Goal: Transaction & Acquisition: Book appointment/travel/reservation

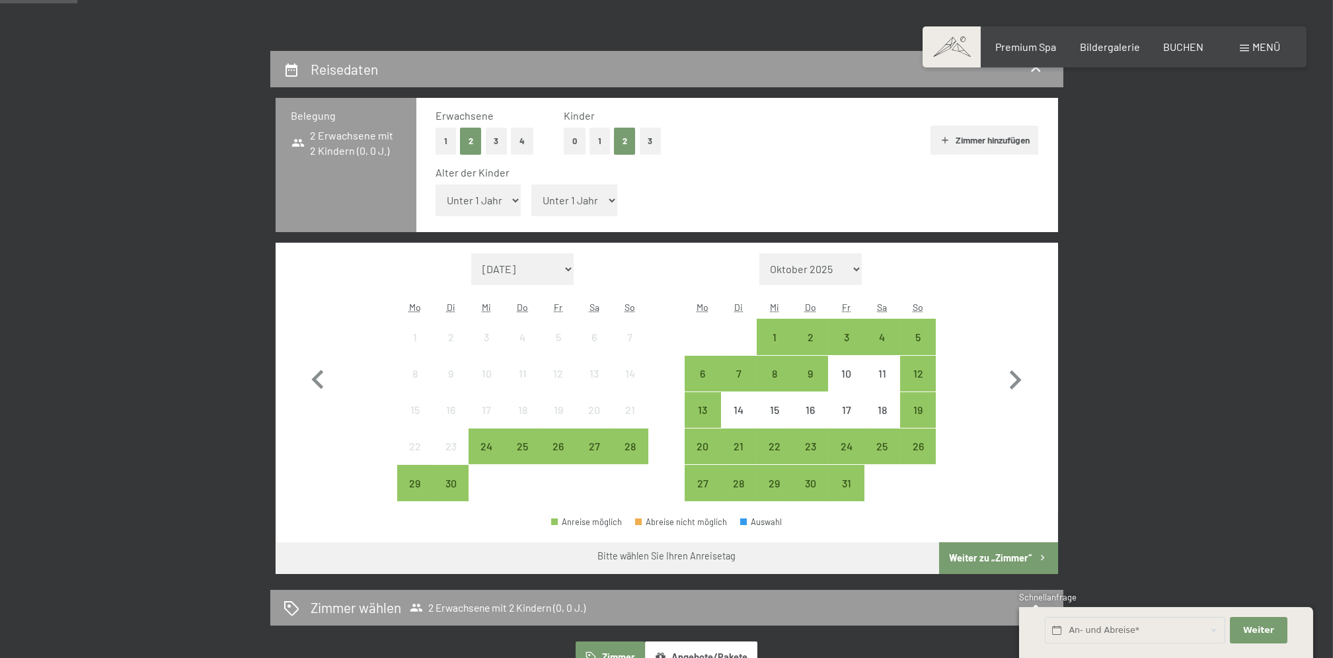
click at [506, 192] on select "Unter 1 Jahr 1 Jahr 2 Jahre 3 Jahre 4 Jahre 5 Jahre 6 Jahre 7 Jahre 8 Jahre 9 J…" at bounding box center [479, 200] width 86 height 32
select select "8"
click at [436, 184] on select "Unter 1 Jahr 1 Jahr 2 Jahre 3 Jahre 4 Jahre 5 Jahre 6 Jahre 7 Jahre 8 Jahre 9 J…" at bounding box center [479, 200] width 86 height 32
click at [605, 197] on select "Unter 1 Jahr 1 Jahr 2 Jahre 3 Jahre 4 Jahre 5 Jahre 6 Jahre 7 Jahre 8 Jahre 9 J…" at bounding box center [574, 200] width 86 height 32
select select "15"
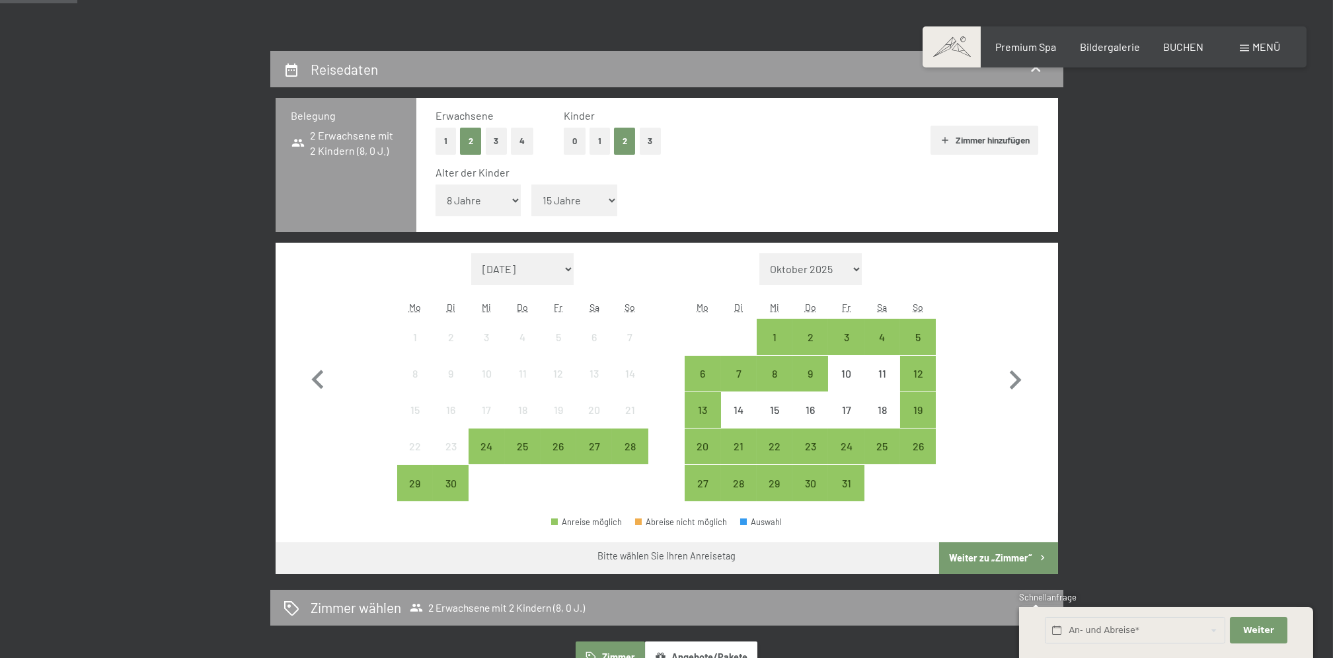
click at [532, 184] on select "Unter 1 Jahr 1 Jahr 2 Jahre 3 Jahre 4 Jahre 5 Jahre 6 Jahre 7 Jahre 8 Jahre 9 J…" at bounding box center [574, 200] width 86 height 32
click at [1015, 379] on icon "button" at bounding box center [1015, 380] width 38 height 38
select select "2025-10-01"
select select "2025-11-01"
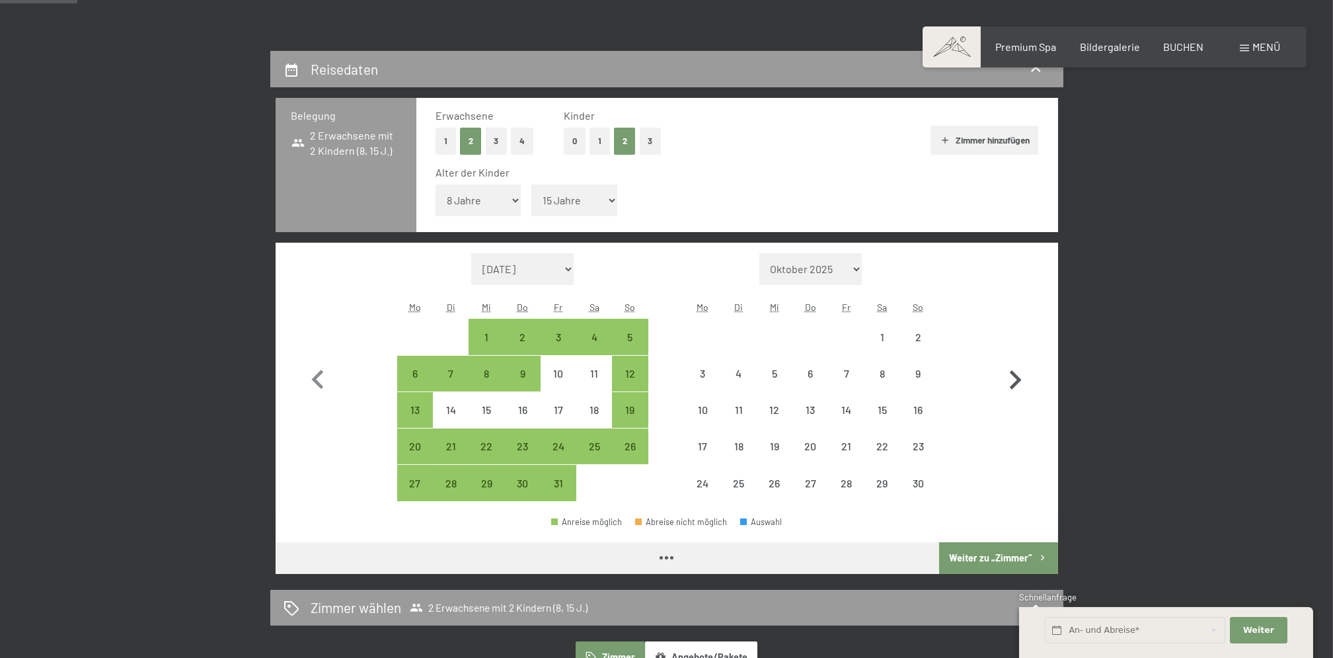
click at [1015, 379] on icon "button" at bounding box center [1015, 380] width 38 height 38
select select "2025-11-01"
select select "2025-12-01"
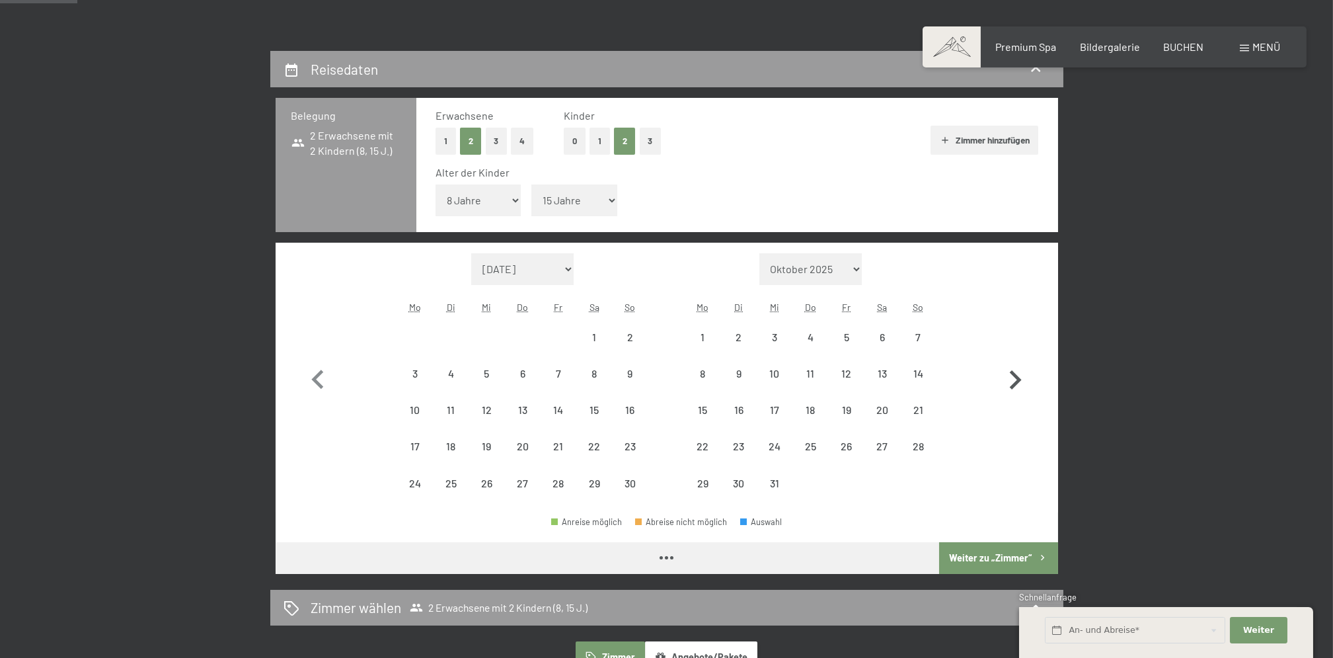
select select "2025-11-01"
select select "2025-12-01"
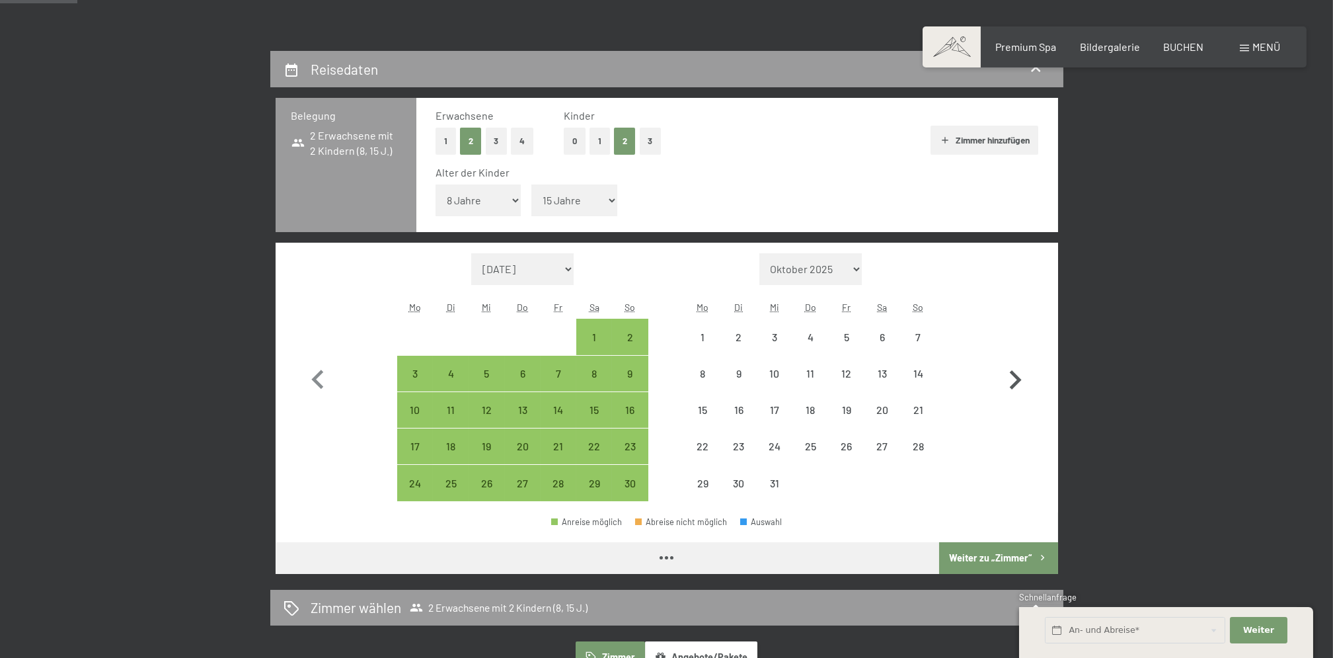
click at [1015, 379] on icon "button" at bounding box center [1015, 380] width 38 height 38
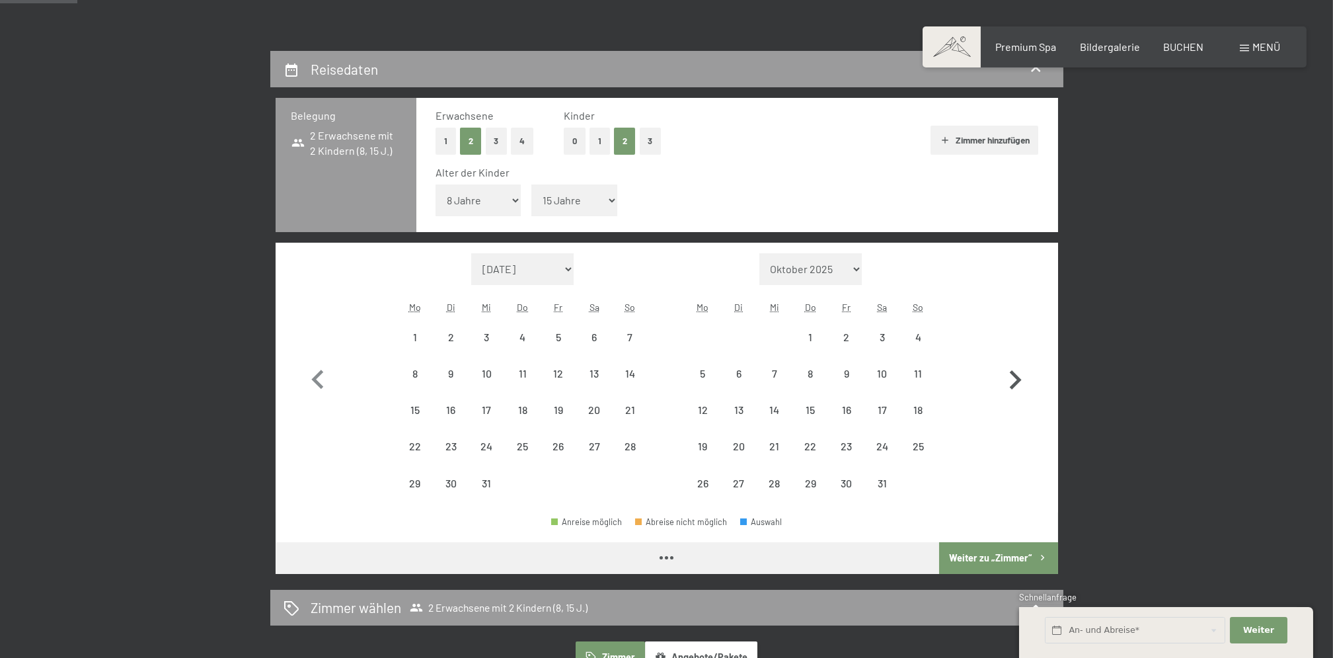
select select "2025-12-01"
select select "2026-01-01"
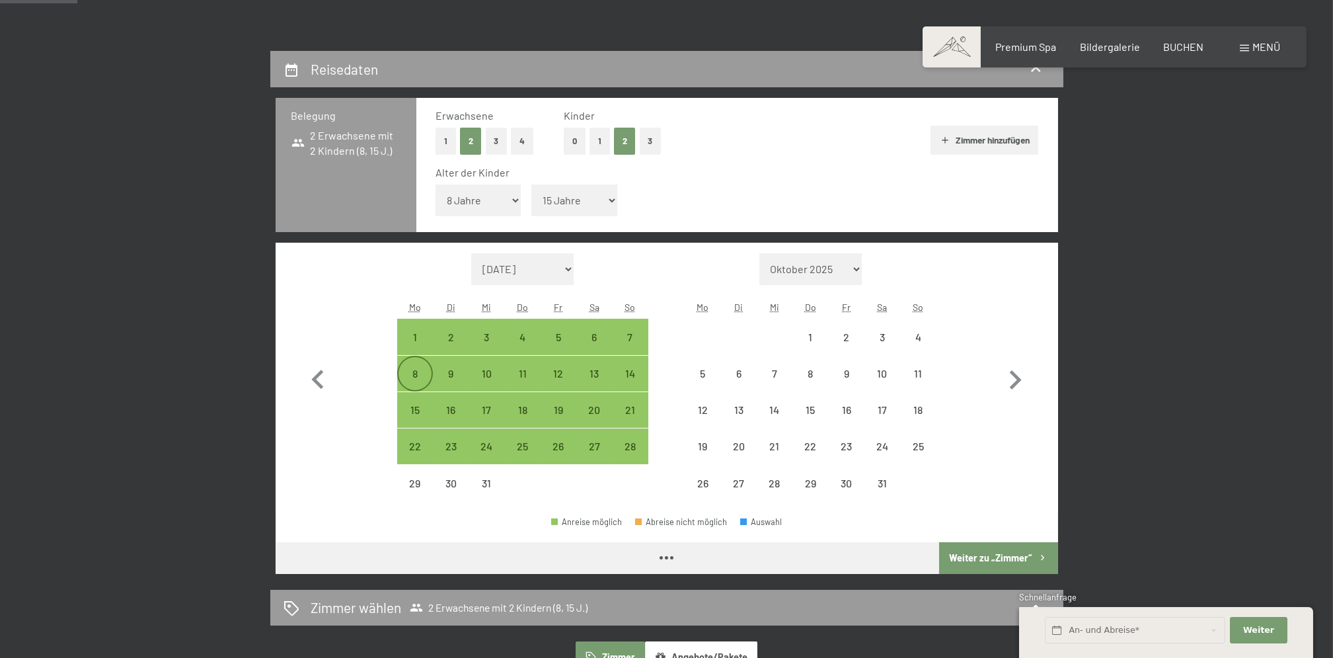
select select "2025-12-01"
select select "2026-01-01"
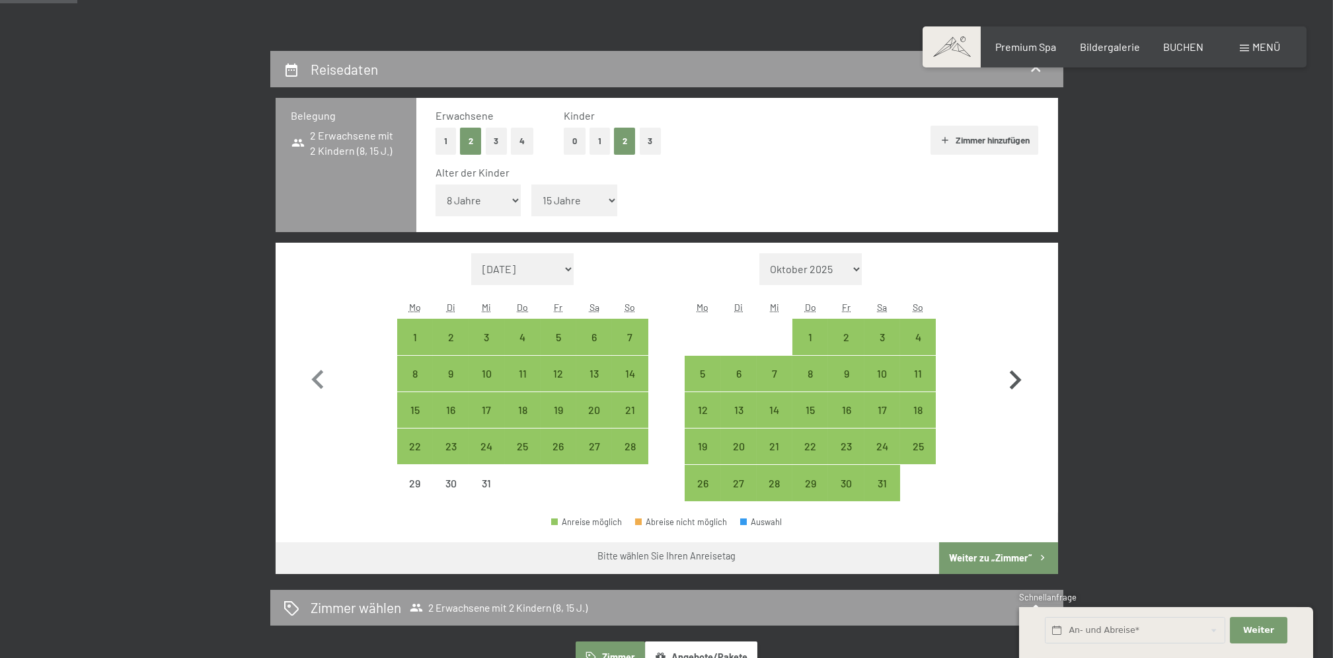
click at [1018, 376] on icon "button" at bounding box center [1015, 380] width 38 height 38
select select "2026-01-01"
select select "2026-02-01"
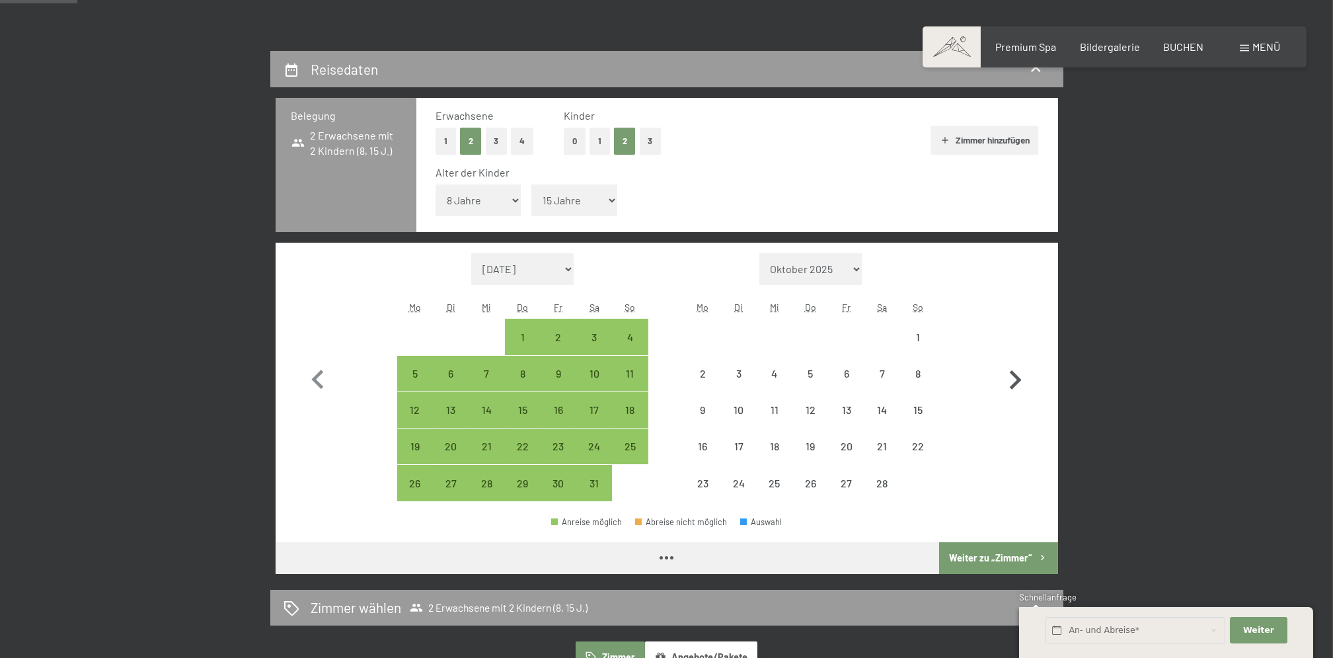
click at [1017, 376] on icon "button" at bounding box center [1016, 379] width 12 height 19
select select "2026-02-01"
select select "2026-03-01"
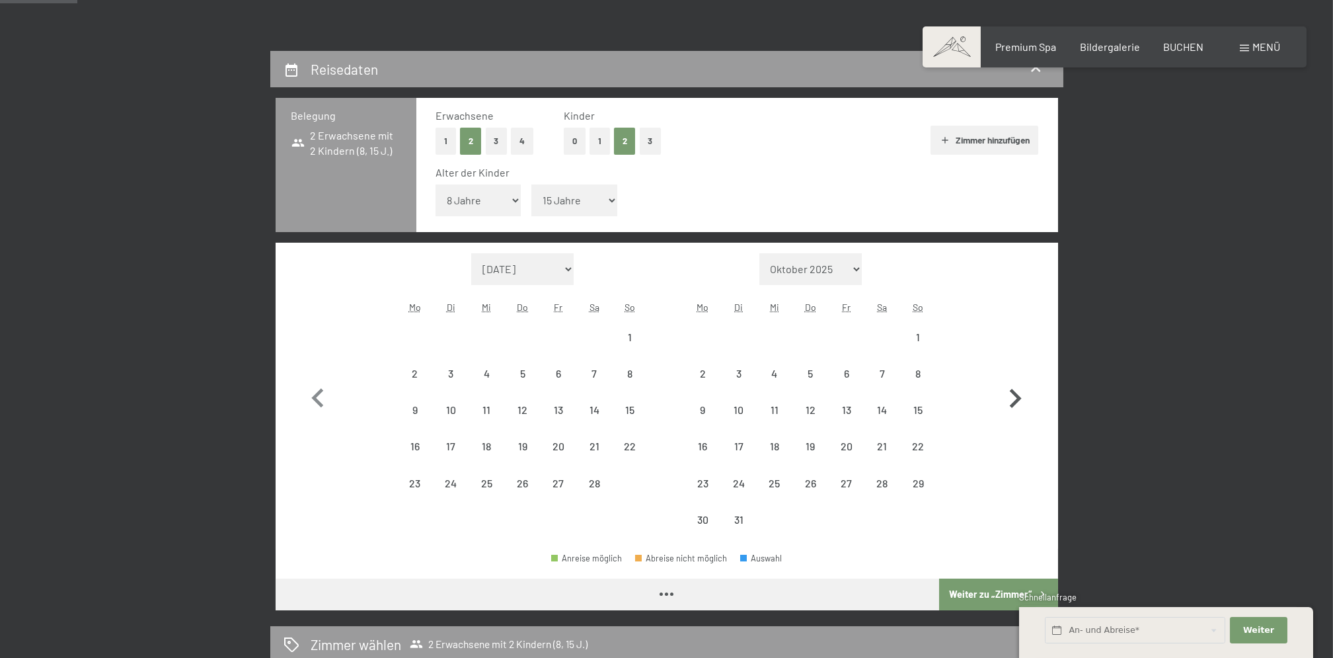
select select "2026-02-01"
select select "2026-03-01"
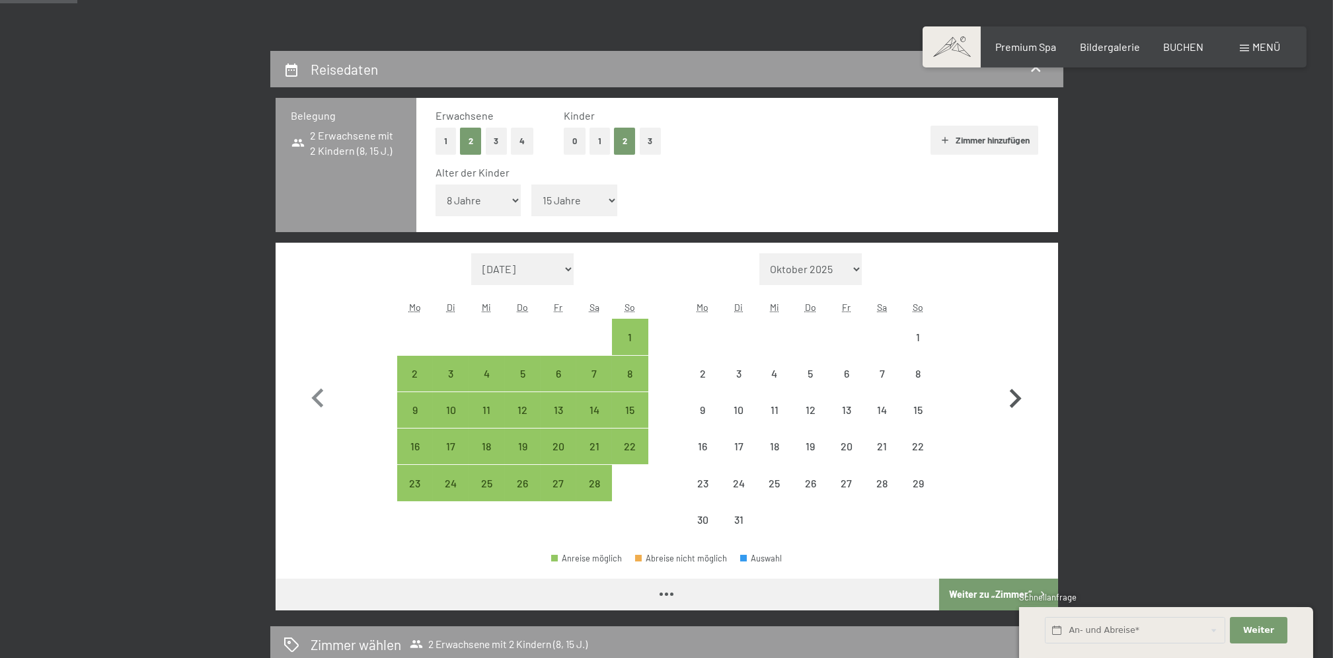
click at [1017, 376] on button "button" at bounding box center [1015, 395] width 38 height 285
select select "2026-03-01"
select select "2026-04-01"
select select "2026-03-01"
select select "2026-04-01"
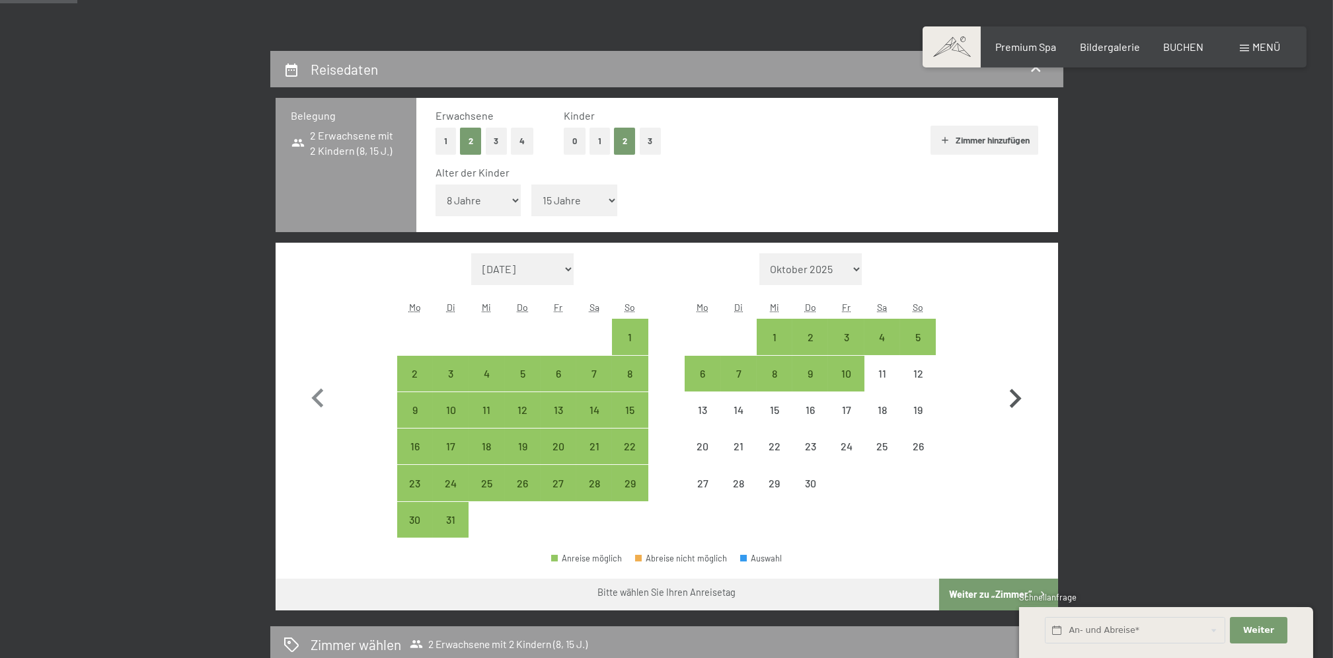
click at [1015, 393] on icon "button" at bounding box center [1016, 398] width 12 height 19
select select "2026-04-01"
select select "2026-05-01"
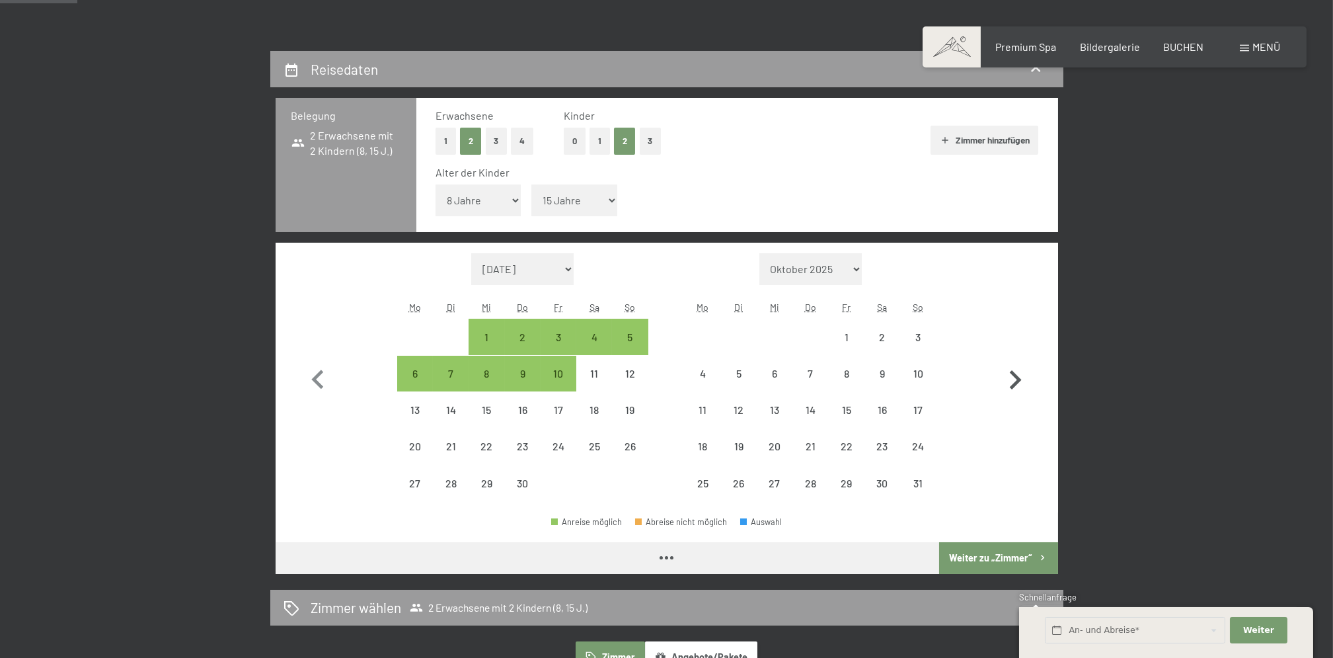
select select "2026-04-01"
select select "2026-05-01"
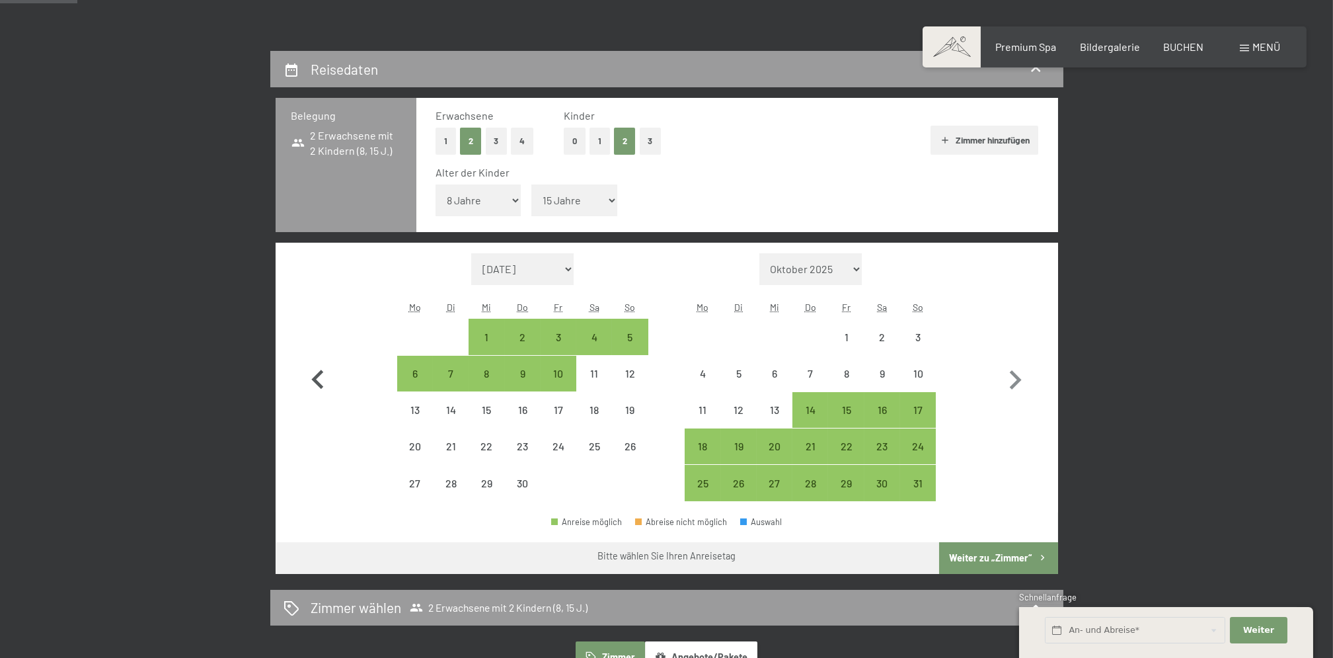
click at [311, 377] on icon "button" at bounding box center [318, 380] width 38 height 38
select select "2026-03-01"
select select "2026-04-01"
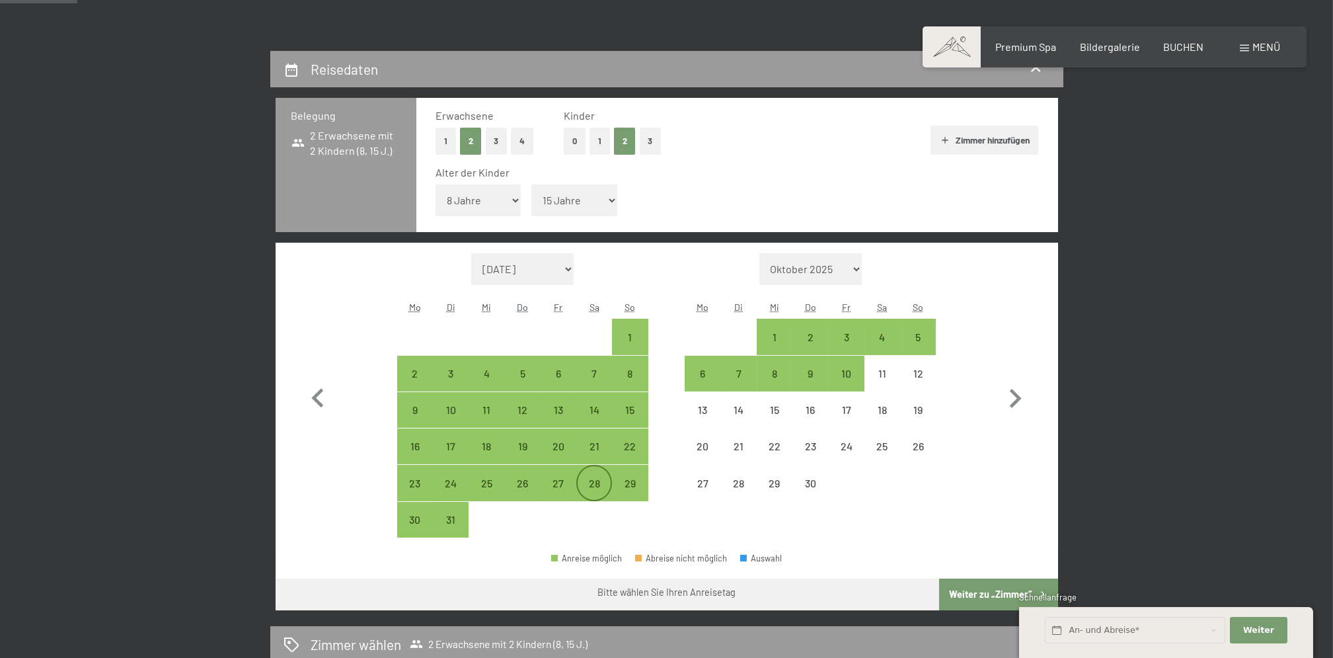
click at [603, 481] on div "28" at bounding box center [594, 494] width 33 height 33
select select "2026-03-01"
select select "2026-04-01"
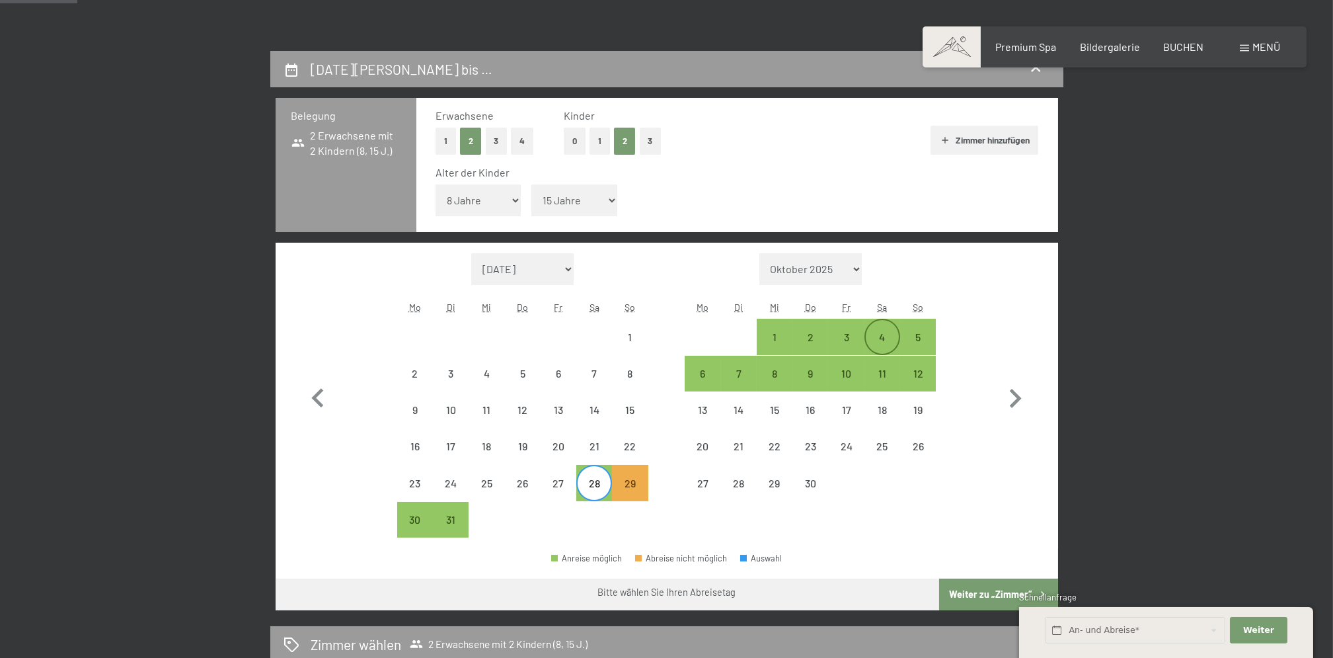
click at [890, 335] on div "4" at bounding box center [882, 348] width 33 height 33
select select "2026-03-01"
select select "2026-04-01"
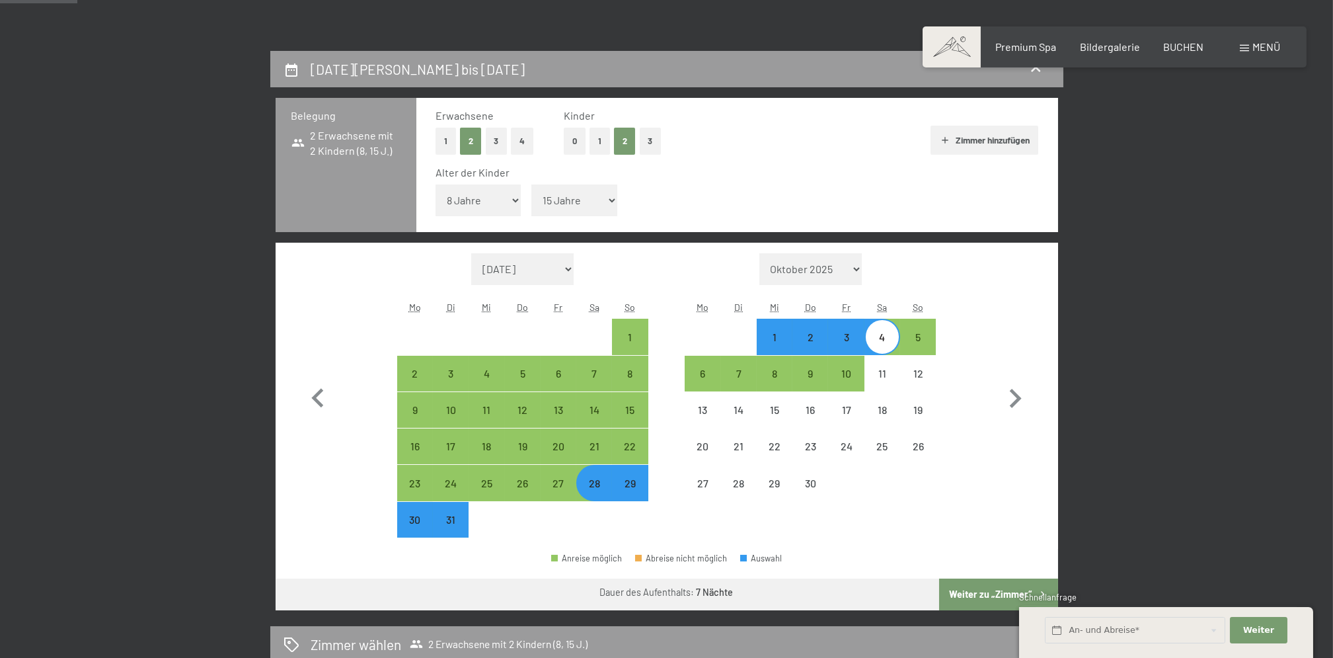
click at [958, 593] on button "Weiter zu „Zimmer“" at bounding box center [998, 594] width 118 height 32
select select "2026-03-01"
select select "2026-04-01"
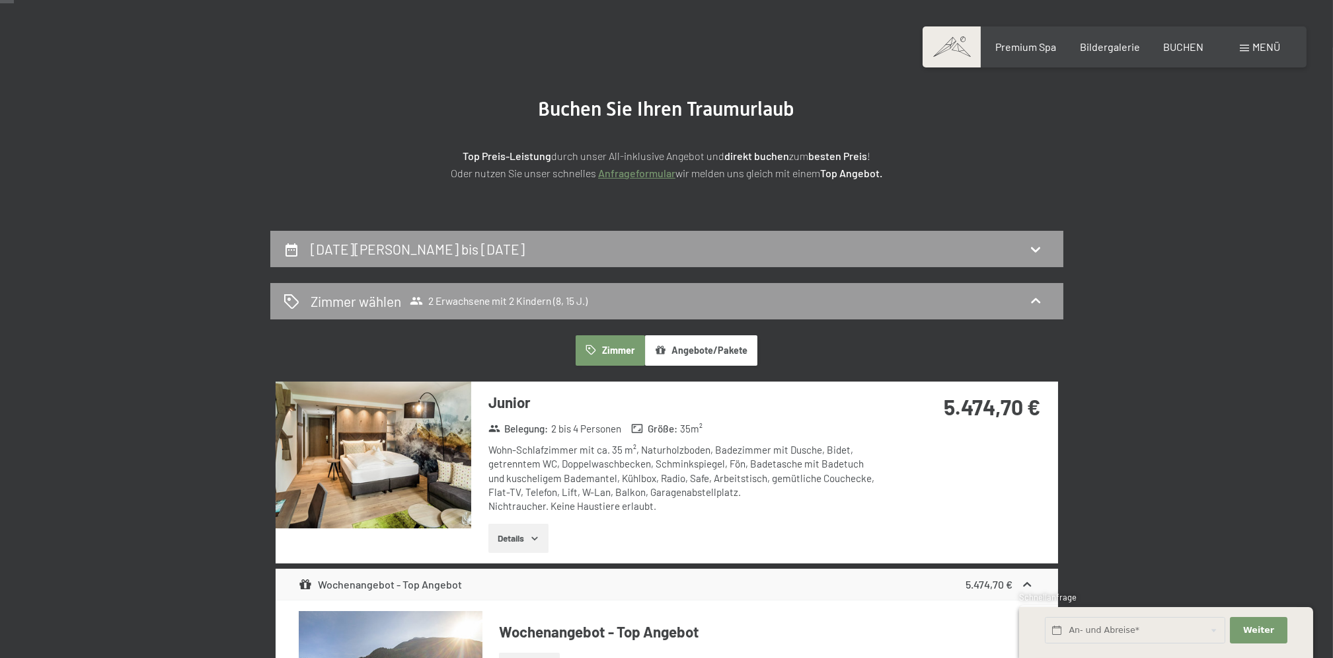
scroll to position [50, 0]
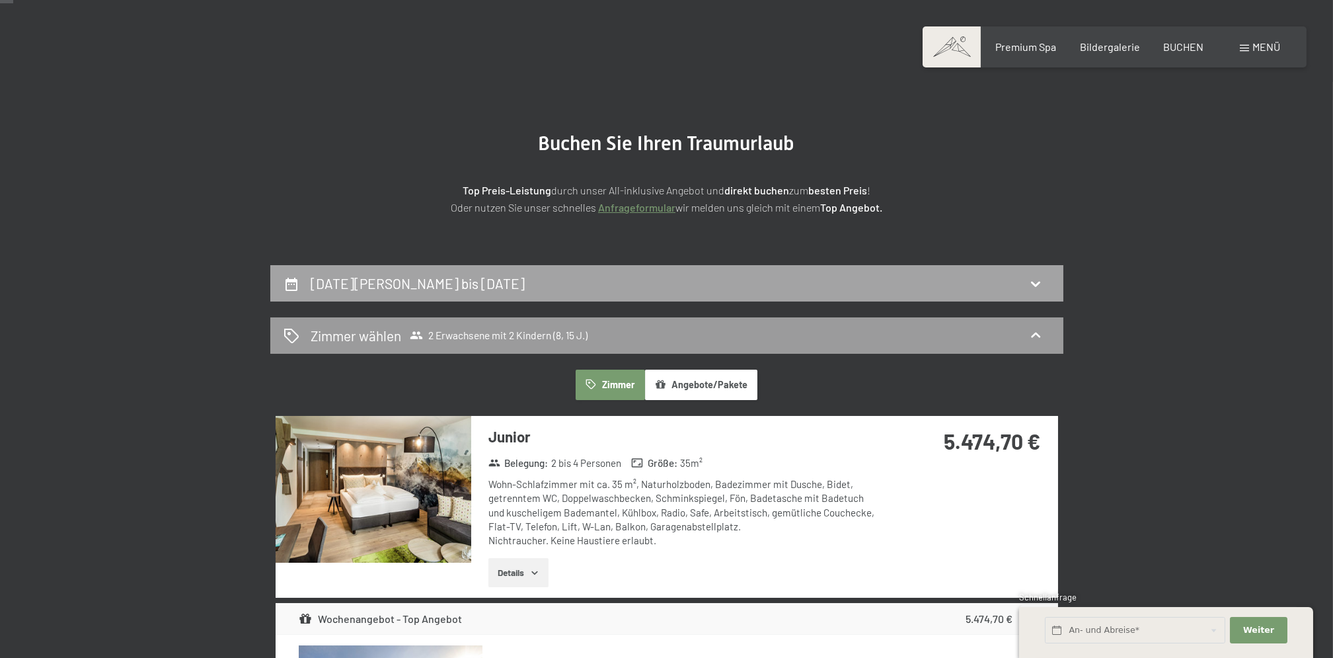
click at [1038, 284] on icon at bounding box center [1035, 284] width 9 height 5
select select "8"
select select "15"
select select "2026-03-01"
select select "2026-04-01"
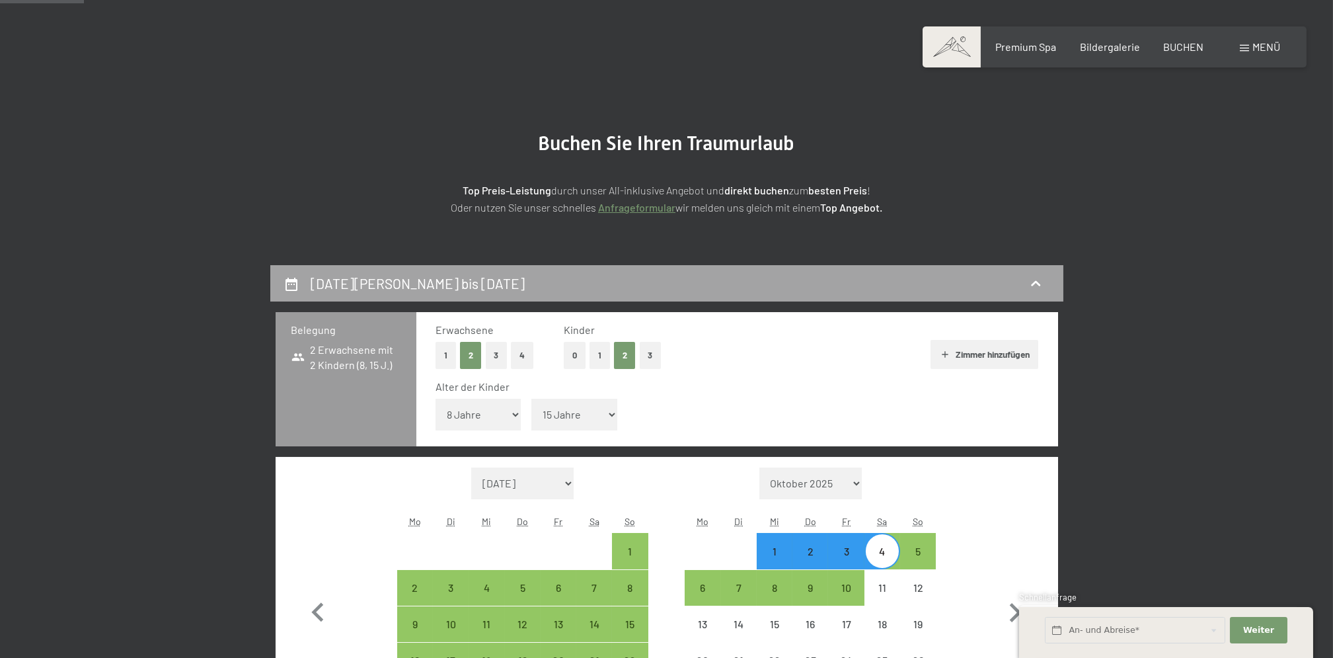
scroll to position [315, 0]
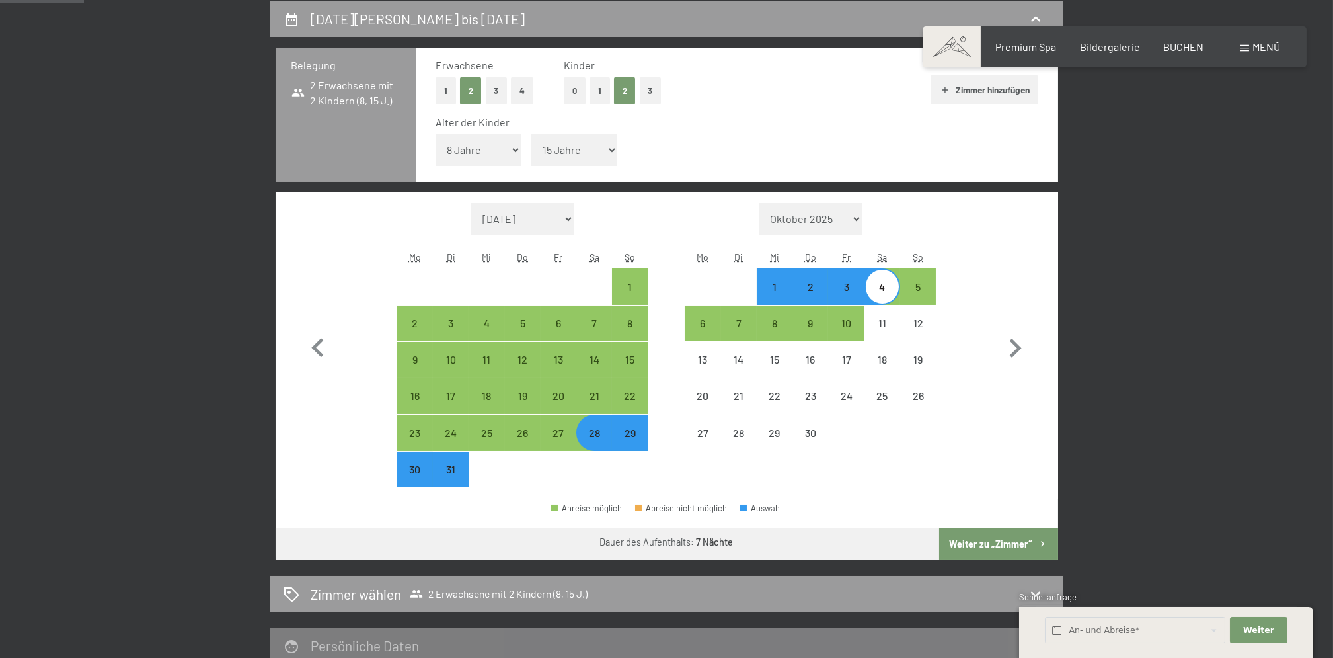
click at [887, 286] on div "4" at bounding box center [882, 298] width 33 height 33
select select "2026-03-01"
select select "2026-04-01"
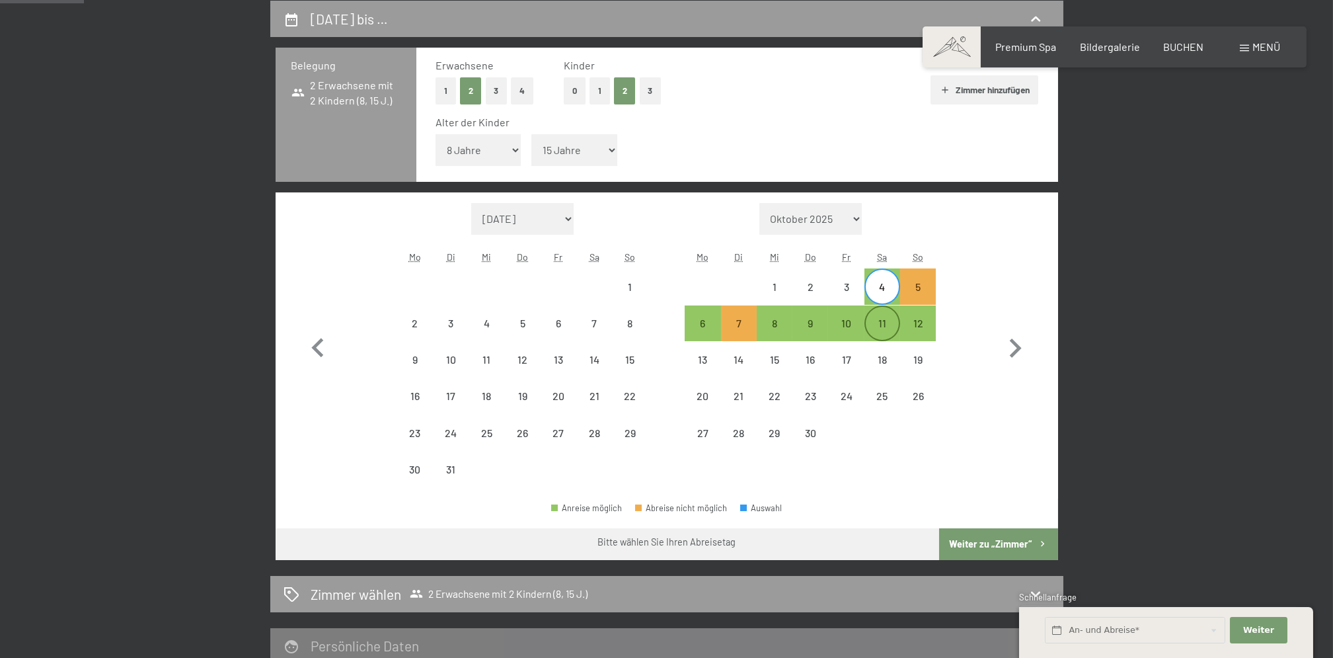
click at [889, 327] on div "11" at bounding box center [882, 334] width 33 height 33
select select "2026-03-01"
select select "2026-04-01"
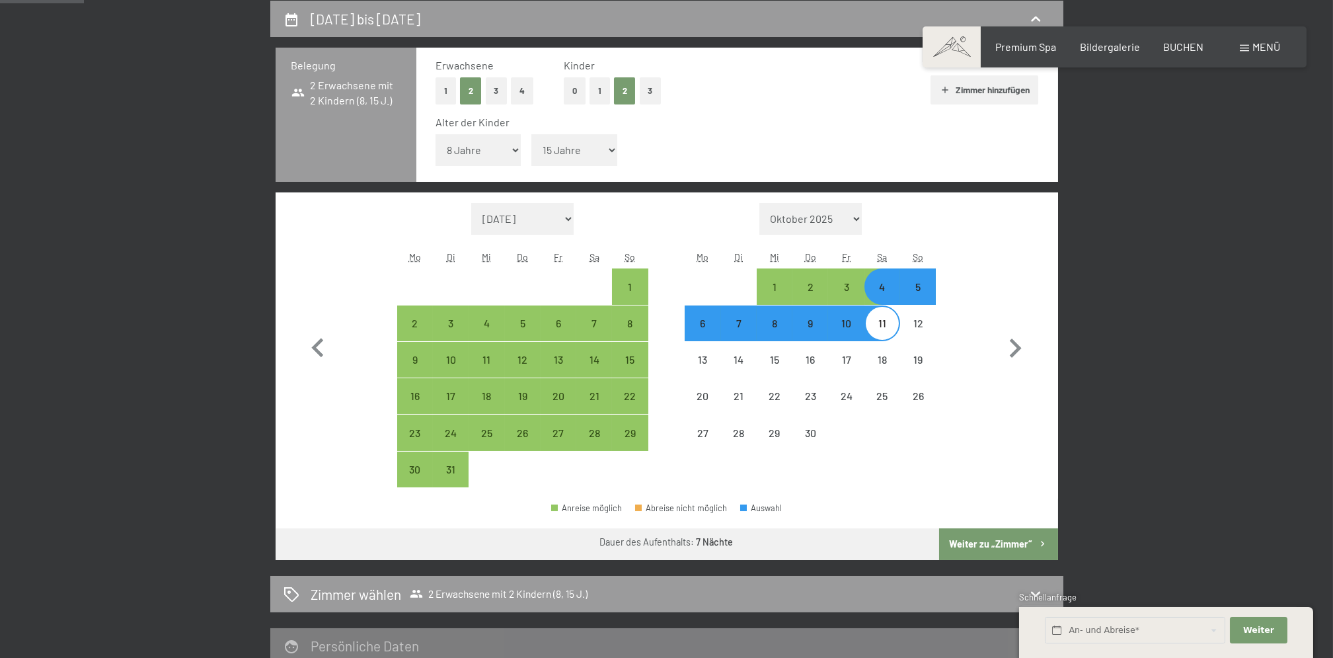
click at [887, 305] on div "11" at bounding box center [883, 323] width 36 height 36
select select "2026-03-01"
select select "2026-04-01"
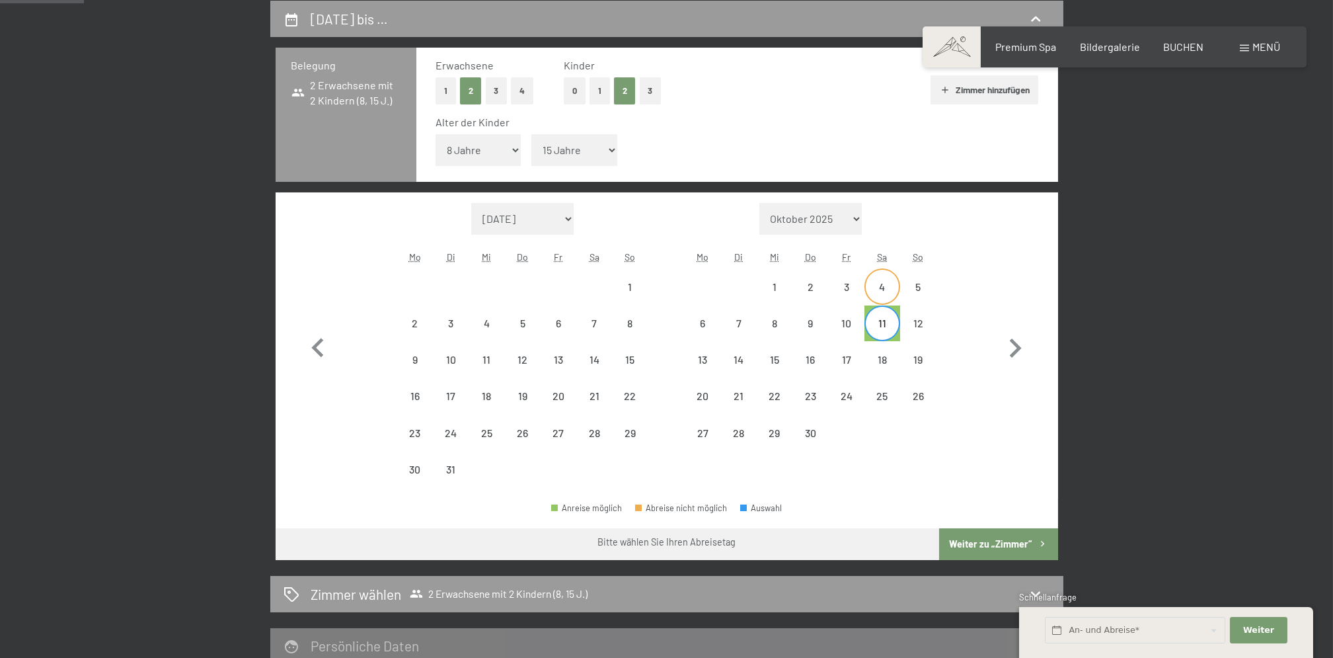
click at [887, 294] on div "4" at bounding box center [882, 298] width 33 height 33
select select "2026-03-01"
select select "2026-04-01"
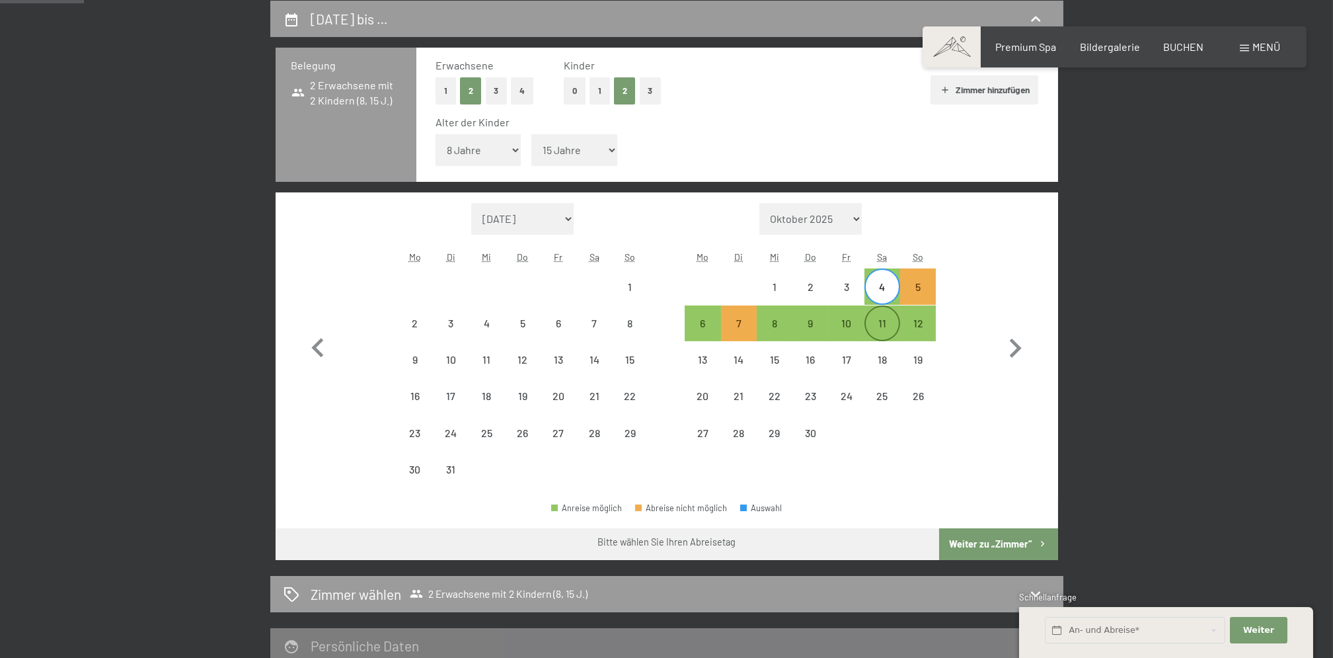
click at [884, 321] on div "11" at bounding box center [882, 334] width 33 height 33
select select "2026-03-01"
select select "2026-04-01"
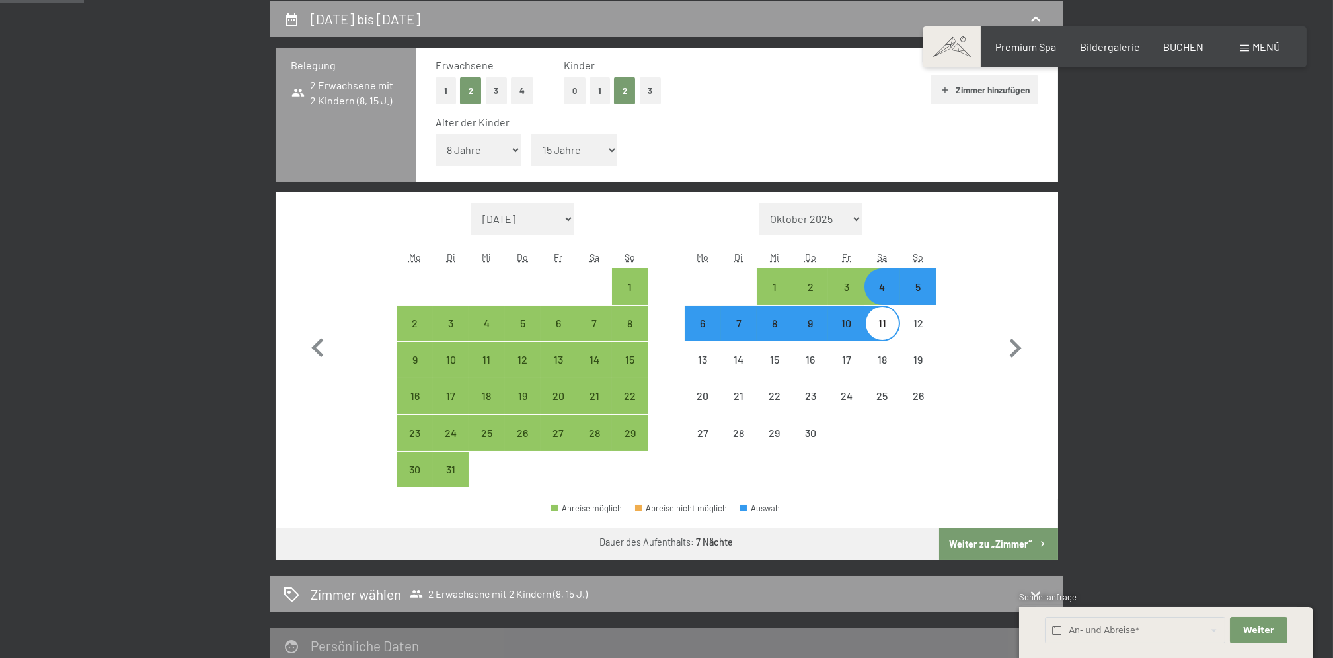
click at [988, 537] on button "Weiter zu „Zimmer“" at bounding box center [998, 544] width 118 height 32
select select "2026-03-01"
select select "2026-04-01"
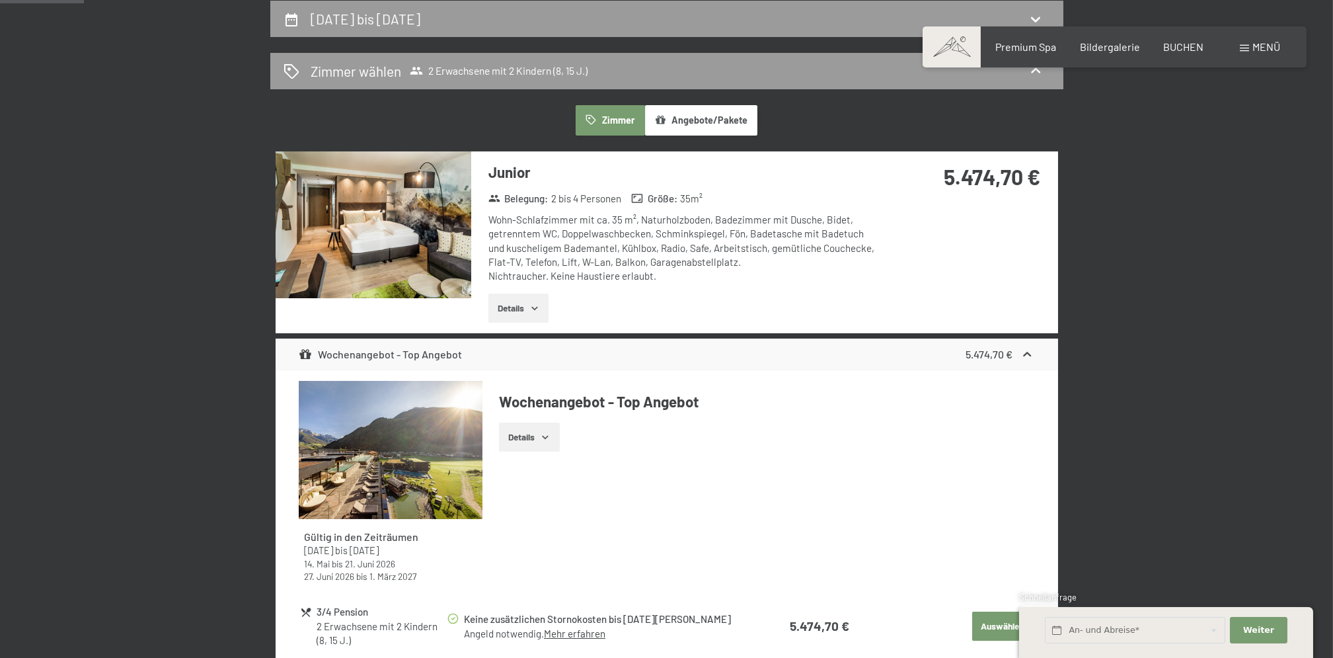
click at [722, 120] on button "Angebote/Pakete" at bounding box center [701, 120] width 112 height 30
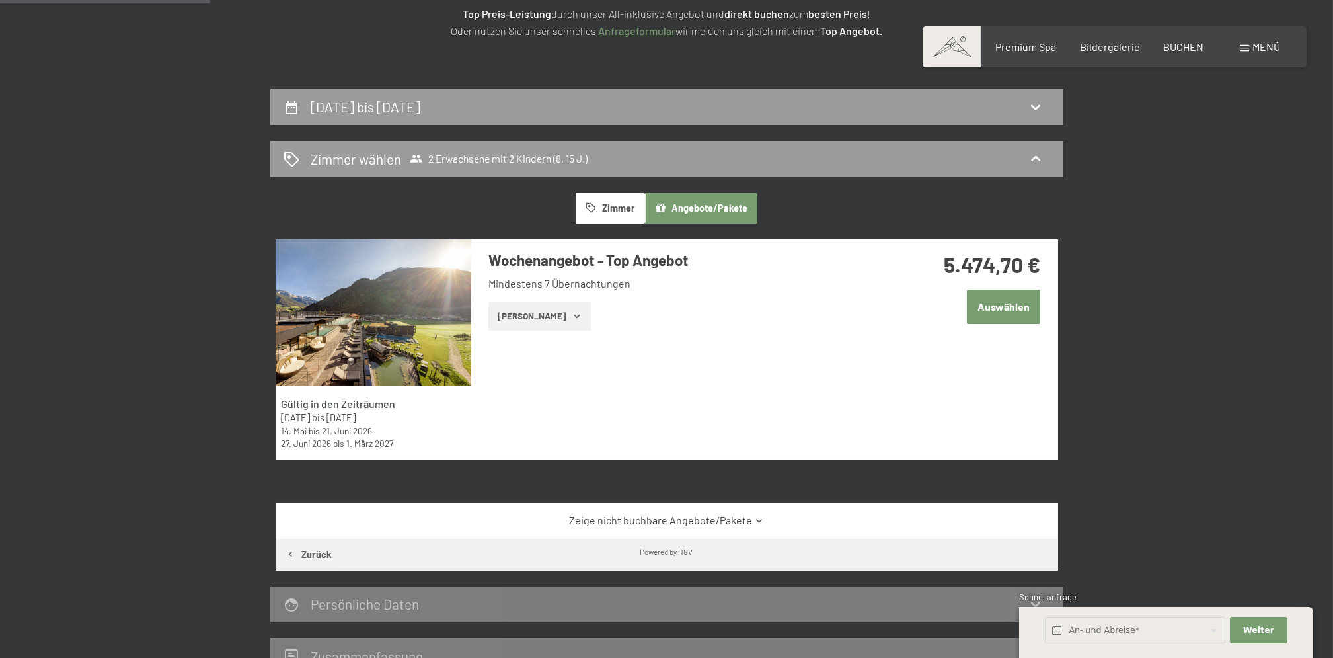
scroll to position [139, 0]
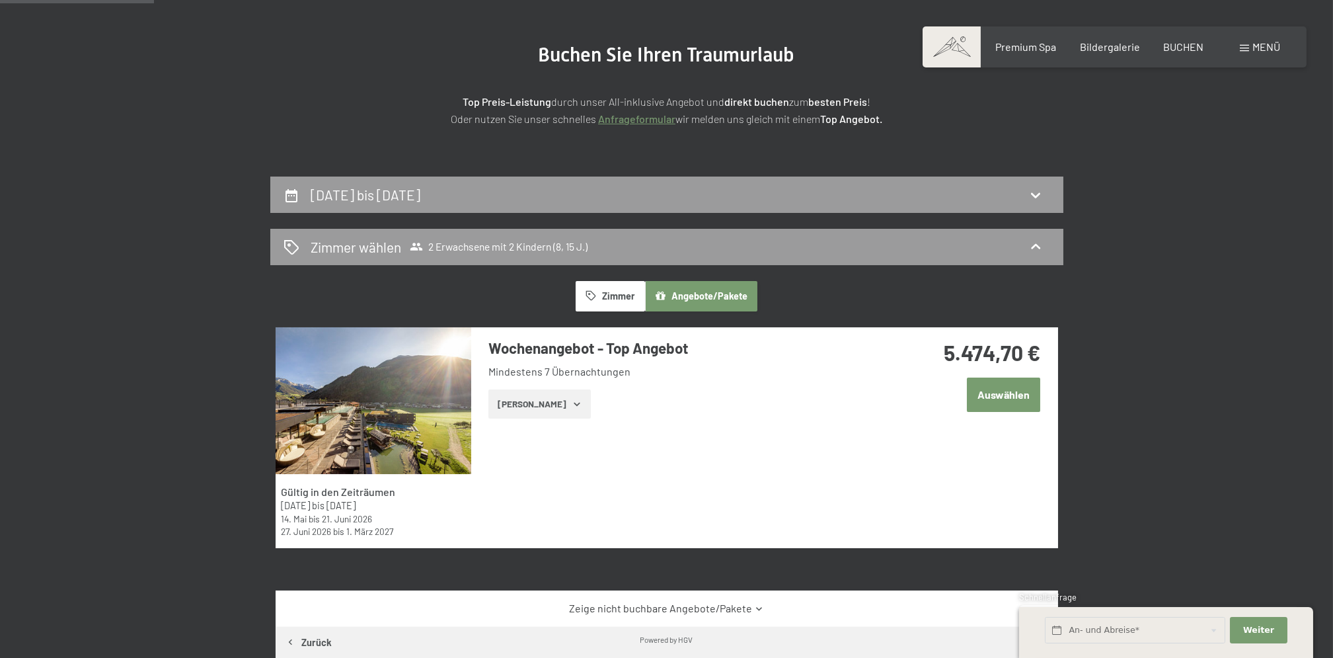
click at [1017, 198] on div "4. April bis 11. April 2026" at bounding box center [667, 194] width 767 height 19
select select "8"
select select "15"
select select "2026-03-01"
select select "2026-04-01"
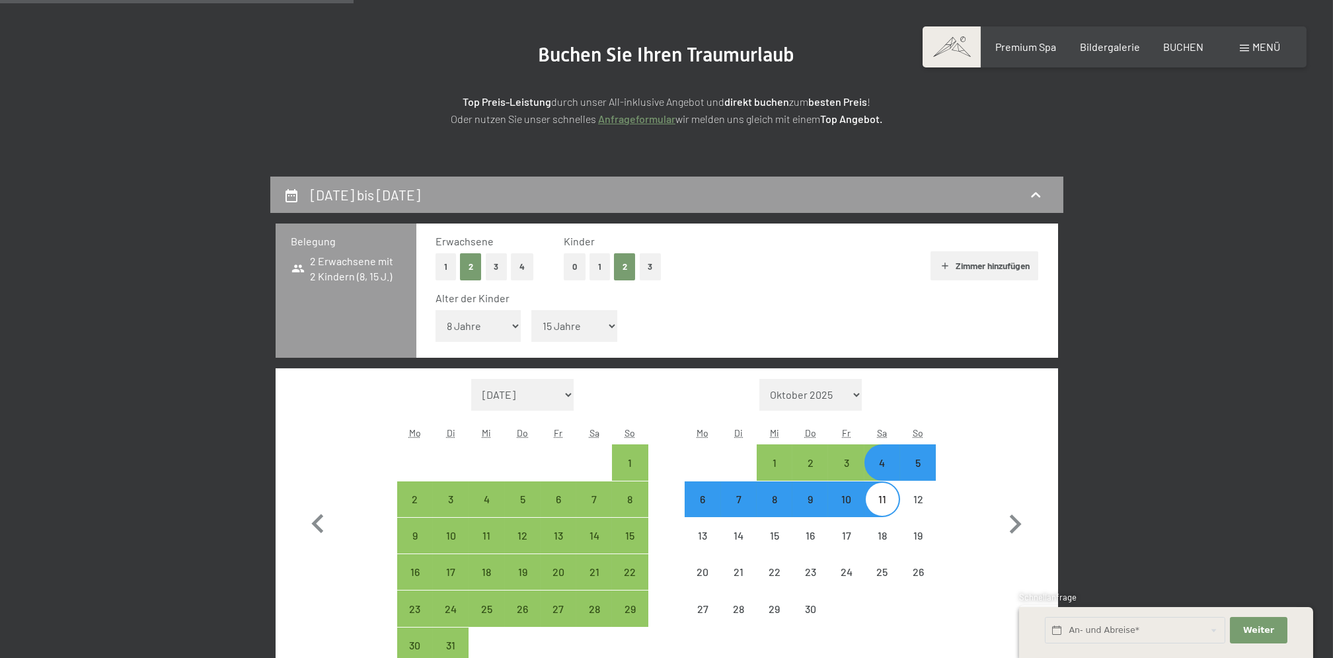
scroll to position [315, 0]
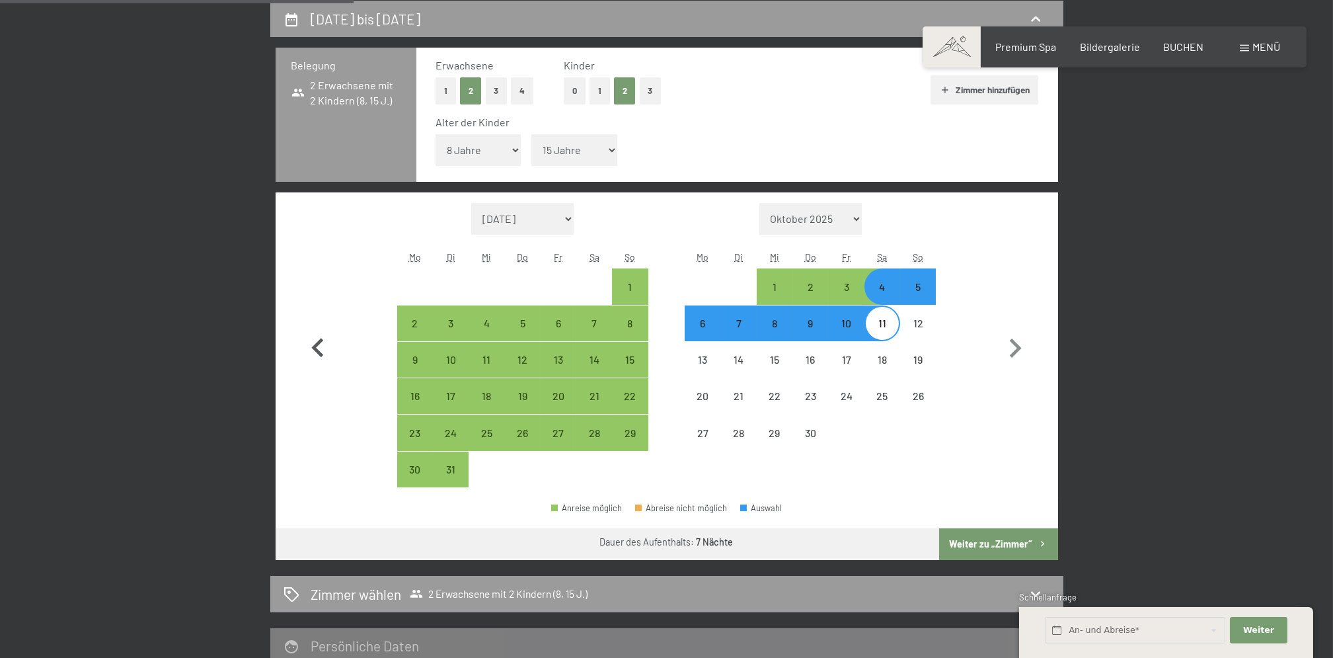
click at [315, 350] on icon "button" at bounding box center [318, 348] width 38 height 38
select select "2026-02-01"
select select "2026-03-01"
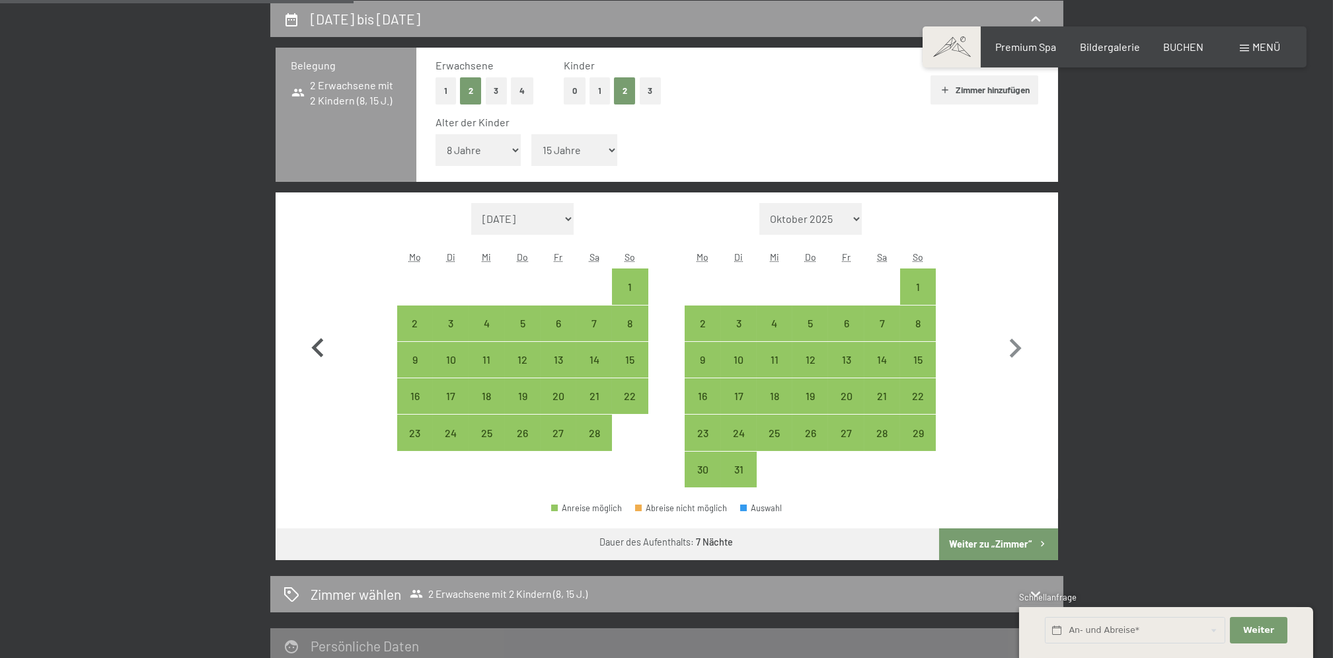
click at [315, 350] on icon "button" at bounding box center [318, 348] width 38 height 38
select select "2026-01-01"
select select "2026-02-01"
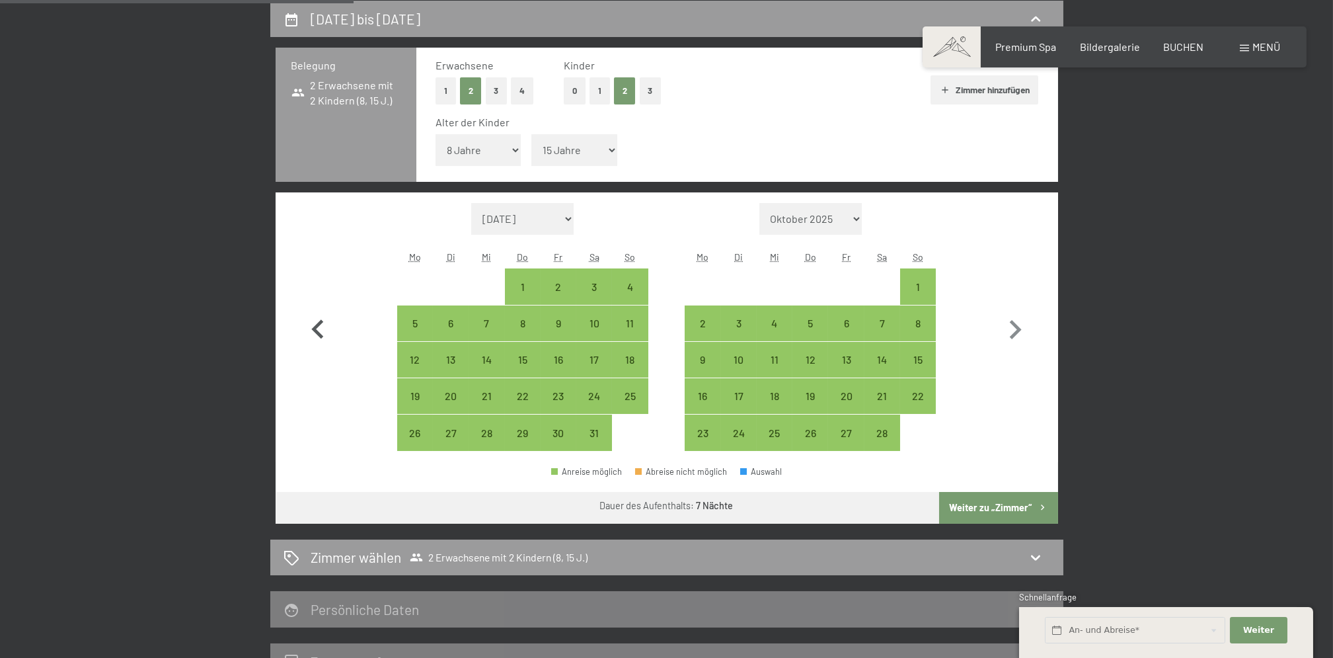
click at [315, 350] on button "button" at bounding box center [318, 327] width 38 height 249
select select "2025-12-01"
select select "2026-01-01"
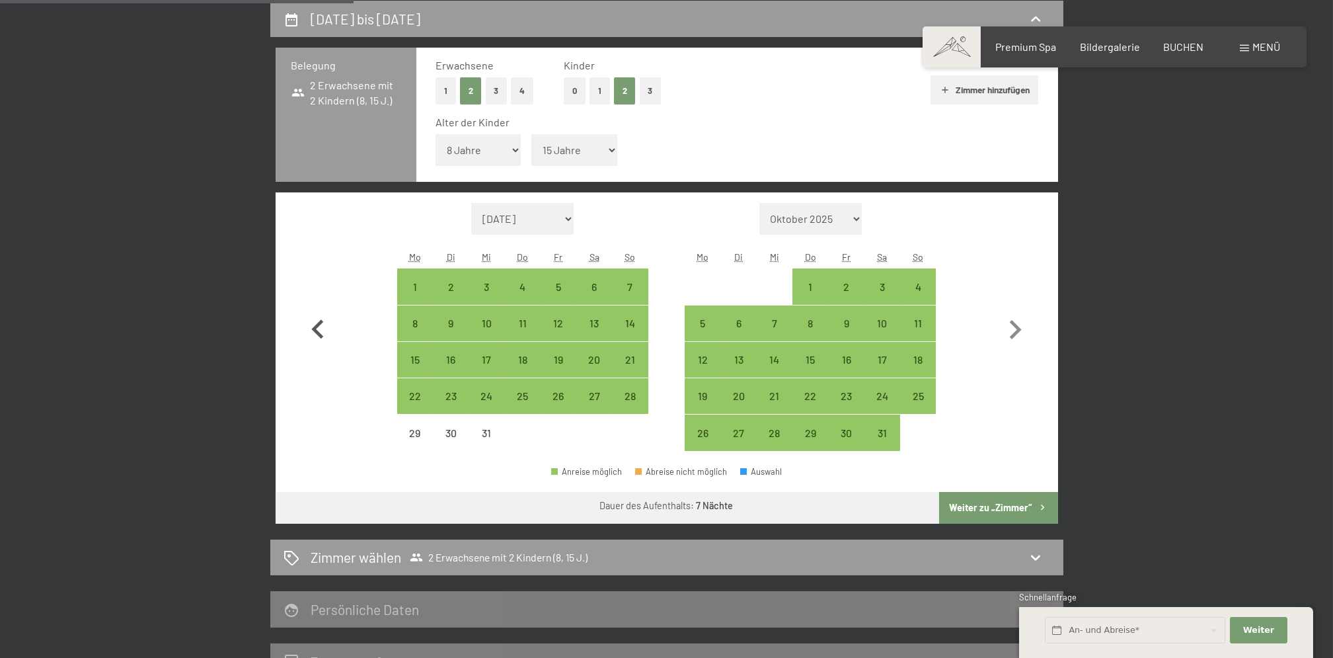
click at [315, 350] on button "button" at bounding box center [318, 327] width 38 height 249
select select "2025-11-01"
select select "2025-12-01"
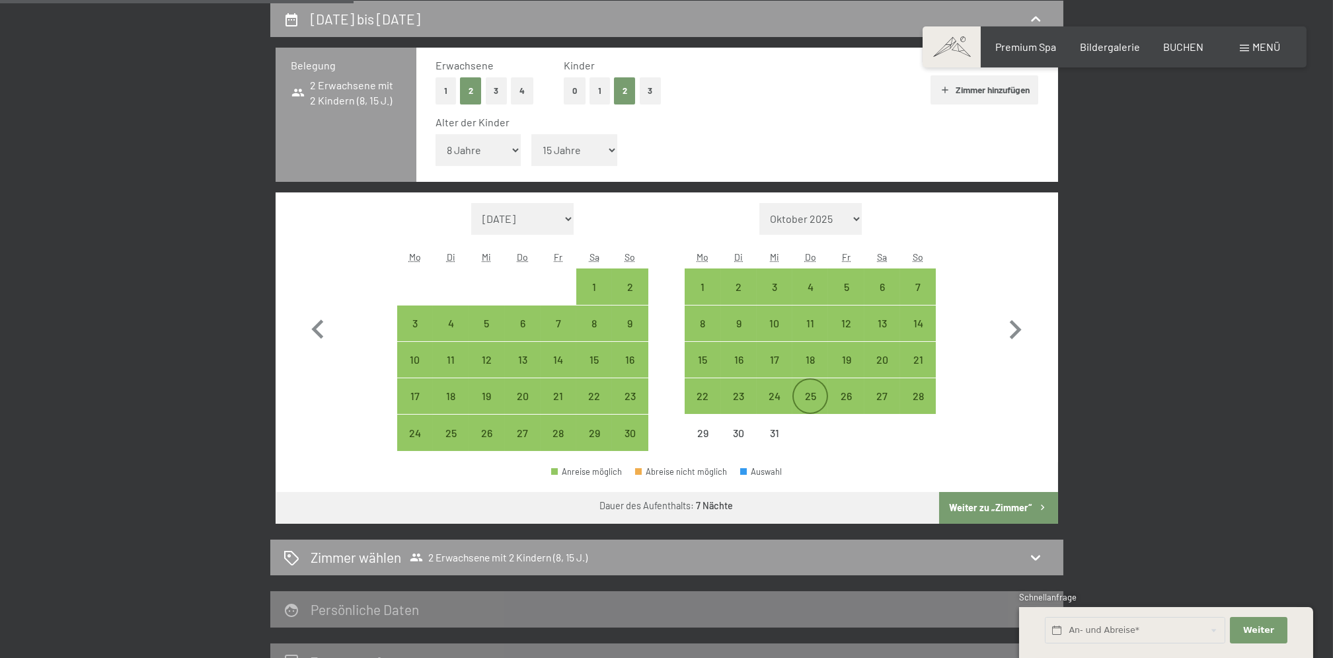
click at [810, 394] on div "25" at bounding box center [810, 407] width 33 height 33
select select "2025-11-01"
select select "2025-12-01"
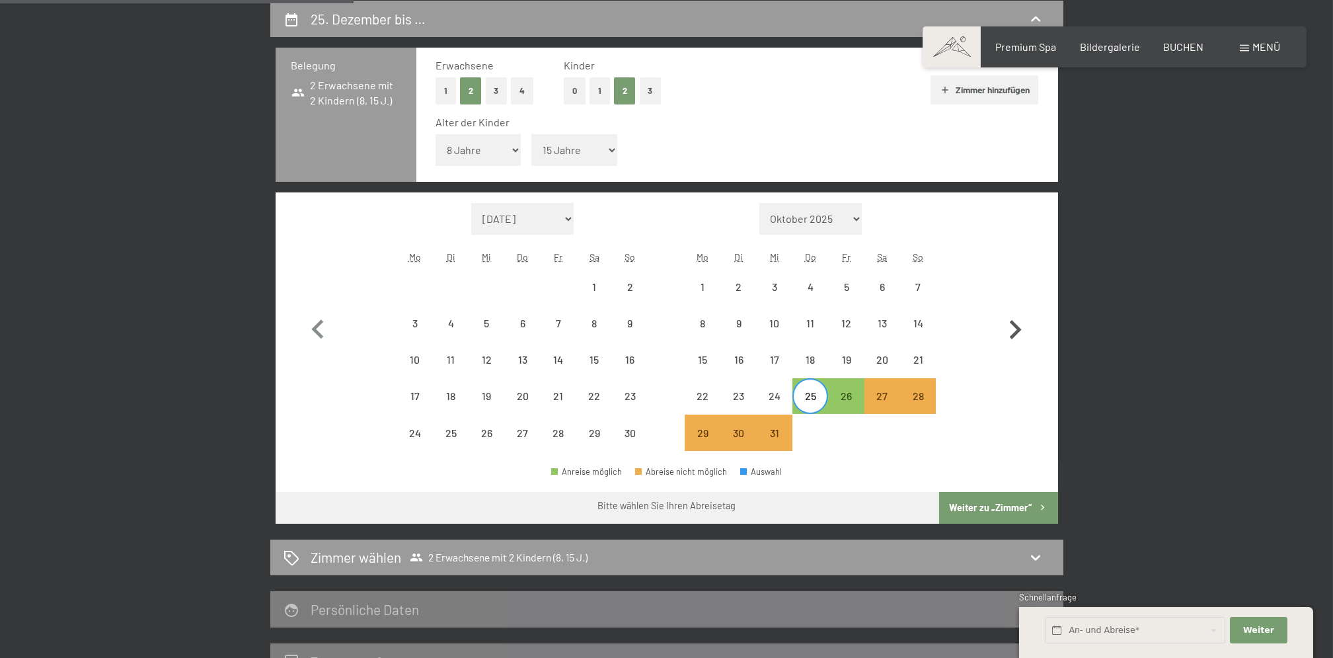
click at [1016, 329] on icon "button" at bounding box center [1015, 330] width 38 height 38
select select "2025-12-01"
select select "2026-01-01"
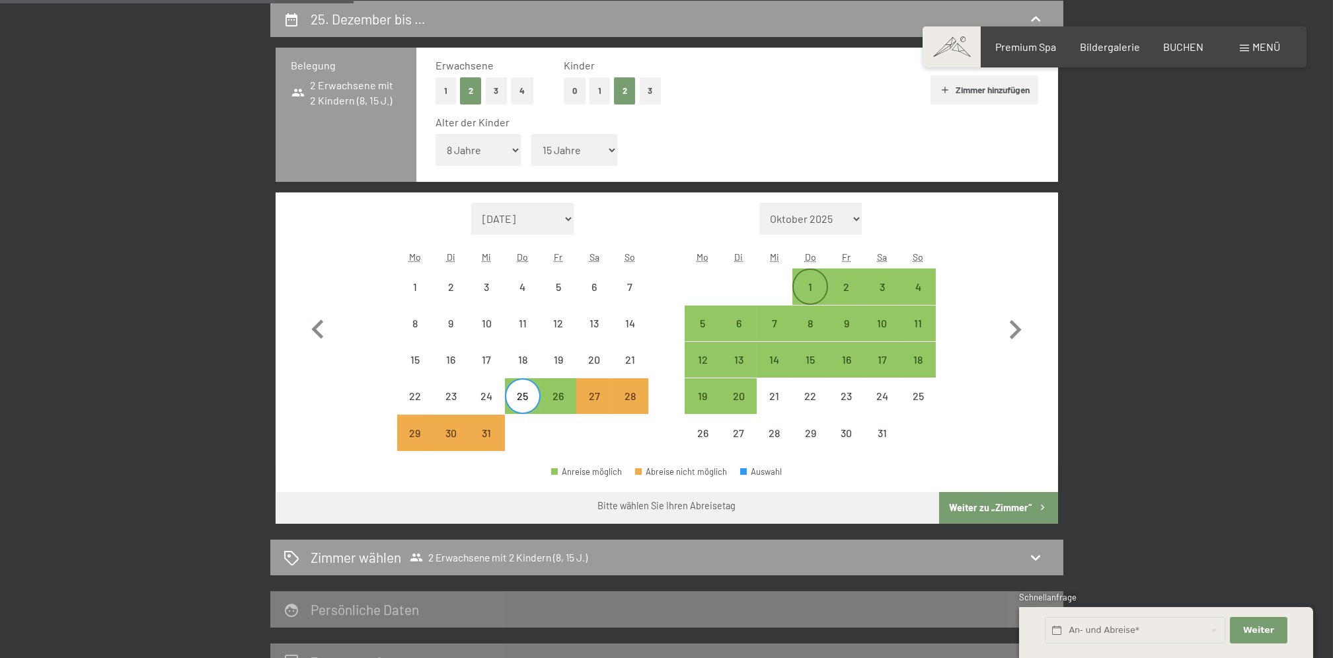
click at [816, 279] on div "1" at bounding box center [810, 286] width 33 height 33
select select "2025-12-01"
select select "2026-01-01"
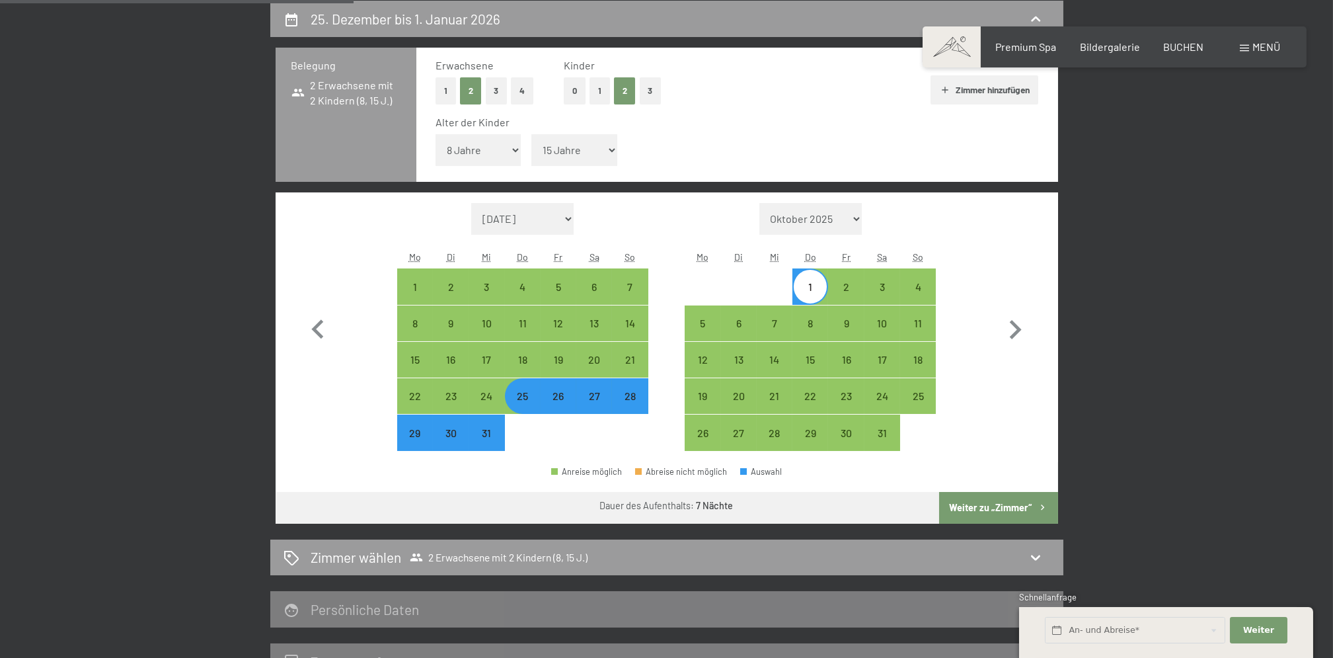
click at [985, 503] on button "Weiter zu „Zimmer“" at bounding box center [998, 508] width 118 height 32
select select "2025-12-01"
select select "2026-01-01"
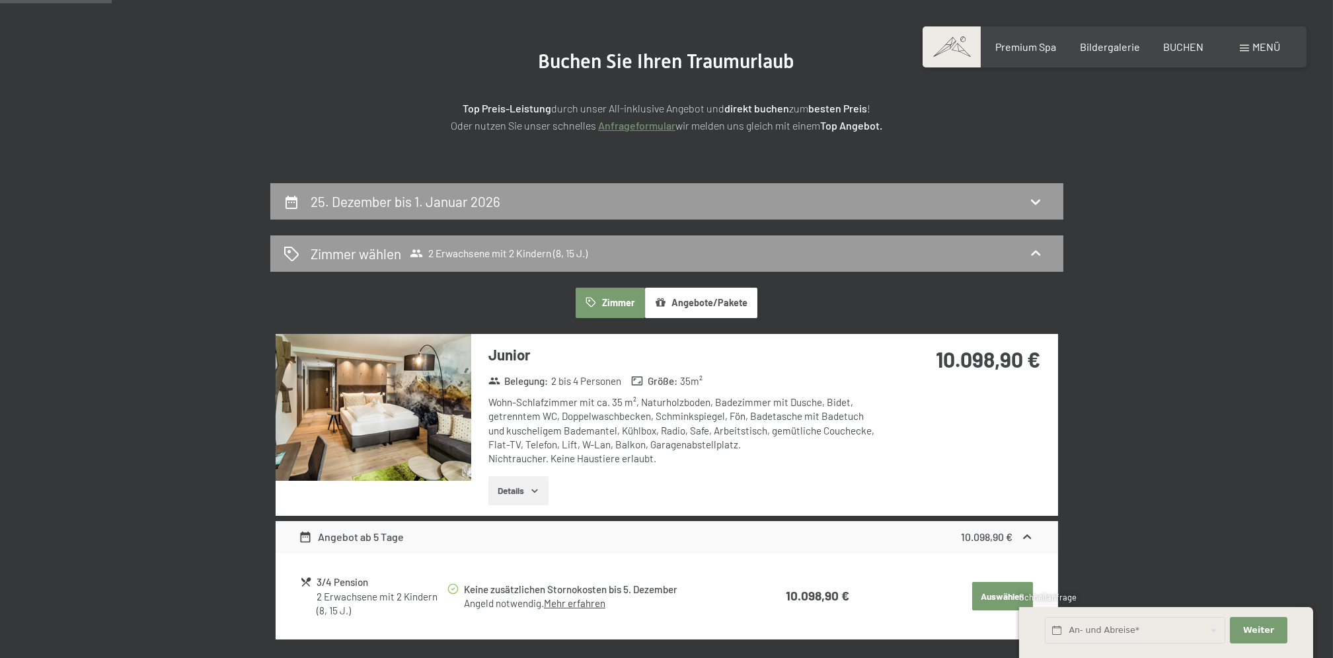
scroll to position [176, 0]
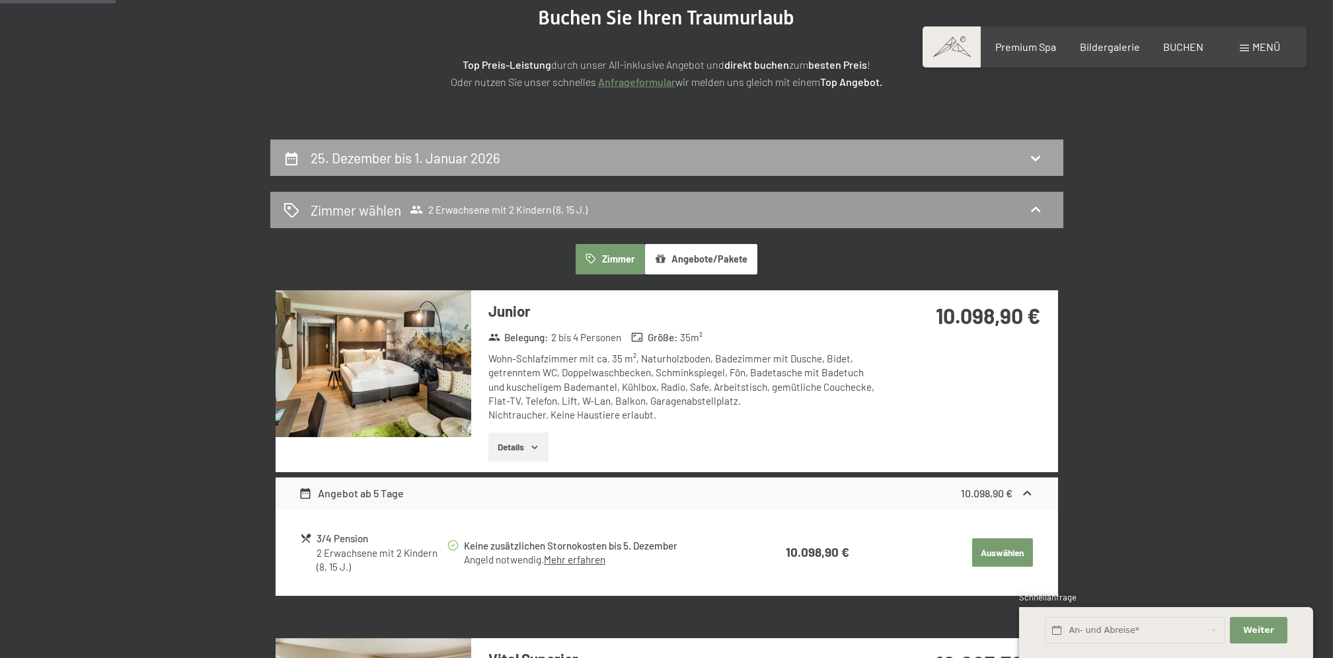
click at [1034, 155] on icon at bounding box center [1036, 158] width 16 height 16
select select "8"
select select "15"
select select "2025-12-01"
select select "2026-01-01"
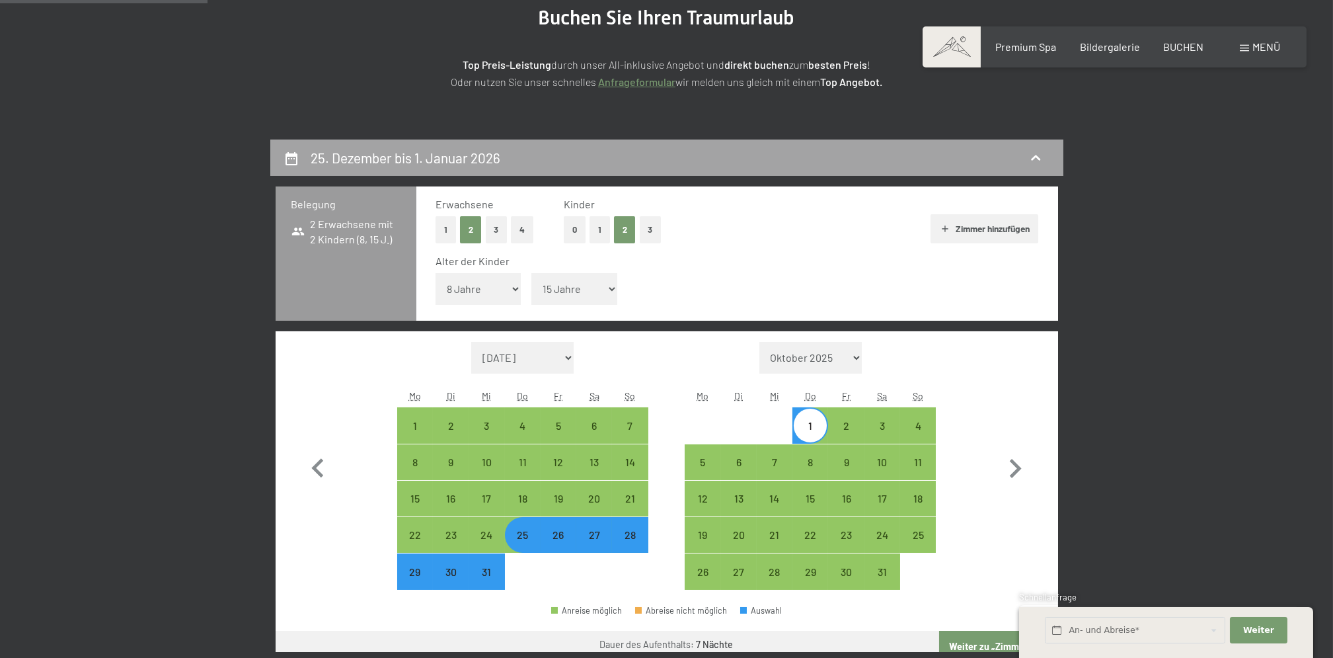
scroll to position [315, 0]
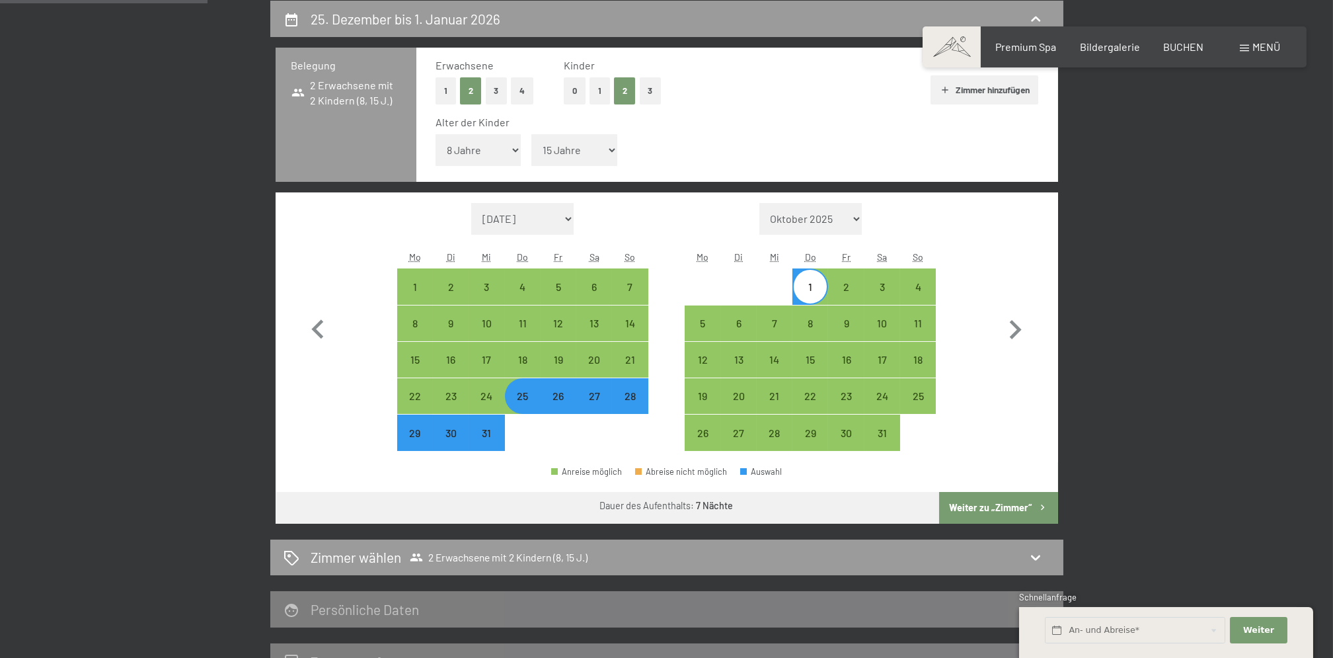
click at [564, 400] on div "26" at bounding box center [558, 407] width 33 height 33
select select "2025-12-01"
select select "2026-01-01"
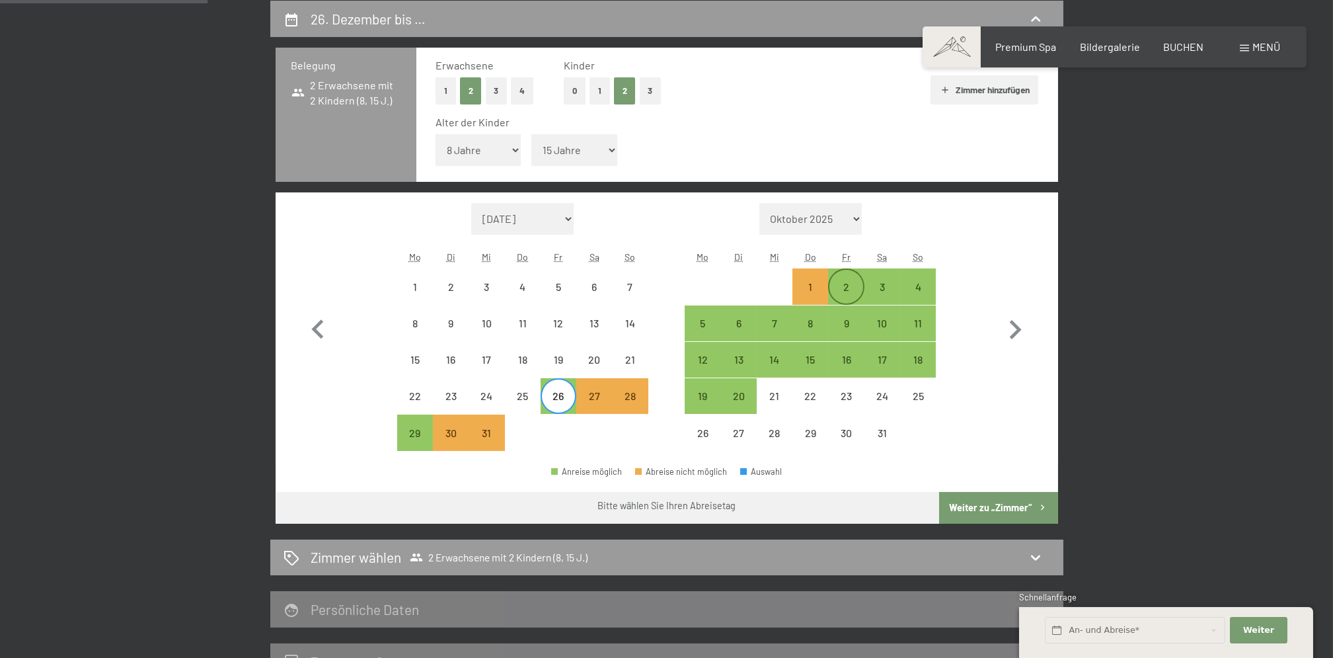
click at [840, 282] on div "2" at bounding box center [846, 298] width 33 height 33
select select "2025-12-01"
select select "2026-01-01"
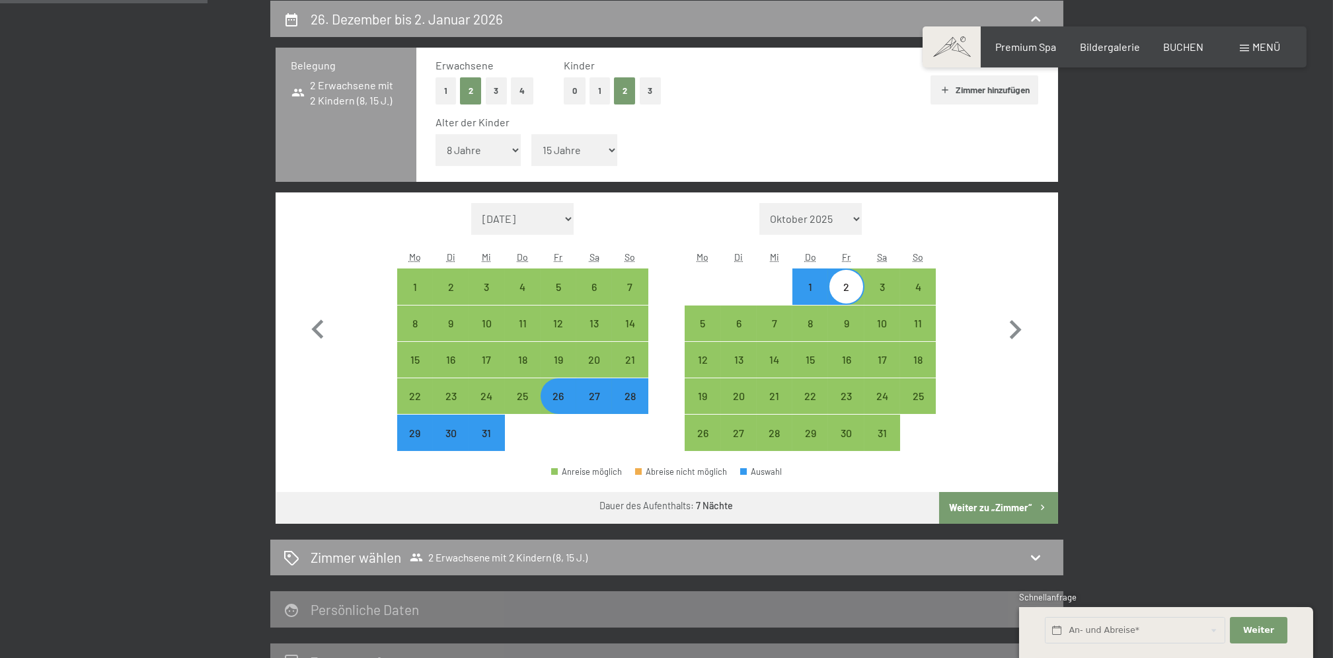
click at [998, 502] on button "Weiter zu „Zimmer“" at bounding box center [998, 508] width 118 height 32
select select "2025-12-01"
select select "2026-01-01"
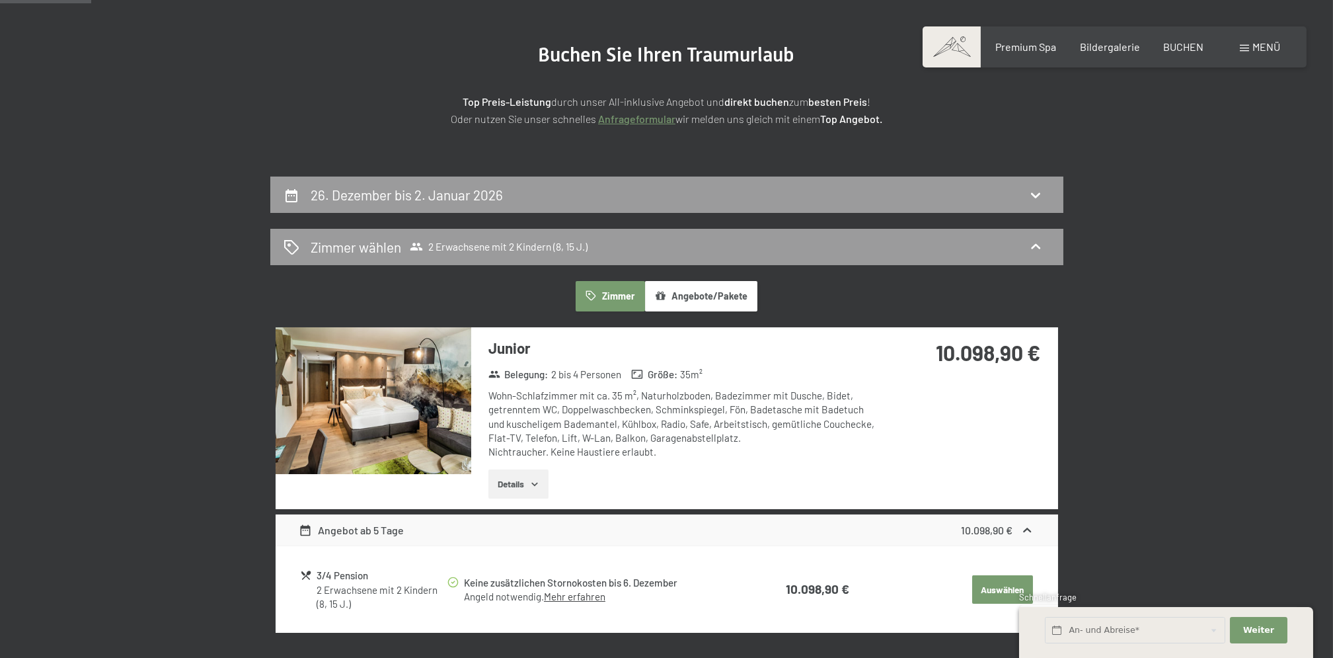
click at [1024, 196] on div "26. Dezember bis 2. Januar 2026" at bounding box center [667, 194] width 767 height 19
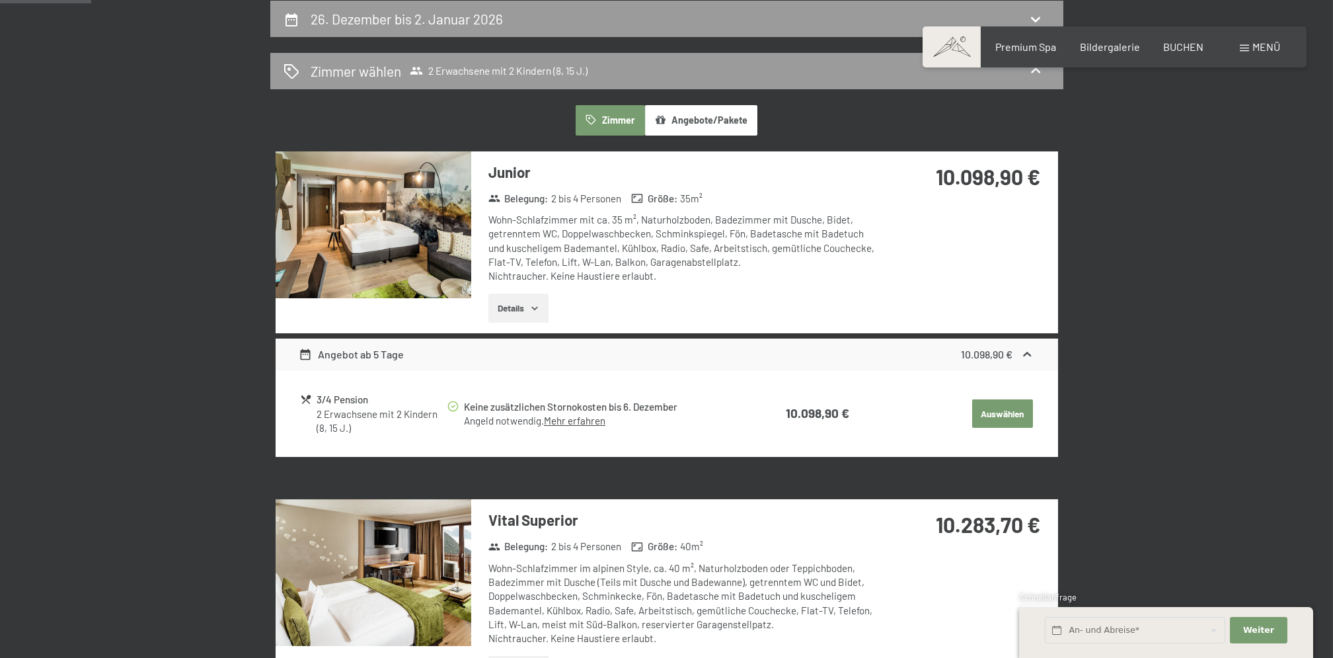
select select "8"
select select "15"
select select "2025-12-01"
select select "2026-01-01"
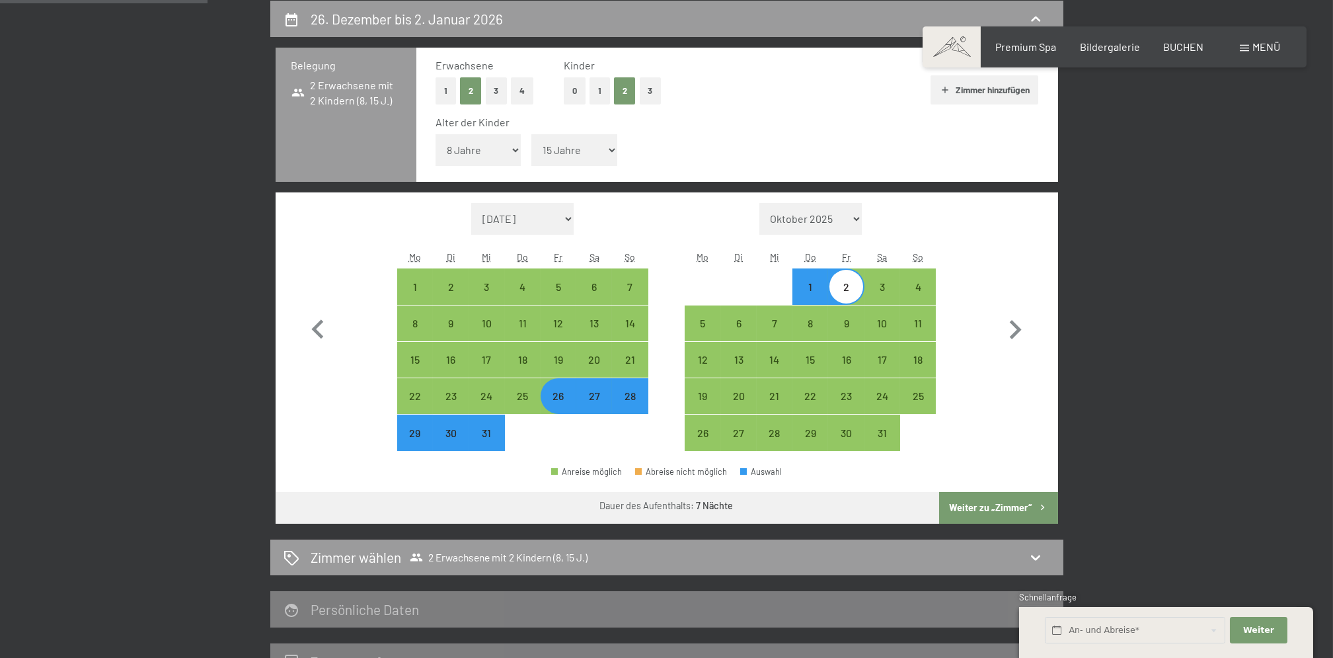
click at [597, 398] on div "27" at bounding box center [594, 407] width 33 height 33
select select "2025-12-01"
select select "2026-01-01"
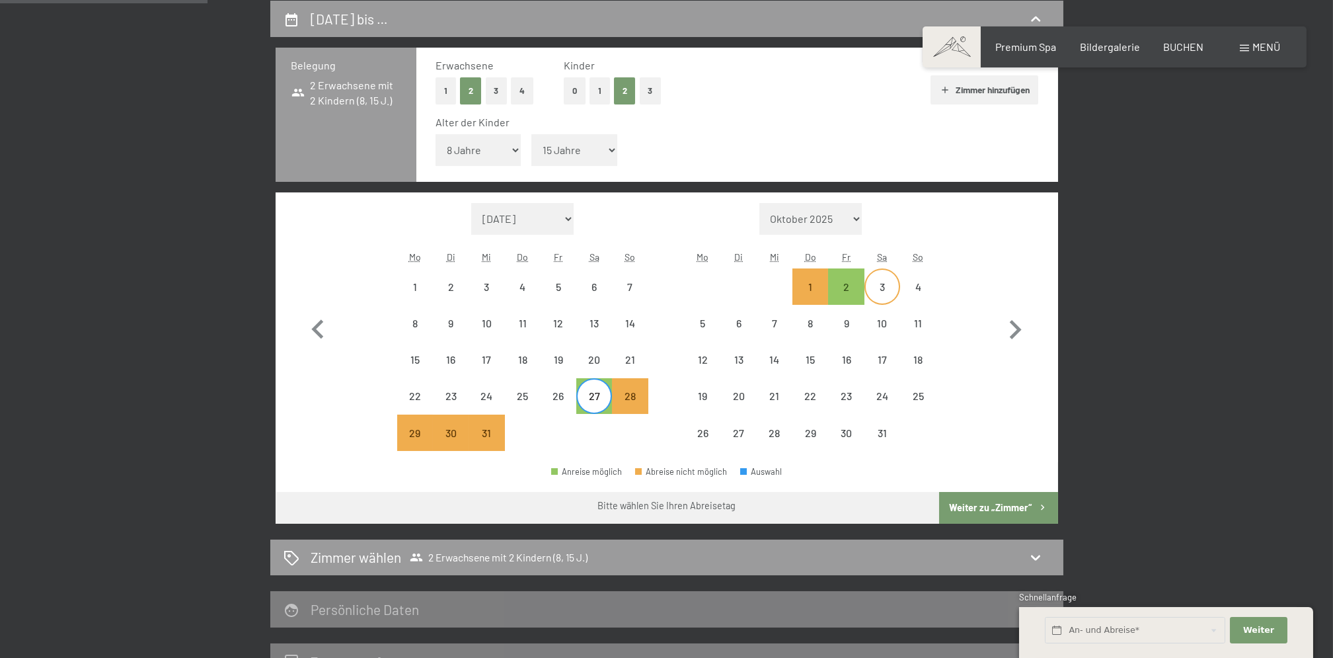
click at [886, 284] on div "3" at bounding box center [882, 298] width 33 height 33
select select "2025-12-01"
select select "2026-01-01"
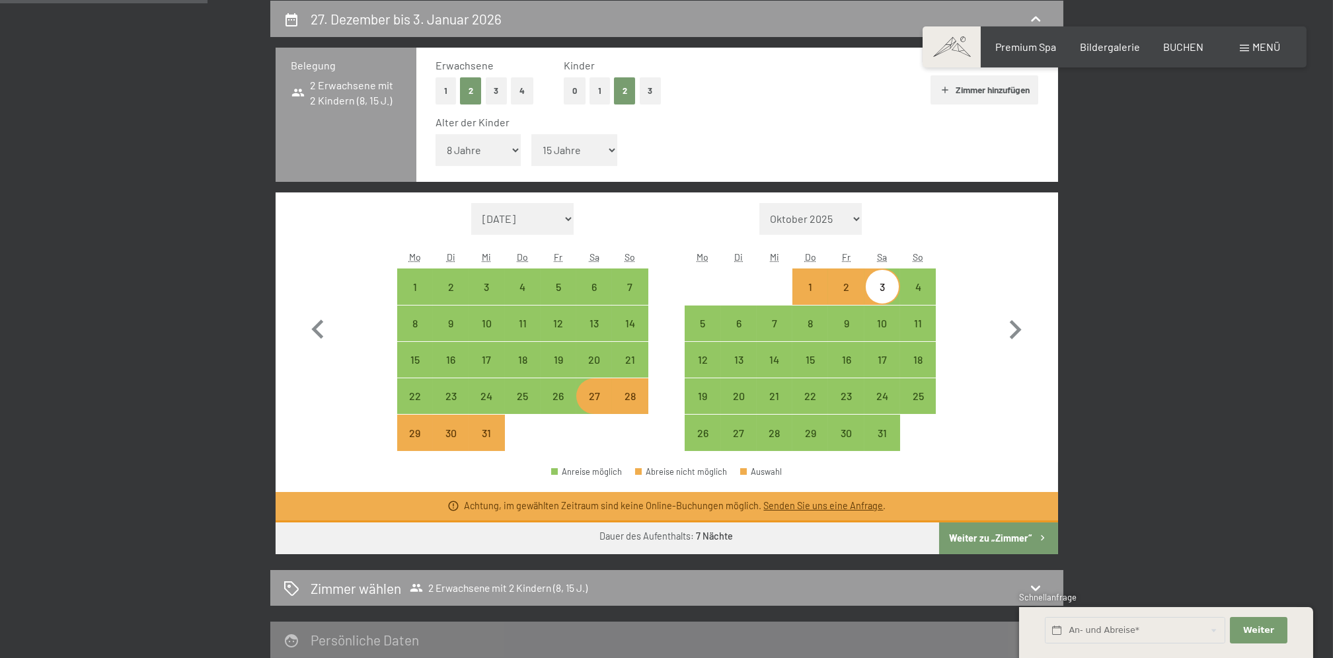
click at [985, 531] on button "Weiter zu „Zimmer“" at bounding box center [998, 538] width 118 height 32
select select "2025-12-01"
select select "2026-01-01"
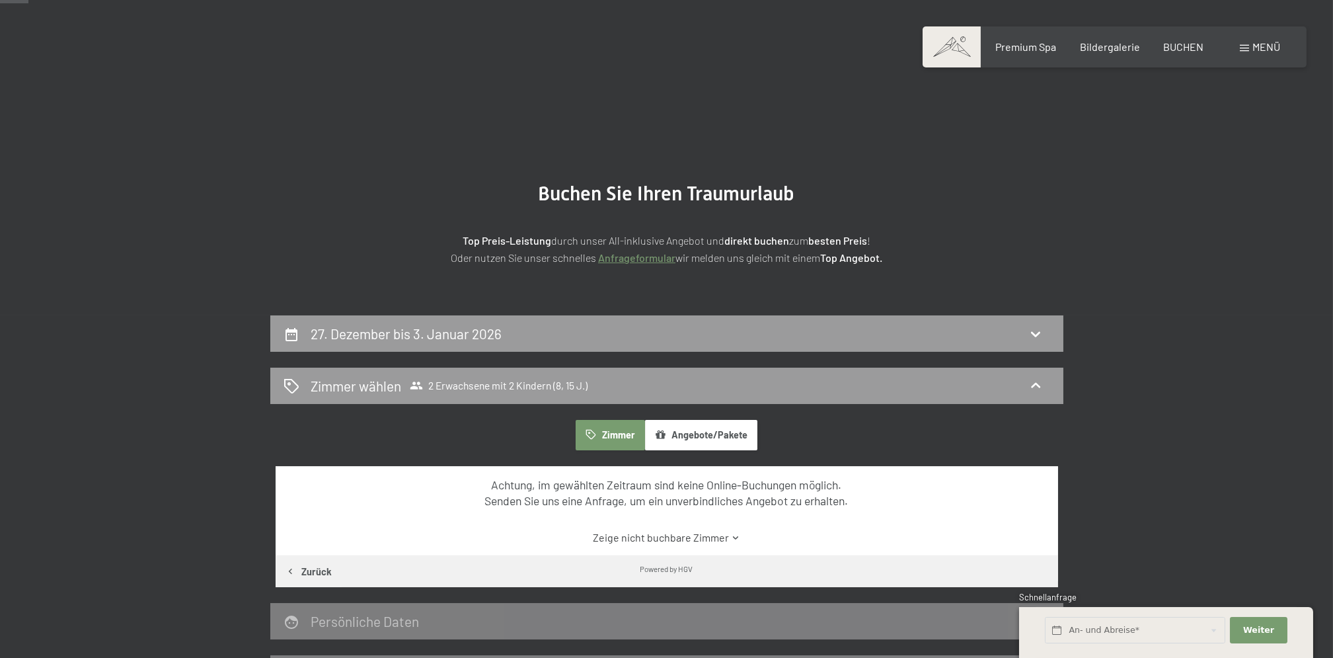
scroll to position [88, 0]
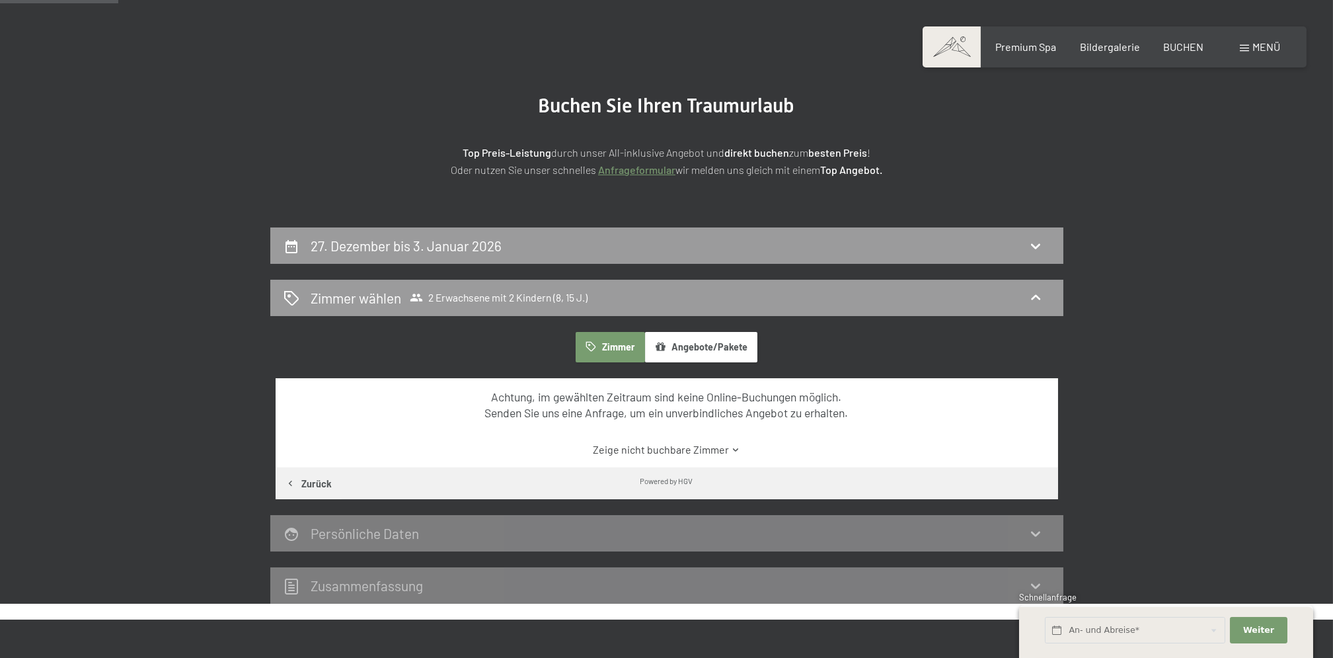
click at [1019, 243] on div "27. Dezember bis 3. Januar 2026" at bounding box center [667, 245] width 767 height 19
select select "8"
select select "15"
select select "2025-12-01"
select select "2026-01-01"
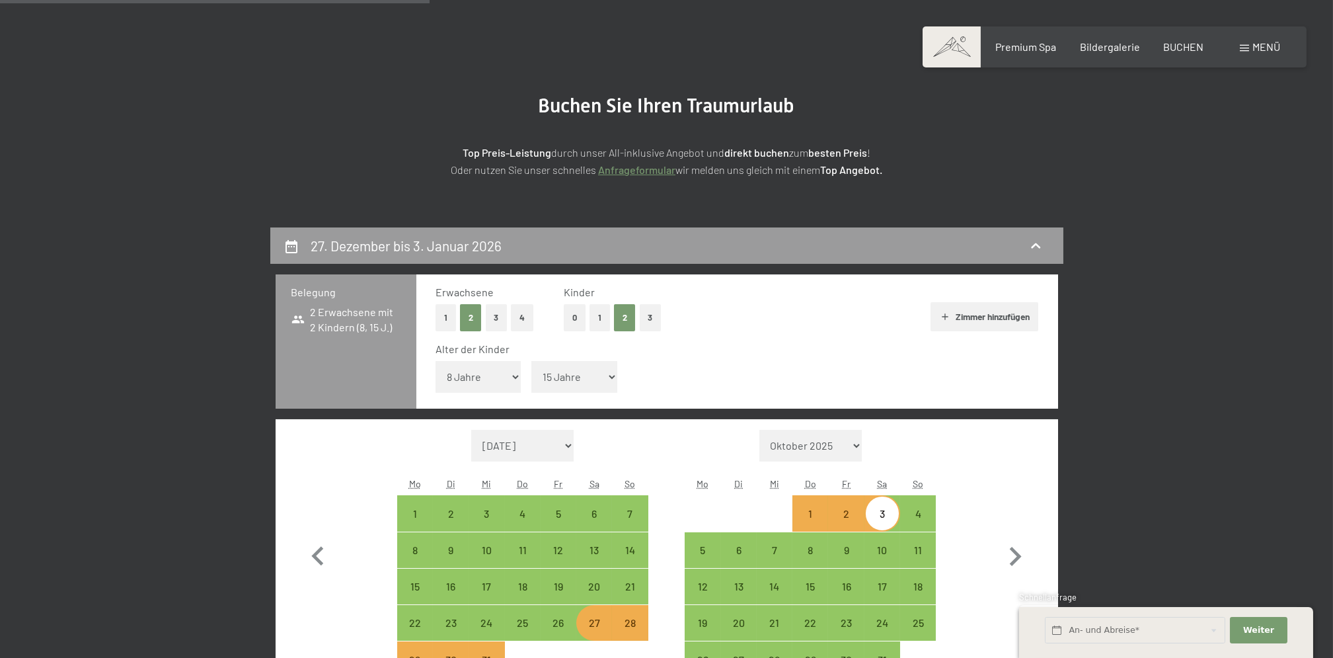
scroll to position [315, 0]
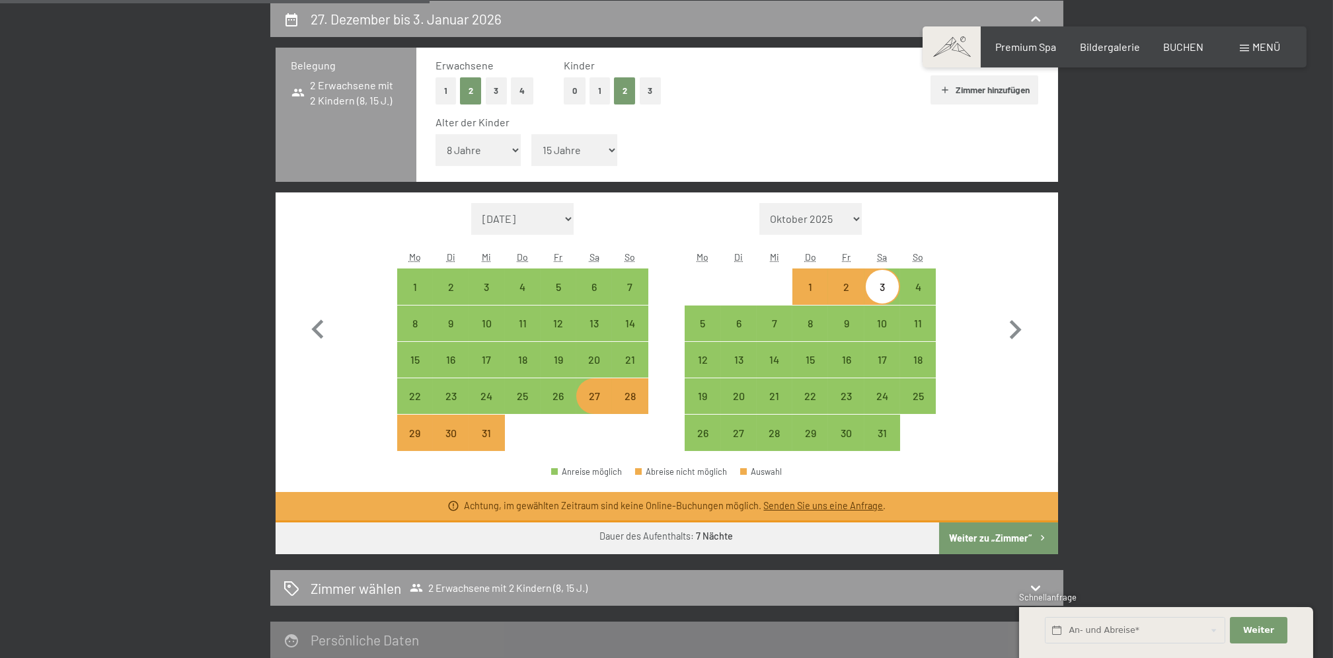
click at [633, 393] on div "28" at bounding box center [629, 407] width 33 height 33
select select "2025-12-01"
select select "2026-01-01"
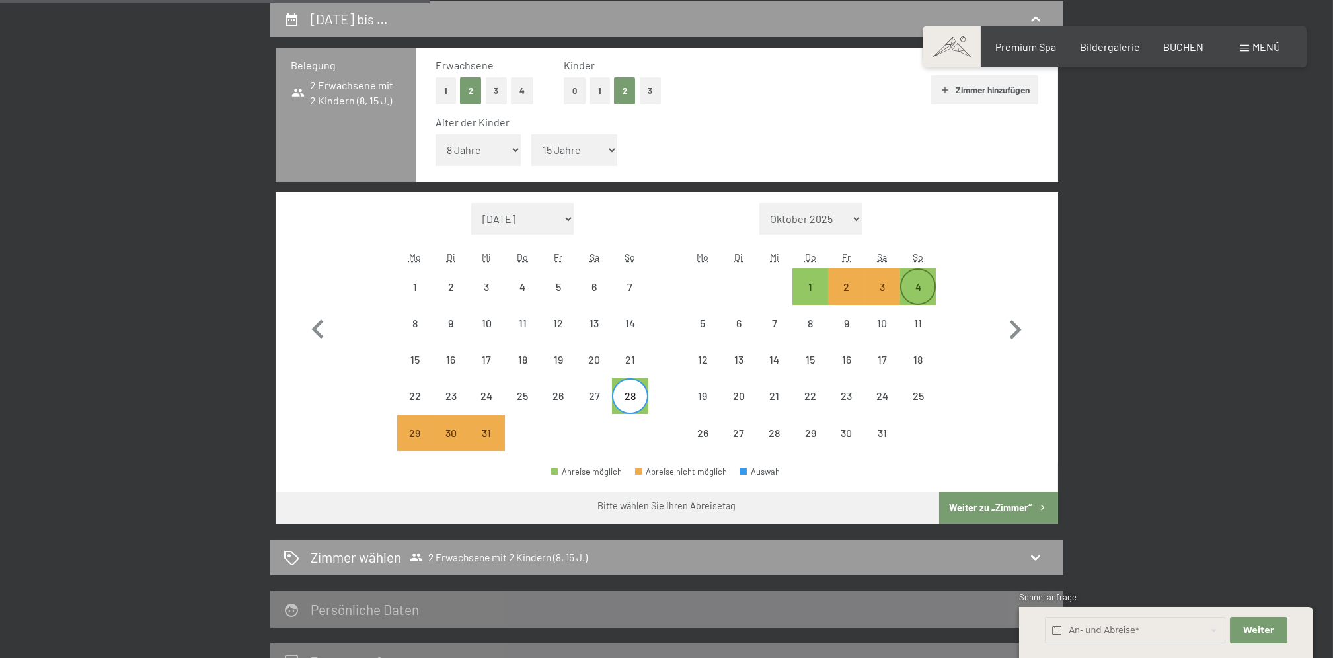
click at [912, 272] on div "4" at bounding box center [918, 286] width 33 height 33
select select "2025-12-01"
select select "2026-01-01"
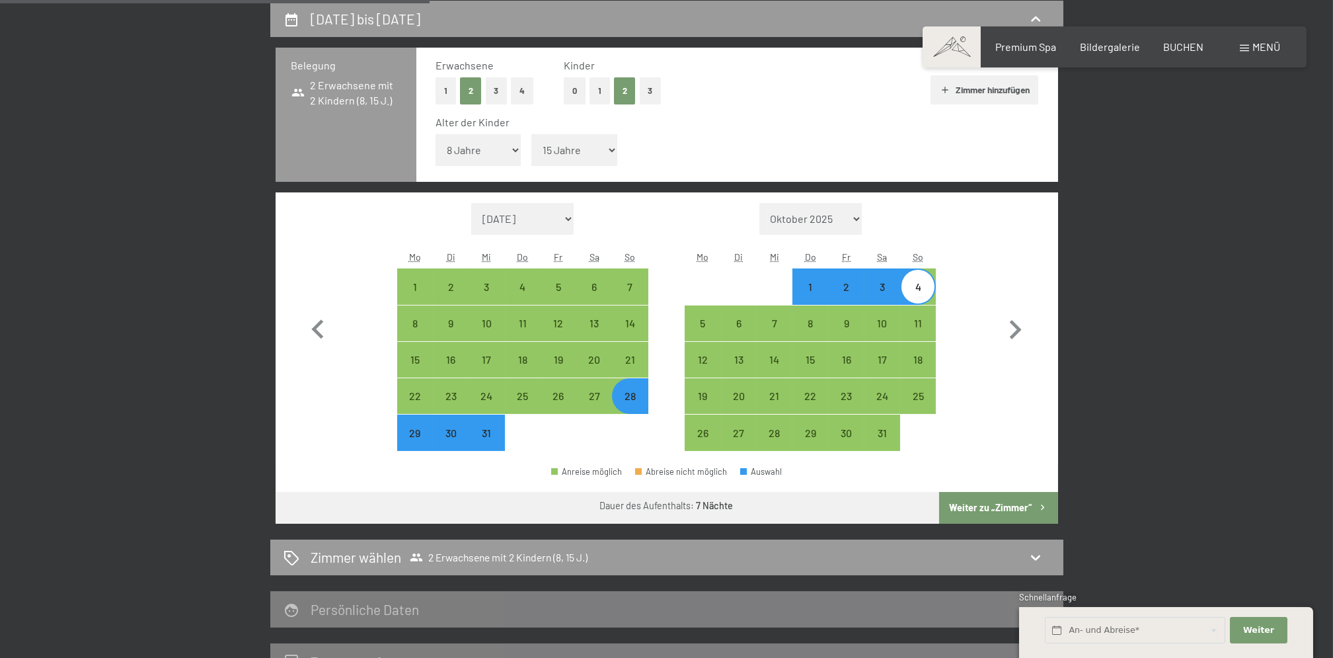
click at [978, 504] on button "Weiter zu „Zimmer“" at bounding box center [998, 508] width 118 height 32
select select "2025-12-01"
select select "2026-01-01"
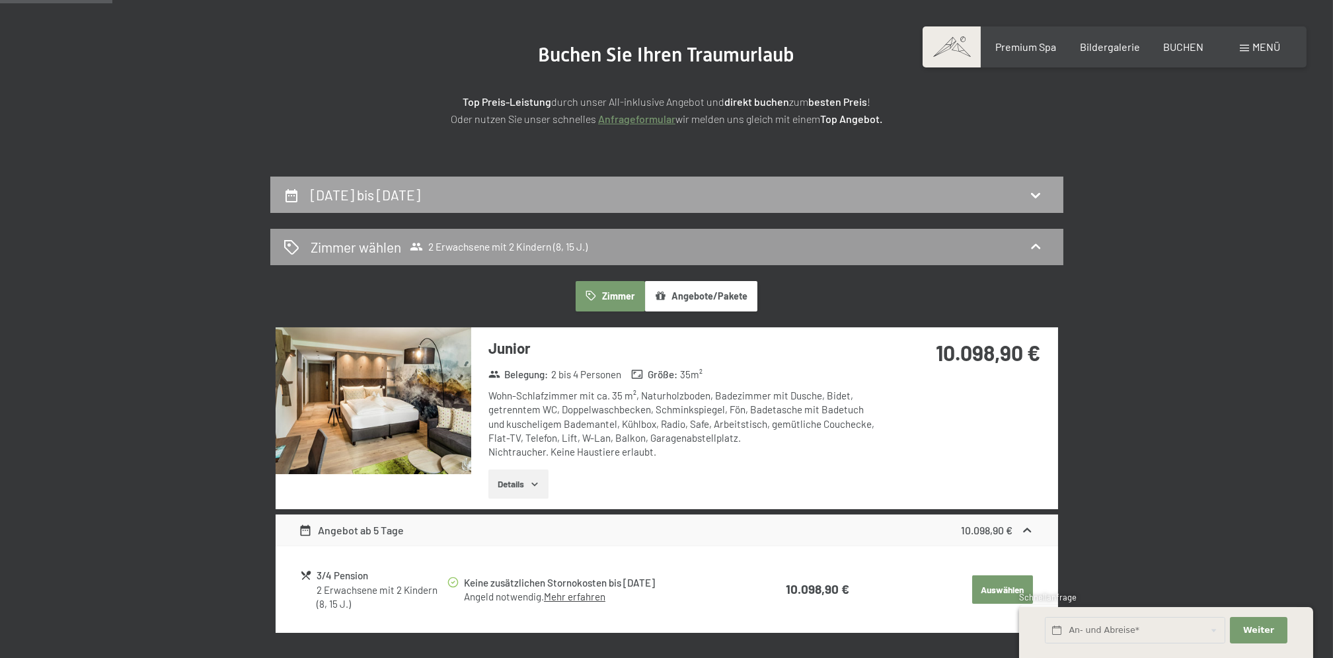
click at [1032, 201] on icon at bounding box center [1036, 195] width 16 height 16
select select "8"
select select "15"
select select "2025-12-01"
select select "2026-01-01"
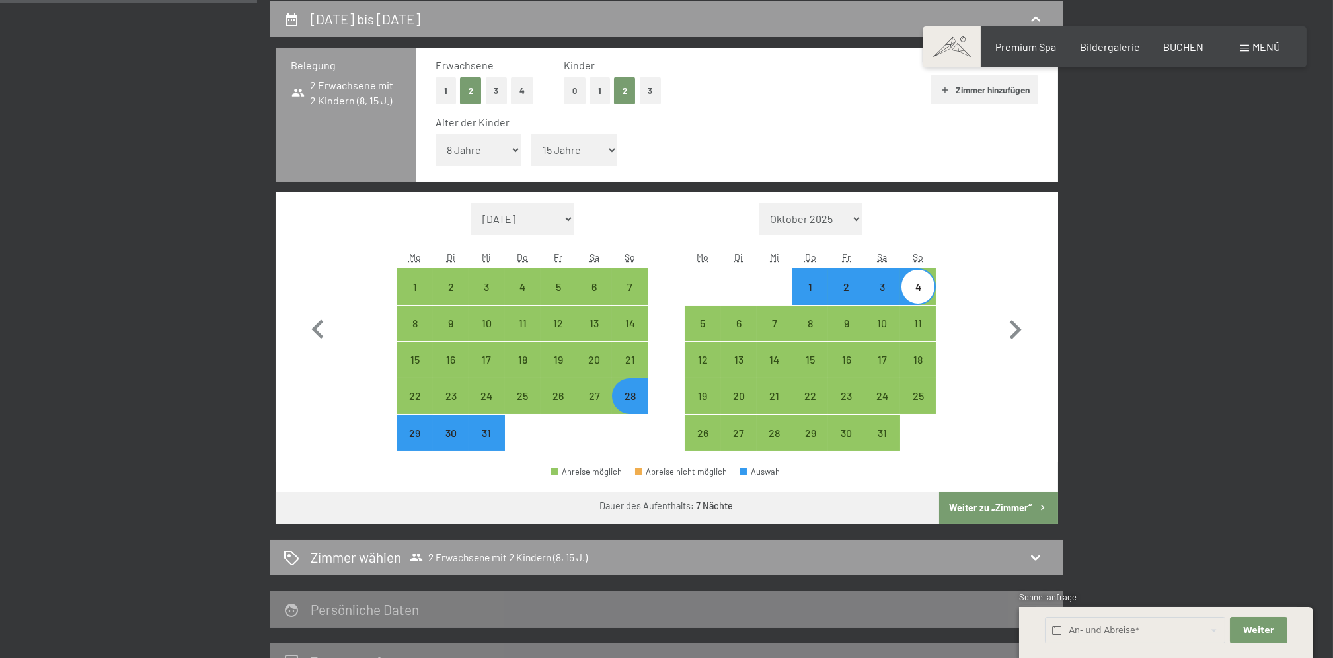
click at [455, 432] on div "30" at bounding box center [450, 444] width 33 height 33
select select "2025-12-01"
select select "2026-01-01"
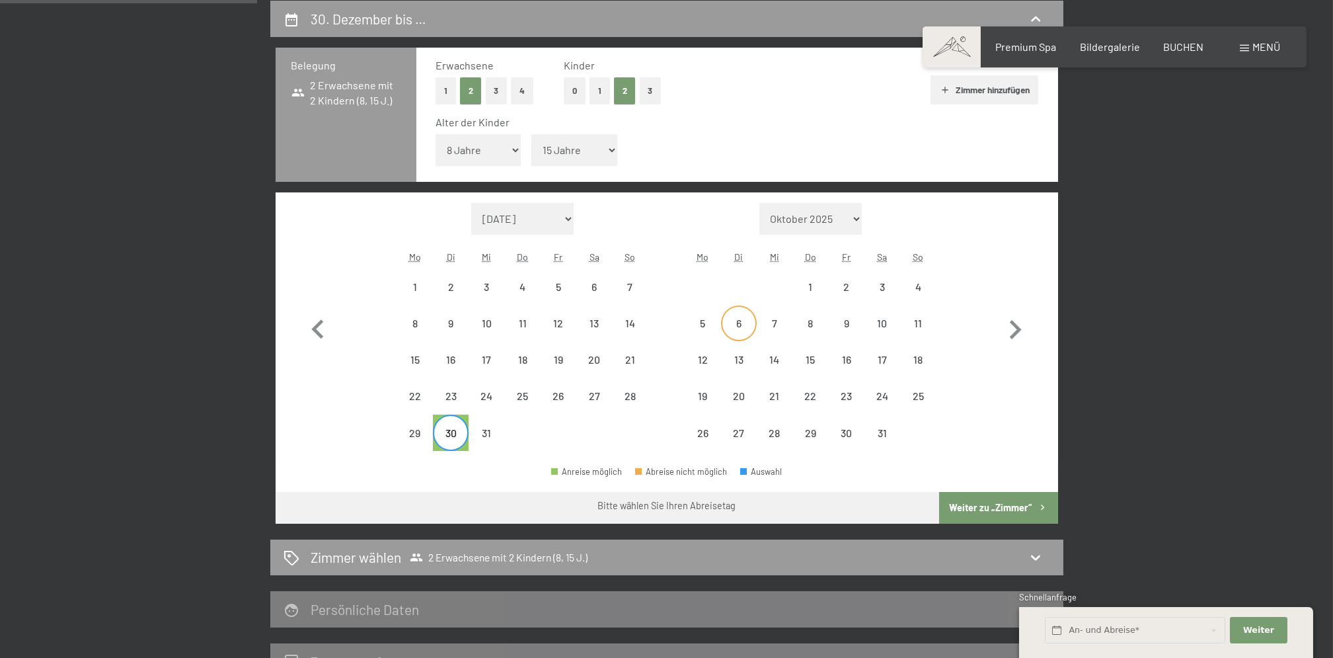
click at [744, 323] on div "6" at bounding box center [738, 334] width 33 height 33
select select "2025-12-01"
select select "2026-01-01"
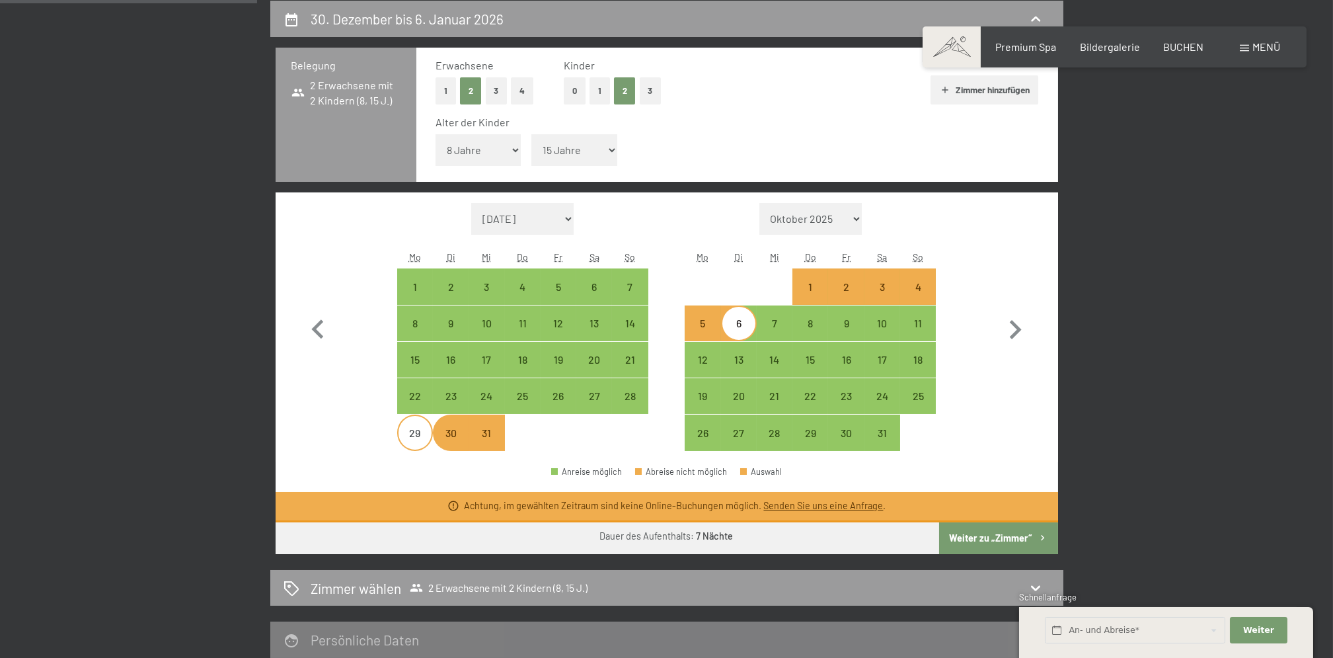
click at [413, 428] on div "29" at bounding box center [415, 444] width 33 height 33
select select "2025-12-01"
select select "2026-01-01"
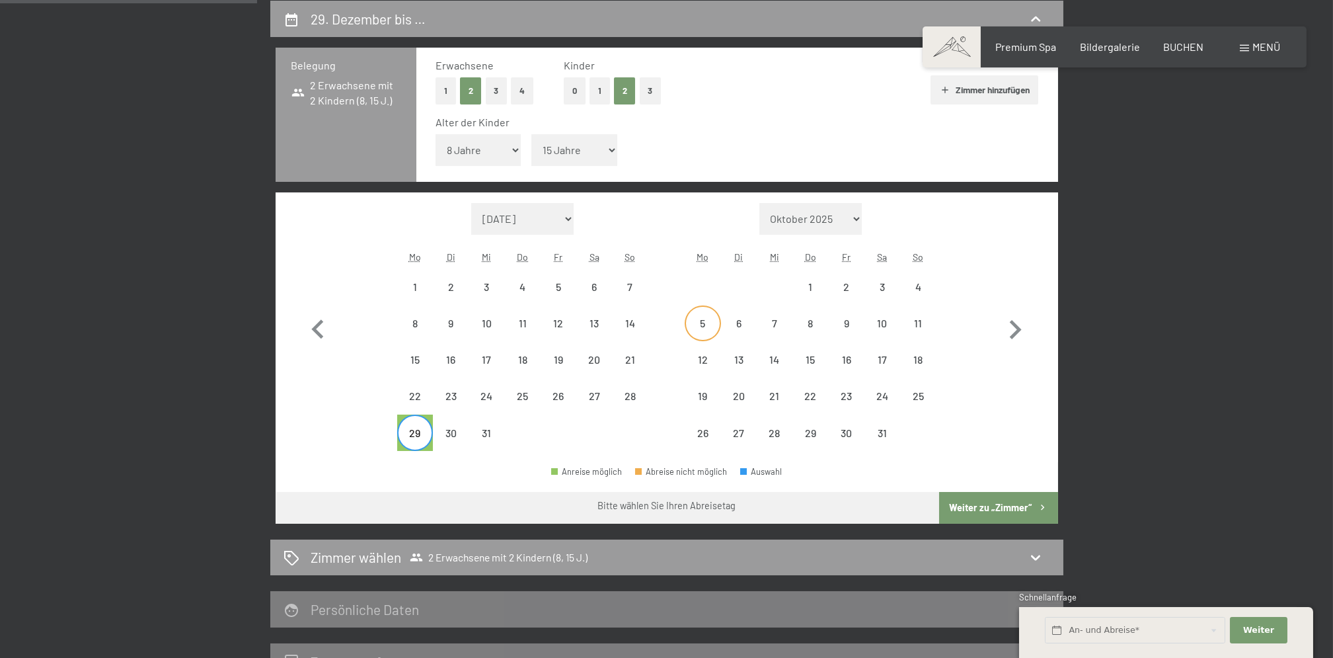
click at [706, 313] on div "5" at bounding box center [702, 323] width 33 height 33
select select "2025-12-01"
select select "2026-01-01"
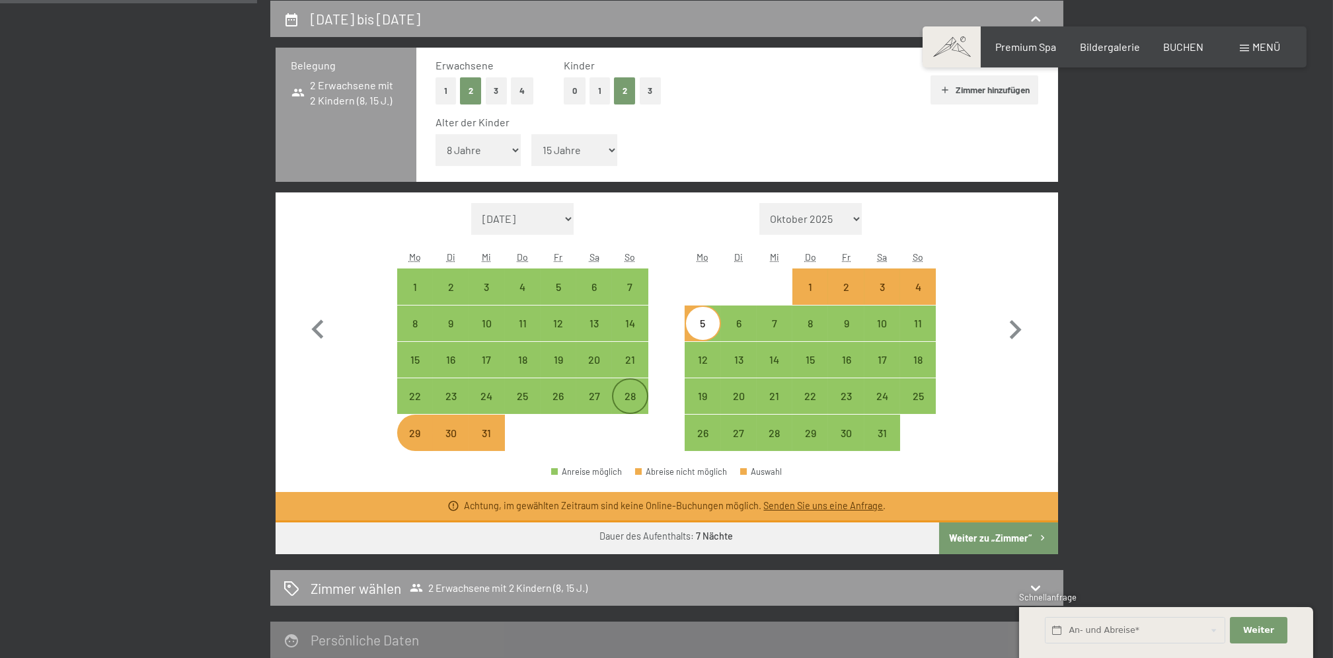
click at [635, 393] on div "28" at bounding box center [629, 407] width 33 height 33
select select "2025-12-01"
select select "2026-01-01"
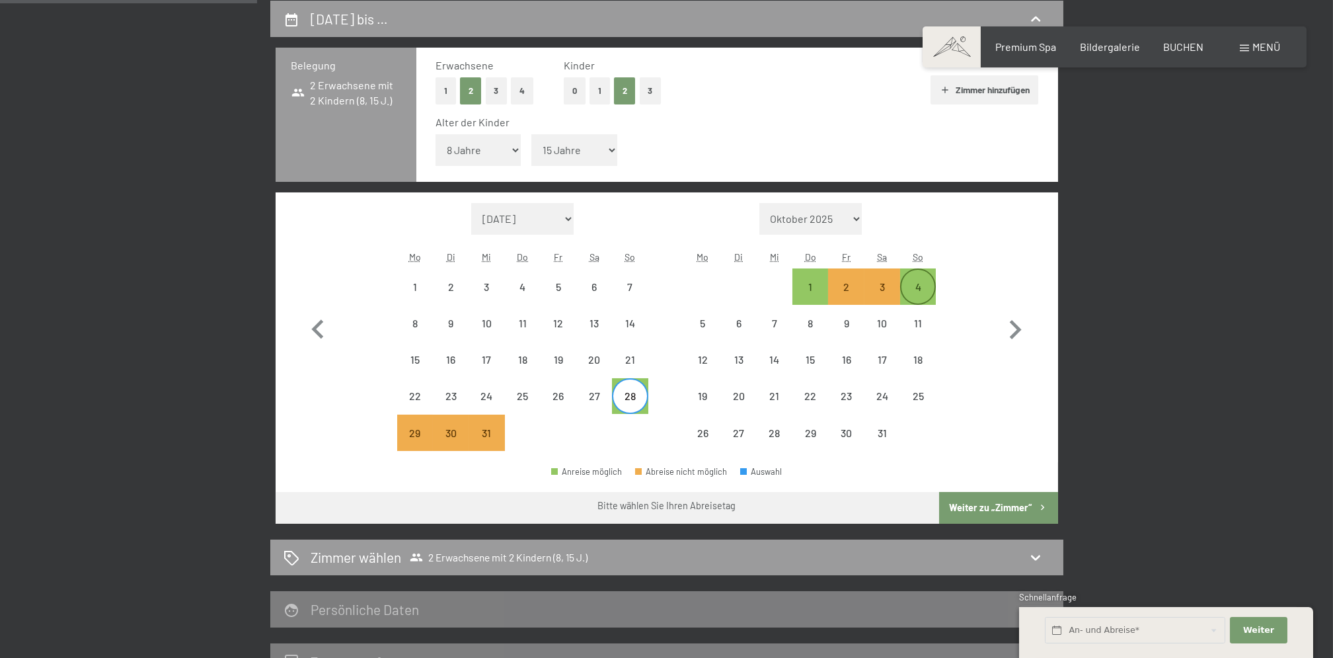
click at [910, 289] on div "4" at bounding box center [918, 298] width 33 height 33
select select "2025-12-01"
select select "2026-01-01"
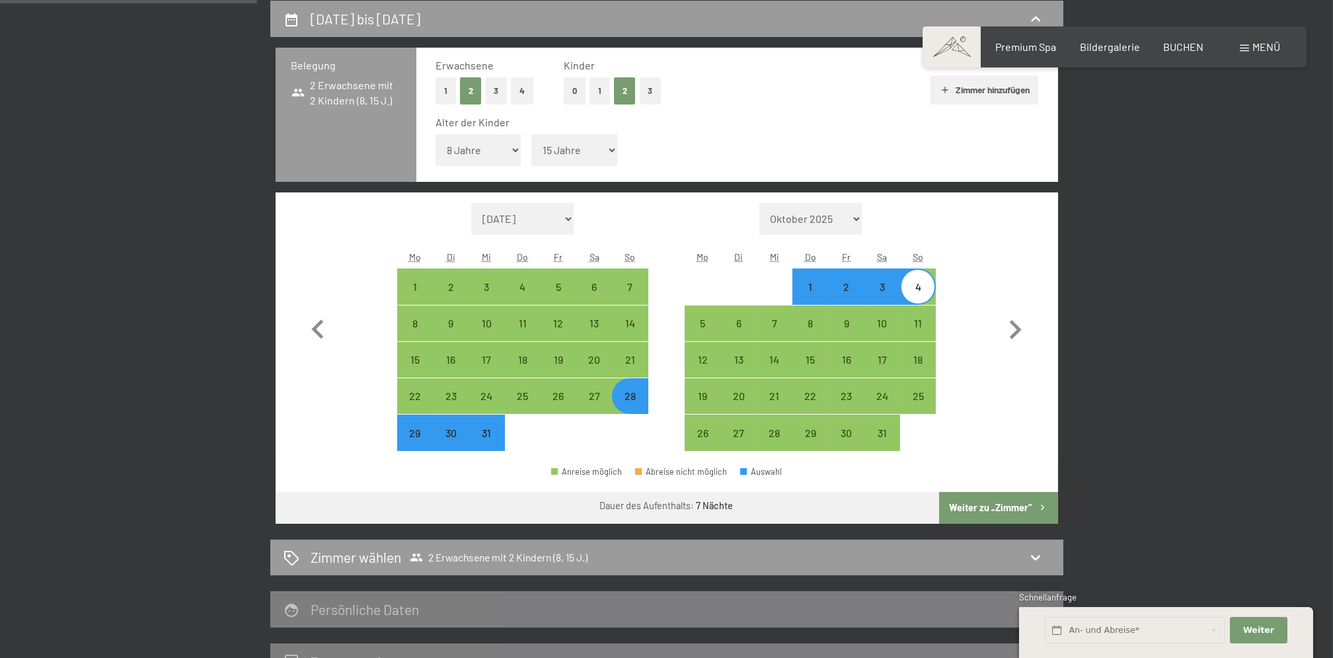
click at [985, 499] on button "Weiter zu „Zimmer“" at bounding box center [998, 508] width 118 height 32
select select "2025-12-01"
select select "2026-01-01"
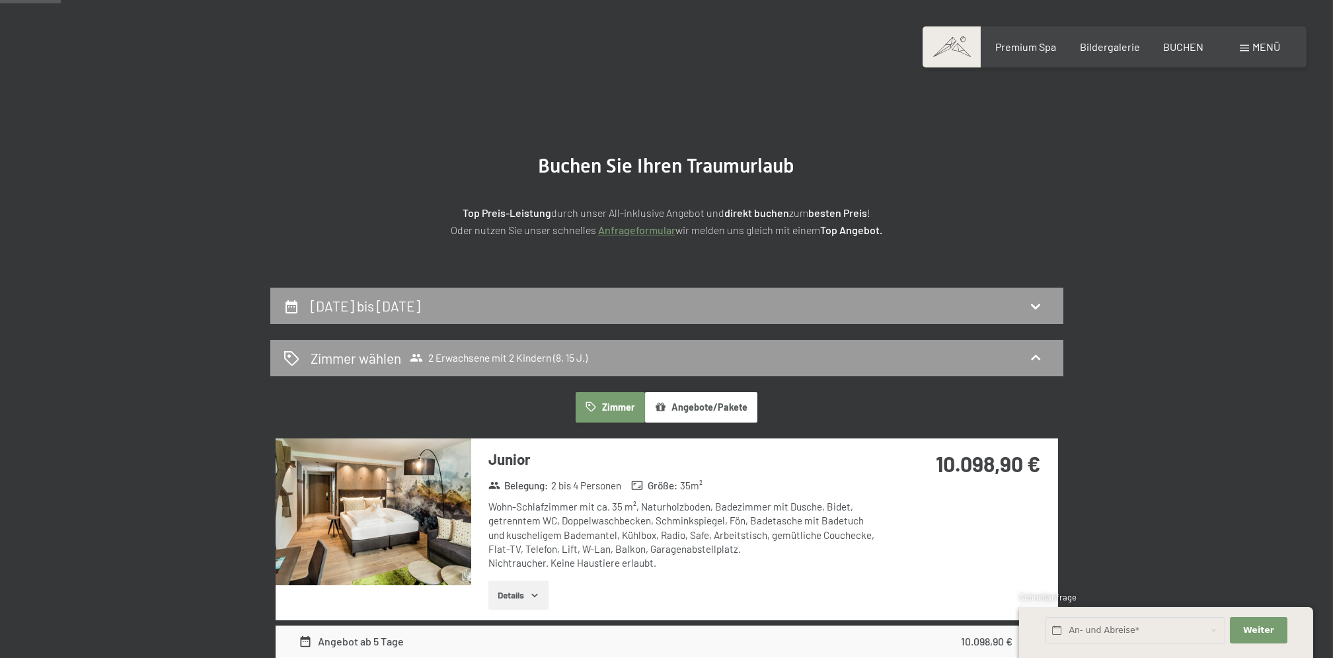
scroll to position [0, 0]
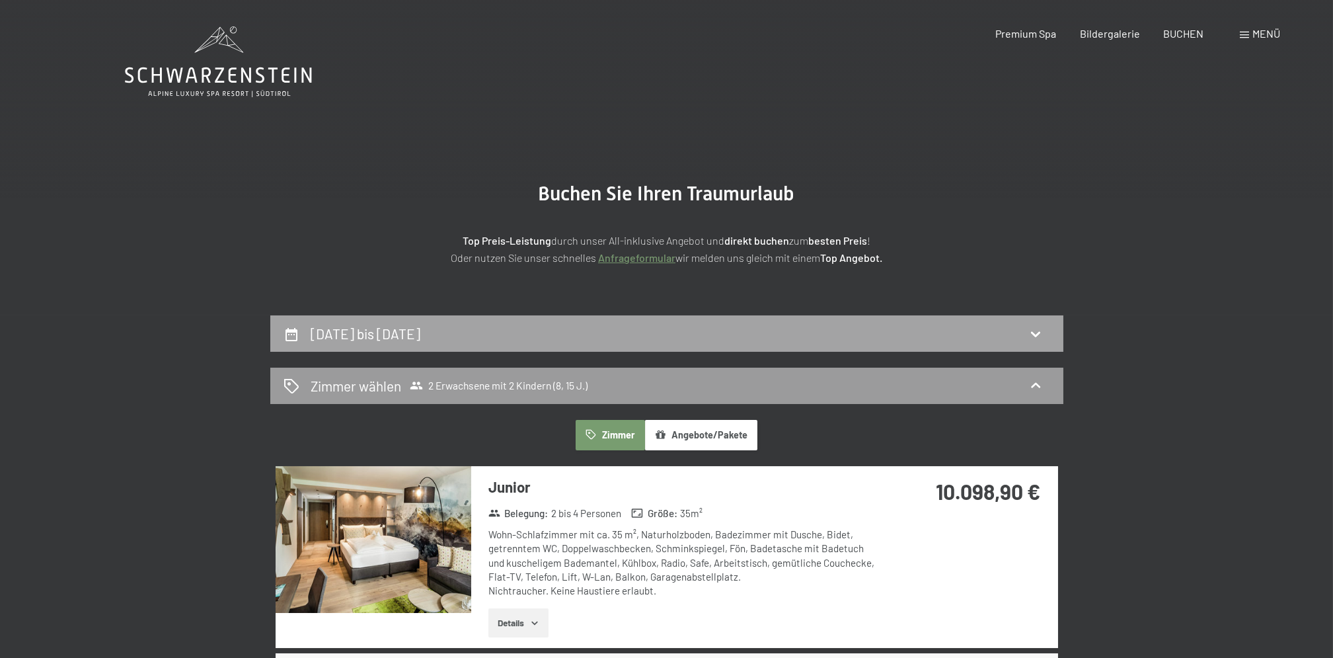
click at [1044, 338] on div "28. Dezember bis 4. Januar 2026" at bounding box center [667, 333] width 767 height 19
select select "8"
select select "15"
select select "2025-12-01"
select select "2026-01-01"
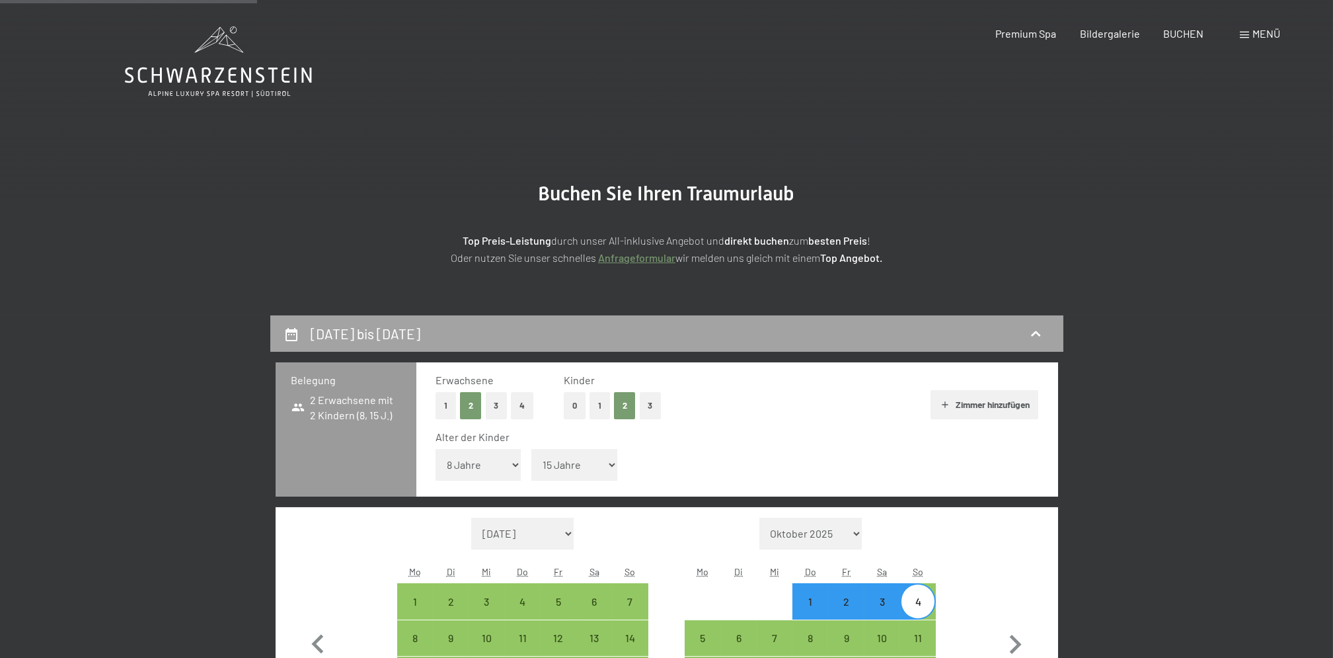
scroll to position [315, 0]
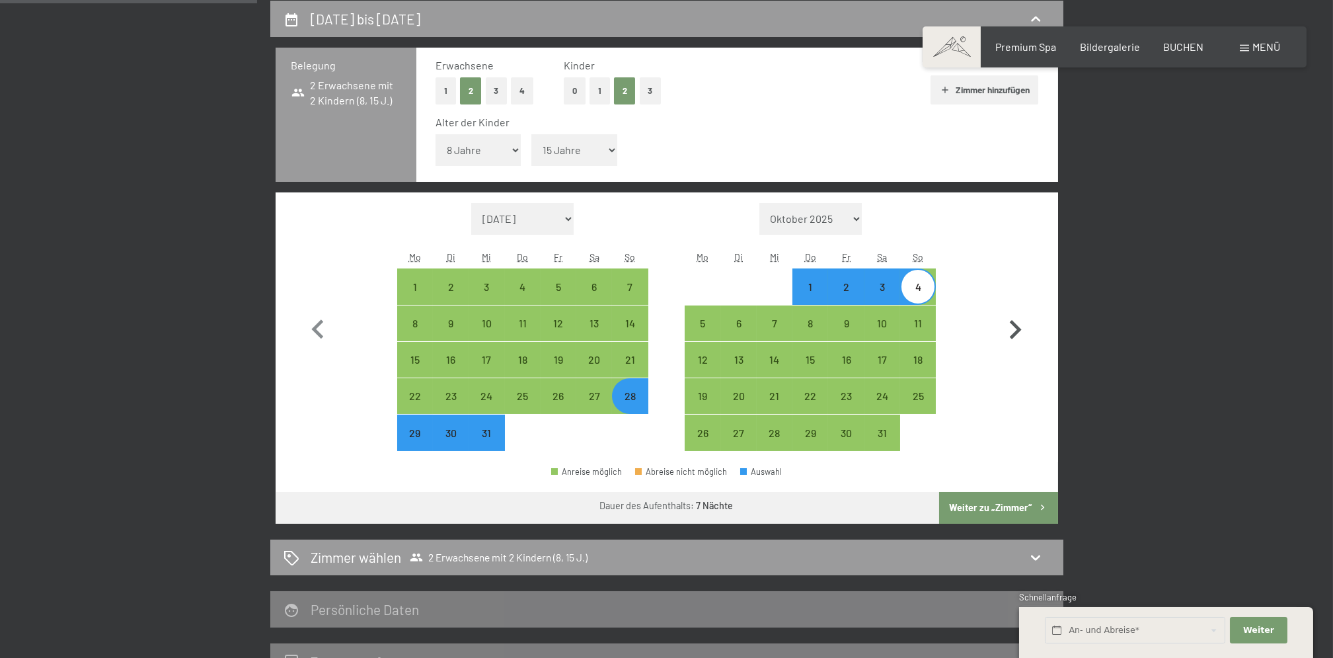
click at [1017, 329] on icon "button" at bounding box center [1016, 329] width 12 height 19
select select "2026-01-01"
select select "2026-02-01"
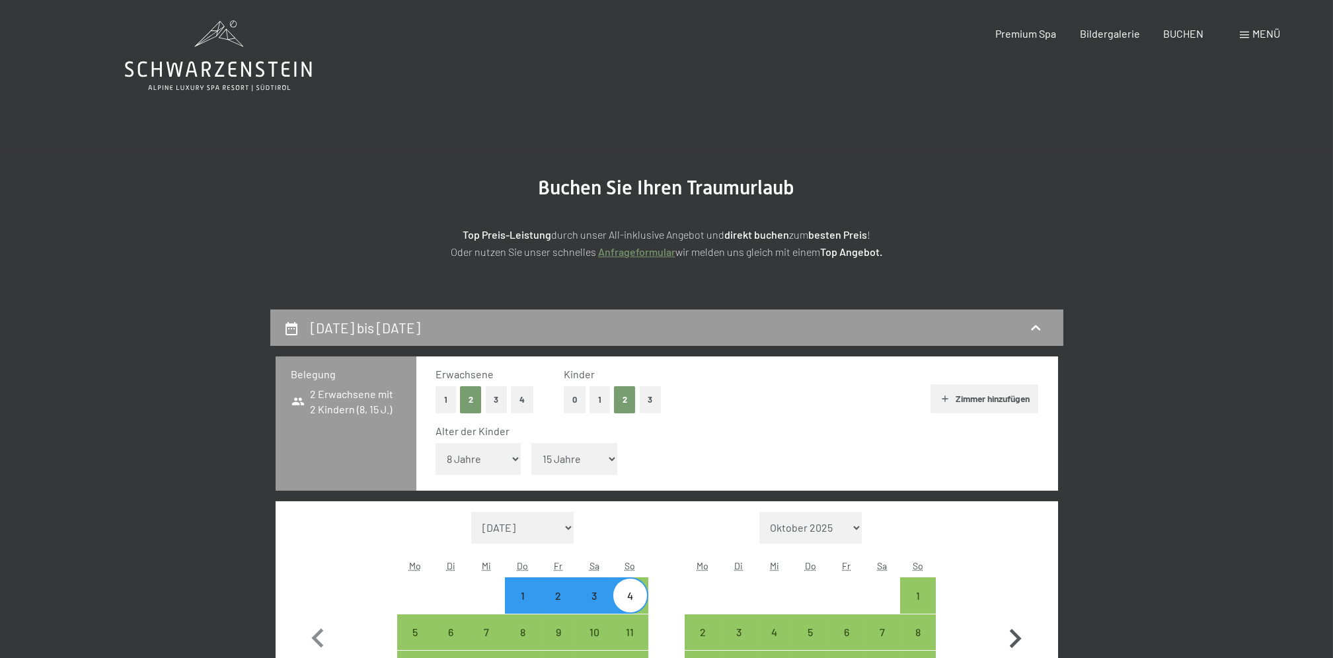
scroll to position [0, 0]
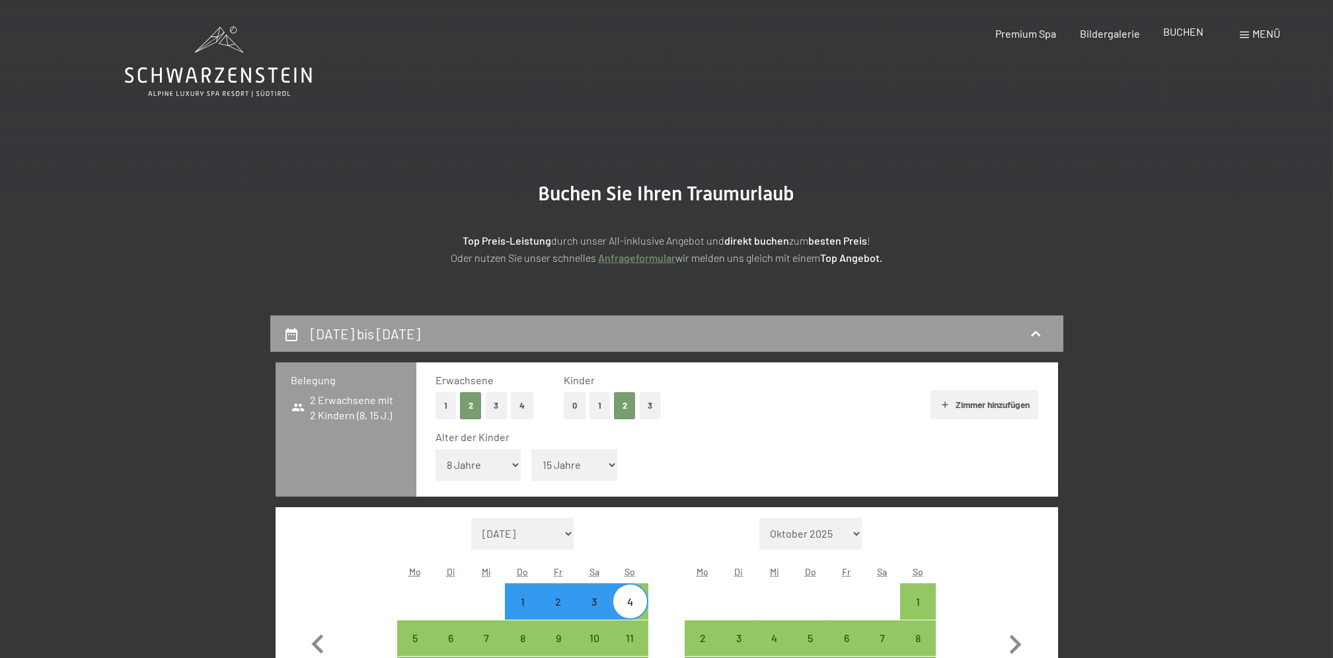
click at [1177, 32] on span "BUCHEN" at bounding box center [1183, 31] width 40 height 13
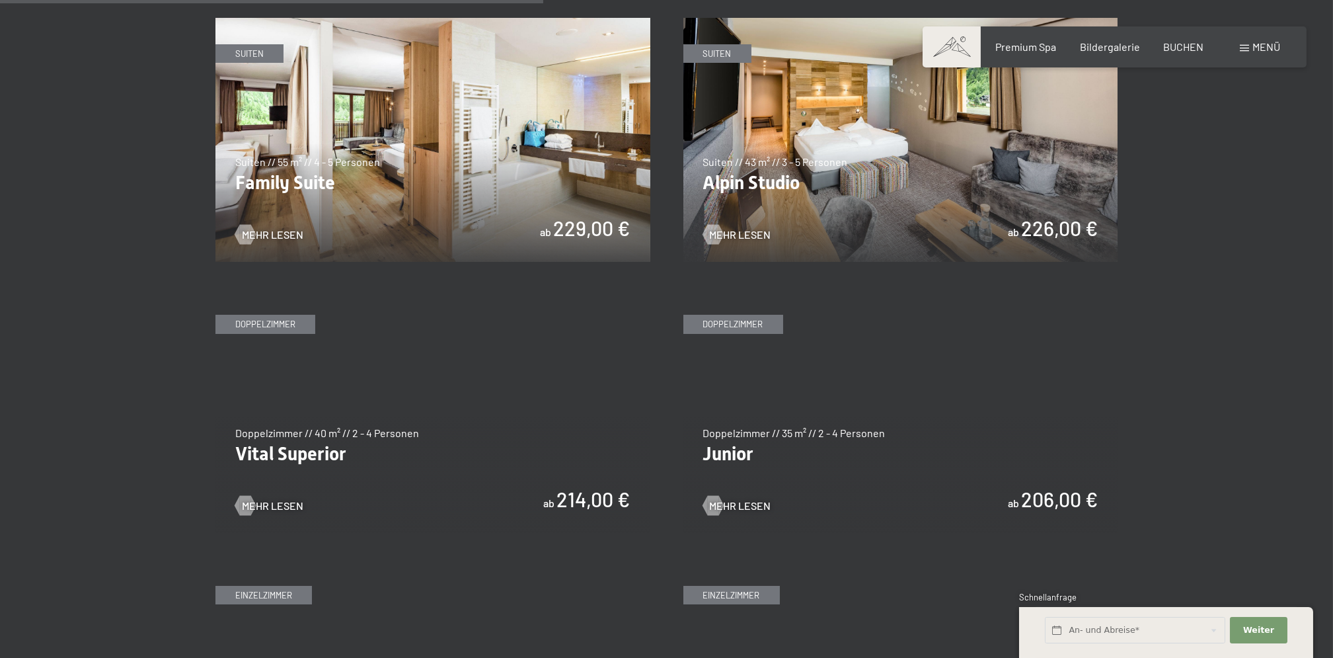
scroll to position [1762, 0]
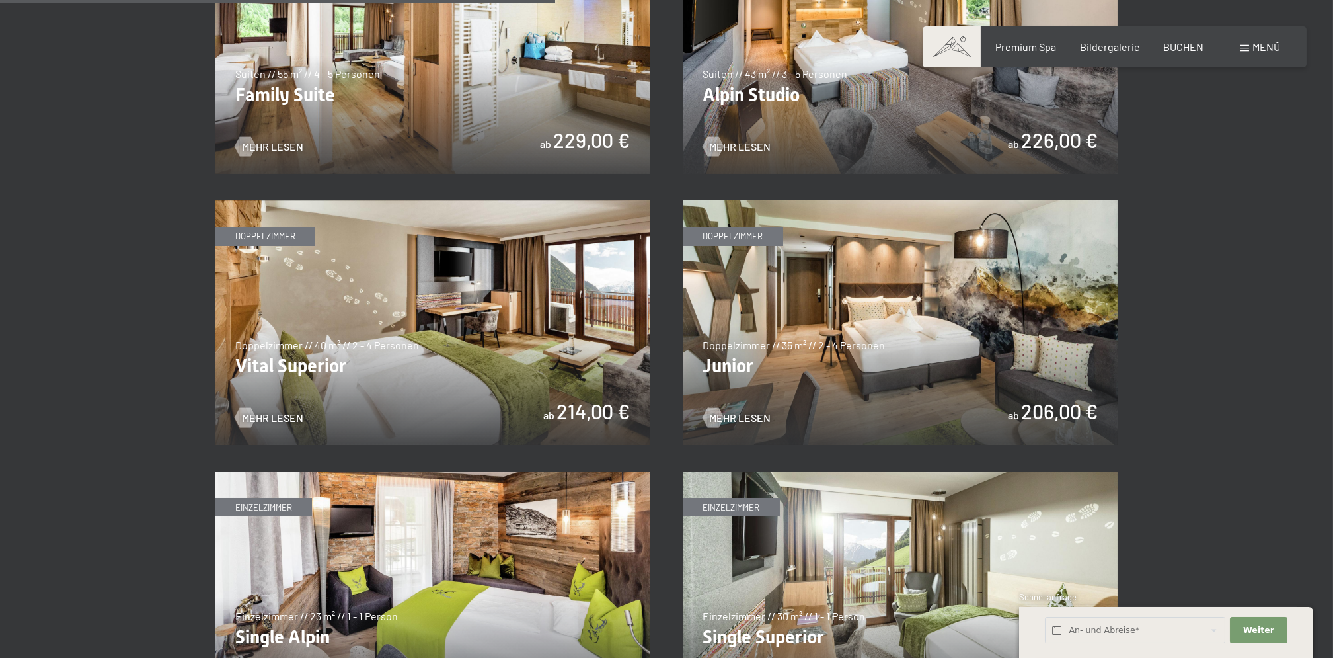
click at [904, 404] on img at bounding box center [900, 322] width 435 height 245
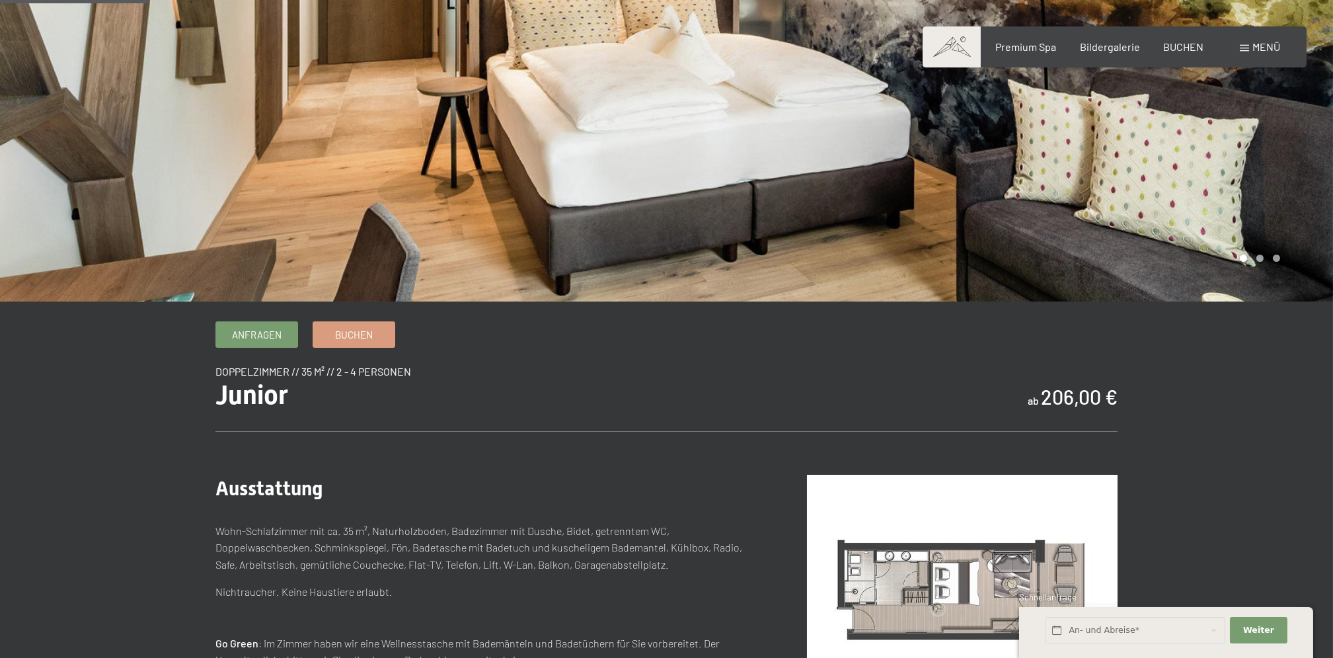
scroll to position [176, 0]
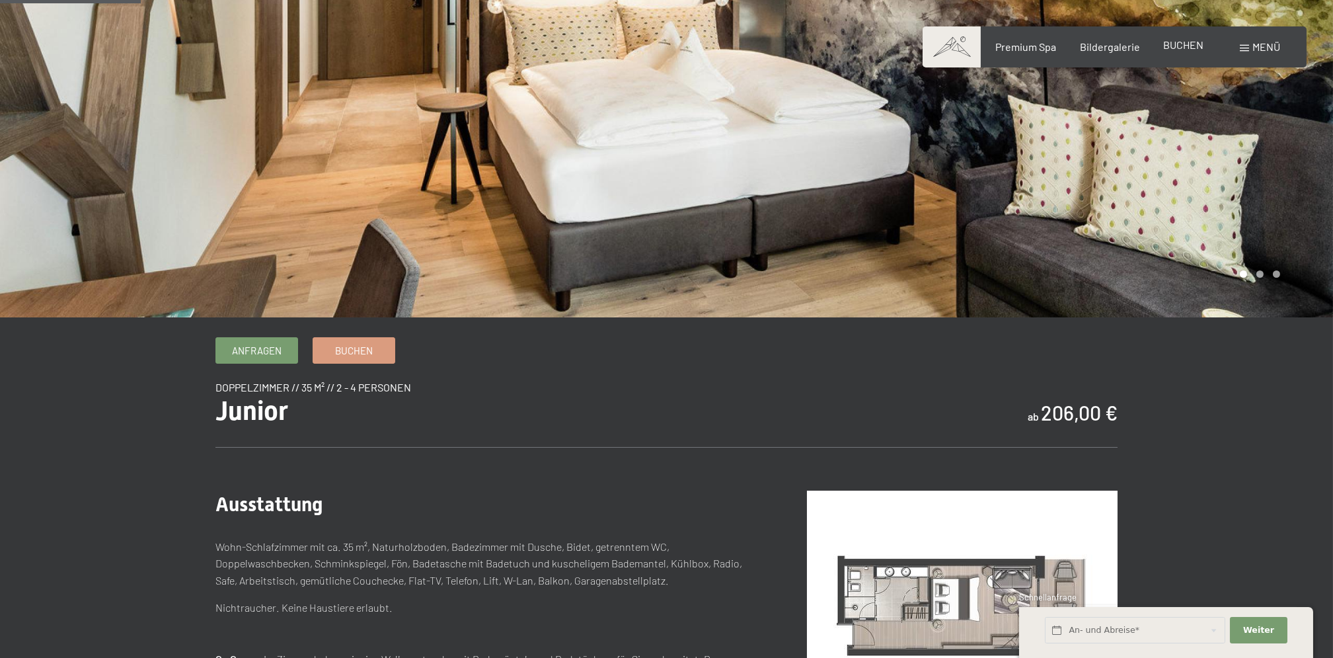
click at [1185, 48] on span "BUCHEN" at bounding box center [1183, 44] width 40 height 13
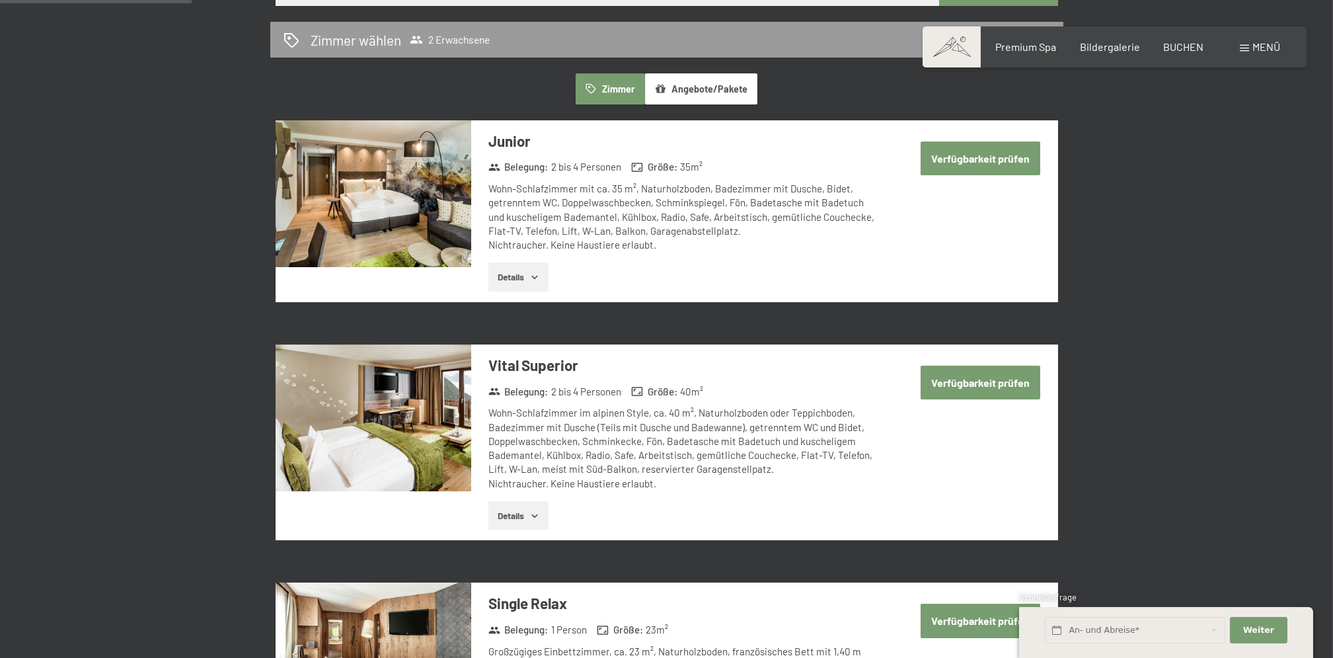
scroll to position [529, 0]
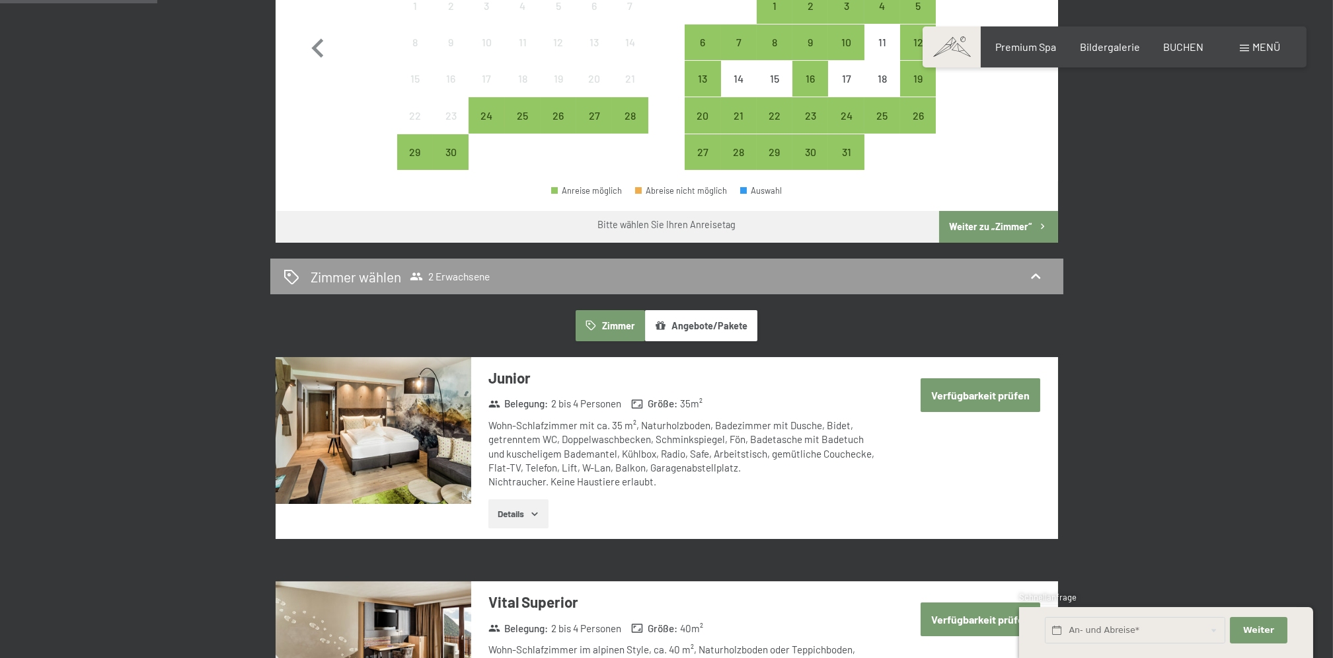
drag, startPoint x: 683, startPoint y: 325, endPoint x: 824, endPoint y: 321, distance: 140.2
click at [684, 326] on button "Angebote/Pakete" at bounding box center [701, 325] width 112 height 30
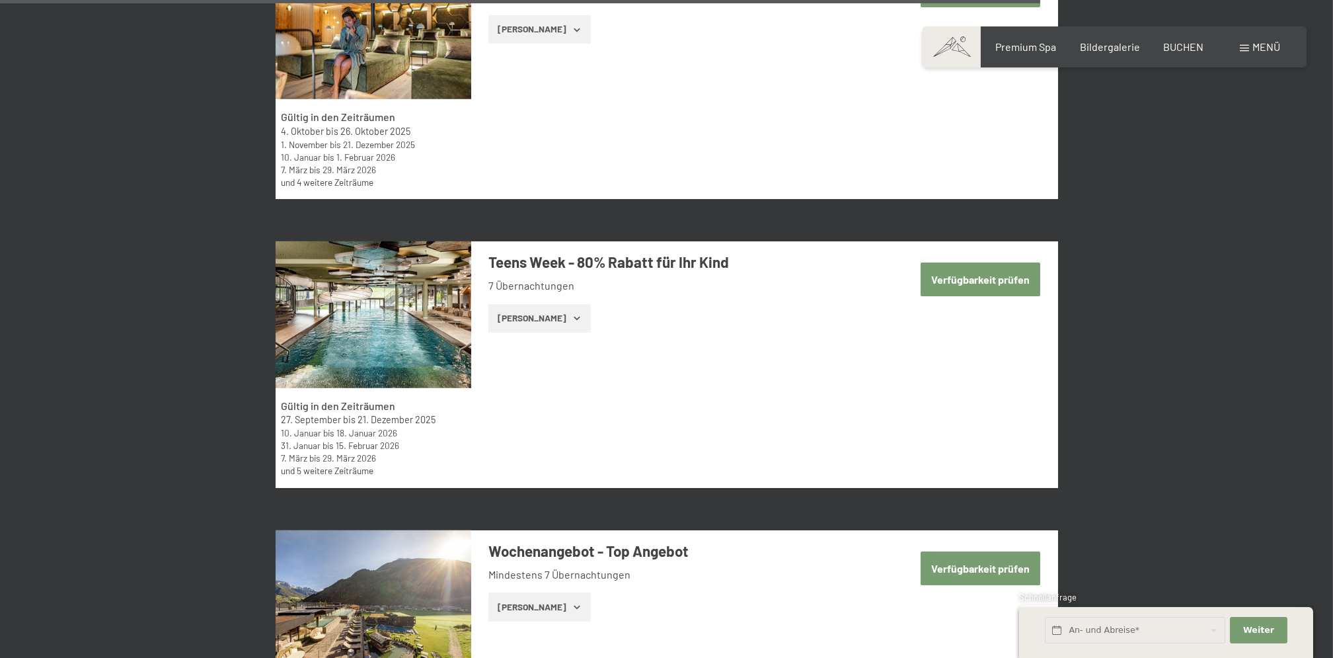
scroll to position [4230, 0]
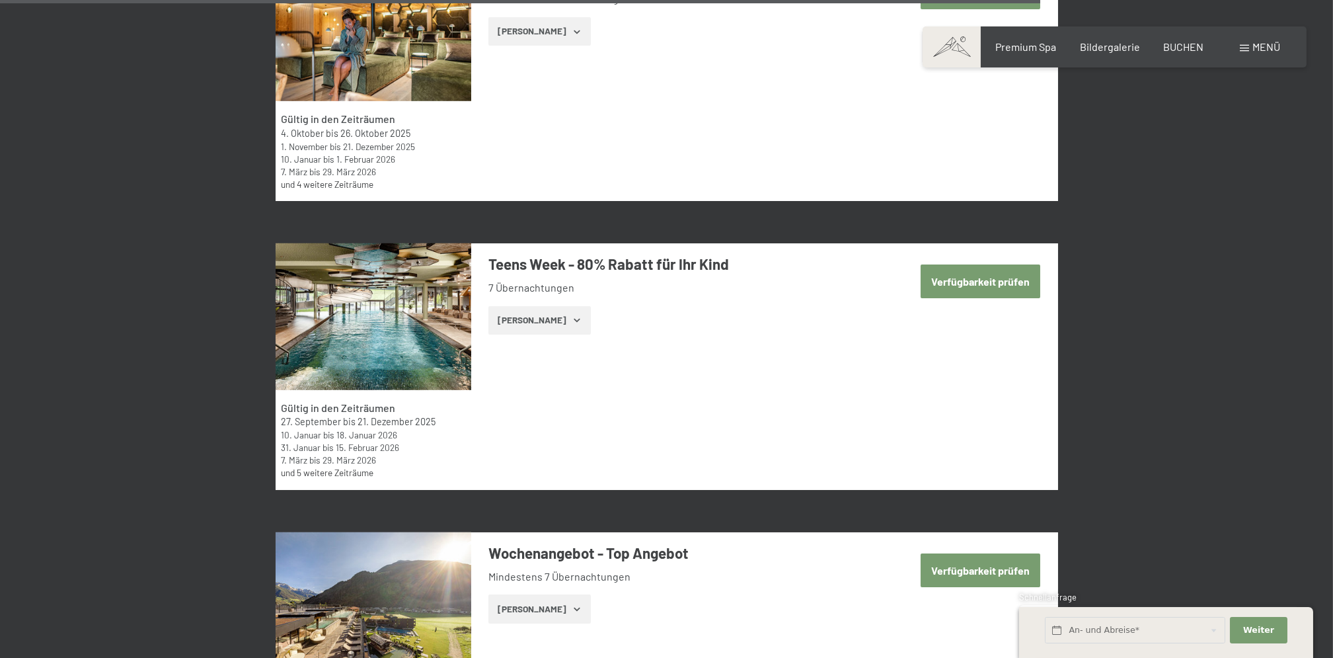
click at [978, 276] on button "Verfügbarkeit prüfen" at bounding box center [981, 281] width 120 height 34
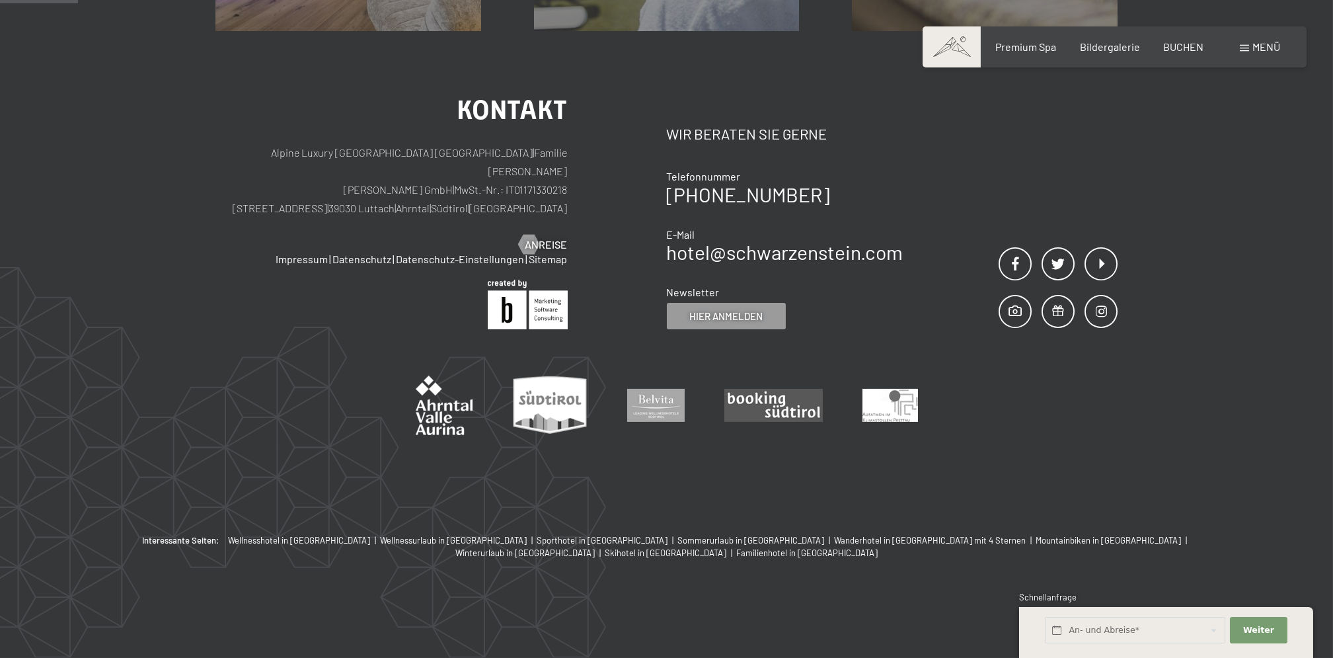
scroll to position [315, 0]
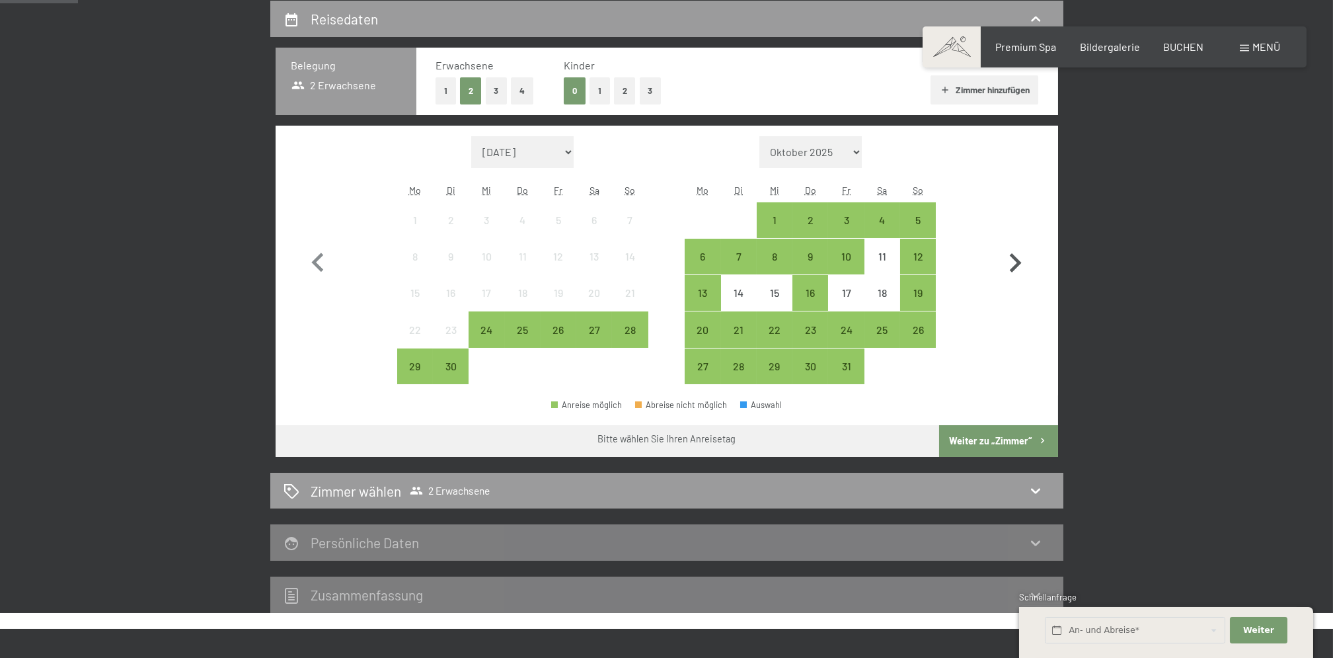
click at [1022, 258] on icon "button" at bounding box center [1015, 263] width 38 height 38
select select "2025-10-01"
select select "2025-11-01"
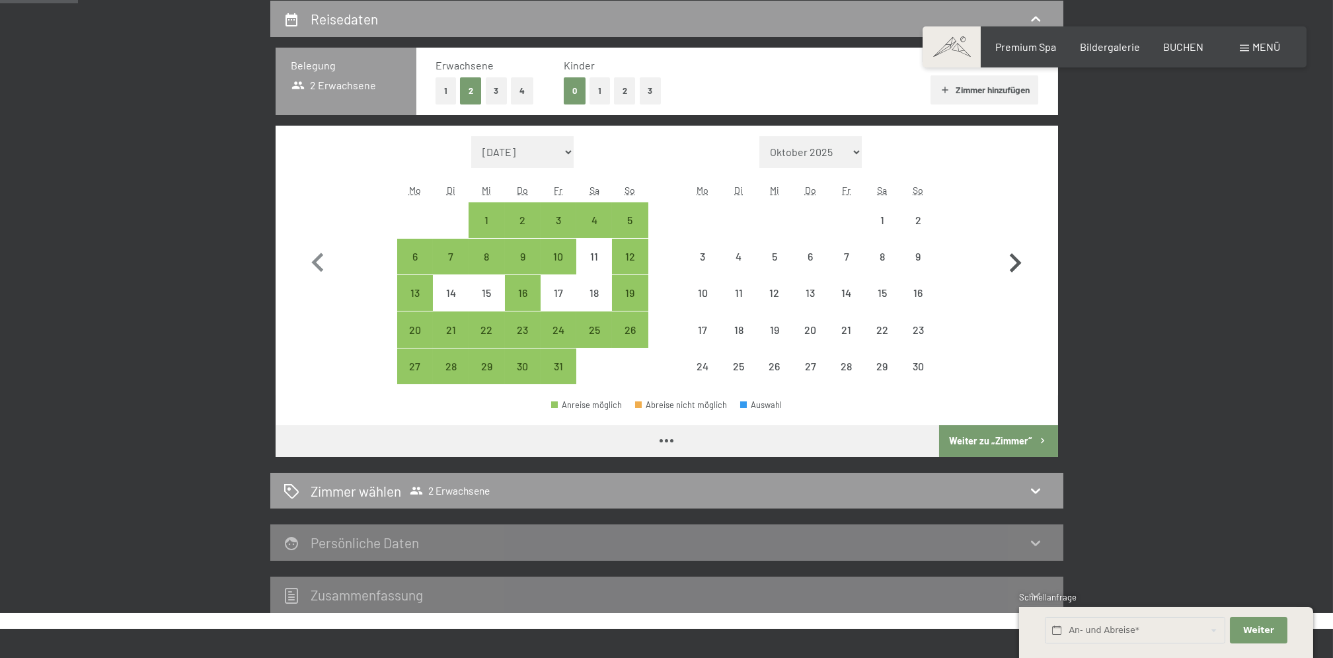
click at [1022, 258] on icon "button" at bounding box center [1015, 263] width 38 height 38
select select "2025-11-01"
select select "2025-12-01"
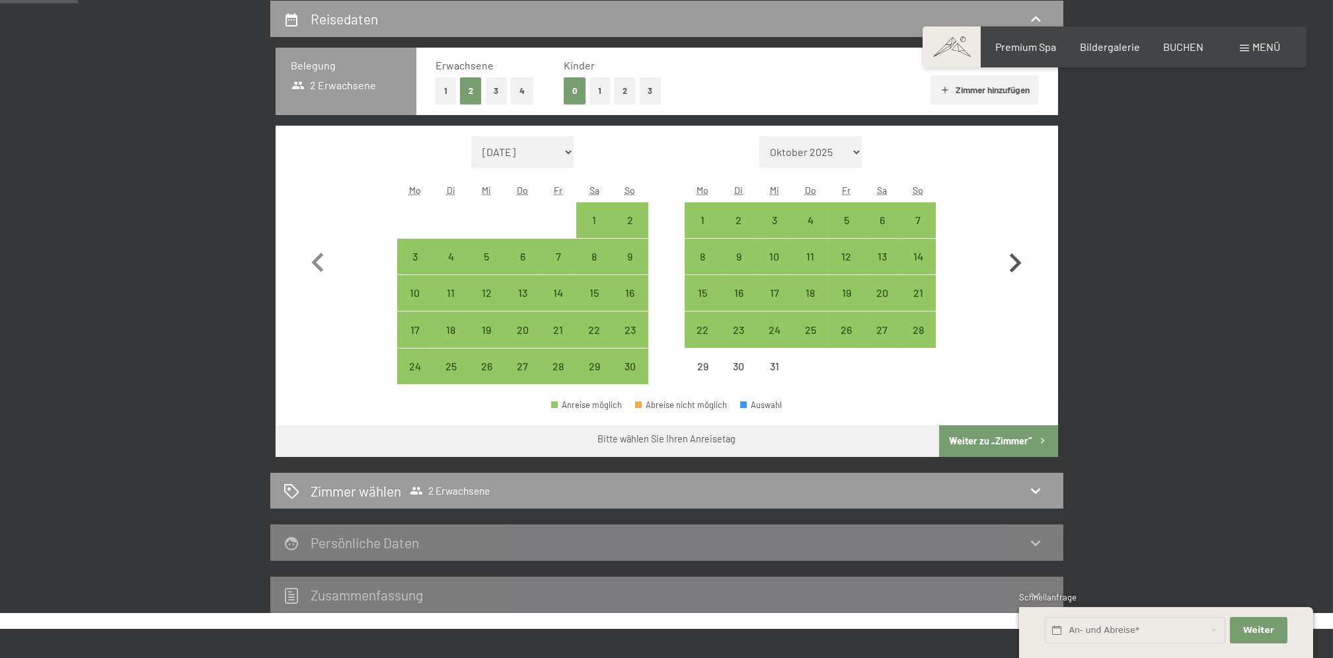
click at [1022, 258] on icon "button" at bounding box center [1015, 263] width 38 height 38
select select "2025-12-01"
select select "2026-01-01"
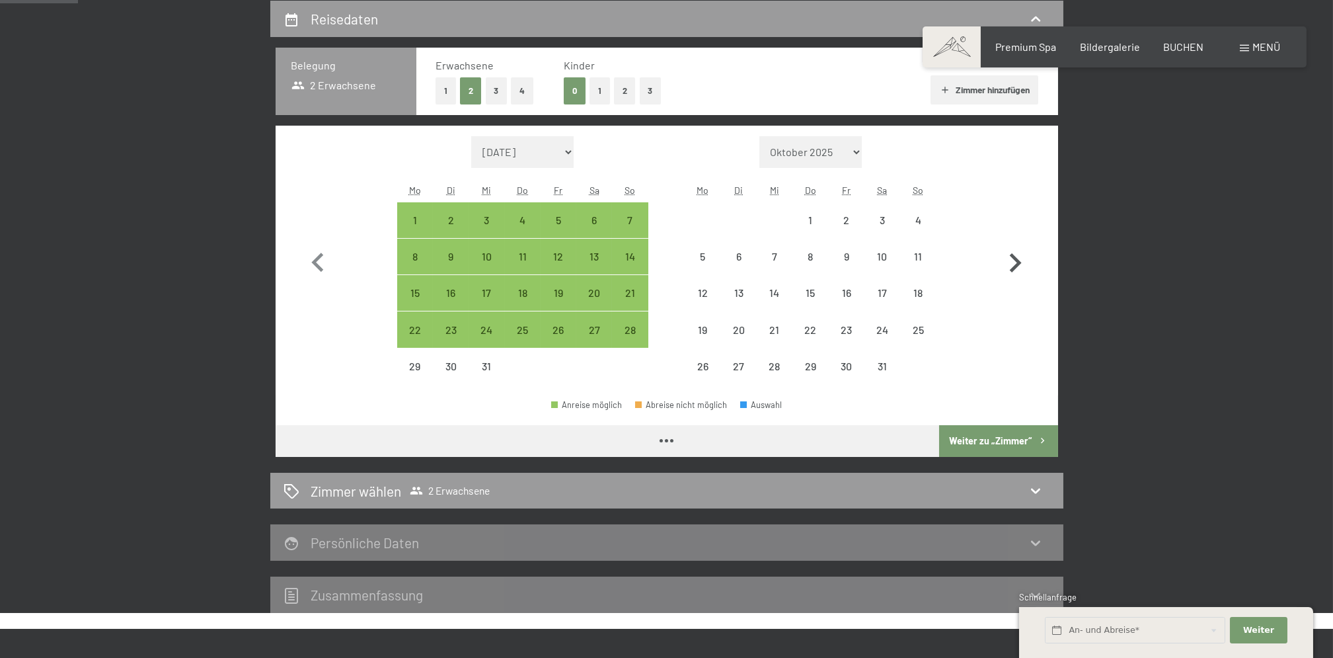
click at [1022, 258] on icon "button" at bounding box center [1015, 263] width 38 height 38
select select "2026-01-01"
select select "2026-02-01"
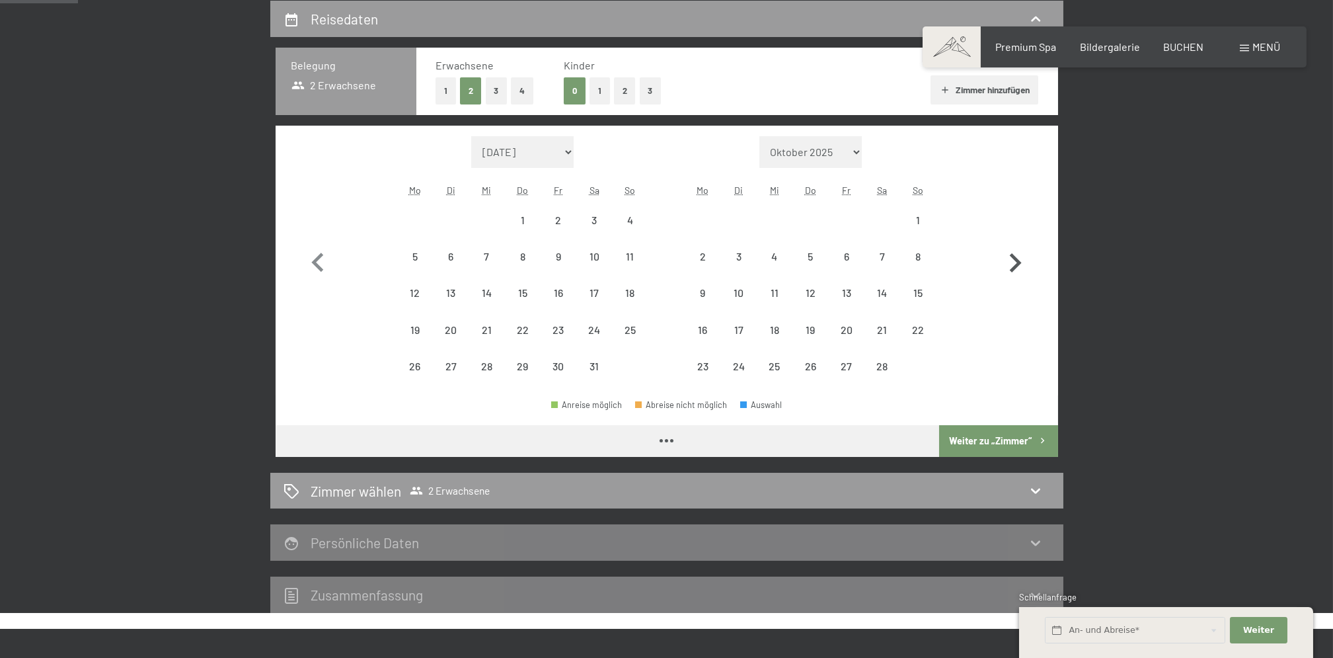
select select "2026-01-01"
select select "2026-02-01"
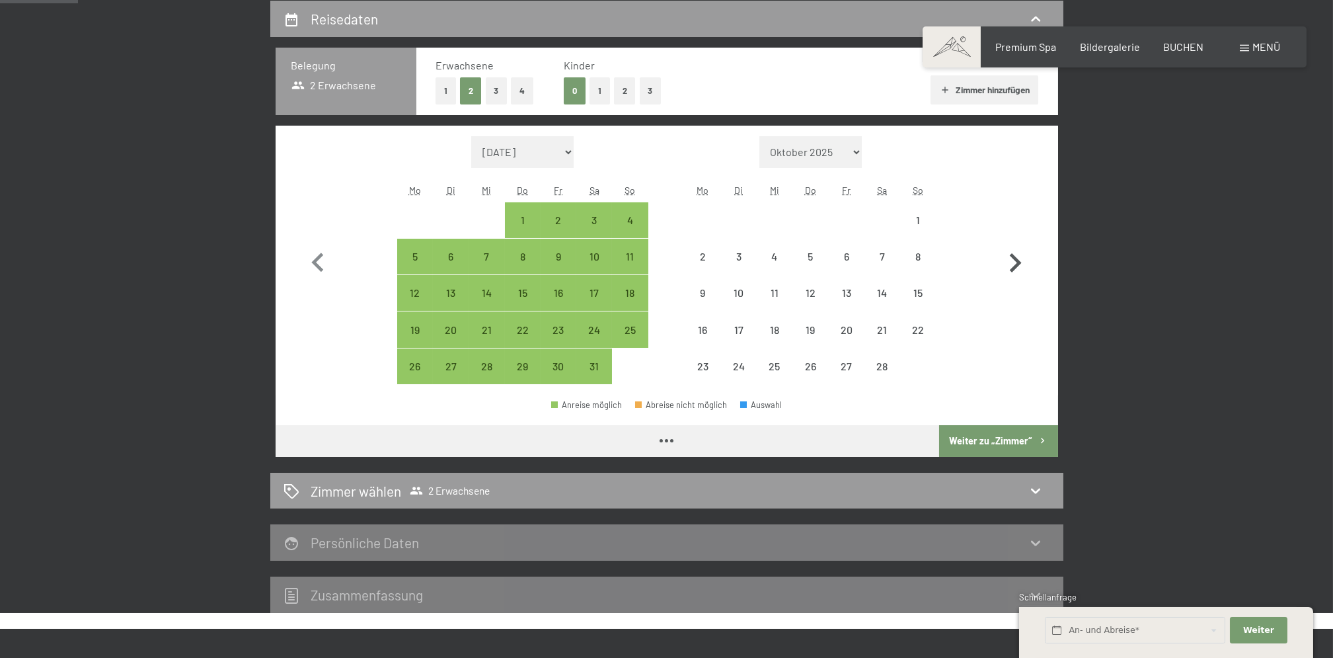
click at [1022, 258] on icon "button" at bounding box center [1015, 263] width 38 height 38
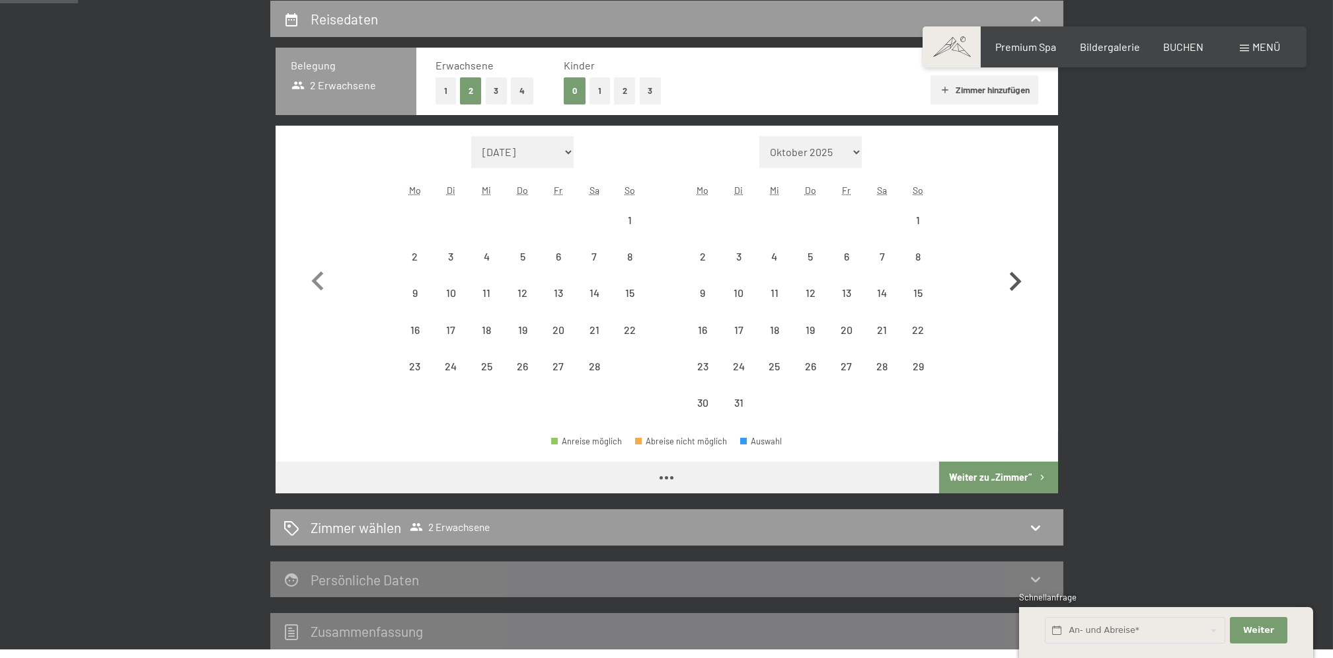
select select "2026-02-01"
select select "2026-03-01"
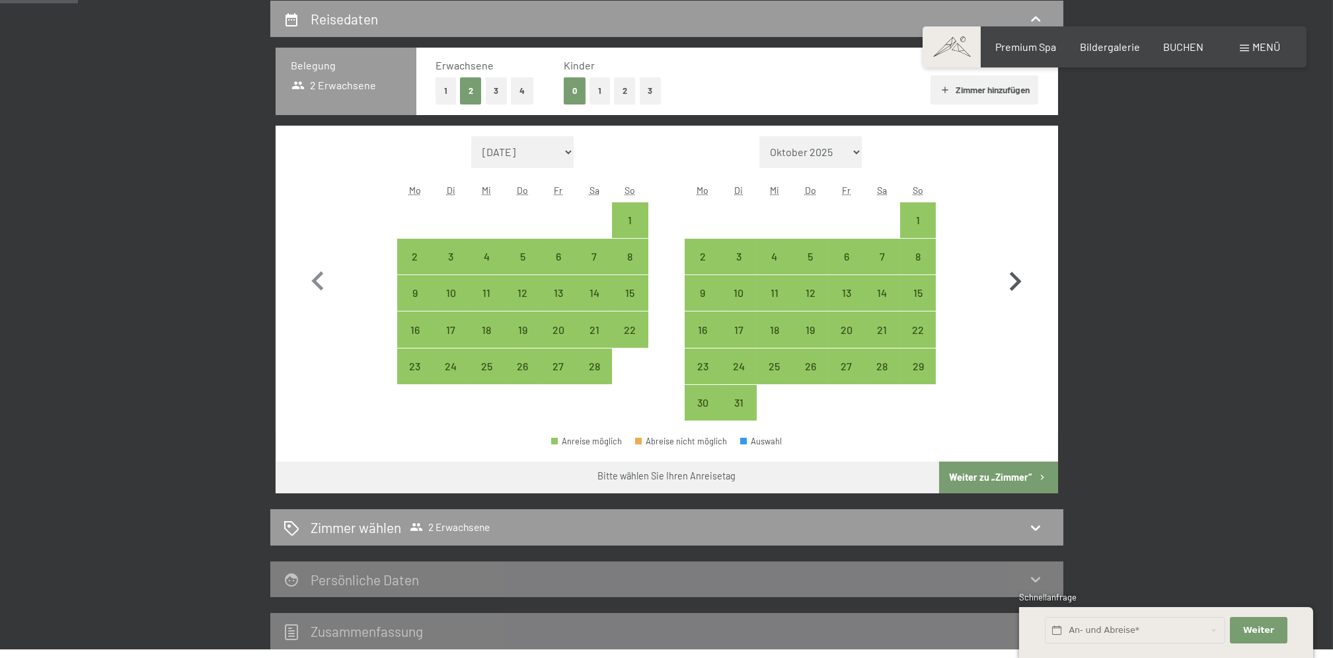
click at [1022, 258] on button "button" at bounding box center [1015, 278] width 38 height 285
select select "2026-03-01"
select select "2026-04-01"
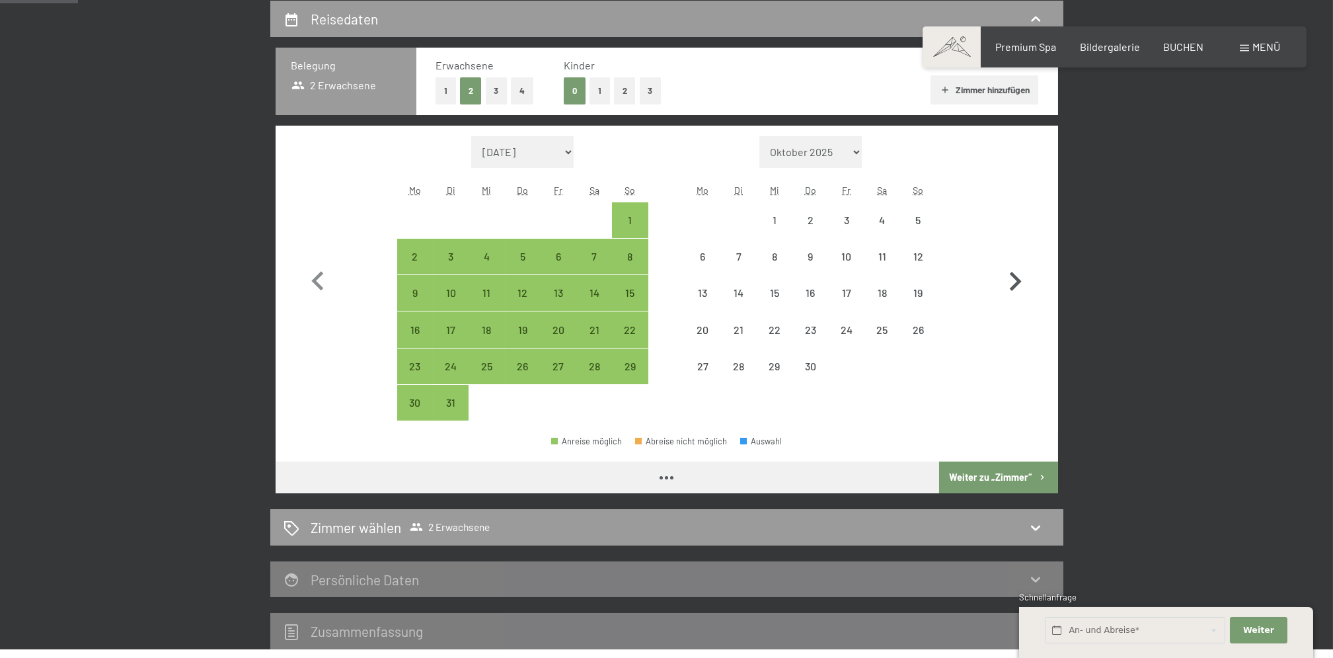
select select "2026-03-01"
select select "2026-04-01"
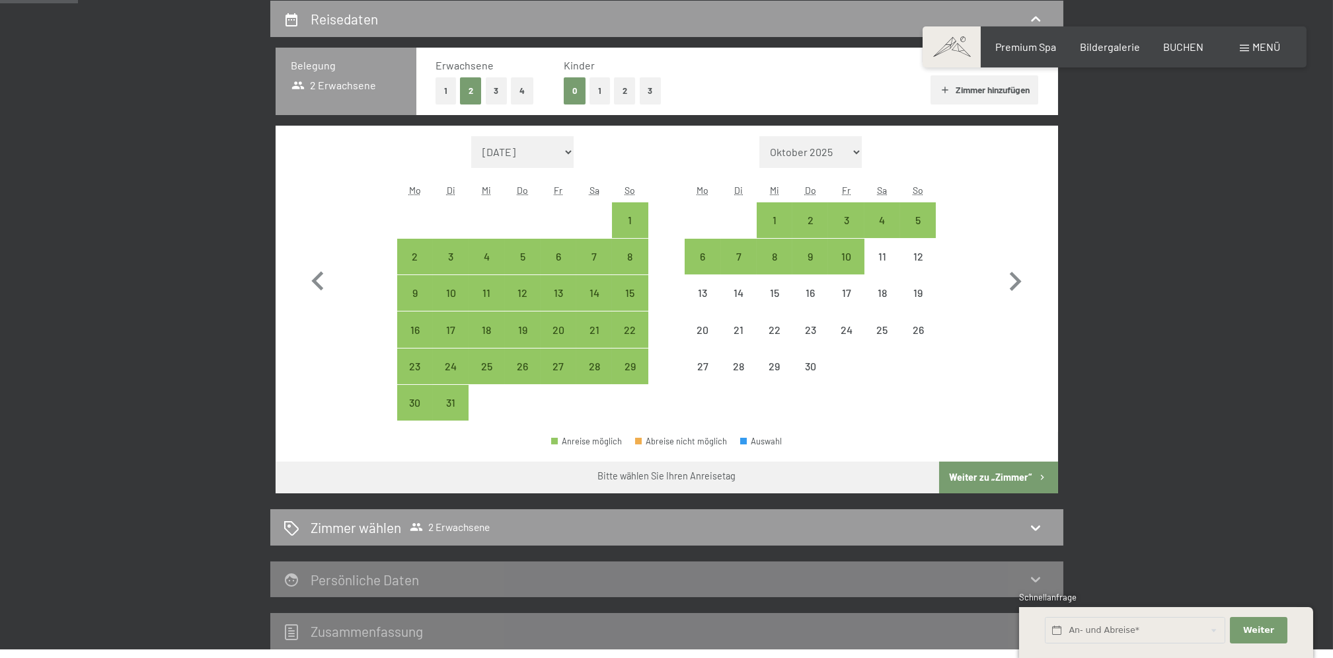
click at [596, 366] on span "Einwilligung Marketing*" at bounding box center [594, 367] width 109 height 13
click at [533, 366] on input "Einwilligung Marketing*" at bounding box center [526, 367] width 13 height 13
click at [594, 366] on span "Einwilligung Marketing*" at bounding box center [594, 367] width 109 height 13
click at [533, 366] on input "Einwilligung Marketing*" at bounding box center [526, 367] width 13 height 13
click at [594, 365] on span "Einwilligung Marketing*" at bounding box center [594, 367] width 109 height 13
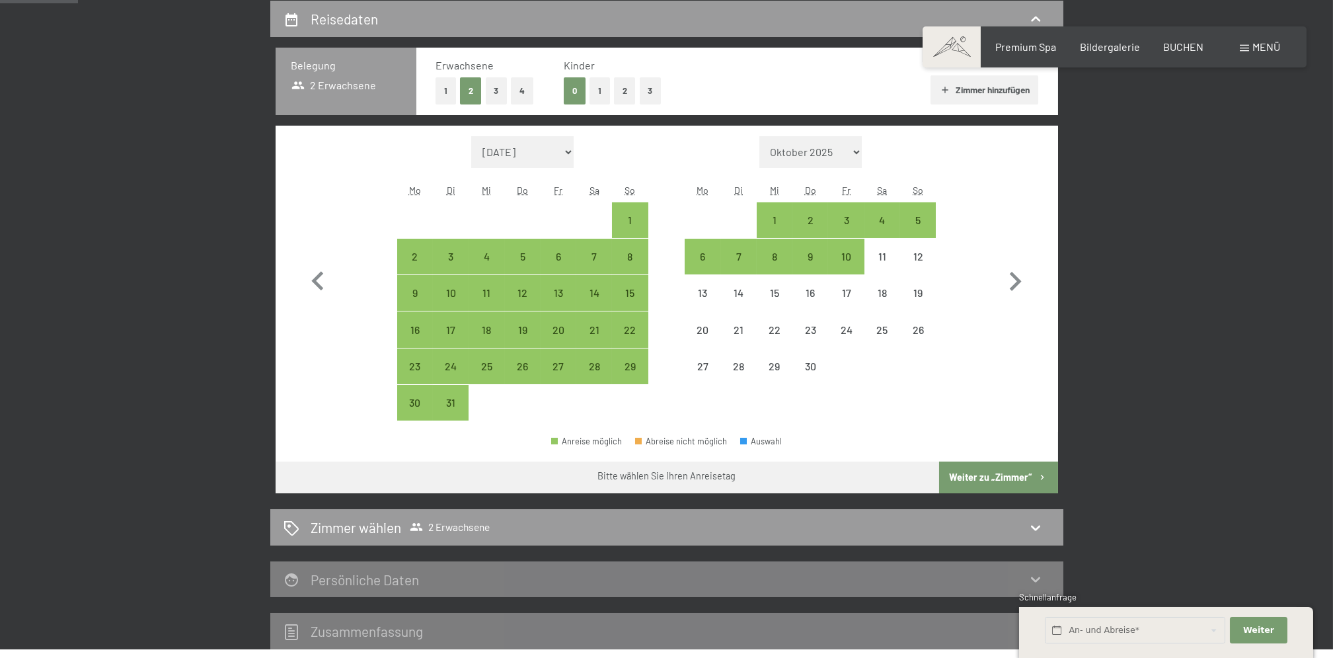
click at [533, 365] on input "Einwilligung Marketing*" at bounding box center [526, 367] width 13 height 13
checkbox input "false"
click at [625, 91] on button "2" at bounding box center [625, 90] width 22 height 27
select select "2026-03-01"
select select "2026-04-01"
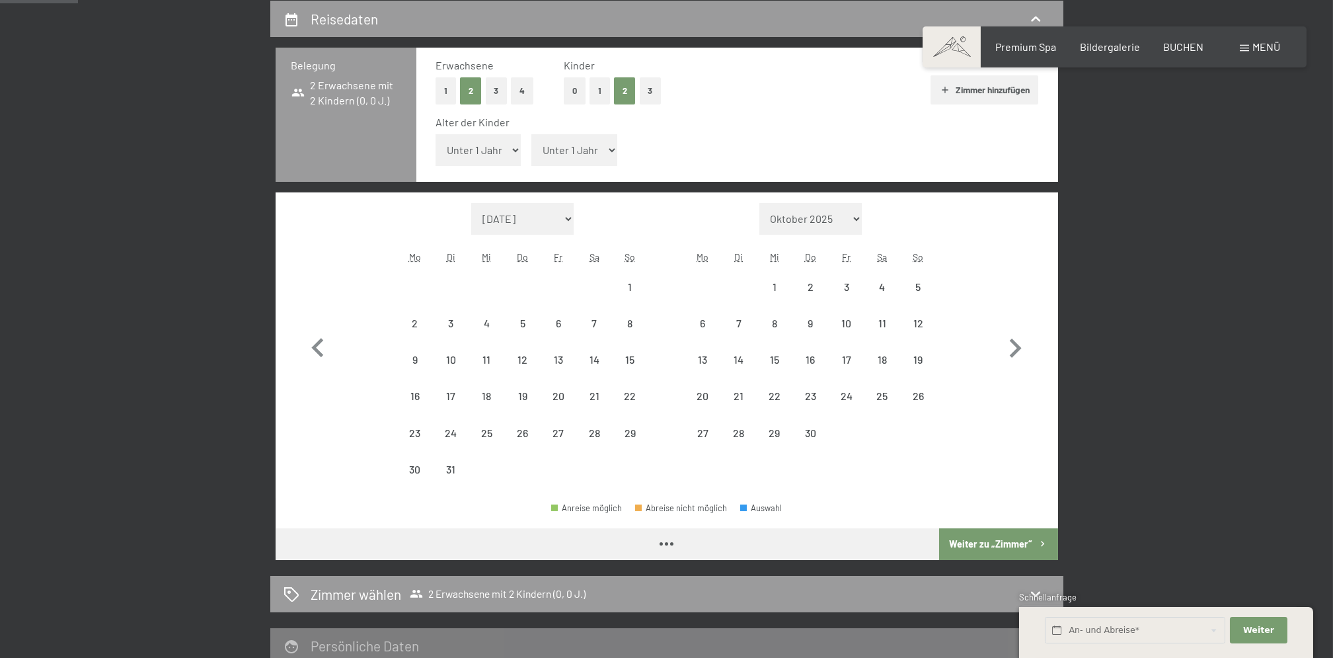
select select "2026-03-01"
select select "2026-04-01"
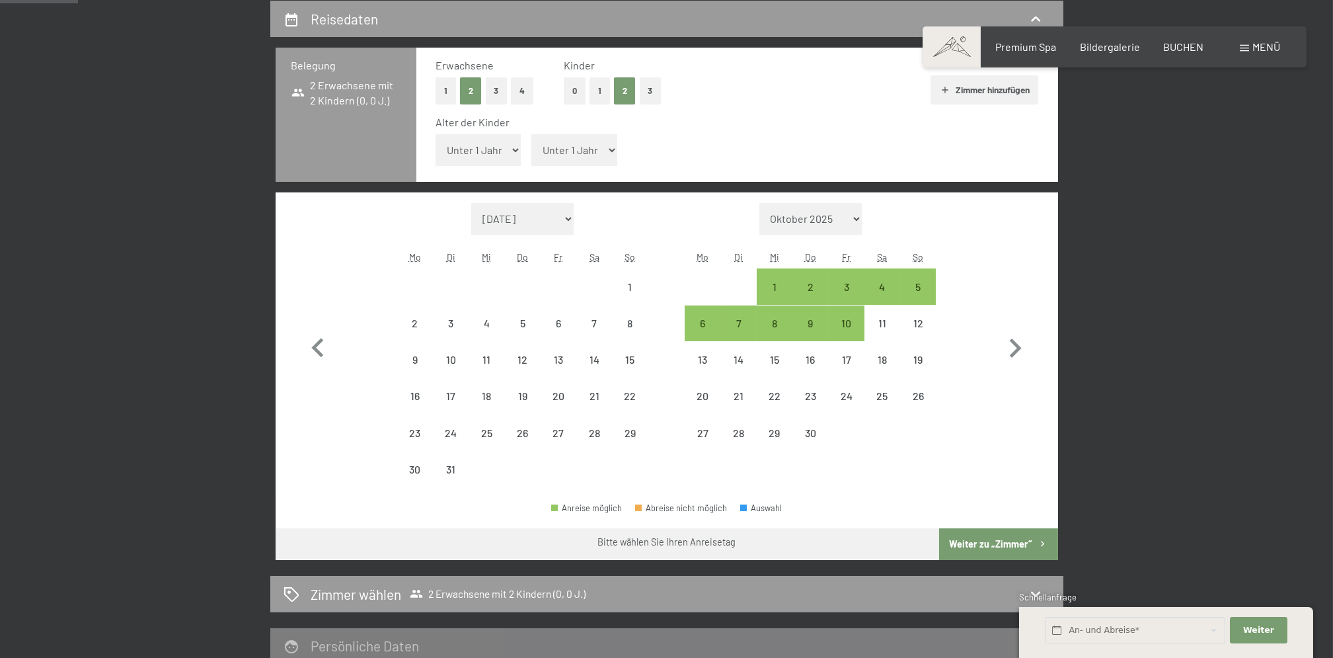
select select "2026-03-01"
select select "2026-04-01"
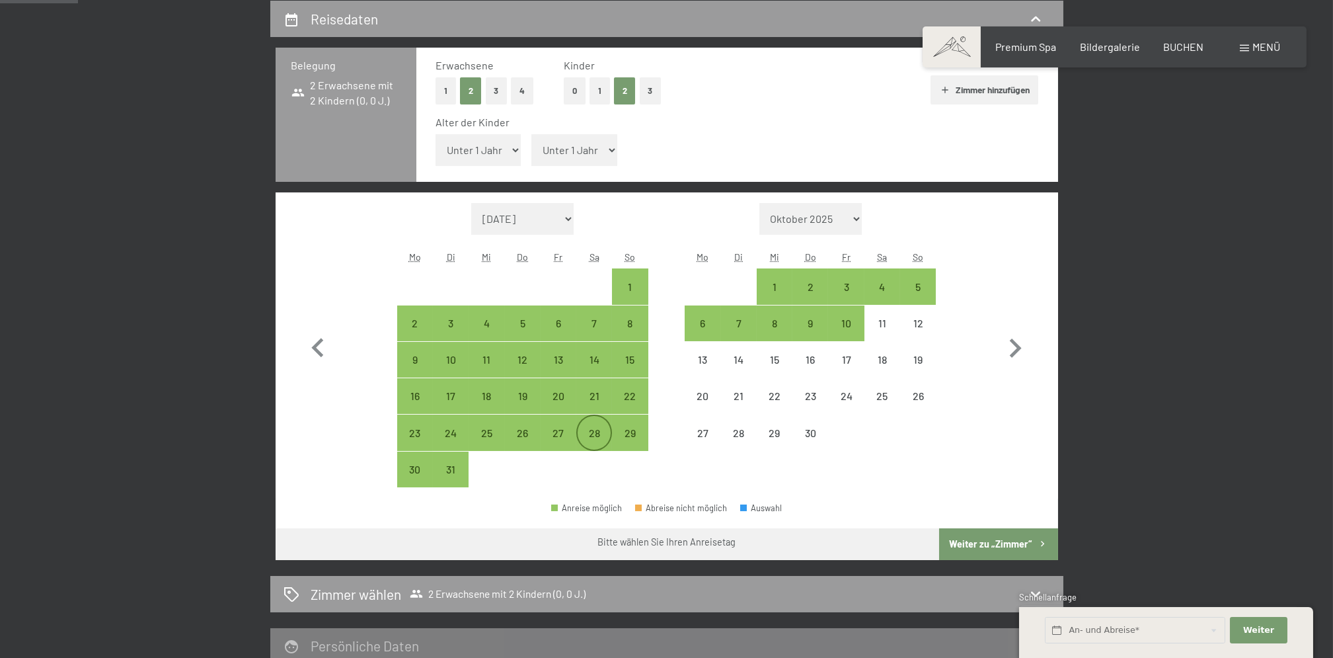
click at [596, 430] on div "28" at bounding box center [594, 444] width 33 height 33
select select "2026-03-01"
select select "2026-04-01"
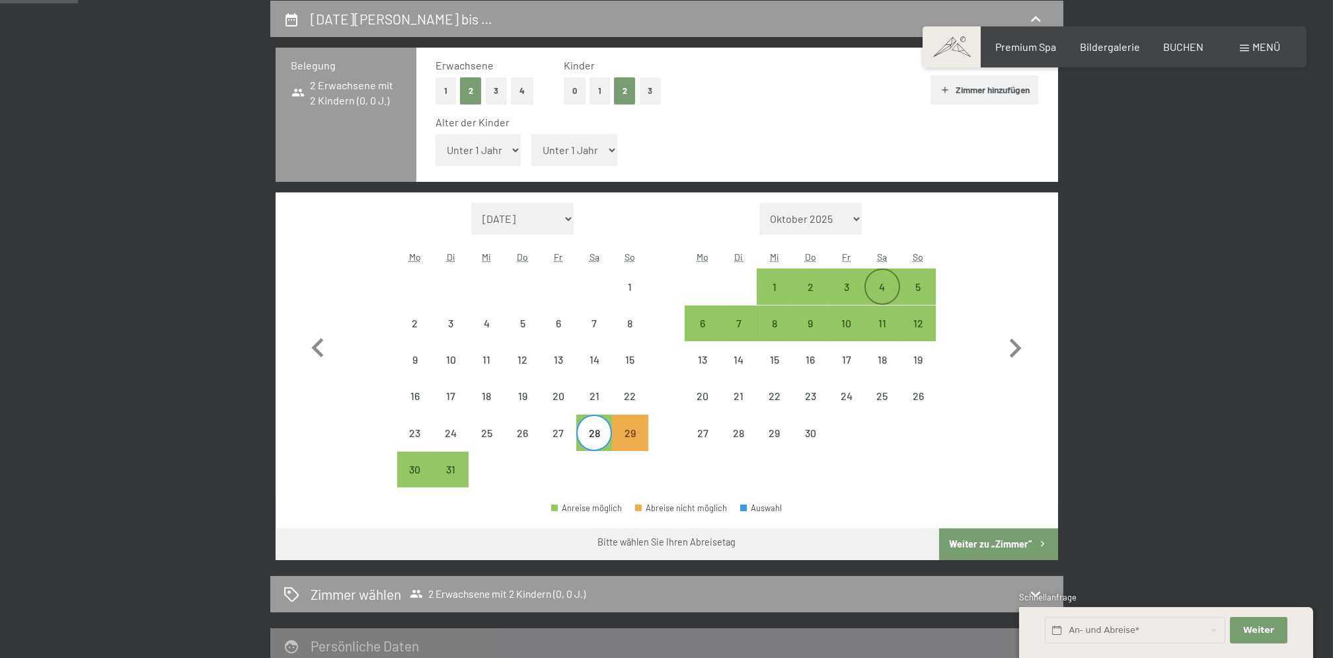
click at [878, 276] on div "4" at bounding box center [882, 286] width 33 height 33
select select "2026-03-01"
select select "2026-04-01"
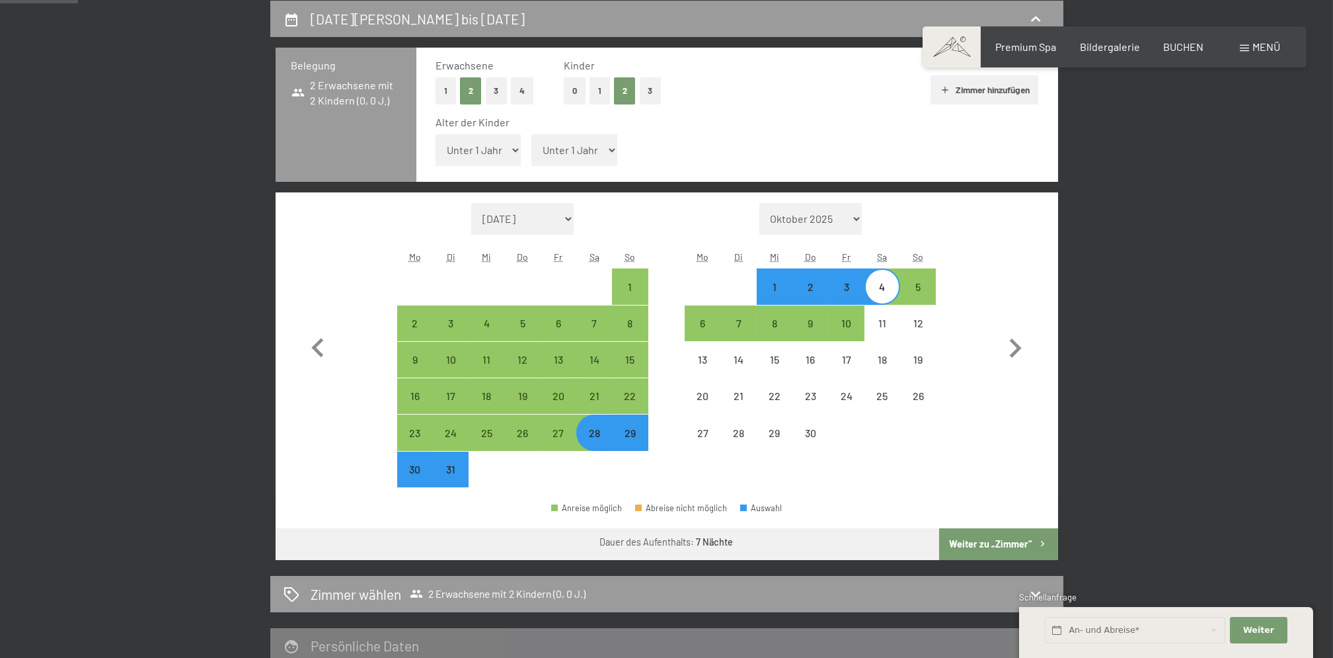
click at [513, 147] on select "Unter 1 Jahr 1 Jahr 2 Jahre 3 Jahre 4 Jahre 5 Jahre 6 Jahre 7 Jahre 8 Jahre 9 J…" at bounding box center [479, 150] width 86 height 32
select select "8"
click at [436, 134] on select "Unter 1 Jahr 1 Jahr 2 Jahre 3 Jahre 4 Jahre 5 Jahre 6 Jahre 7 Jahre 8 Jahre 9 J…" at bounding box center [479, 150] width 86 height 32
select select "2026-03-01"
select select "2026-04-01"
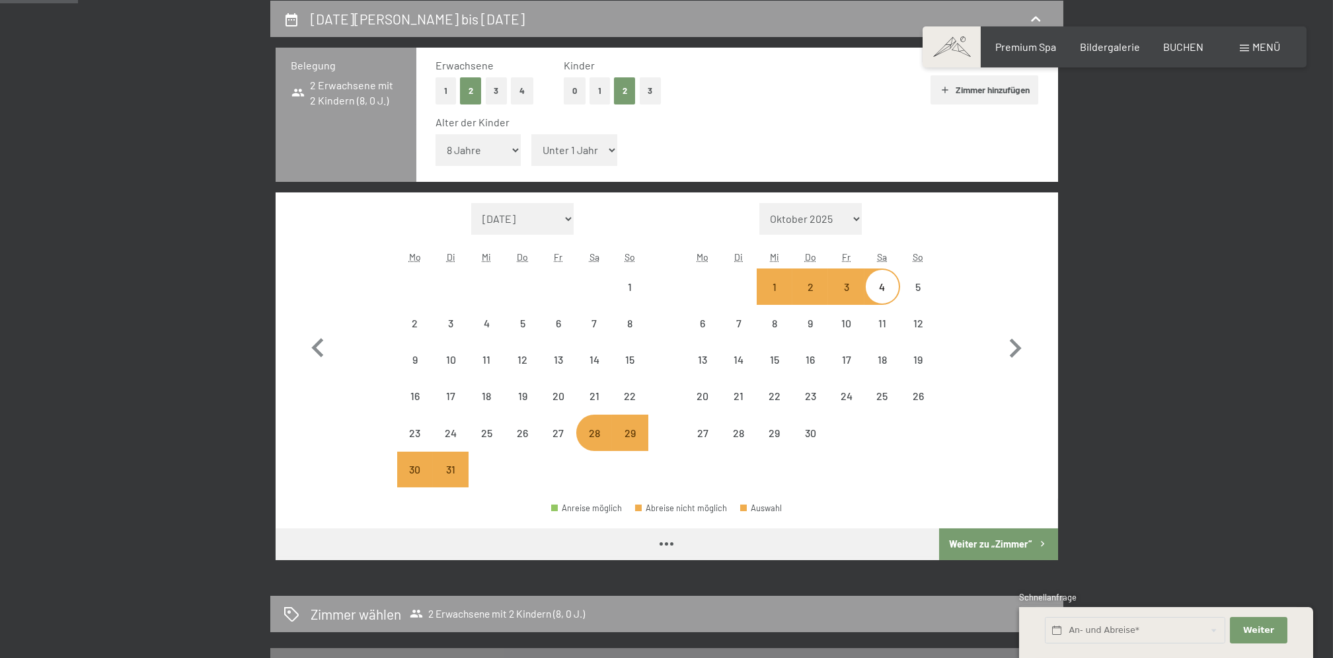
select select "2026-03-01"
select select "2026-04-01"
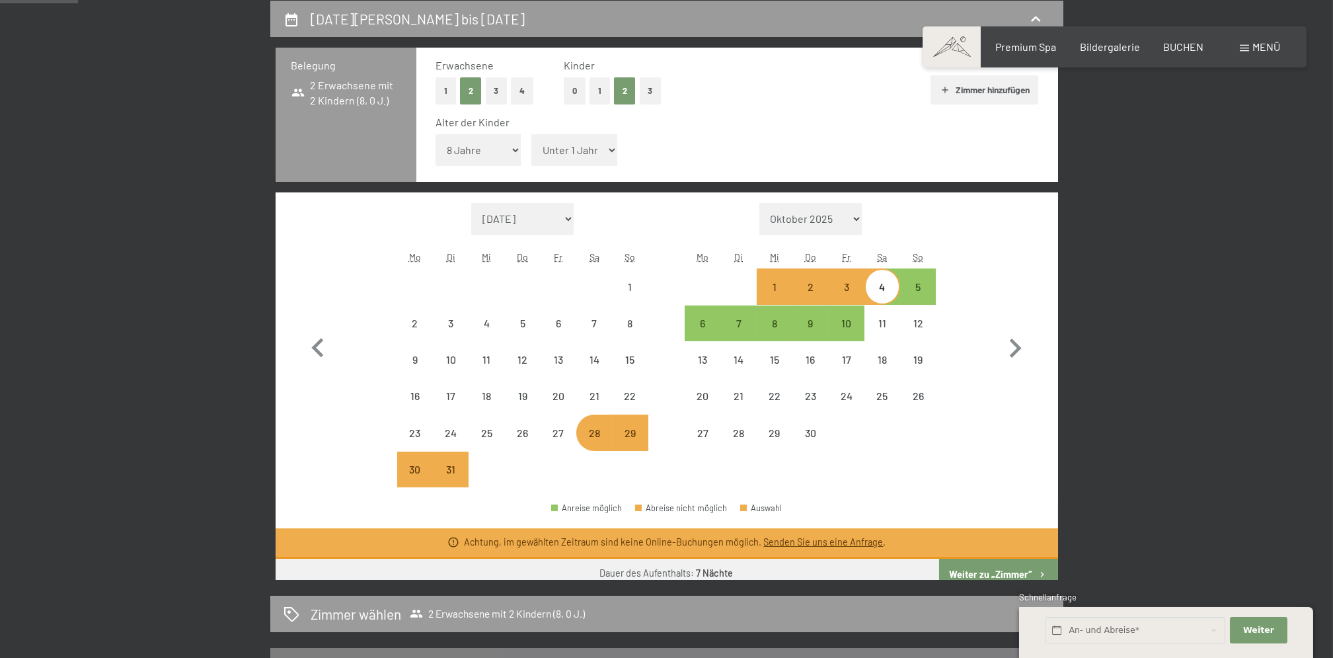
select select "2026-03-01"
select select "2026-04-01"
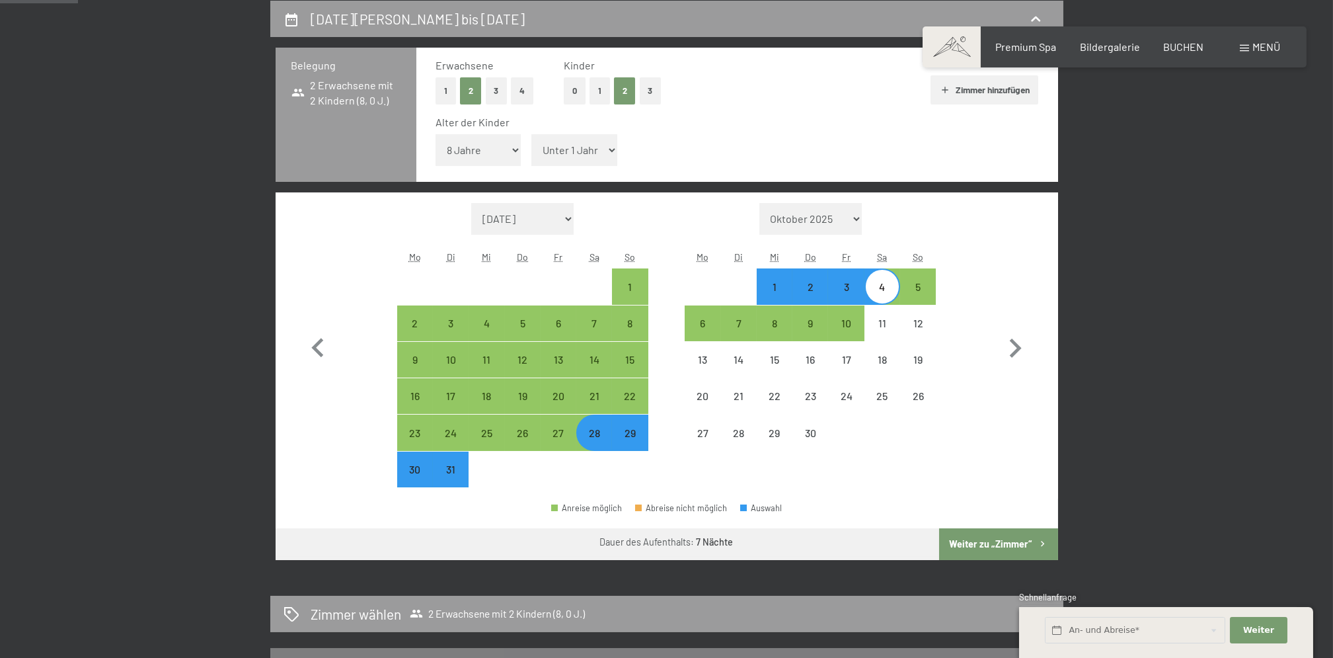
click at [611, 155] on select "Unter 1 Jahr 1 Jahr 2 Jahre 3 Jahre 4 Jahre 5 Jahre 6 Jahre 7 Jahre 8 Jahre 9 J…" at bounding box center [574, 150] width 86 height 32
select select "15"
click at [532, 134] on select "Unter 1 Jahr 1 Jahr 2 Jahre 3 Jahre 4 Jahre 5 Jahre 6 Jahre 7 Jahre 8 Jahre 9 J…" at bounding box center [574, 150] width 86 height 32
select select "2026-03-01"
select select "2026-04-01"
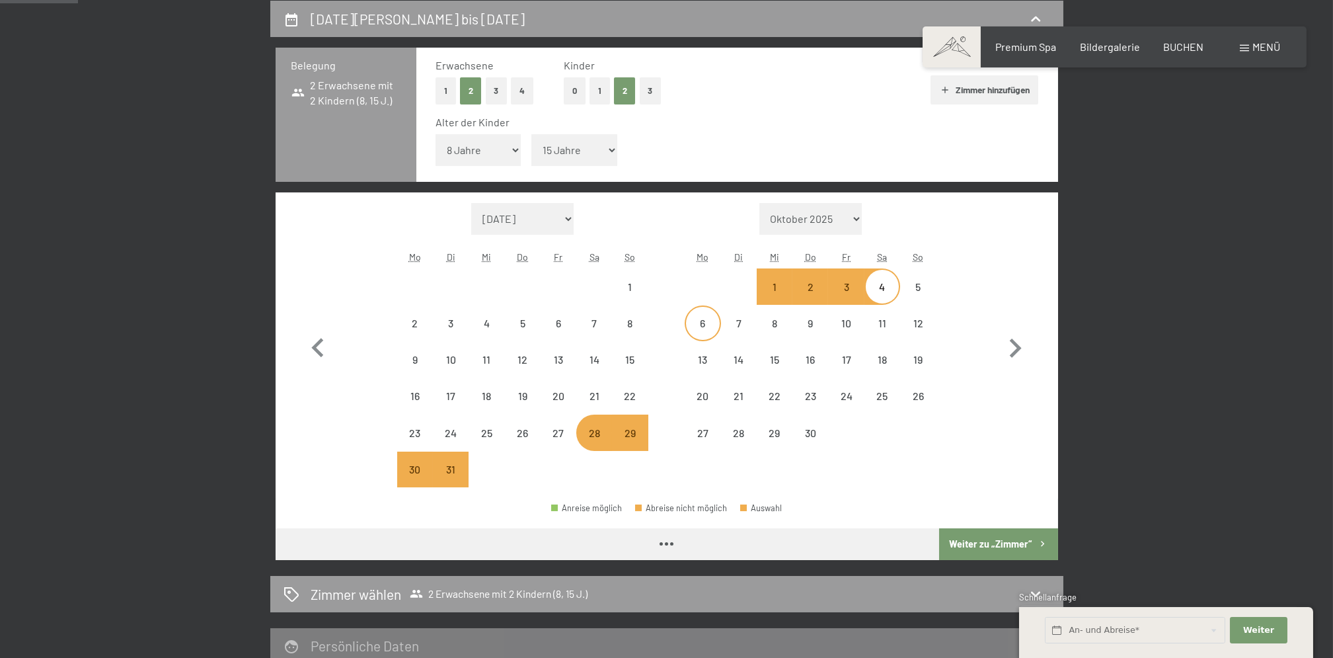
select select "2026-03-01"
select select "2026-04-01"
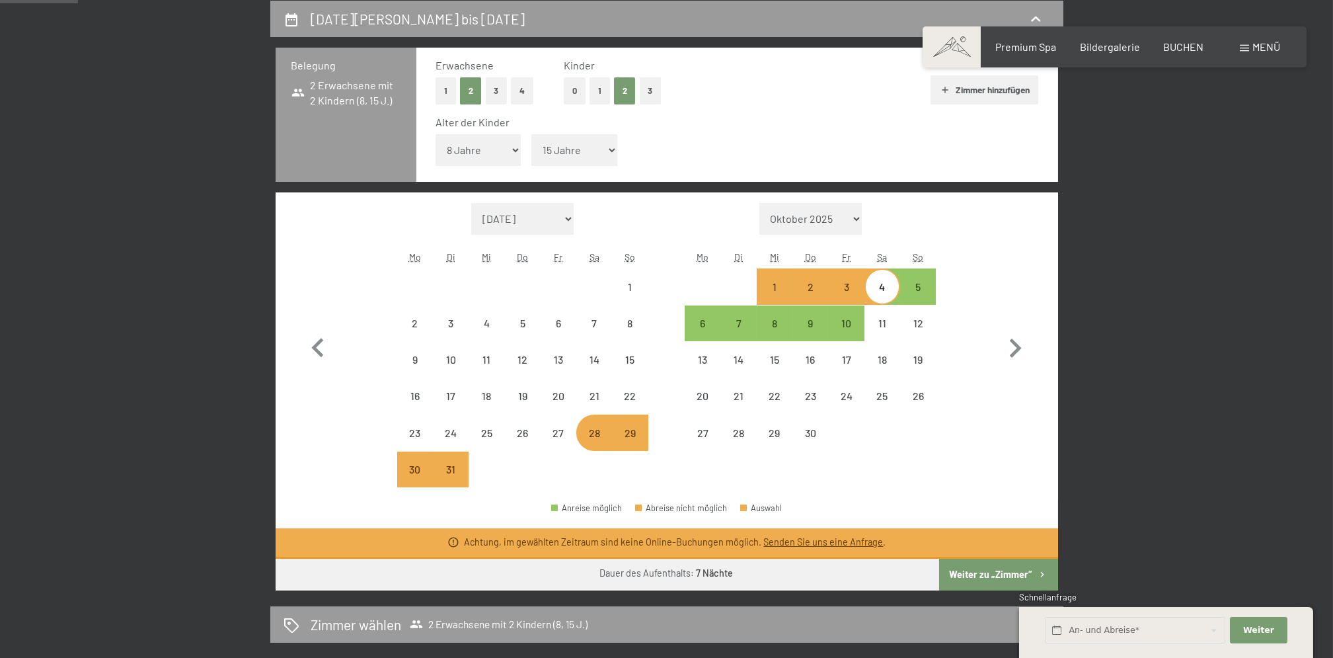
select select "2026-03-01"
select select "2026-04-01"
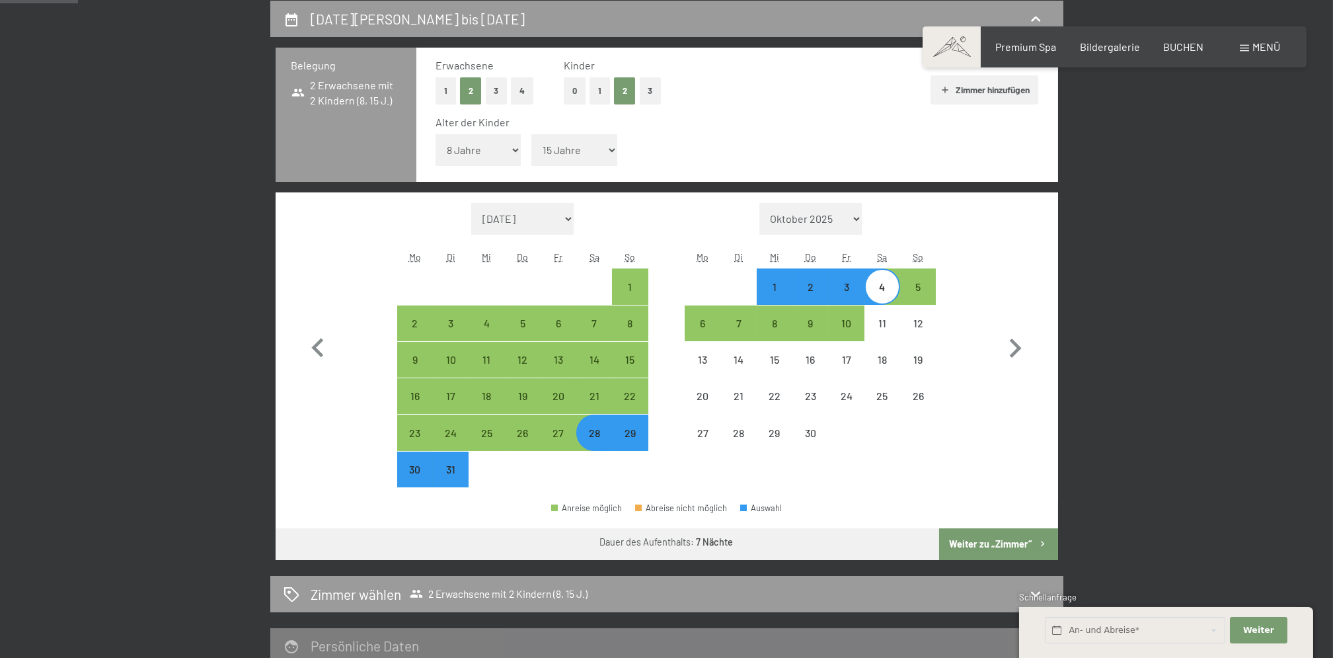
click at [989, 542] on button "Weiter zu „Zimmer“" at bounding box center [998, 544] width 118 height 32
select select "2026-03-01"
select select "2026-04-01"
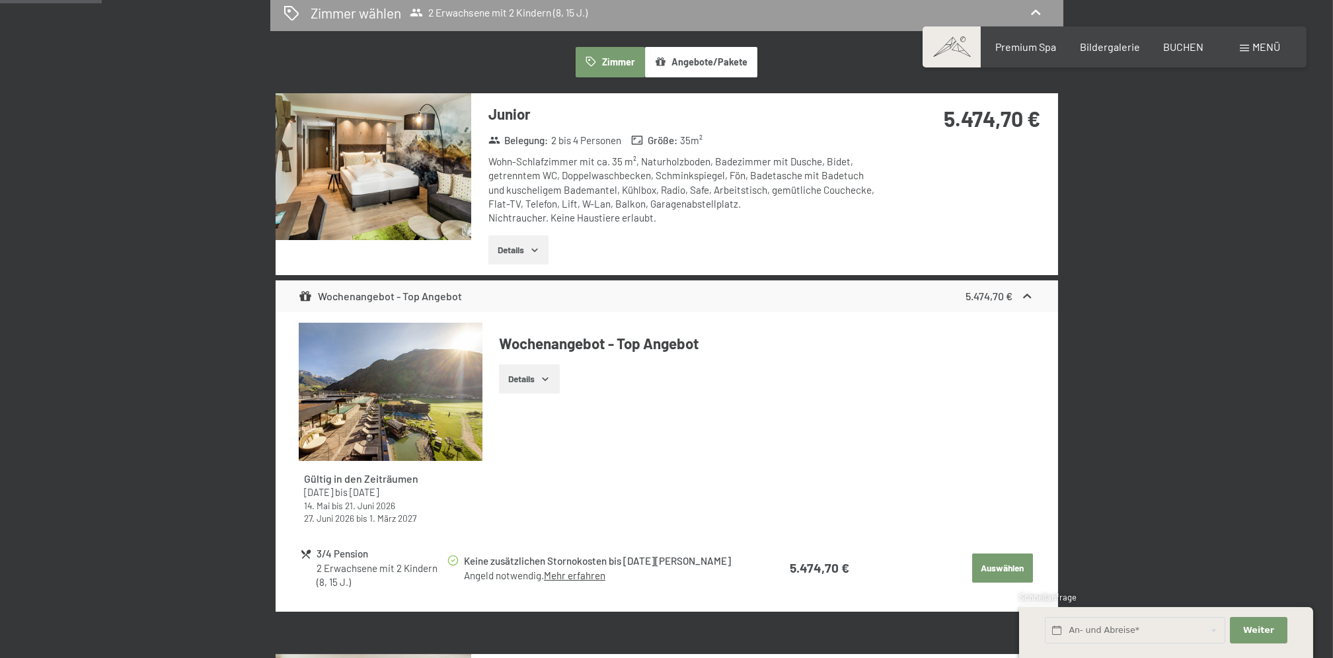
scroll to position [403, 0]
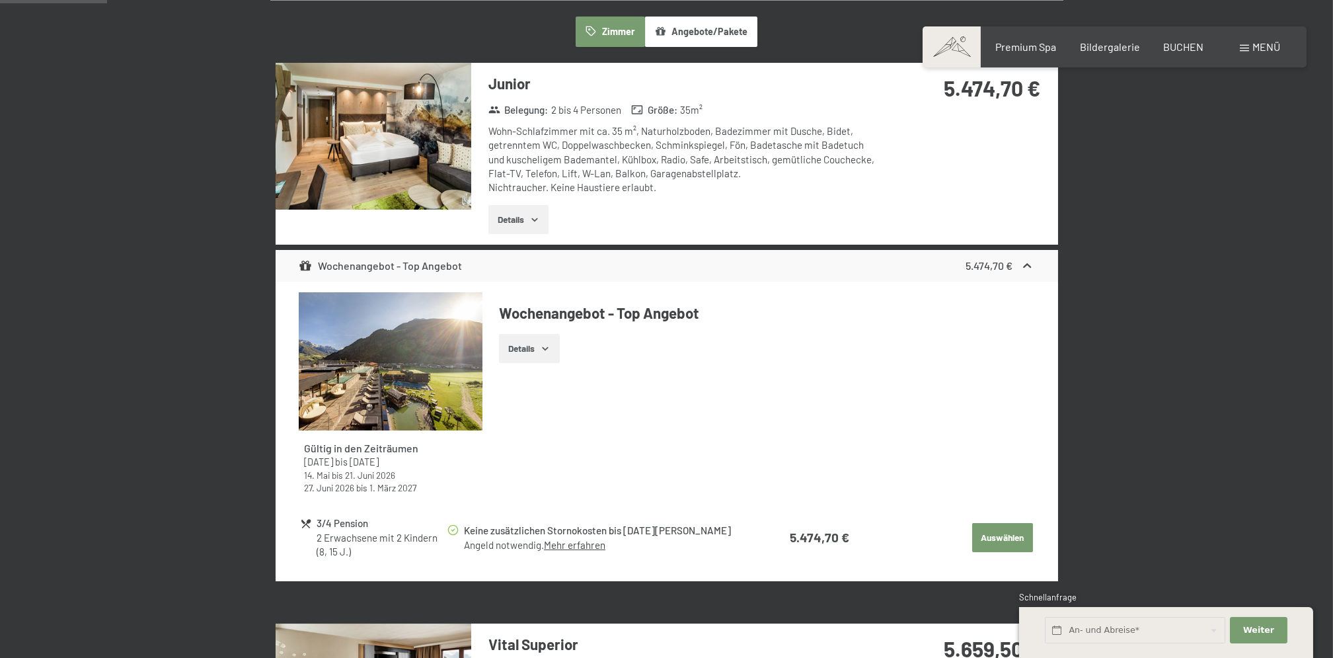
click at [541, 347] on icon "button" at bounding box center [545, 348] width 11 height 11
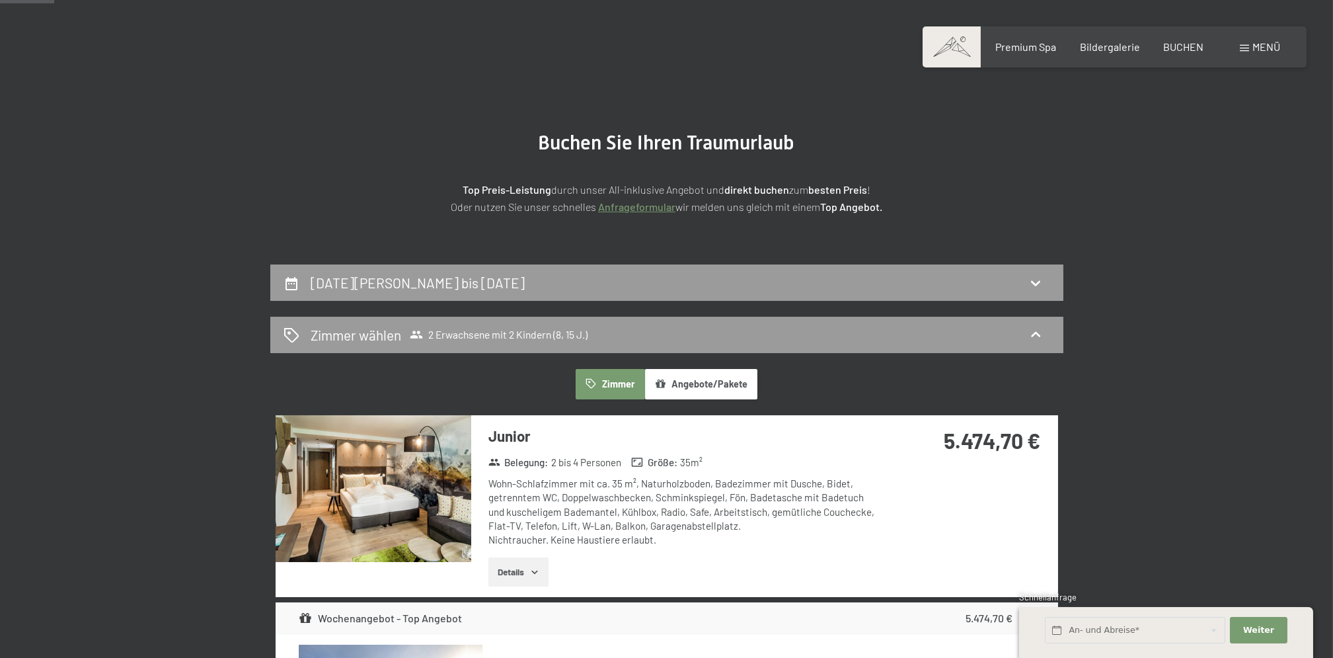
scroll to position [50, 0]
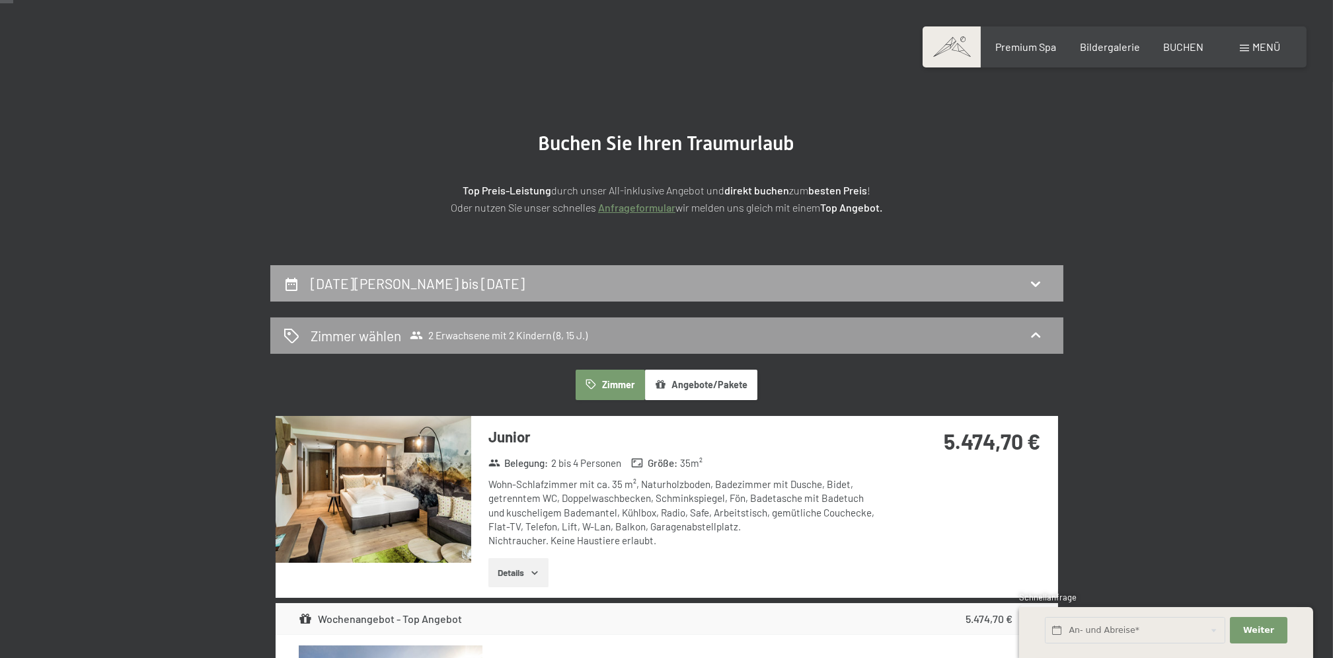
click at [1046, 286] on div "28. März bis 4. April 2026" at bounding box center [667, 283] width 767 height 19
select select "8"
select select "15"
select select "2026-03-01"
select select "2026-04-01"
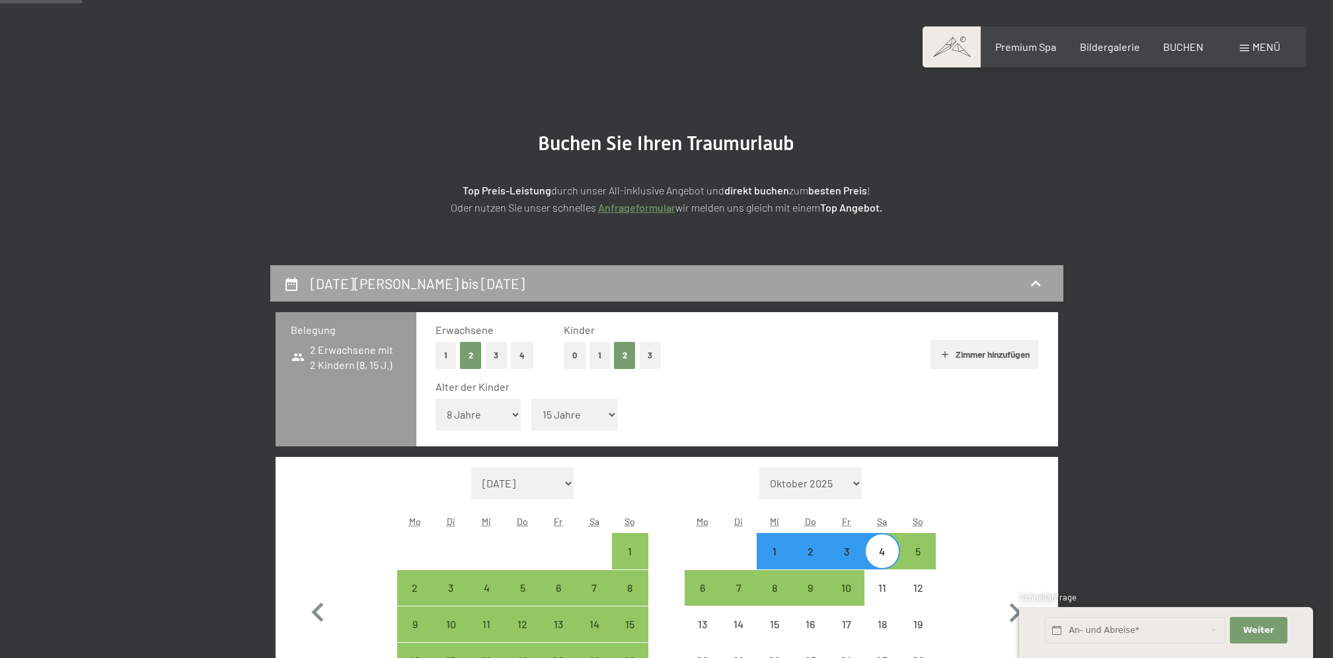
scroll to position [315, 0]
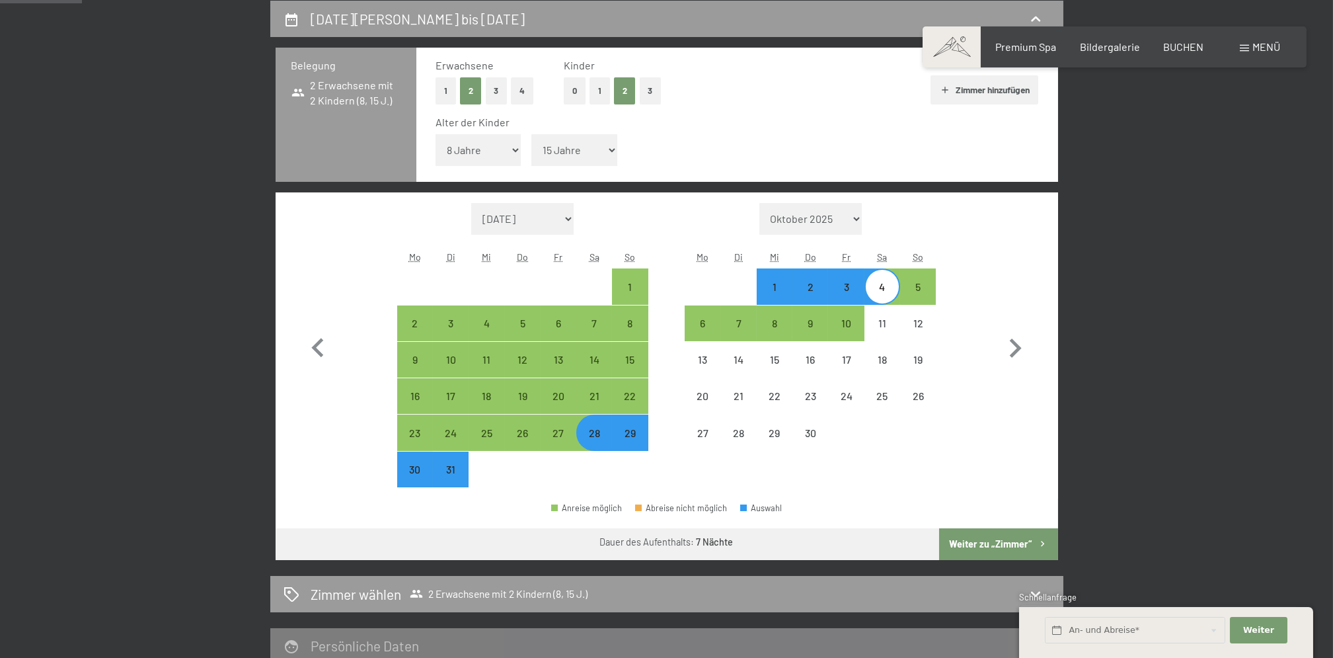
click at [639, 434] on div "29" at bounding box center [629, 444] width 33 height 33
select select "2026-03-01"
select select "2026-04-01"
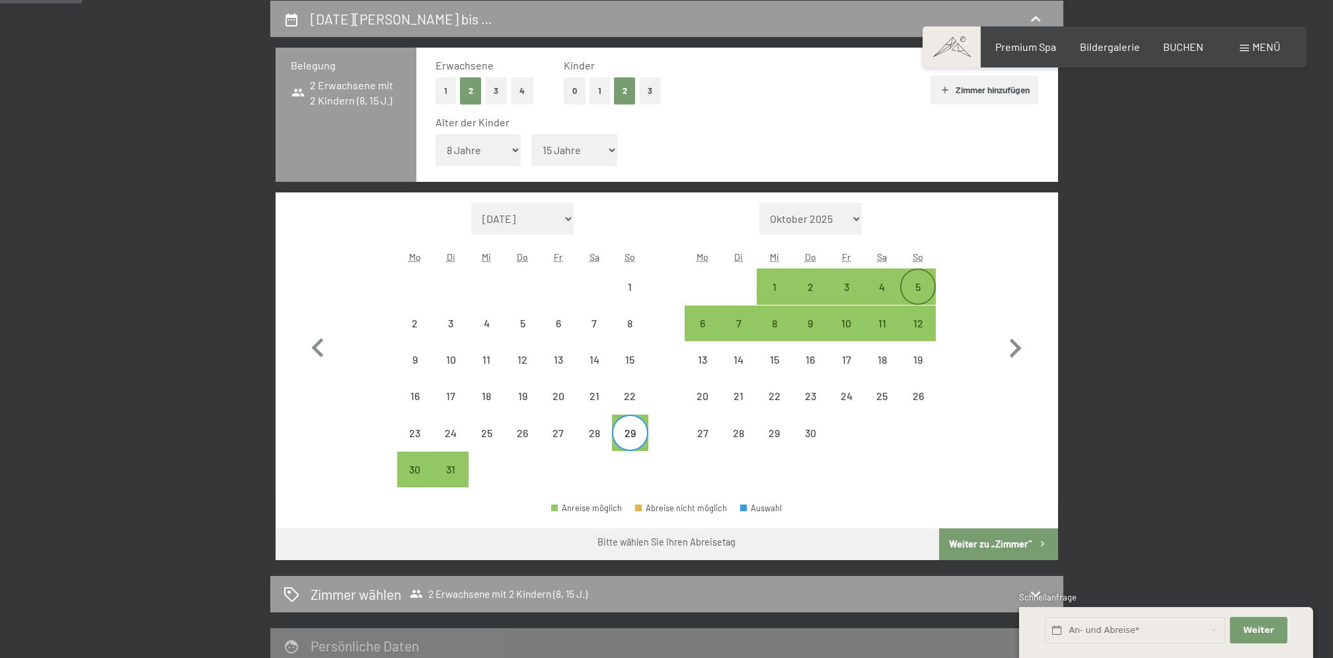
click at [915, 288] on div "5" at bounding box center [918, 298] width 33 height 33
select select "2026-03-01"
select select "2026-04-01"
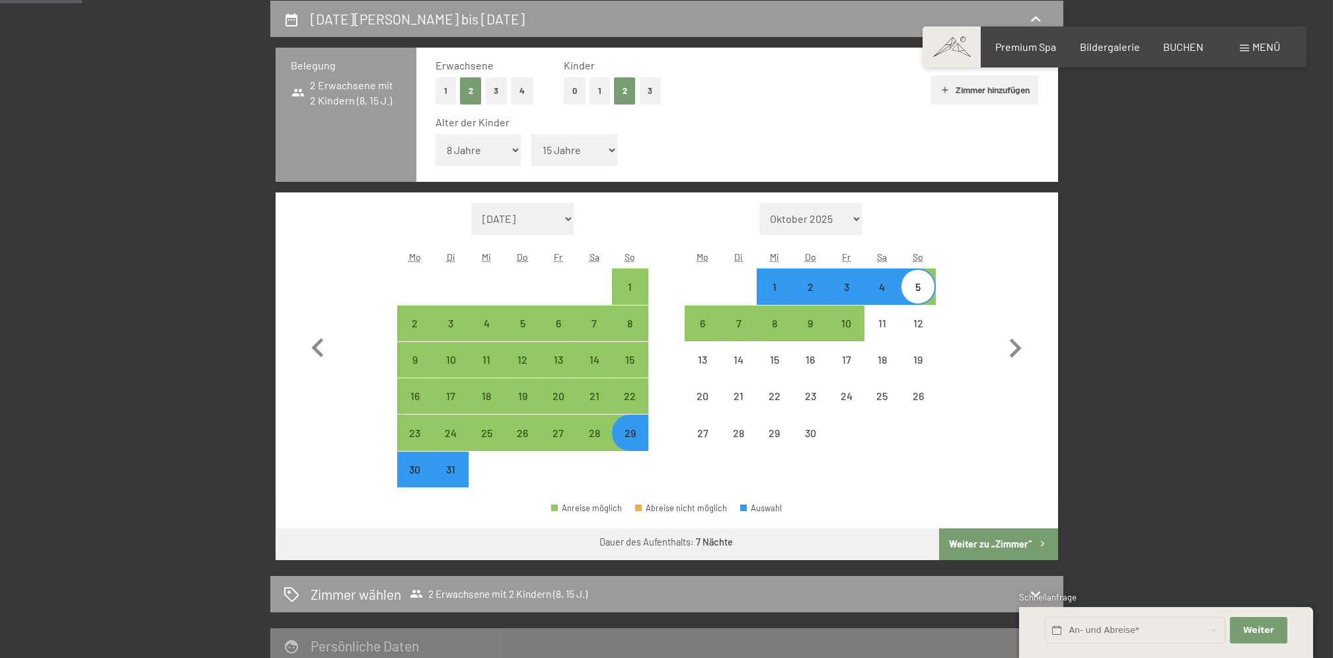
click at [992, 547] on button "Weiter zu „Zimmer“" at bounding box center [998, 544] width 118 height 32
select select "2026-03-01"
select select "2026-04-01"
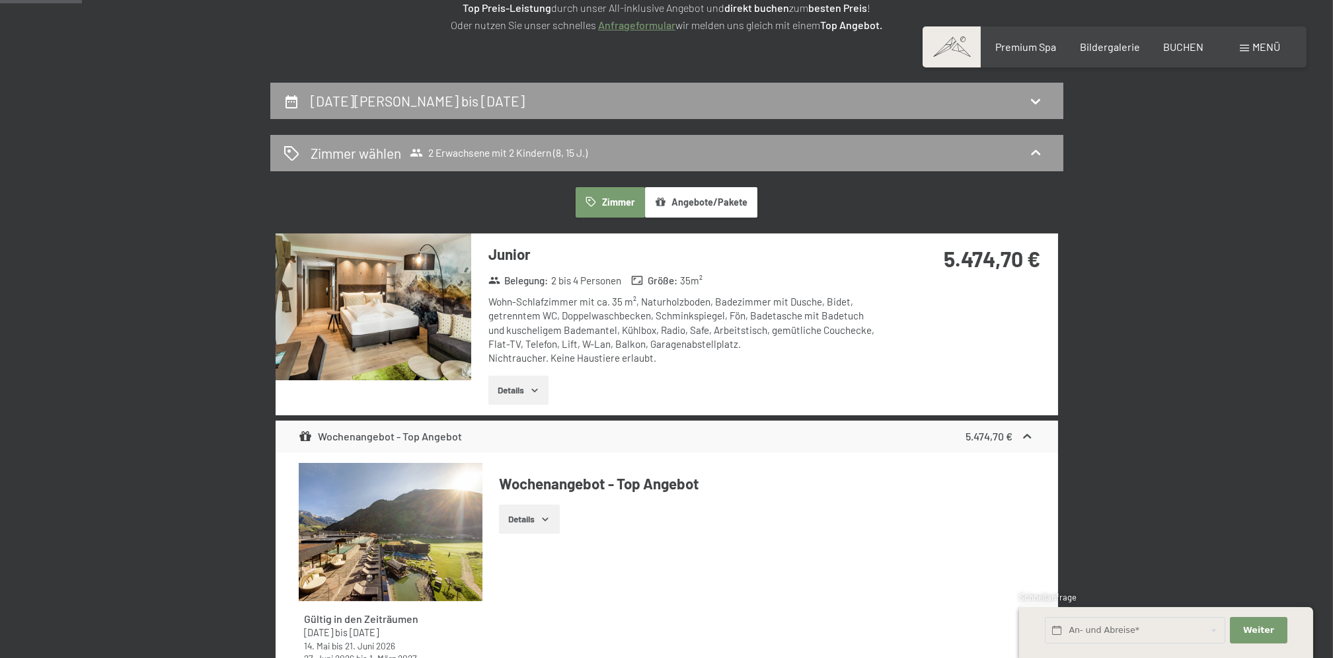
scroll to position [139, 0]
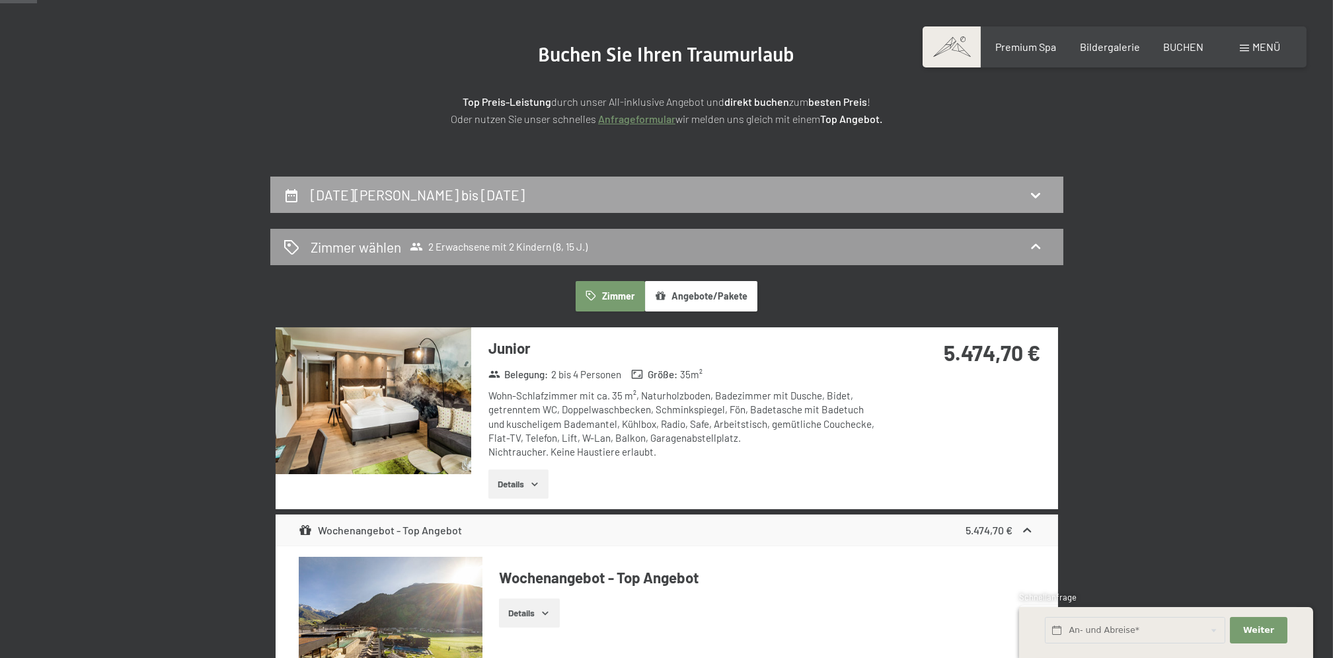
click at [1034, 189] on icon at bounding box center [1036, 195] width 16 height 16
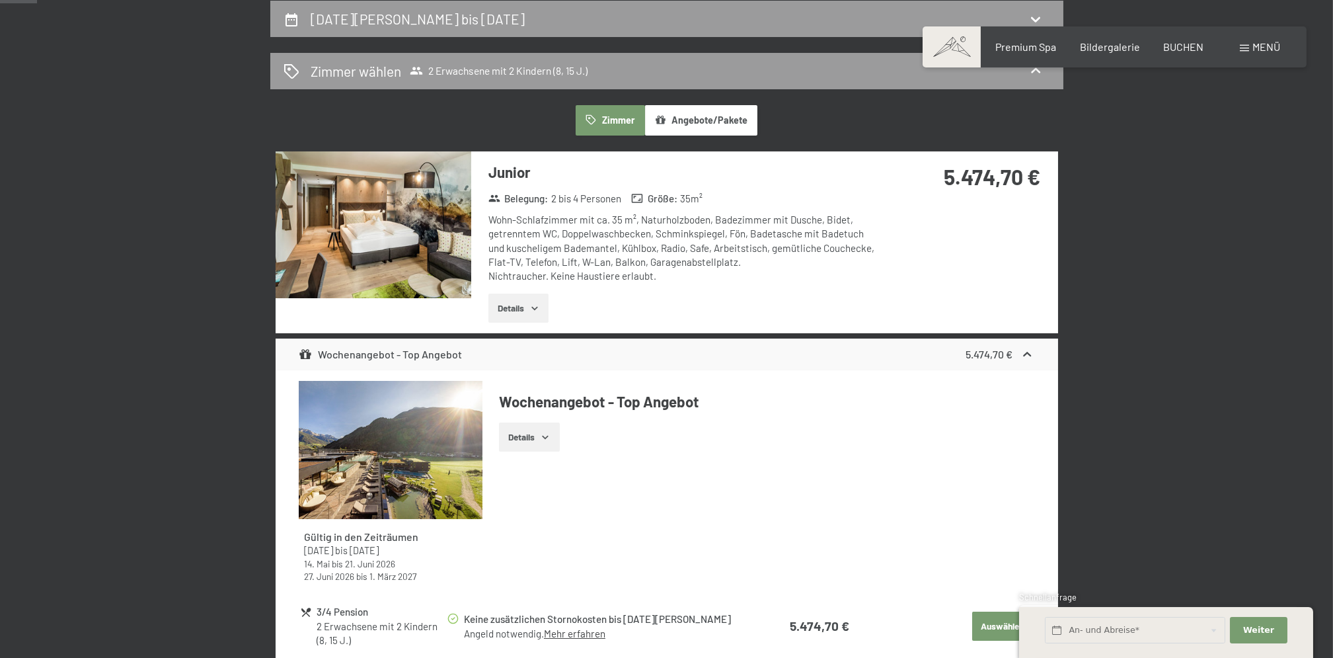
select select "8"
select select "15"
select select "2026-03-01"
select select "2026-04-01"
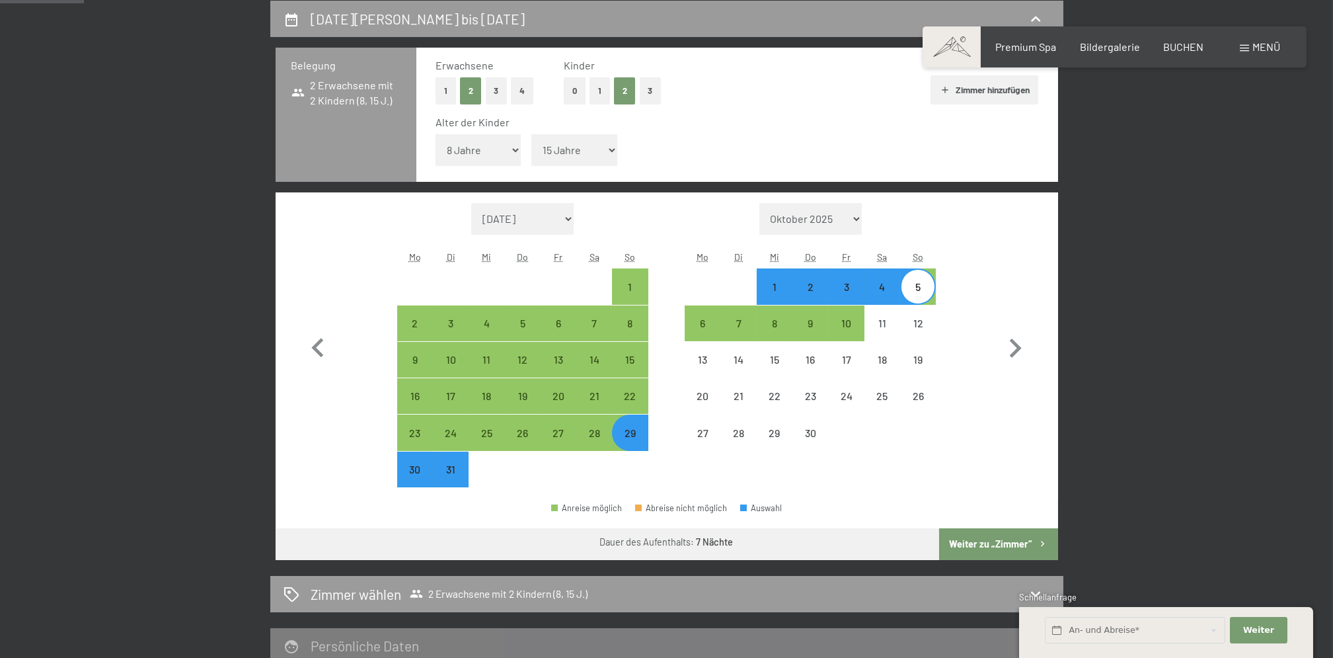
click at [414, 466] on div "30" at bounding box center [415, 480] width 33 height 33
select select "2026-03-01"
select select "2026-04-01"
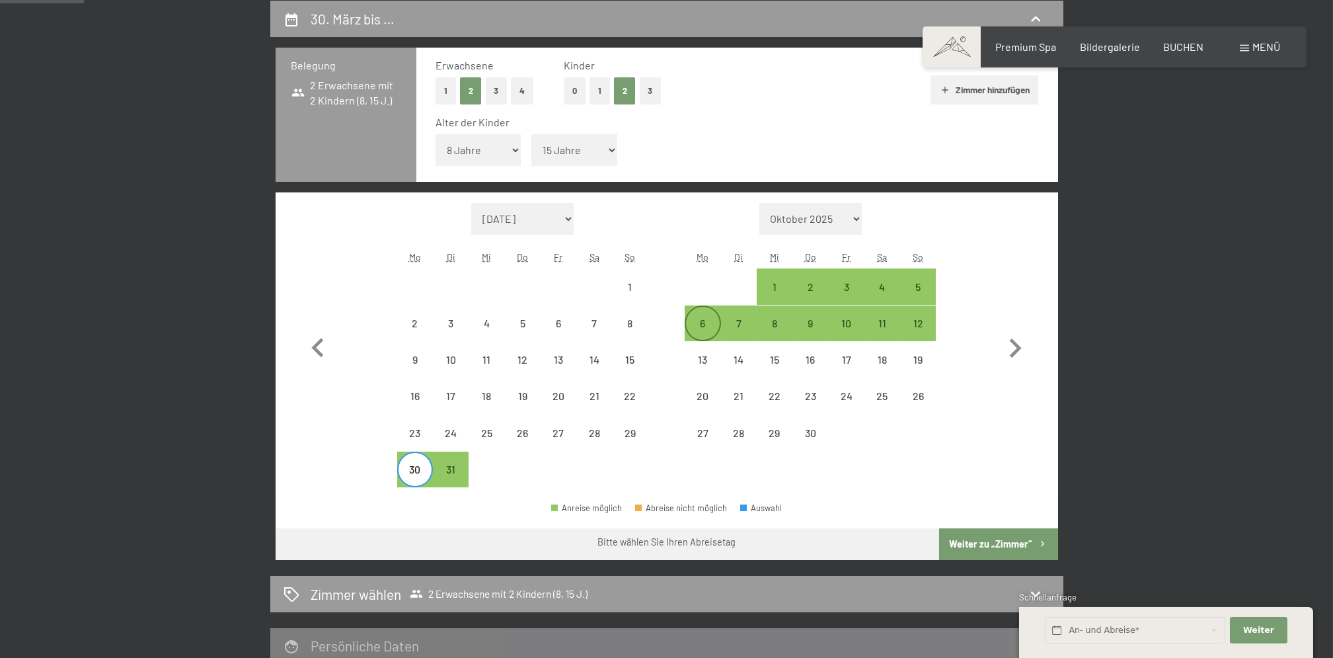
click at [702, 319] on div "6" at bounding box center [702, 334] width 33 height 33
select select "2026-03-01"
select select "2026-04-01"
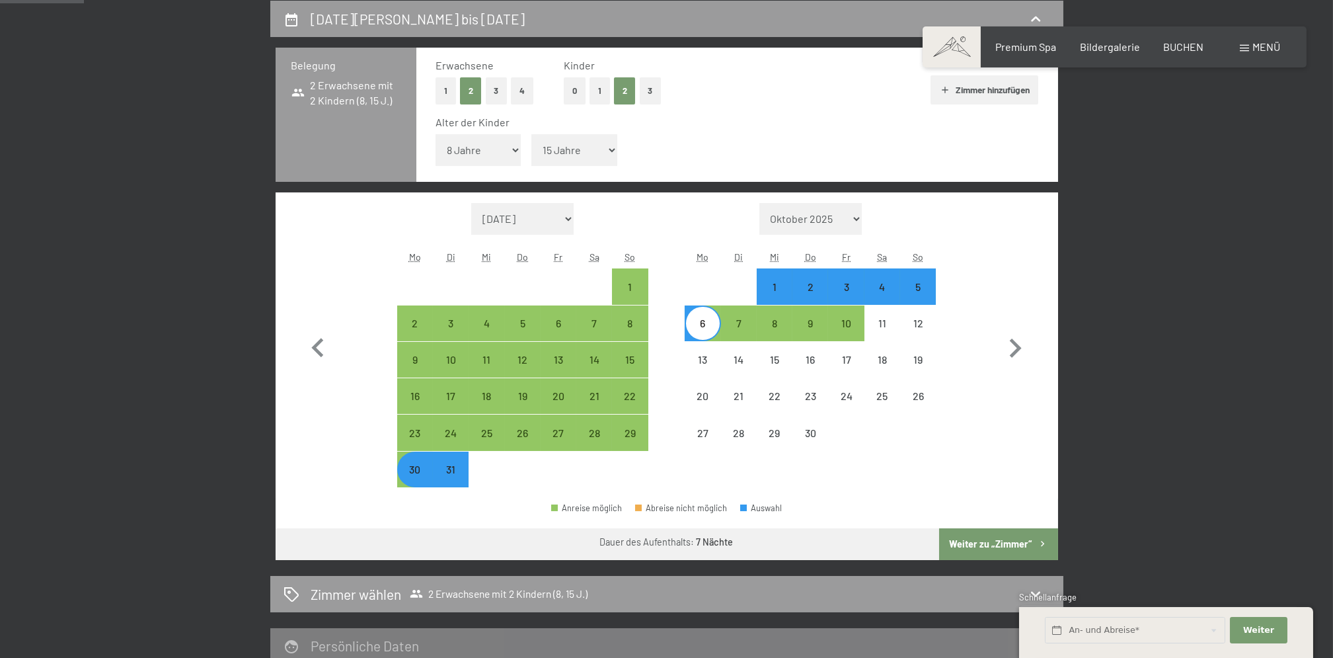
click at [972, 543] on button "Weiter zu „Zimmer“" at bounding box center [998, 544] width 118 height 32
select select "2026-03-01"
select select "2026-04-01"
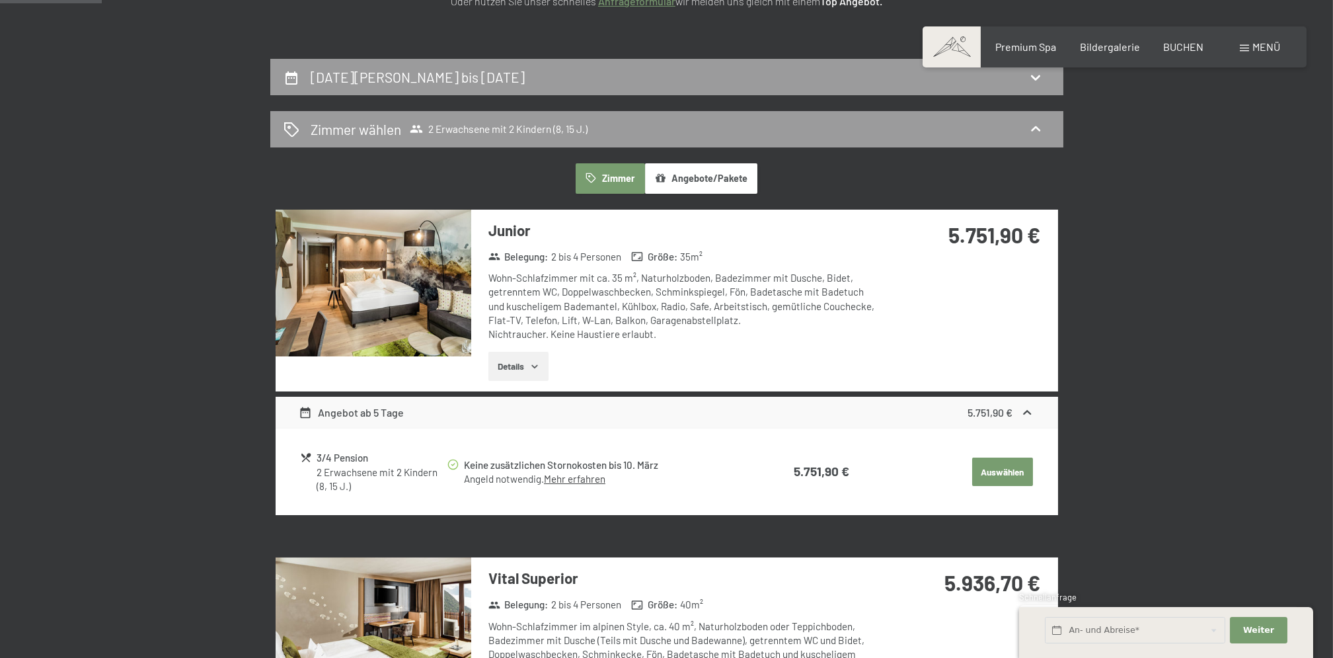
scroll to position [227, 0]
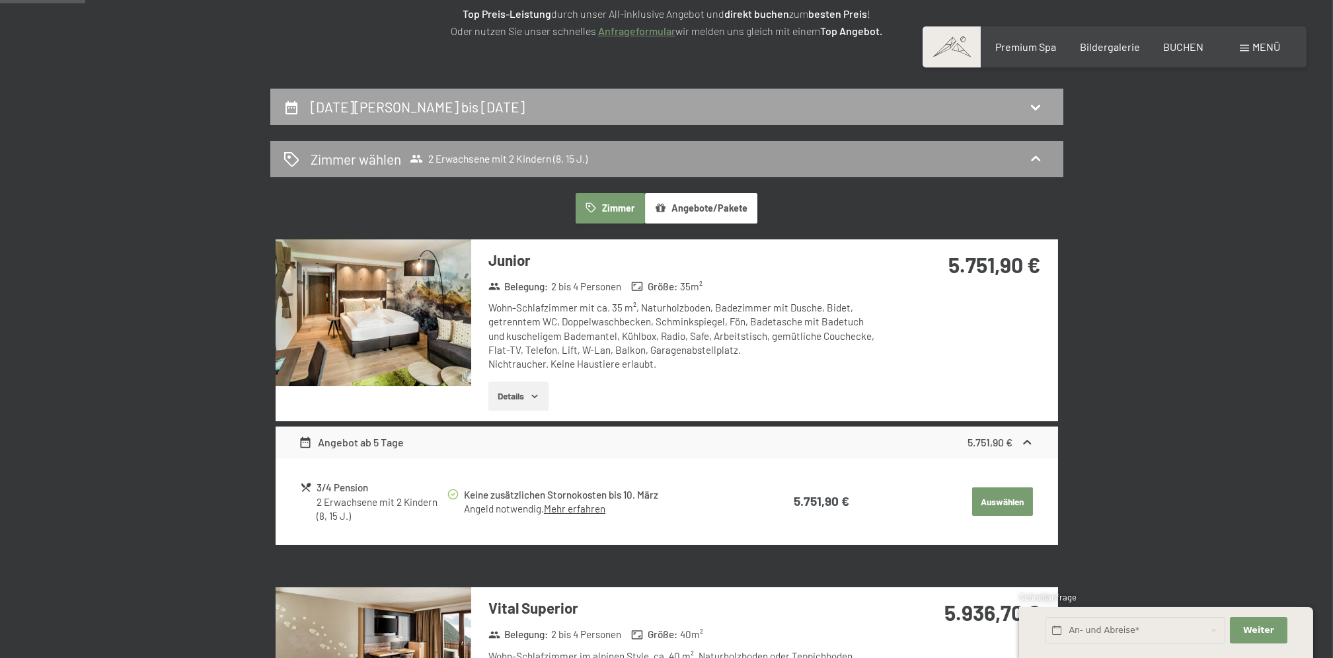
click at [1030, 103] on icon at bounding box center [1036, 107] width 16 height 16
select select "8"
select select "15"
select select "2026-03-01"
select select "2026-04-01"
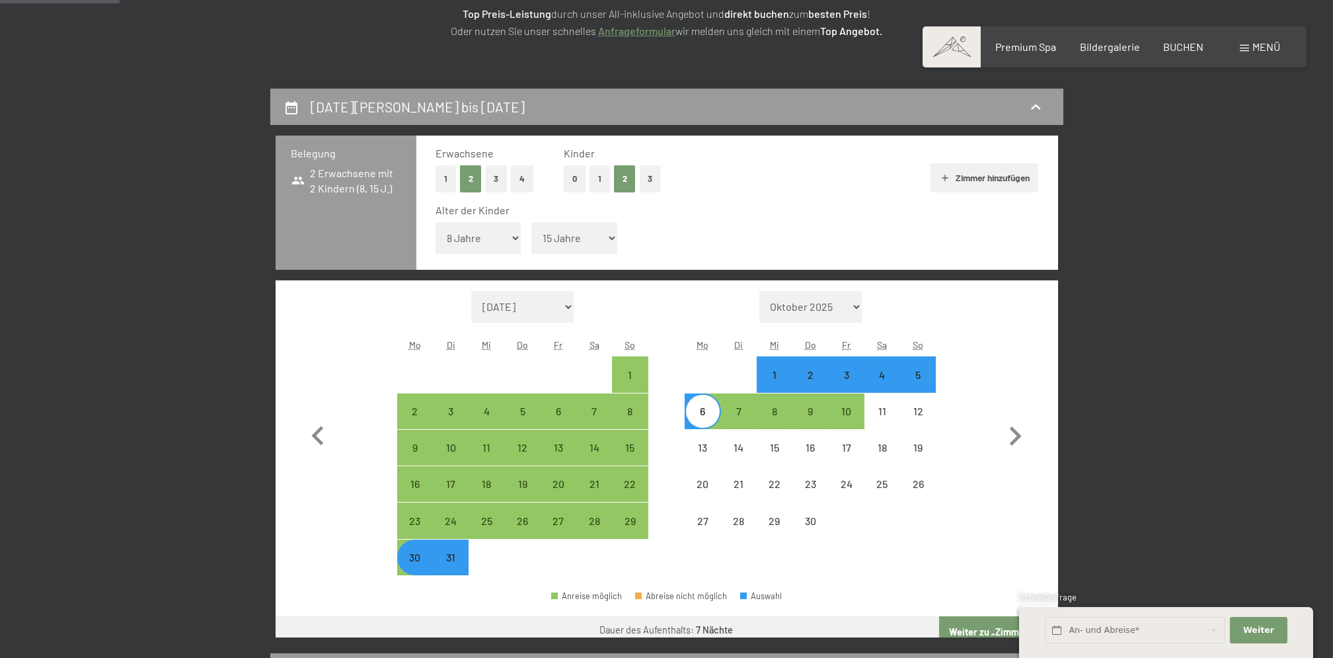
scroll to position [315, 0]
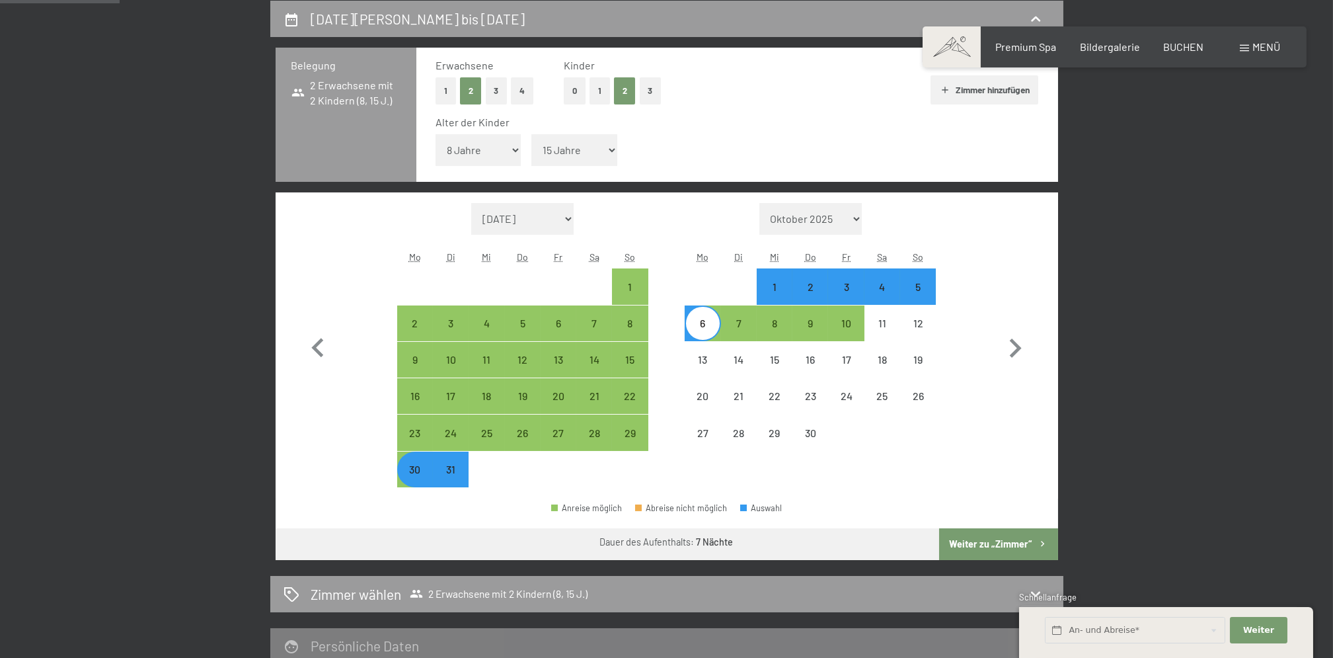
click at [453, 477] on div "31" at bounding box center [450, 480] width 33 height 33
select select "2026-03-01"
select select "2026-04-01"
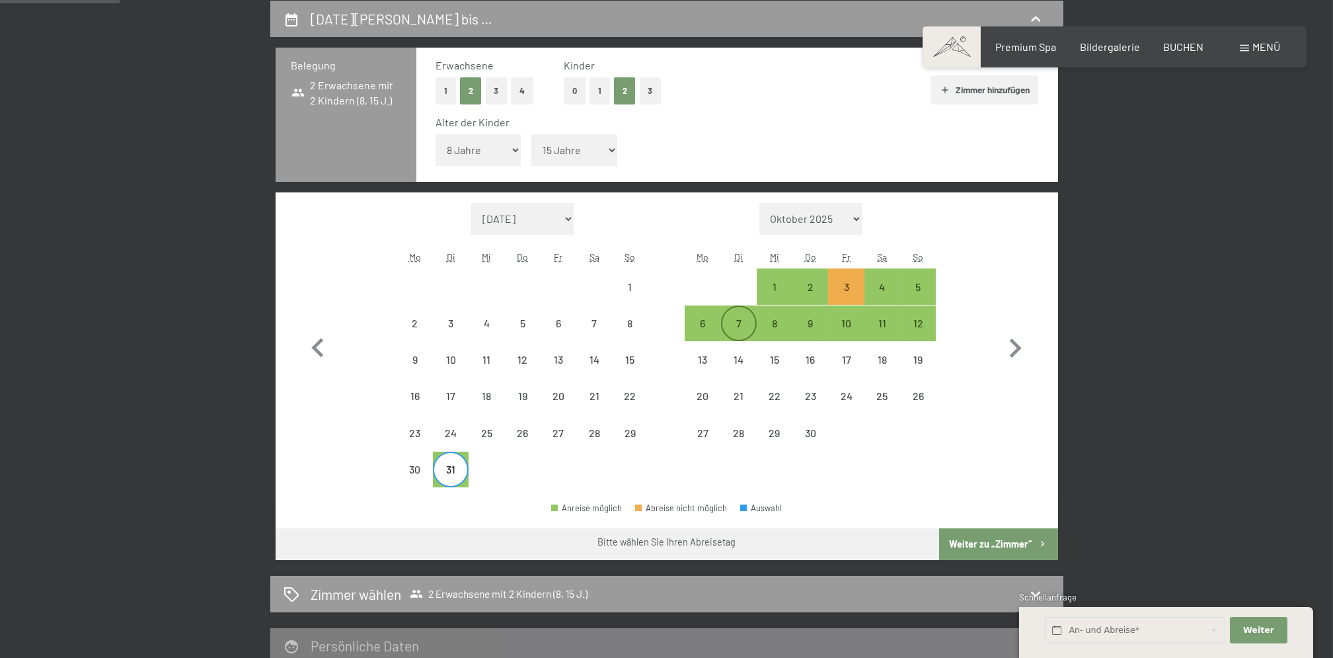
click at [739, 315] on div "7" at bounding box center [738, 323] width 33 height 33
select select "2026-03-01"
select select "2026-04-01"
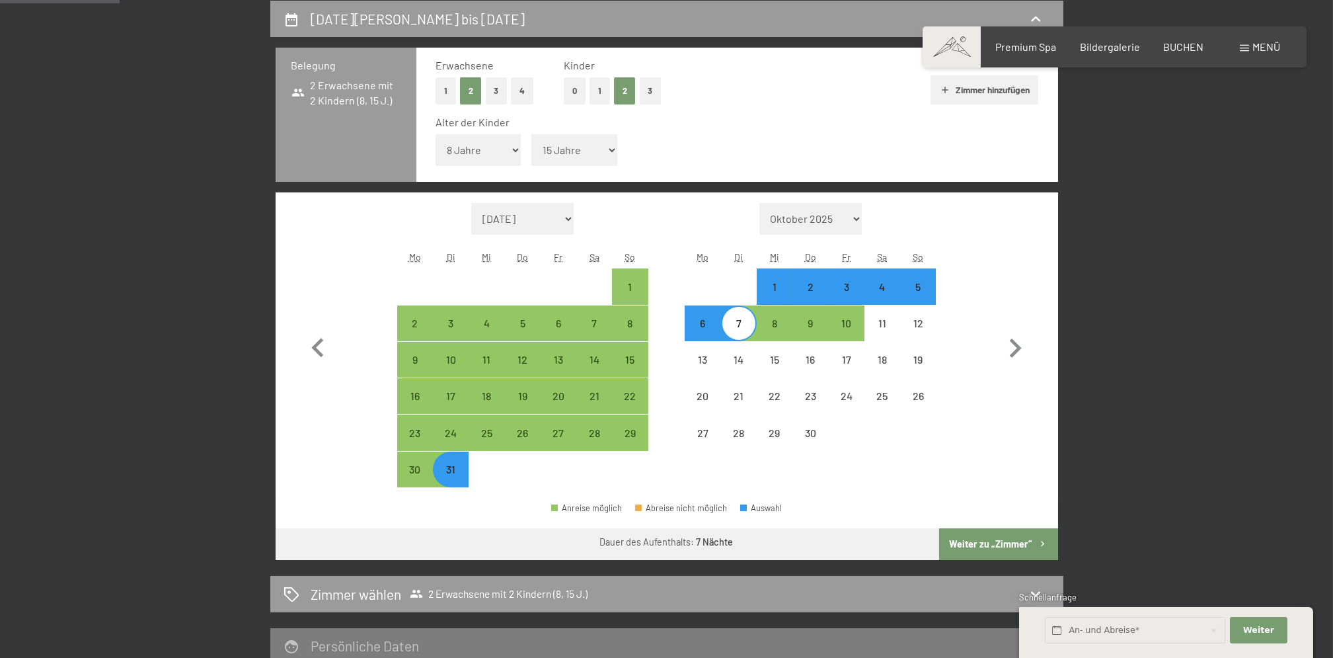
click at [994, 538] on button "Weiter zu „Zimmer“" at bounding box center [998, 544] width 118 height 32
select select "2026-03-01"
select select "2026-04-01"
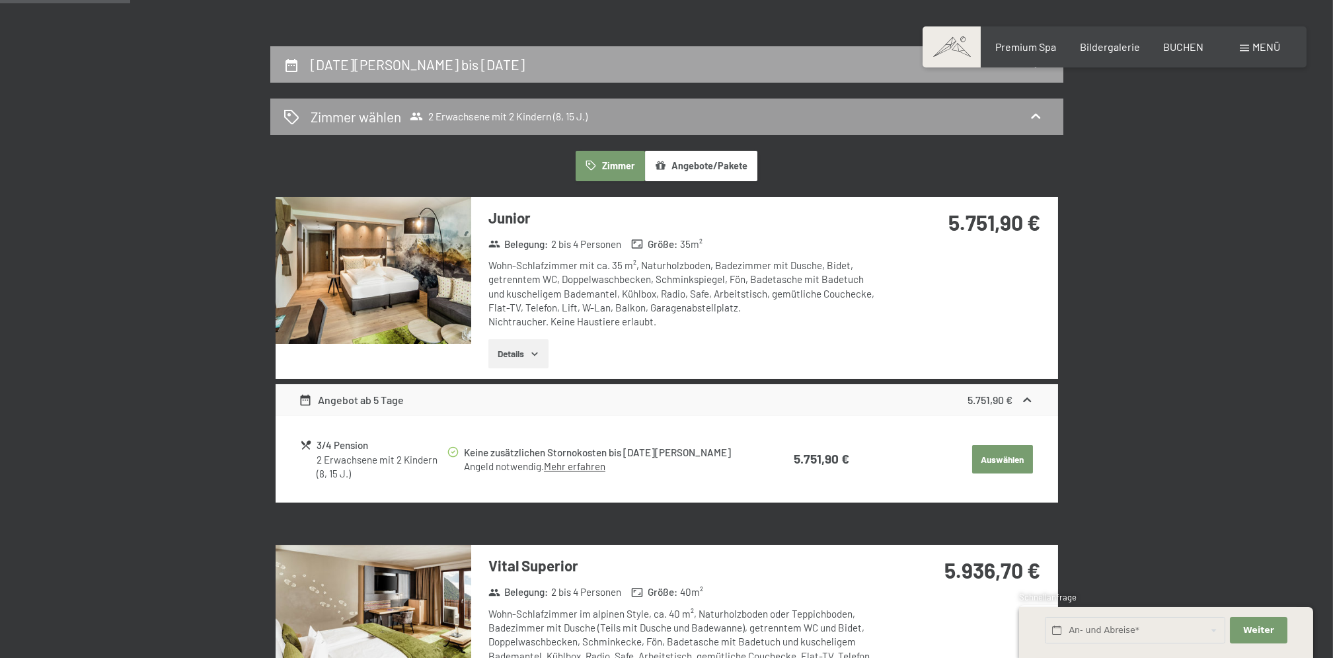
scroll to position [227, 0]
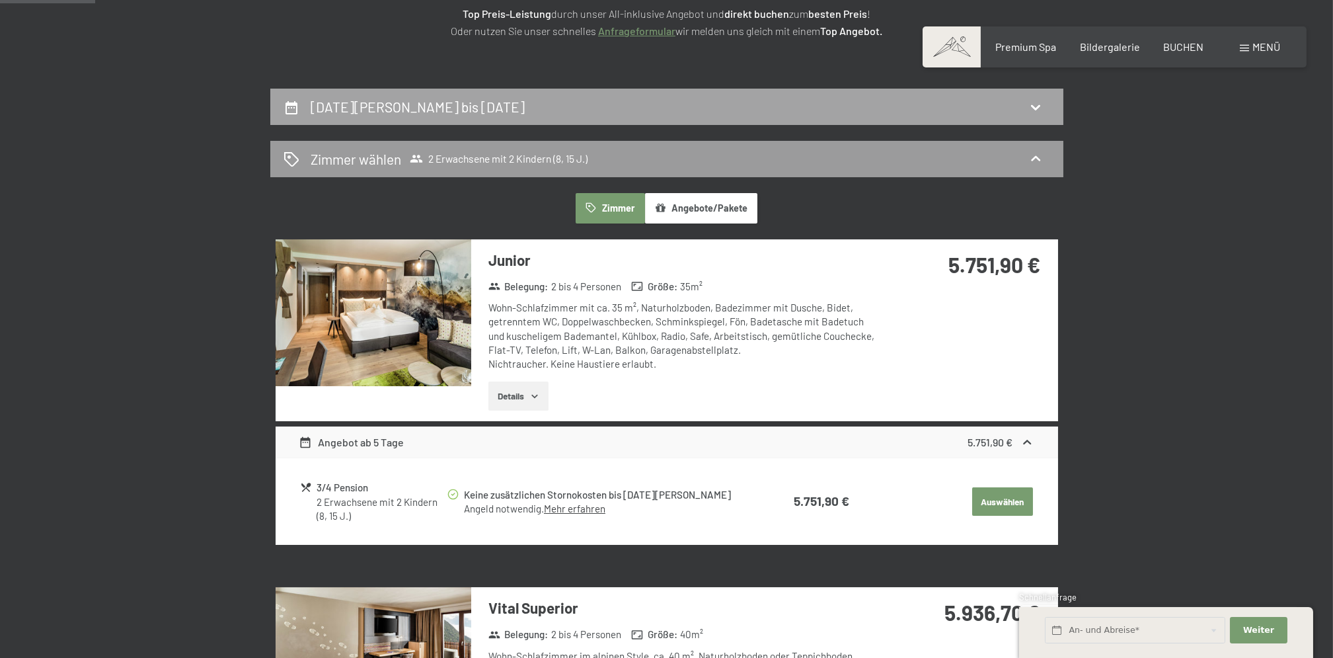
click at [1028, 100] on icon at bounding box center [1036, 107] width 16 height 16
select select "8"
select select "15"
select select "2026-03-01"
select select "2026-04-01"
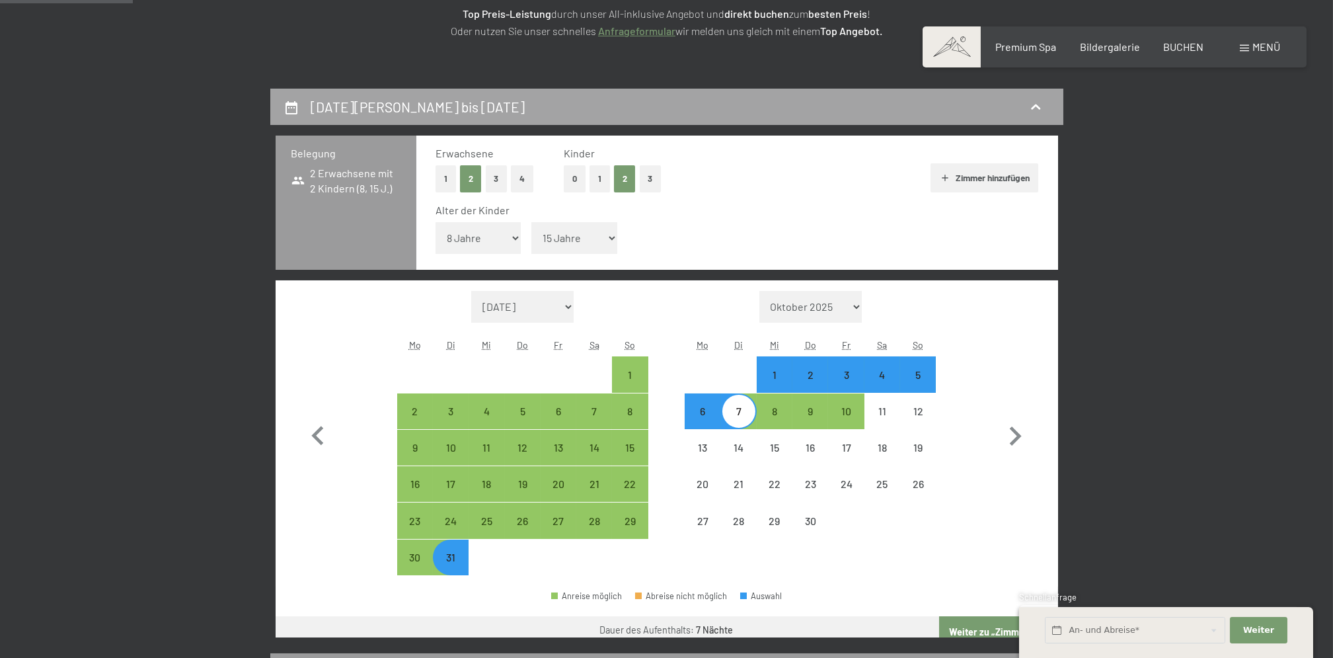
scroll to position [315, 0]
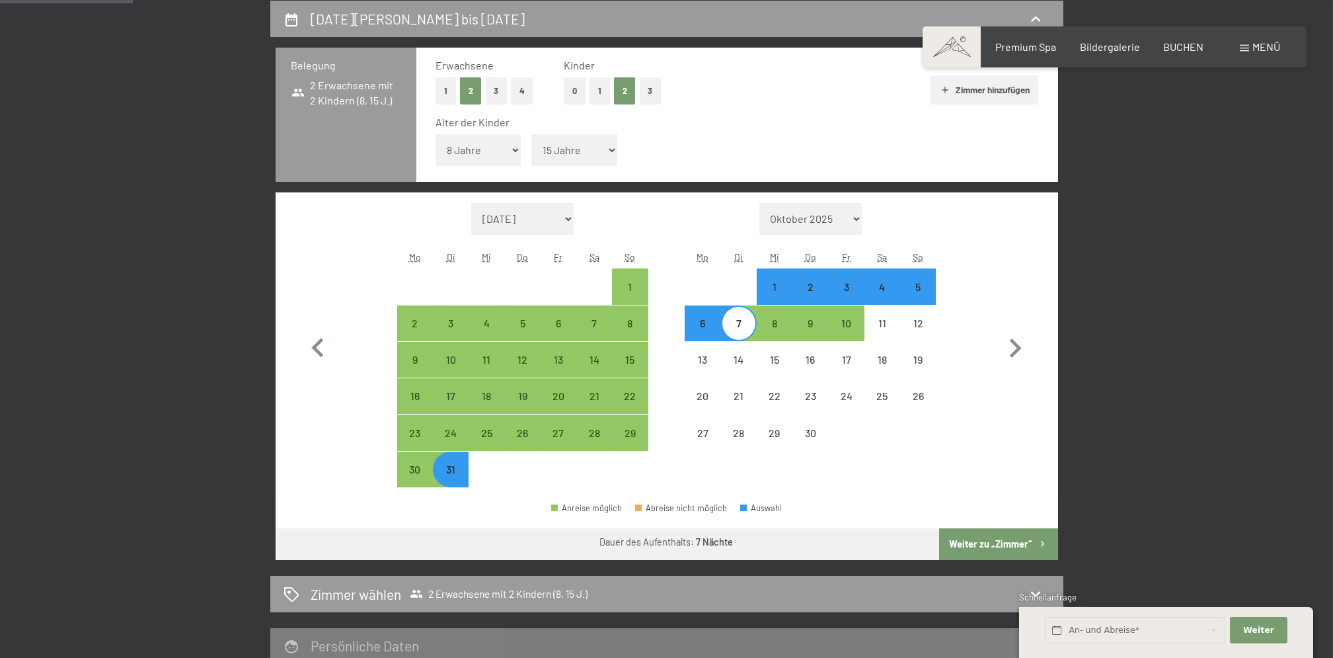
click at [779, 283] on div "1" at bounding box center [774, 298] width 33 height 33
select select "2026-03-01"
select select "2026-04-01"
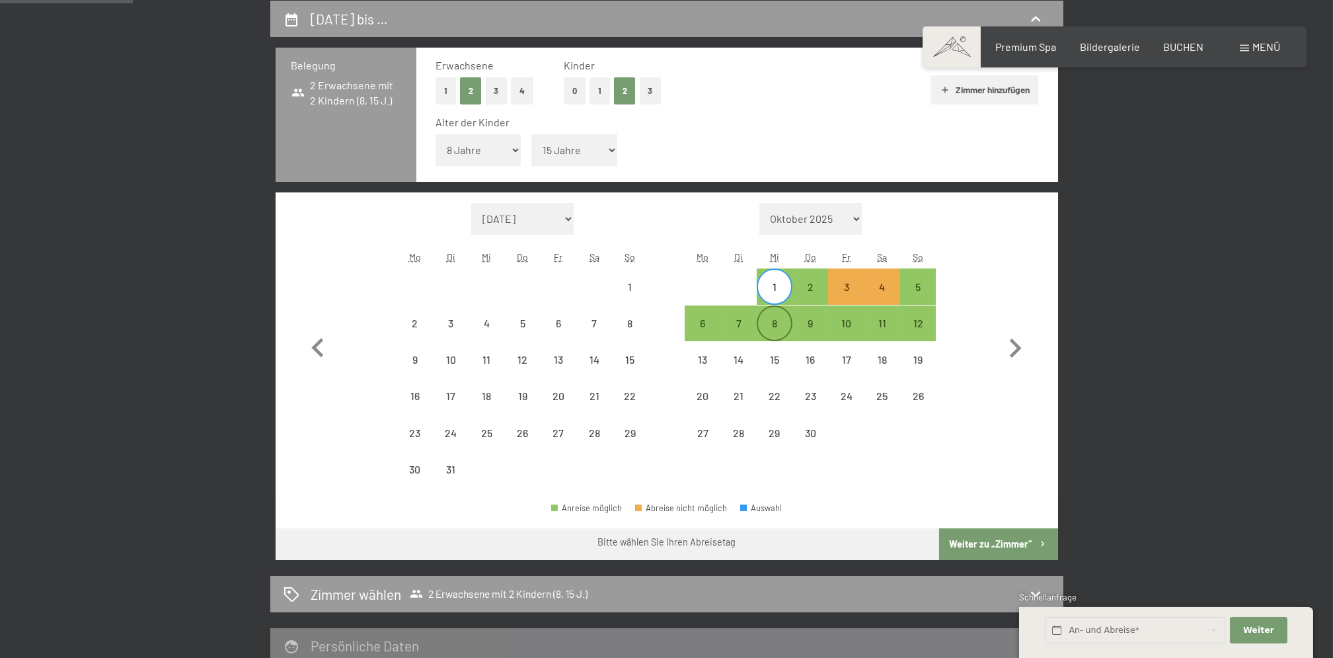
click at [783, 324] on div "8" at bounding box center [774, 334] width 33 height 33
select select "2026-03-01"
select select "2026-04-01"
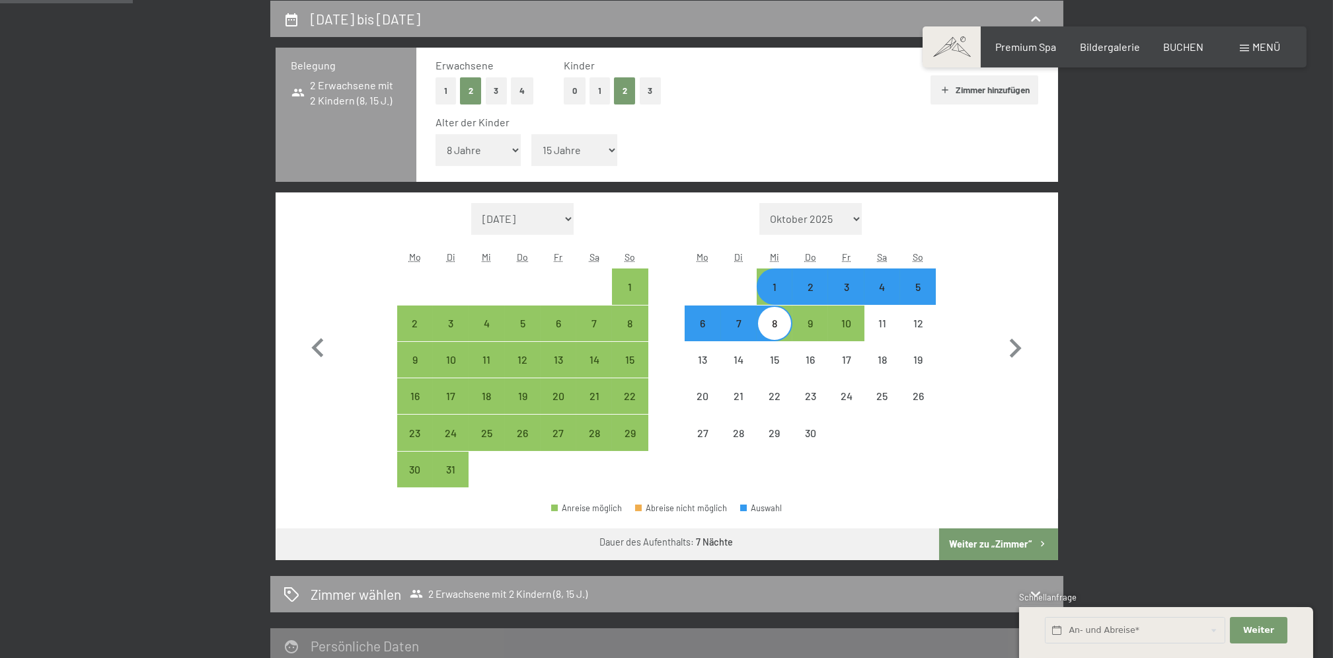
click at [974, 535] on button "Weiter zu „Zimmer“" at bounding box center [998, 544] width 118 height 32
select select "2026-03-01"
select select "2026-04-01"
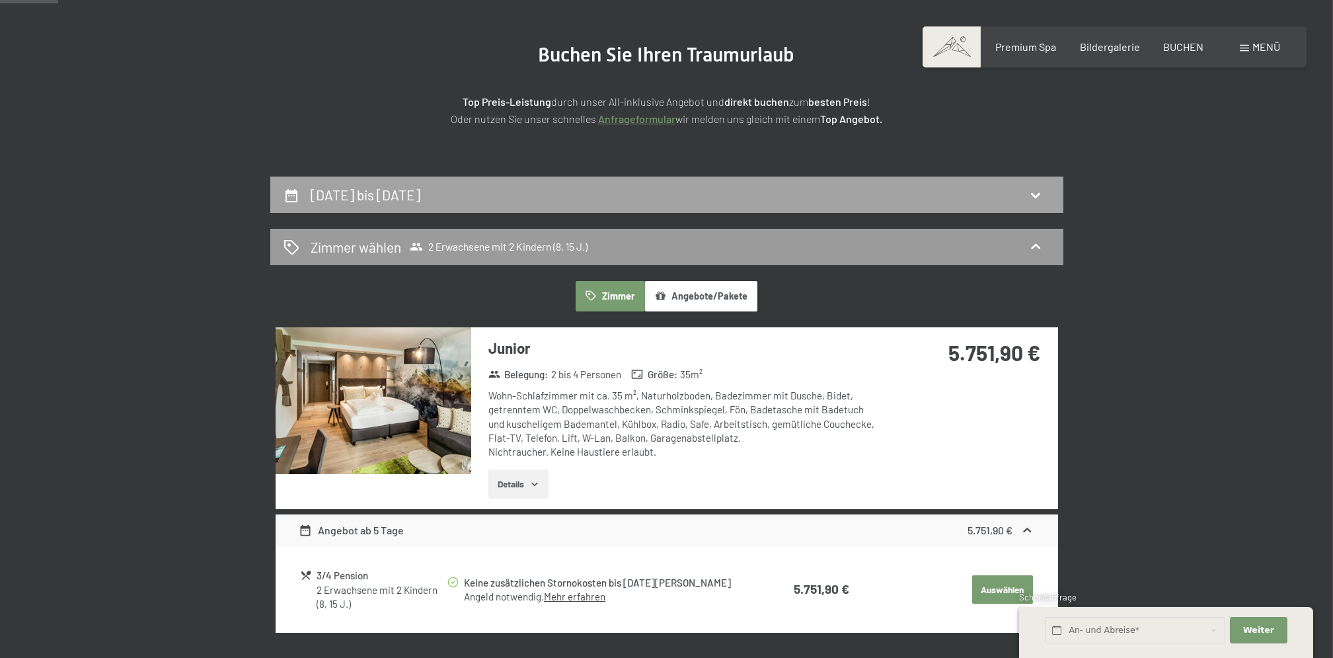
click at [1038, 198] on icon at bounding box center [1036, 195] width 16 height 16
select select "8"
select select "15"
select select "2026-03-01"
select select "2026-04-01"
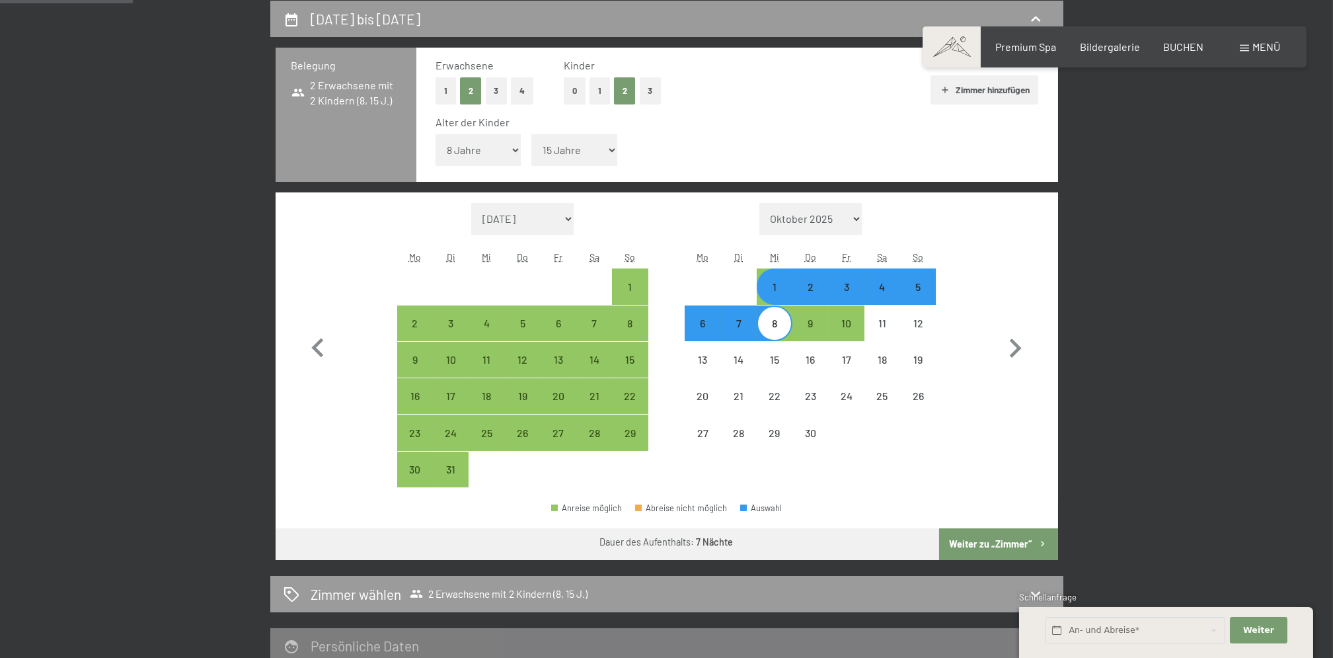
click at [814, 289] on div "2" at bounding box center [810, 298] width 33 height 33
select select "2026-03-01"
select select "2026-04-01"
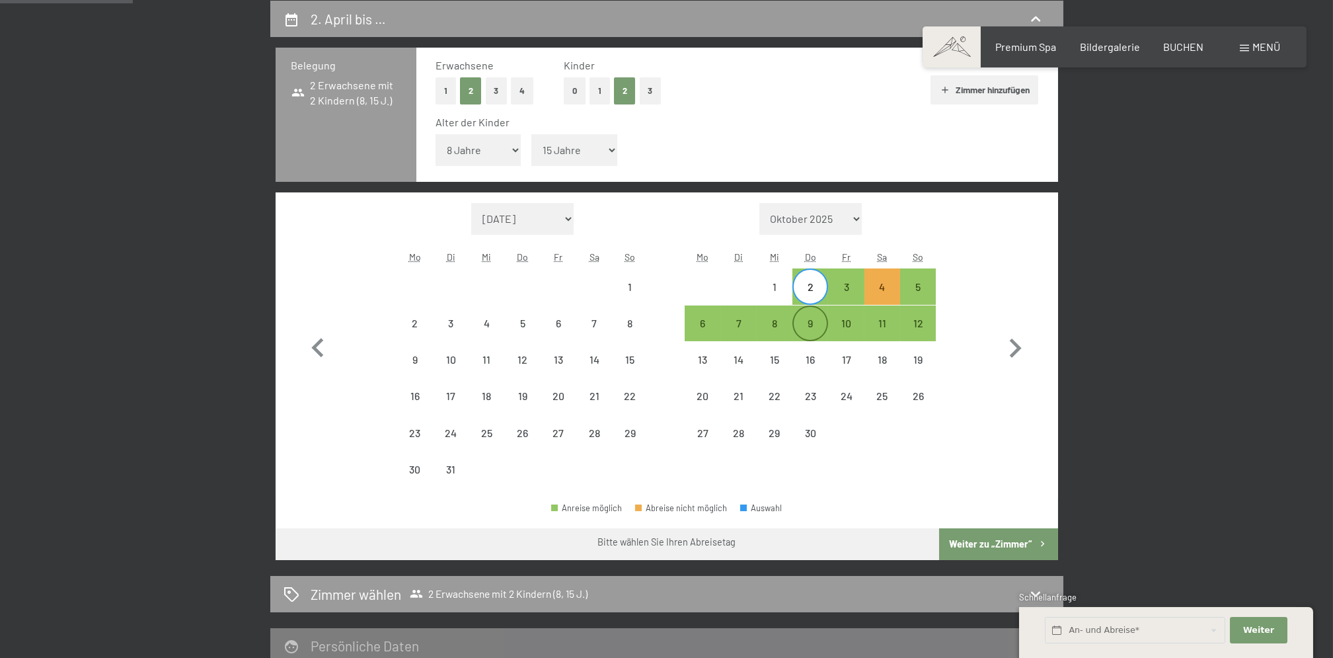
click at [812, 318] on div "9" at bounding box center [810, 334] width 33 height 33
select select "2026-03-01"
select select "2026-04-01"
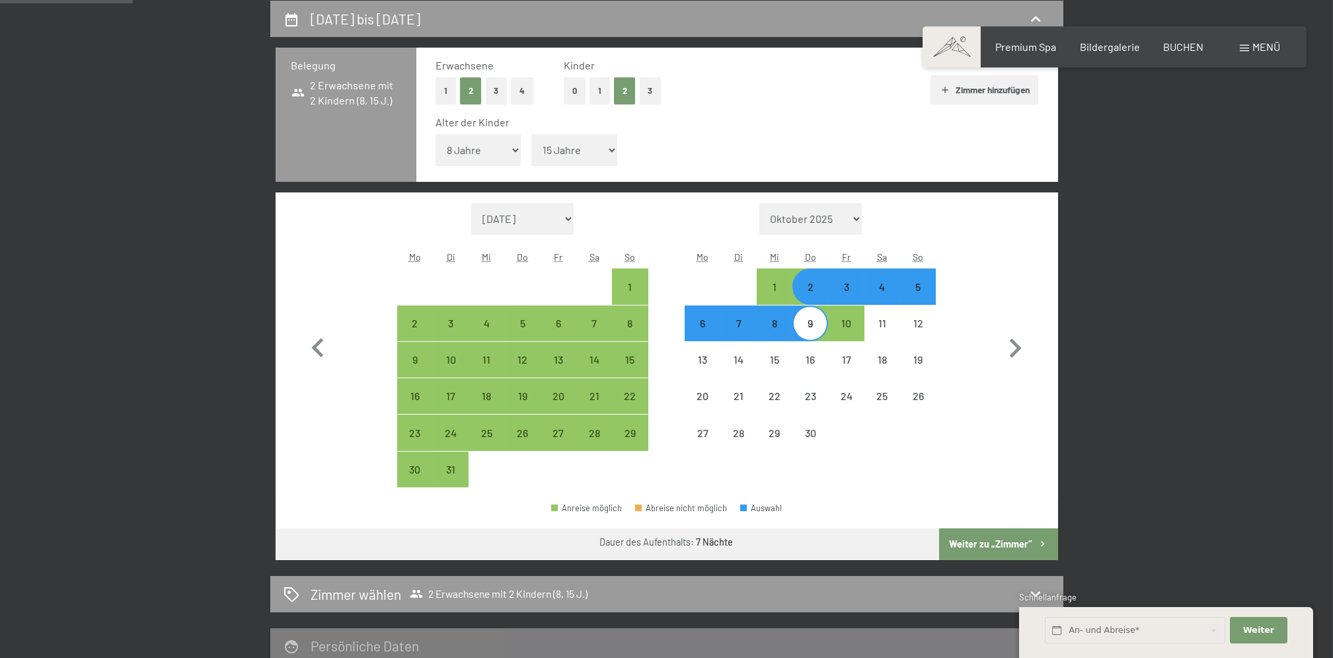
click at [994, 545] on button "Weiter zu „Zimmer“" at bounding box center [998, 544] width 118 height 32
select select "2026-03-01"
select select "2026-04-01"
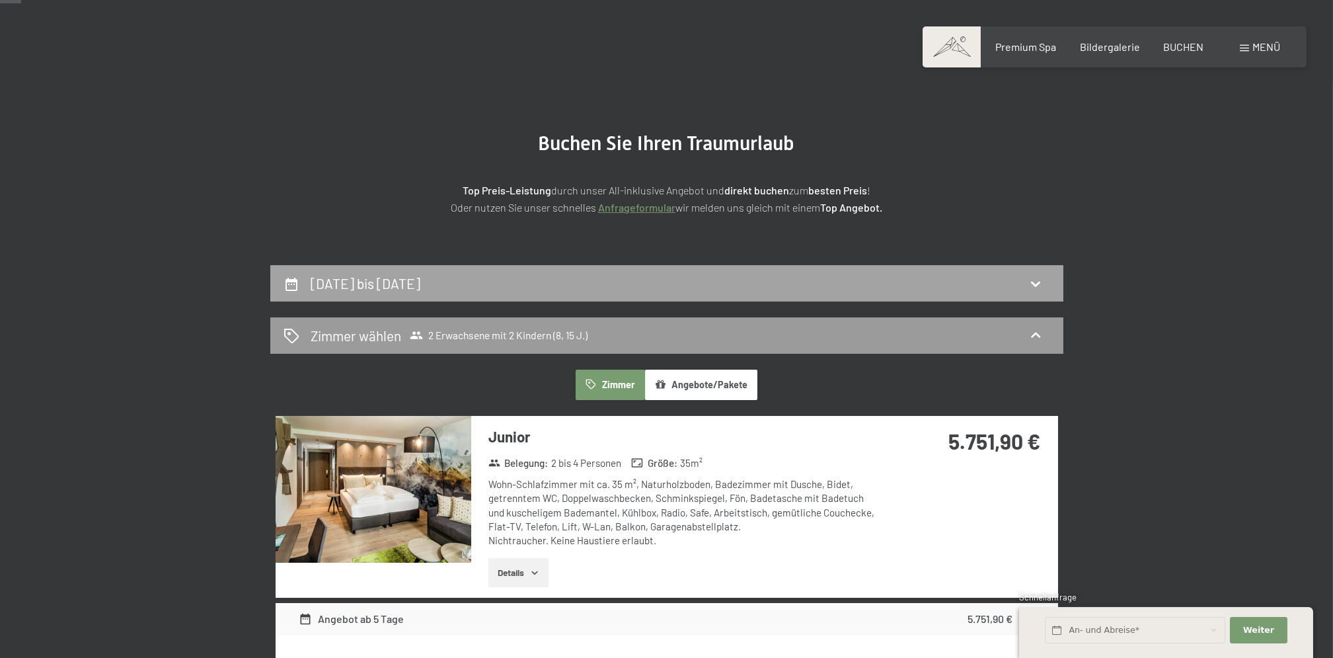
click at [1035, 280] on icon at bounding box center [1036, 284] width 16 height 16
select select "8"
select select "15"
select select "2026-03-01"
select select "2026-04-01"
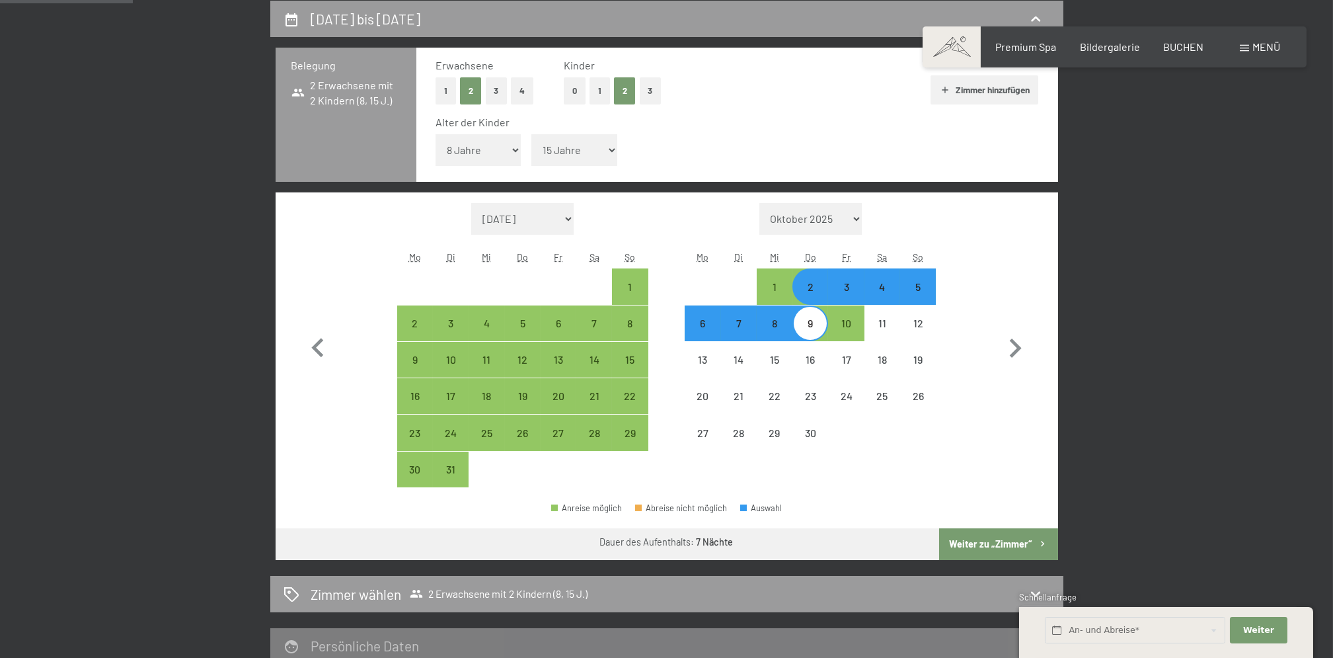
click at [849, 286] on div "3" at bounding box center [846, 298] width 33 height 33
select select "2026-03-01"
select select "2026-04-01"
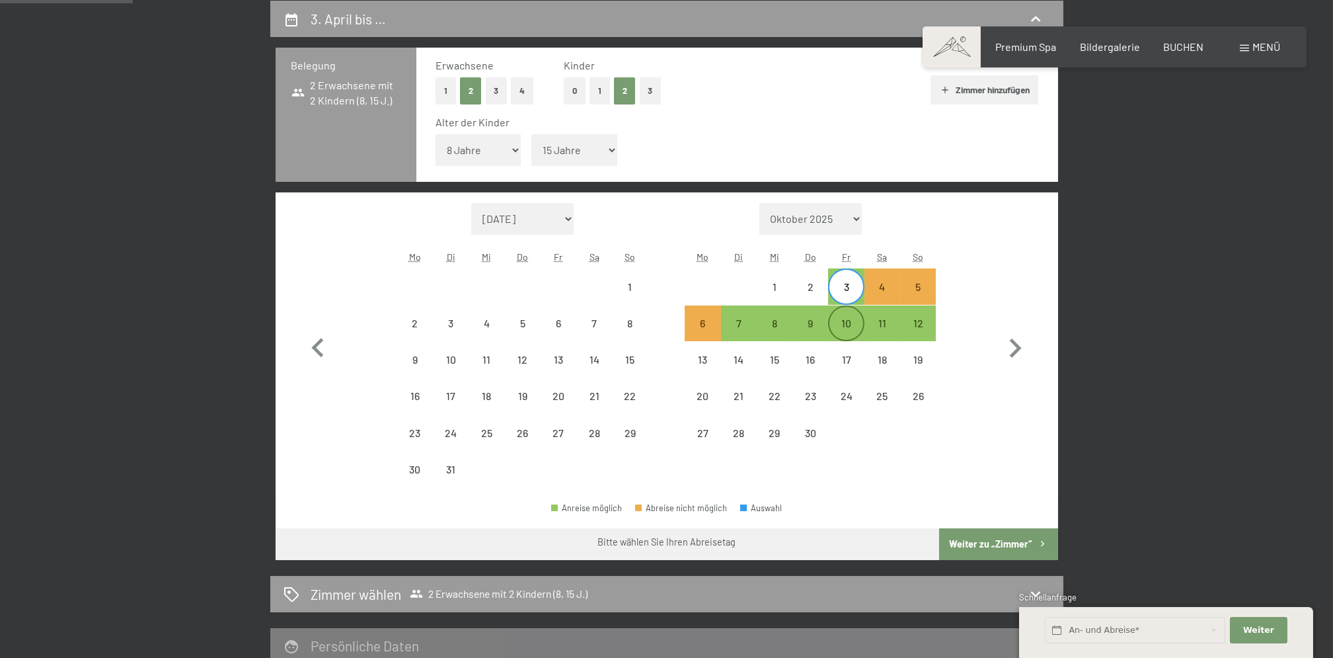
click at [853, 323] on div "10" at bounding box center [846, 334] width 33 height 33
select select "2026-03-01"
select select "2026-04-01"
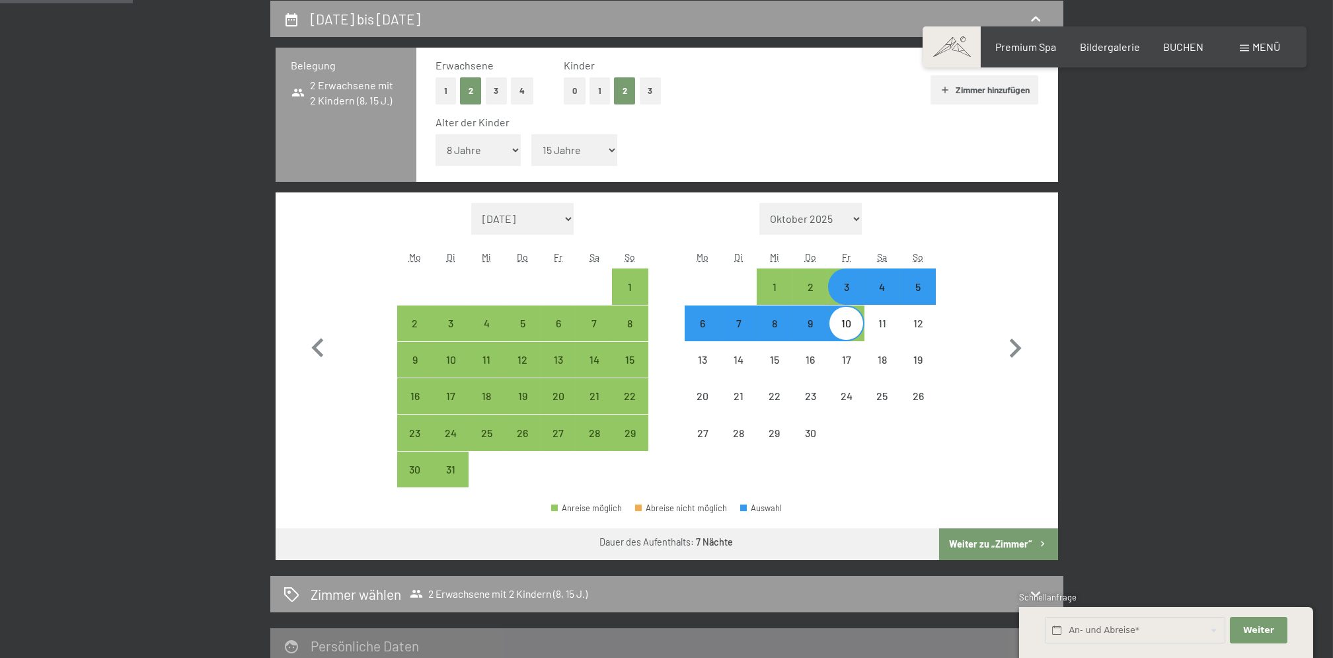
drag, startPoint x: 986, startPoint y: 542, endPoint x: 961, endPoint y: 498, distance: 50.0
click at [986, 543] on button "Weiter zu „Zimmer“" at bounding box center [998, 544] width 118 height 32
select select "2026-03-01"
select select "2026-04-01"
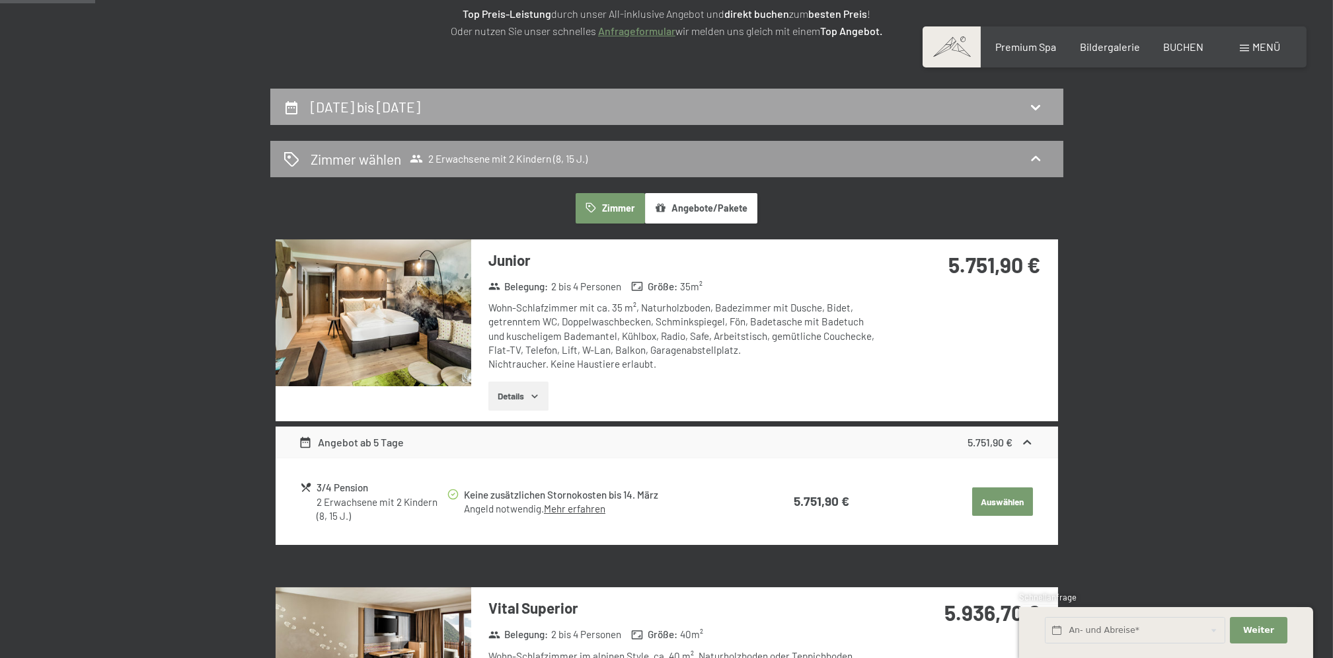
click at [1029, 116] on div "3. April bis 10. April 2026" at bounding box center [667, 106] width 767 height 19
select select "8"
select select "15"
select select "2026-03-01"
select select "2026-04-01"
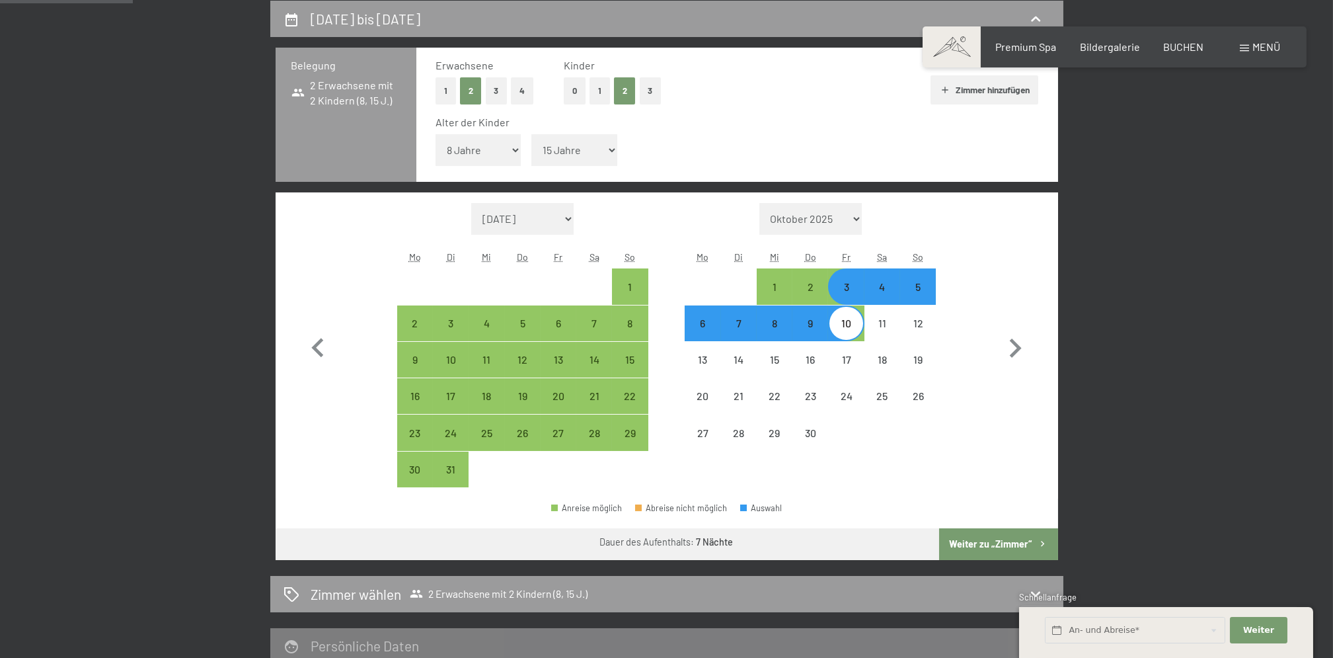
click at [880, 291] on div "4" at bounding box center [882, 298] width 33 height 33
select select "2026-03-01"
select select "2026-04-01"
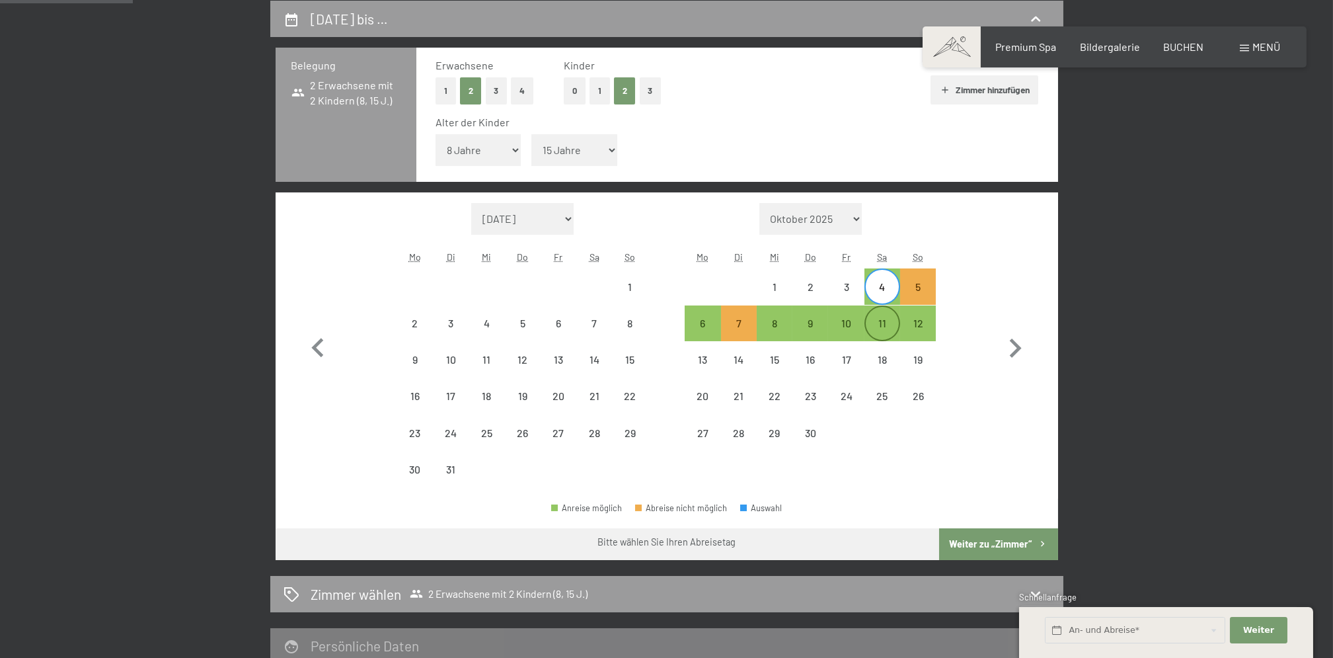
click at [886, 326] on div "11" at bounding box center [882, 334] width 33 height 33
select select "2026-03-01"
select select "2026-04-01"
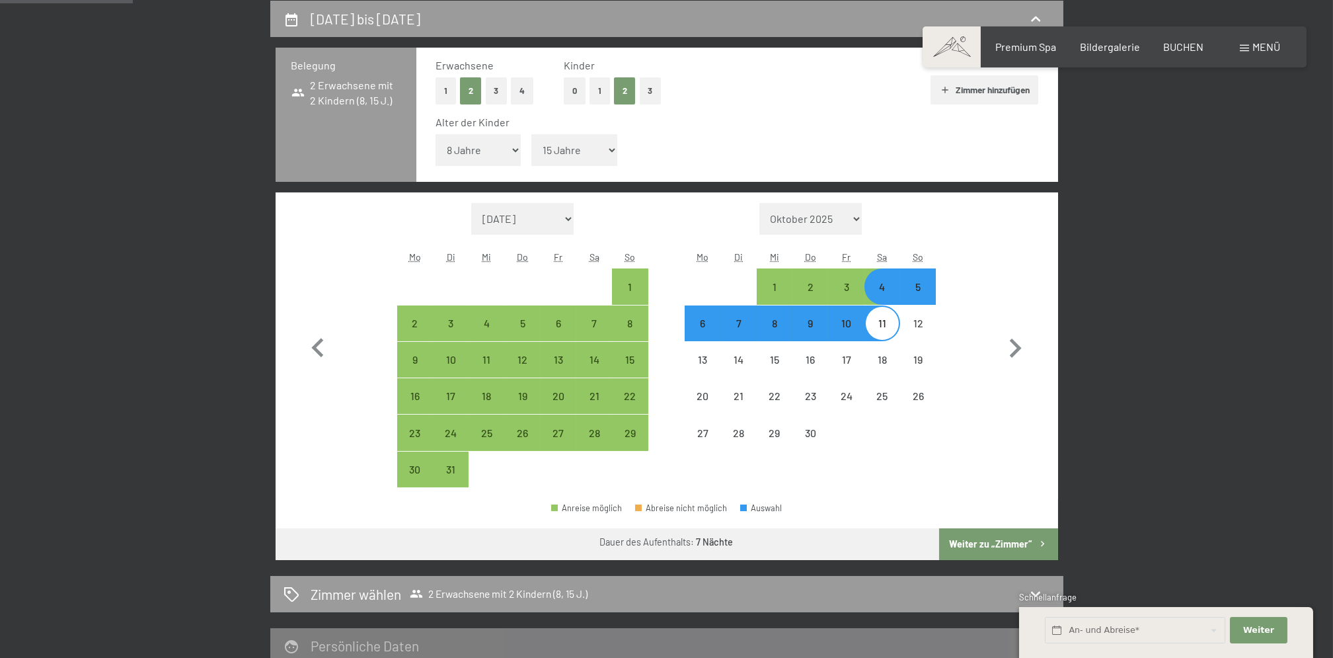
drag, startPoint x: 980, startPoint y: 543, endPoint x: 982, endPoint y: 507, distance: 35.7
click at [981, 543] on button "Weiter zu „Zimmer“" at bounding box center [998, 544] width 118 height 32
select select "2026-03-01"
select select "2026-04-01"
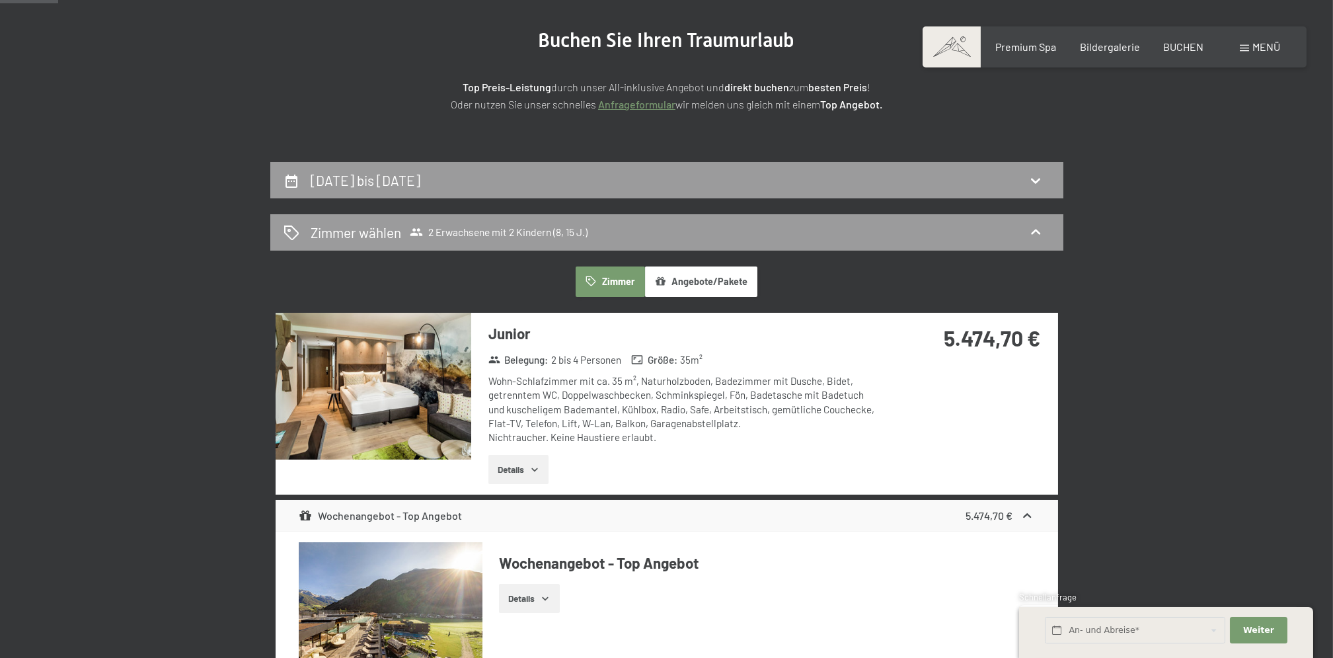
scroll to position [139, 0]
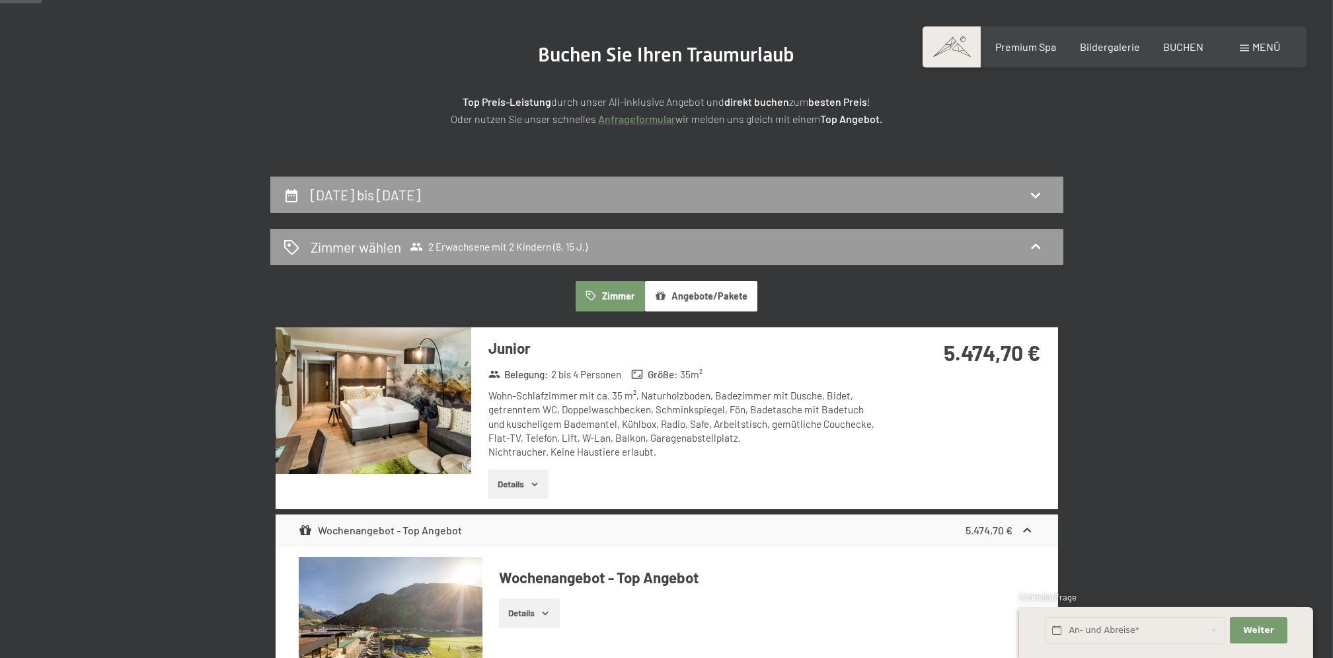
click at [1031, 191] on icon at bounding box center [1036, 195] width 16 height 16
select select "8"
select select "15"
select select "2026-03-01"
select select "2026-04-01"
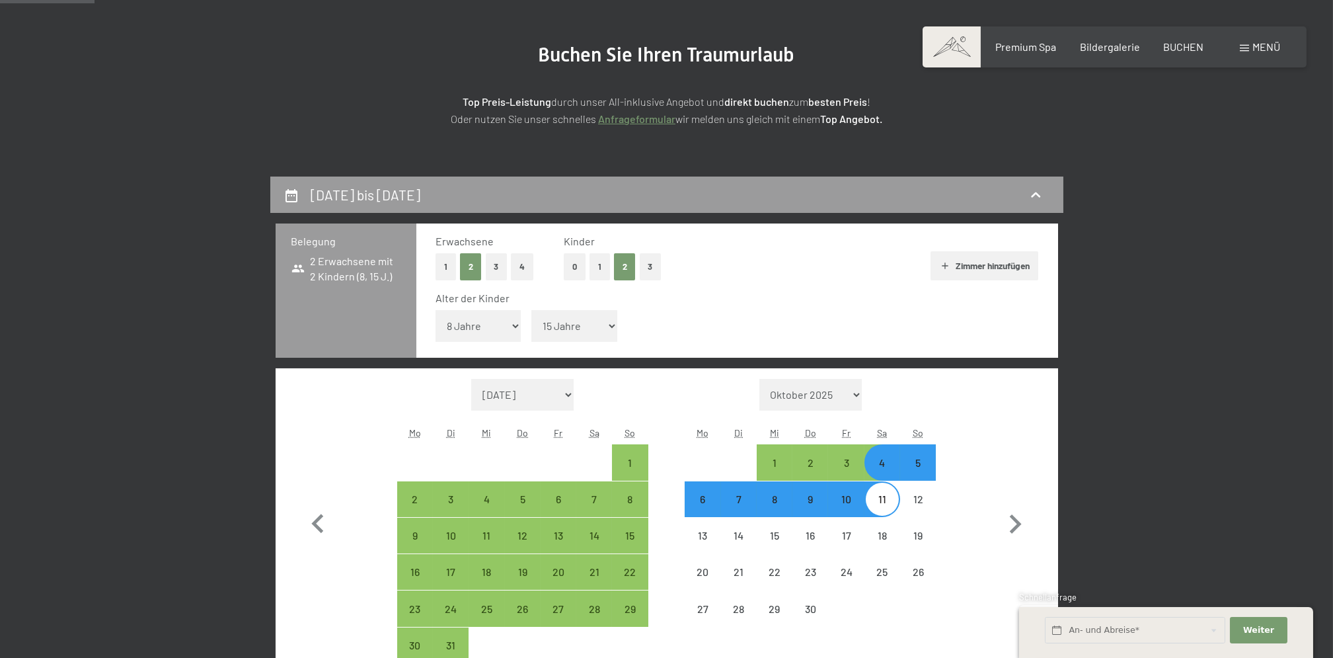
scroll to position [315, 0]
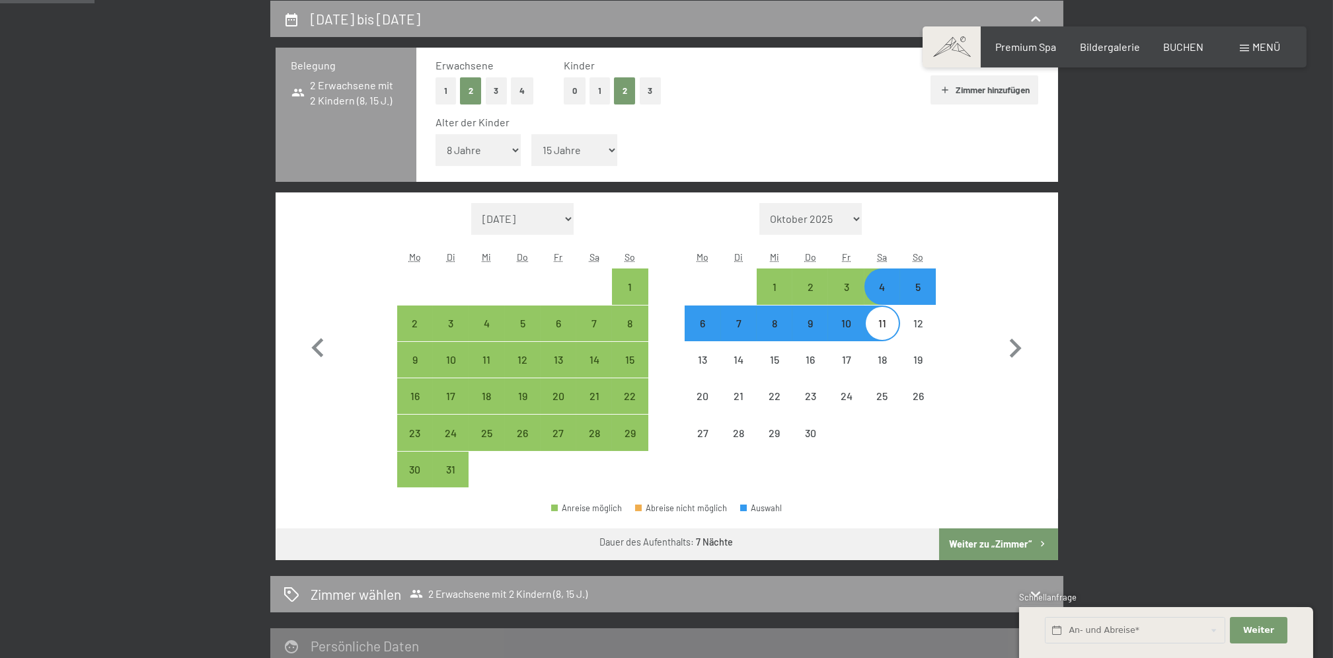
click at [921, 288] on div "5" at bounding box center [918, 298] width 33 height 33
select select "2026-03-01"
select select "2026-04-01"
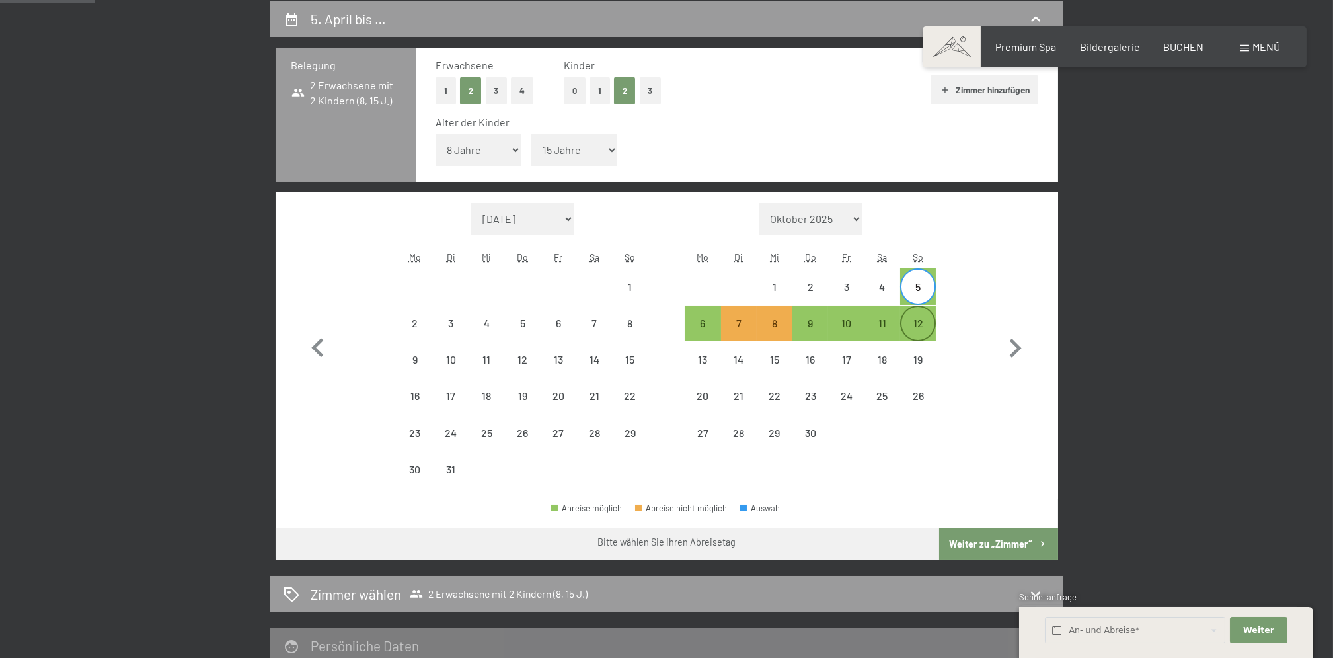
click at [919, 318] on div "12" at bounding box center [918, 334] width 33 height 33
select select "2026-03-01"
select select "2026-04-01"
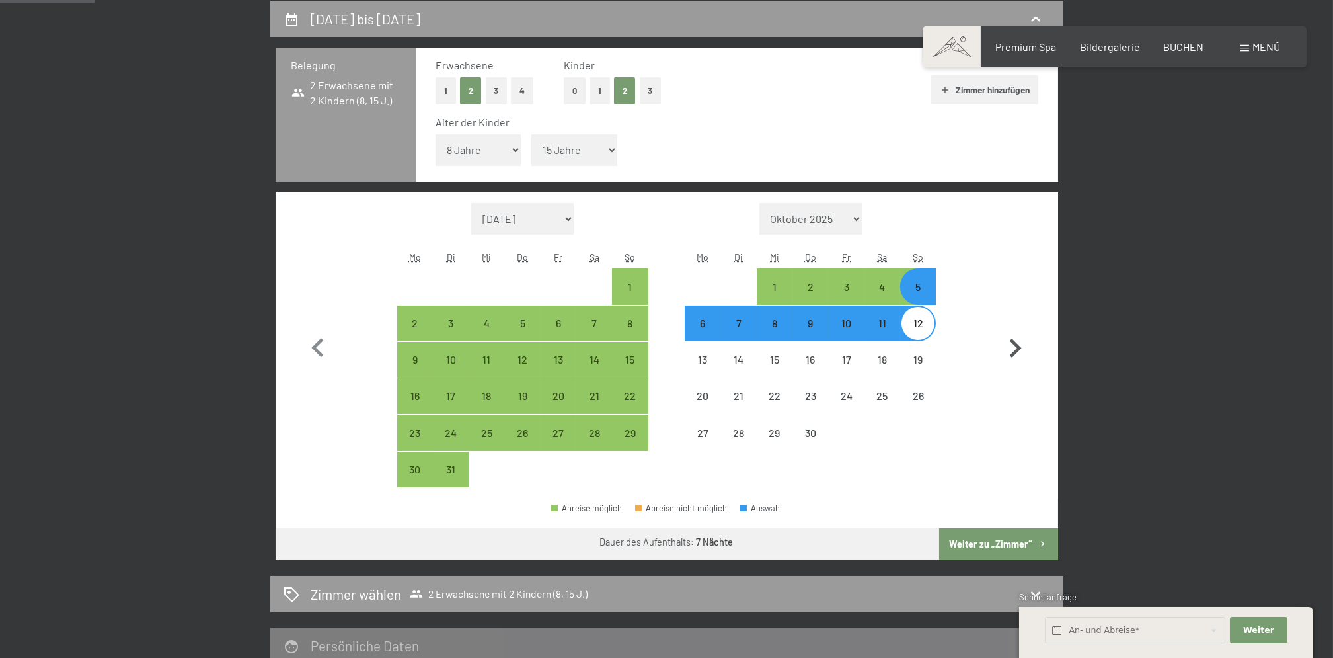
drag, startPoint x: 1001, startPoint y: 539, endPoint x: 1013, endPoint y: 330, distance: 208.6
click at [1001, 539] on button "Weiter zu „Zimmer“" at bounding box center [998, 544] width 118 height 32
select select "2026-03-01"
select select "2026-04-01"
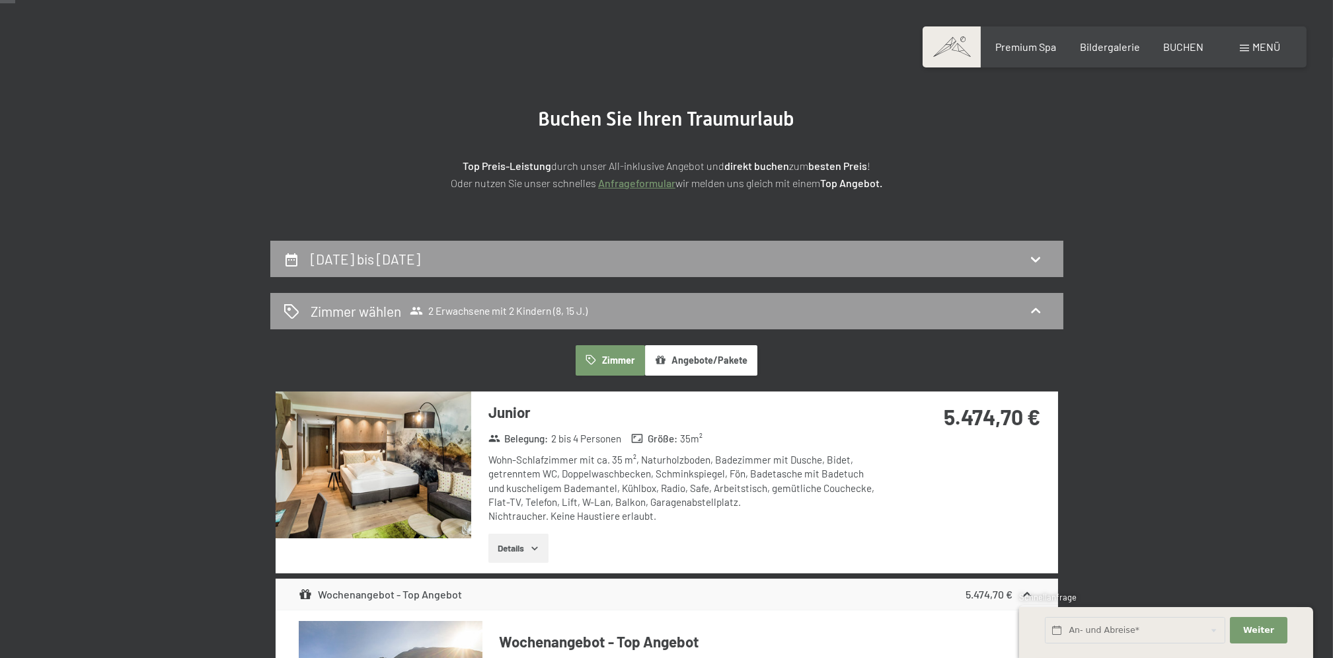
scroll to position [50, 0]
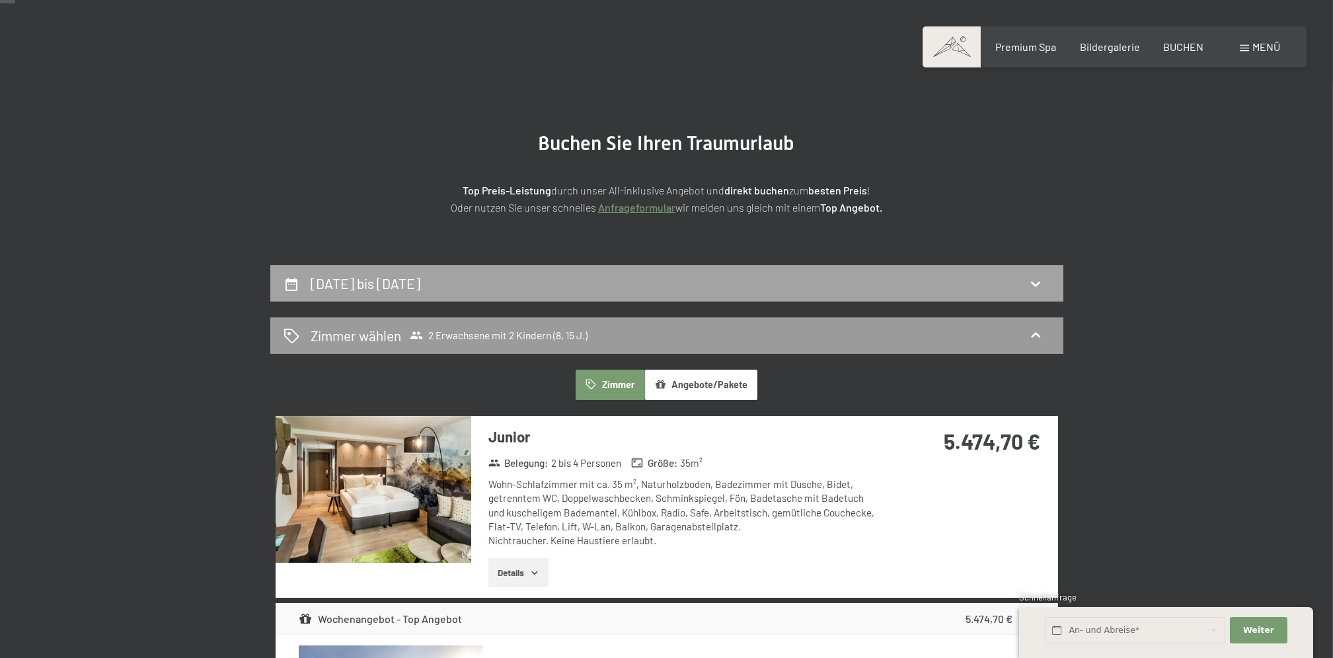
click at [1039, 280] on icon at bounding box center [1036, 284] width 16 height 16
select select "8"
select select "15"
select select "2026-03-01"
select select "2026-04-01"
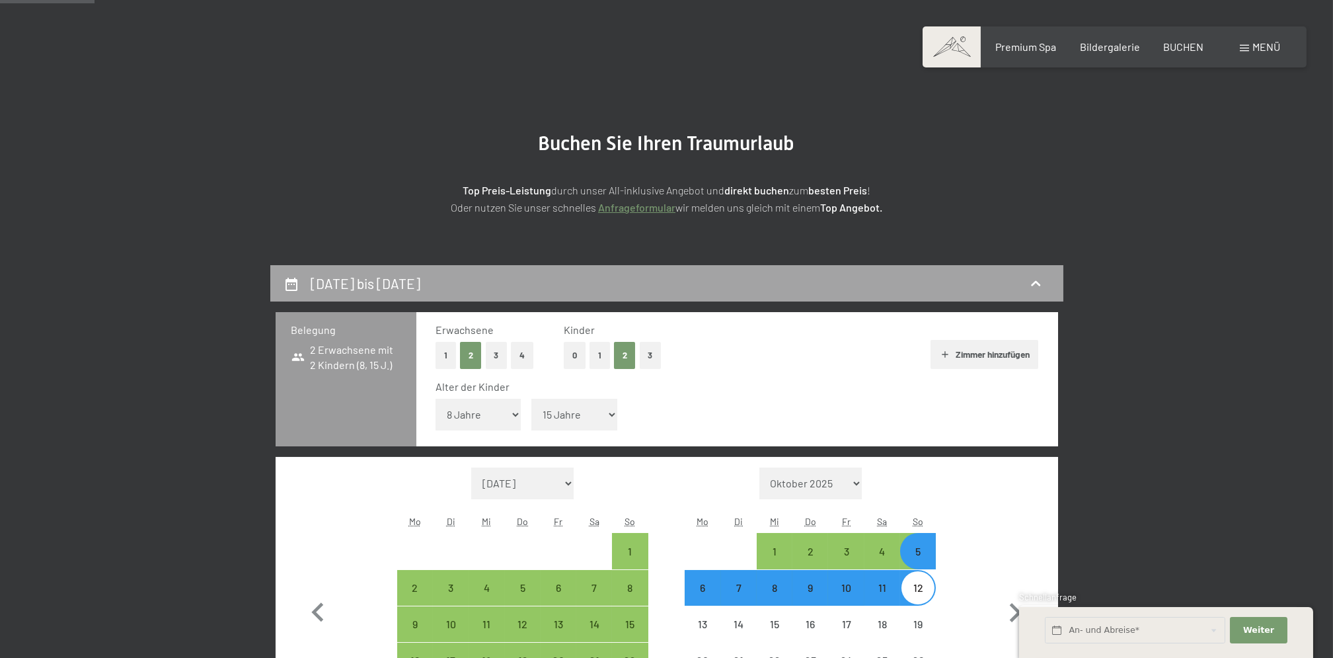
scroll to position [315, 0]
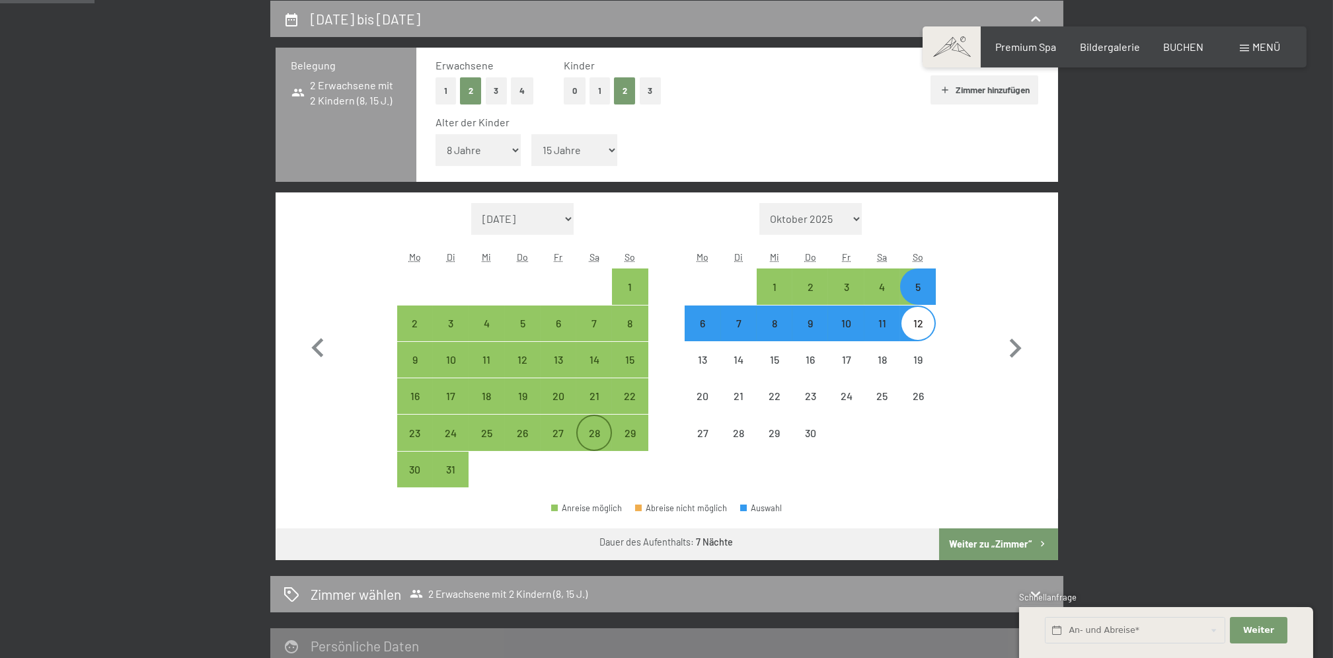
click at [597, 432] on div "28" at bounding box center [594, 444] width 33 height 33
select select "2026-03-01"
select select "2026-04-01"
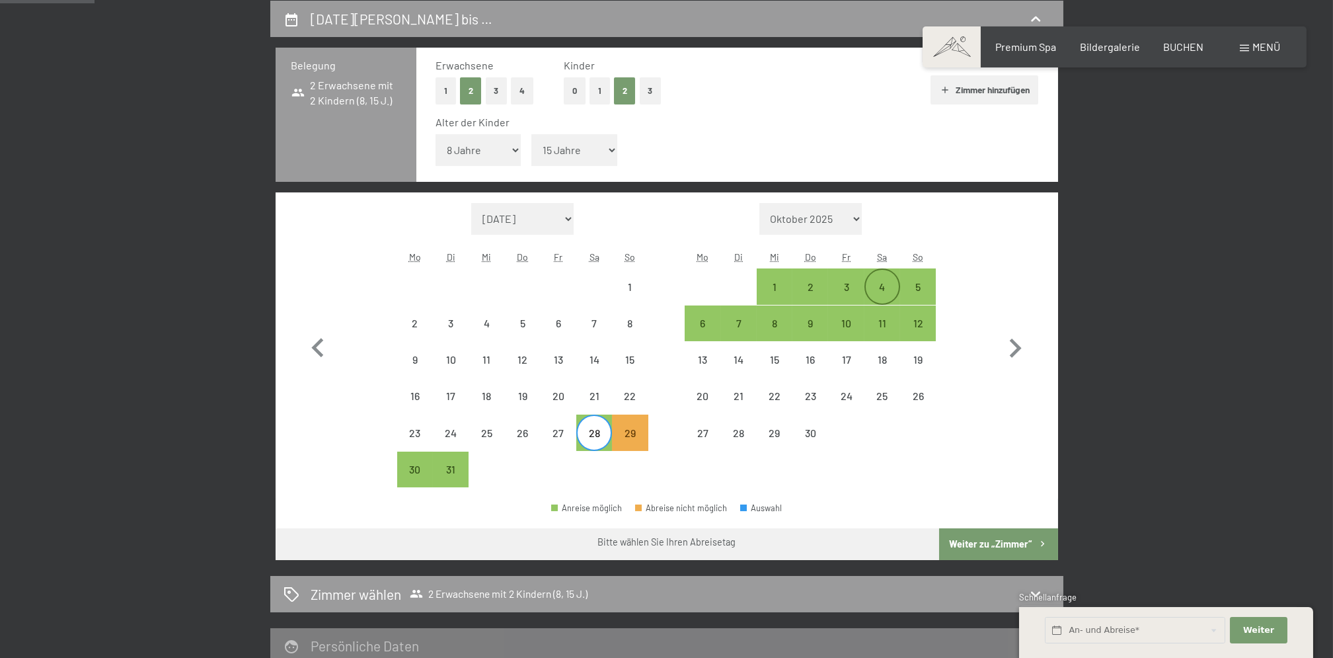
click at [892, 287] on div "4" at bounding box center [882, 298] width 33 height 33
select select "2026-03-01"
select select "2026-04-01"
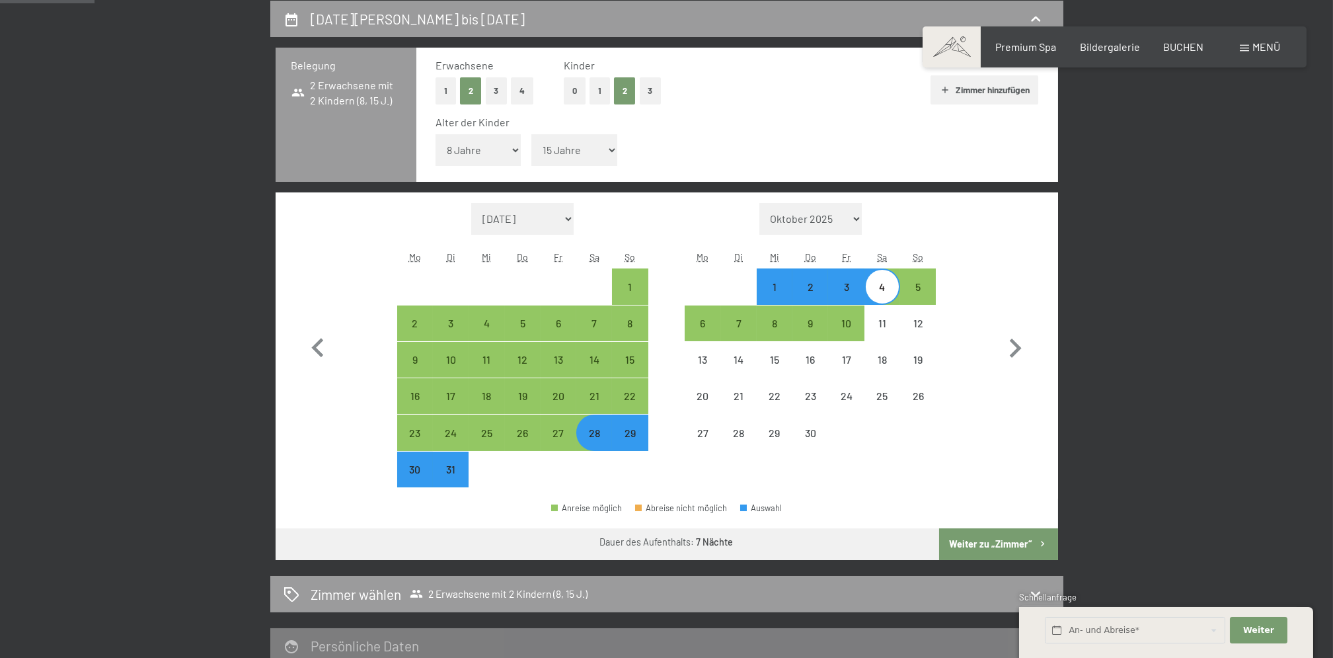
click at [986, 545] on button "Weiter zu „Zimmer“" at bounding box center [998, 544] width 118 height 32
select select "2026-03-01"
select select "2026-04-01"
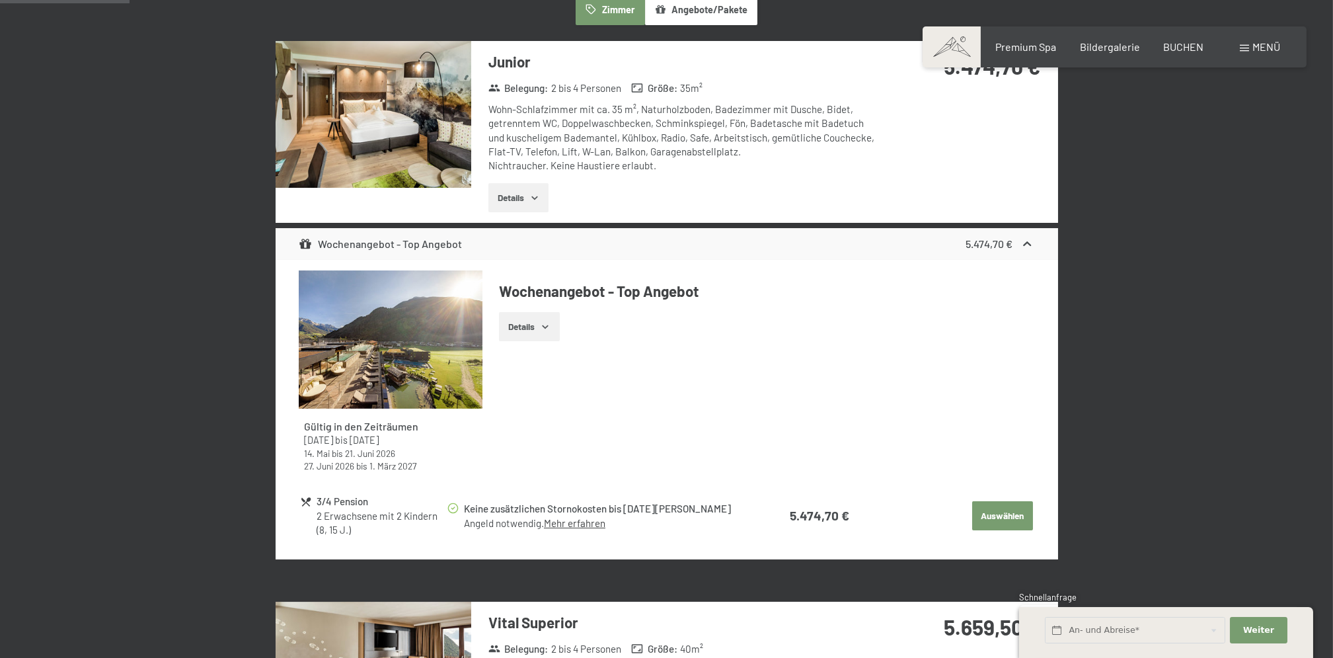
scroll to position [403, 0]
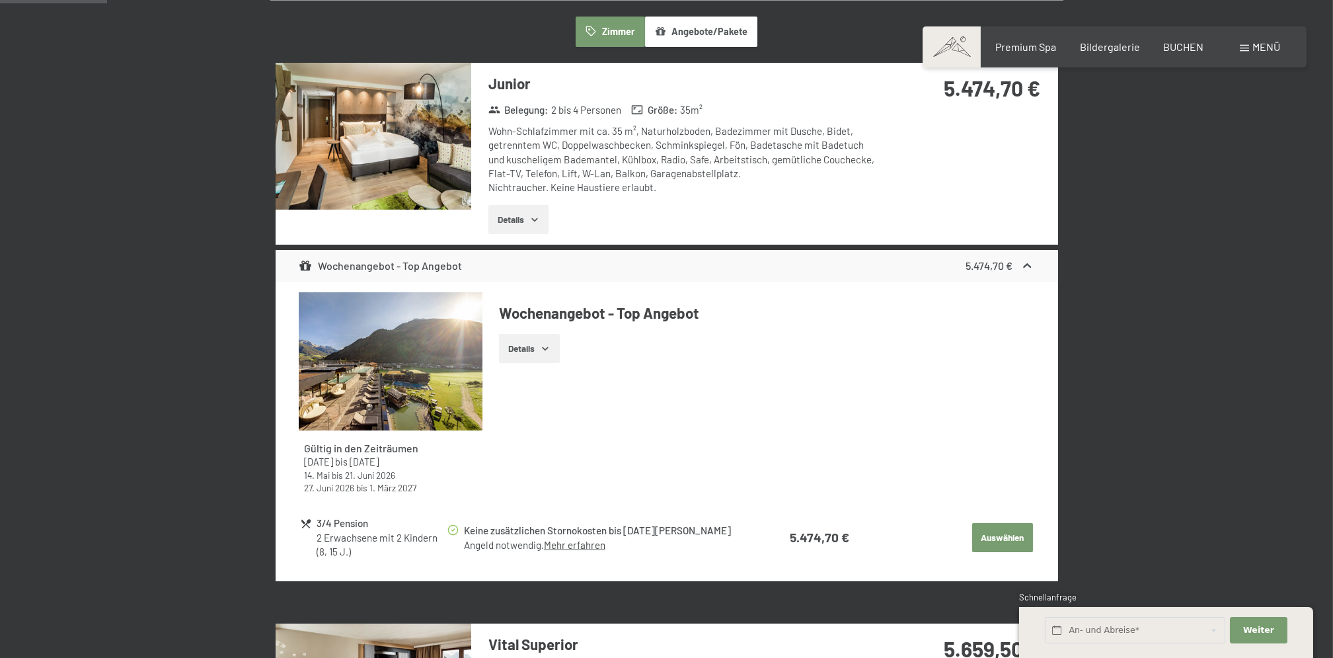
click at [414, 180] on img at bounding box center [374, 136] width 196 height 147
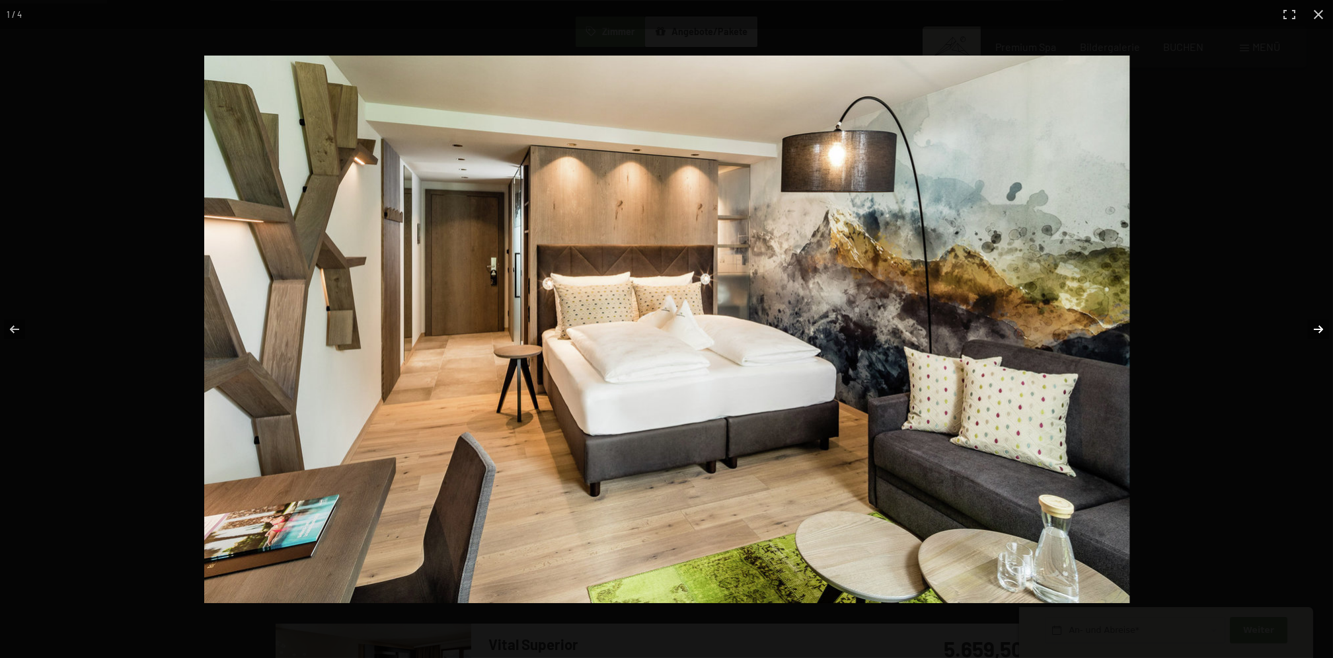
click at [1319, 327] on button "button" at bounding box center [1310, 329] width 46 height 66
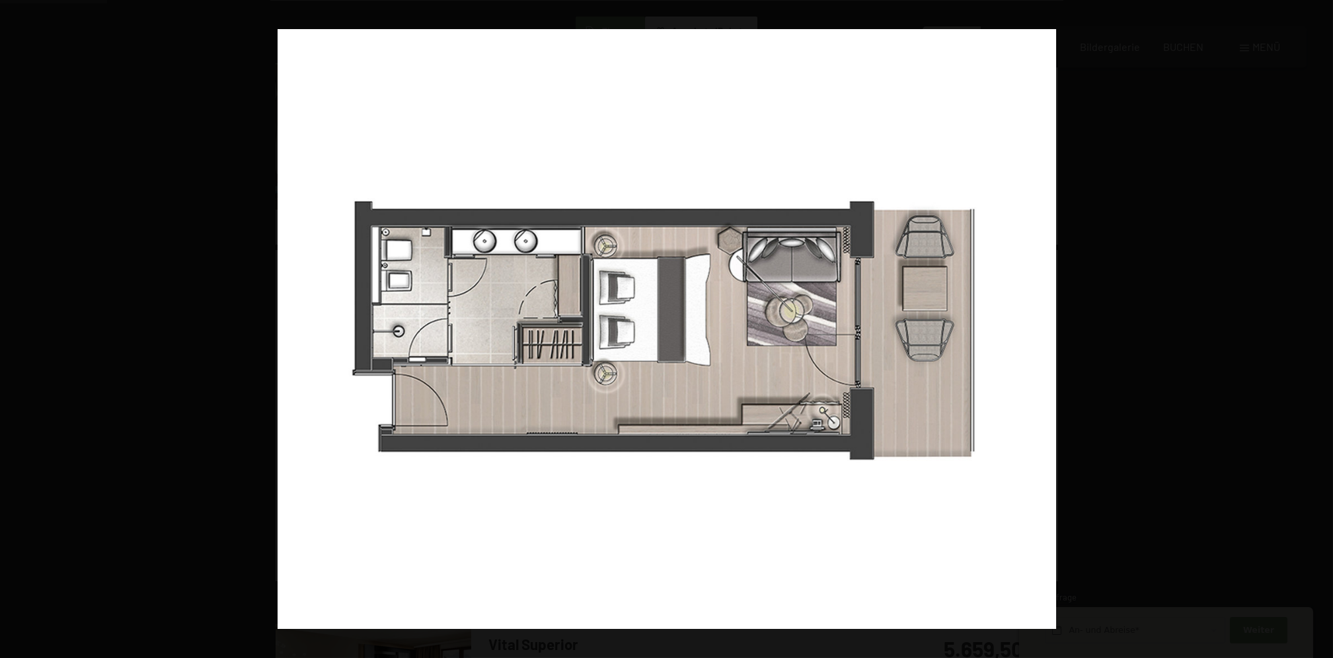
click at [1319, 327] on button "button" at bounding box center [1310, 329] width 46 height 66
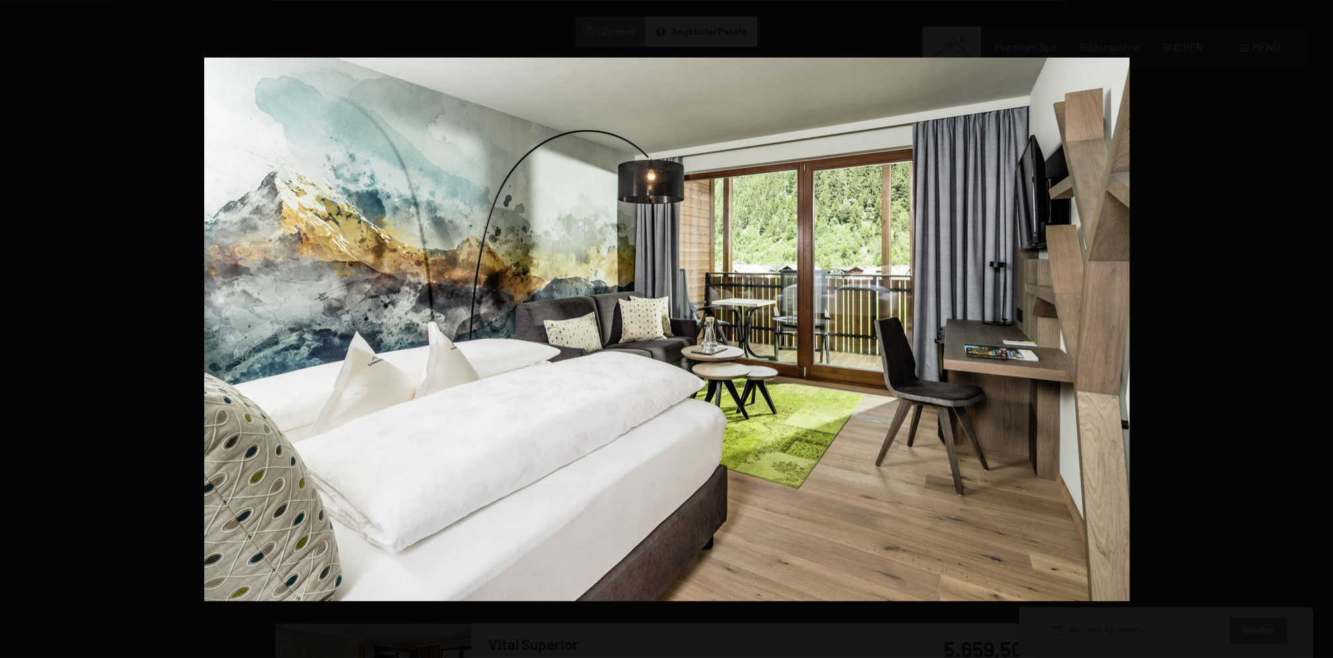
click at [1319, 327] on button "button" at bounding box center [1310, 329] width 46 height 66
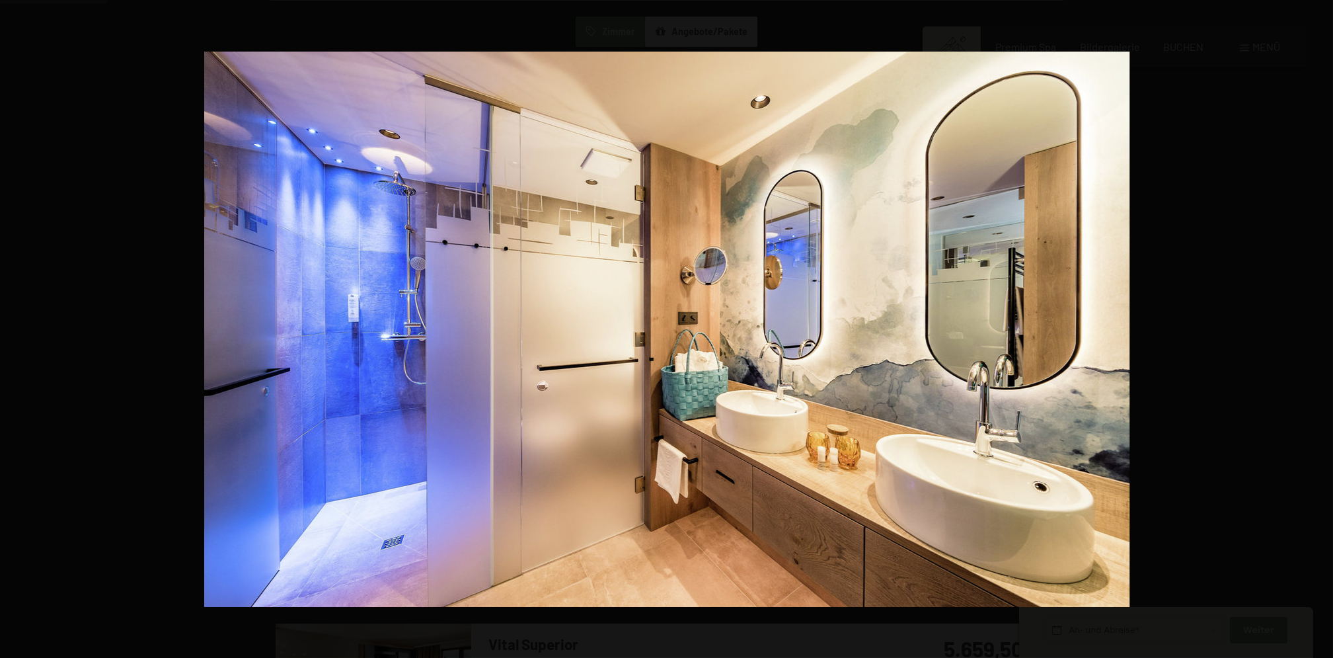
click at [1319, 327] on button "button" at bounding box center [1310, 329] width 46 height 66
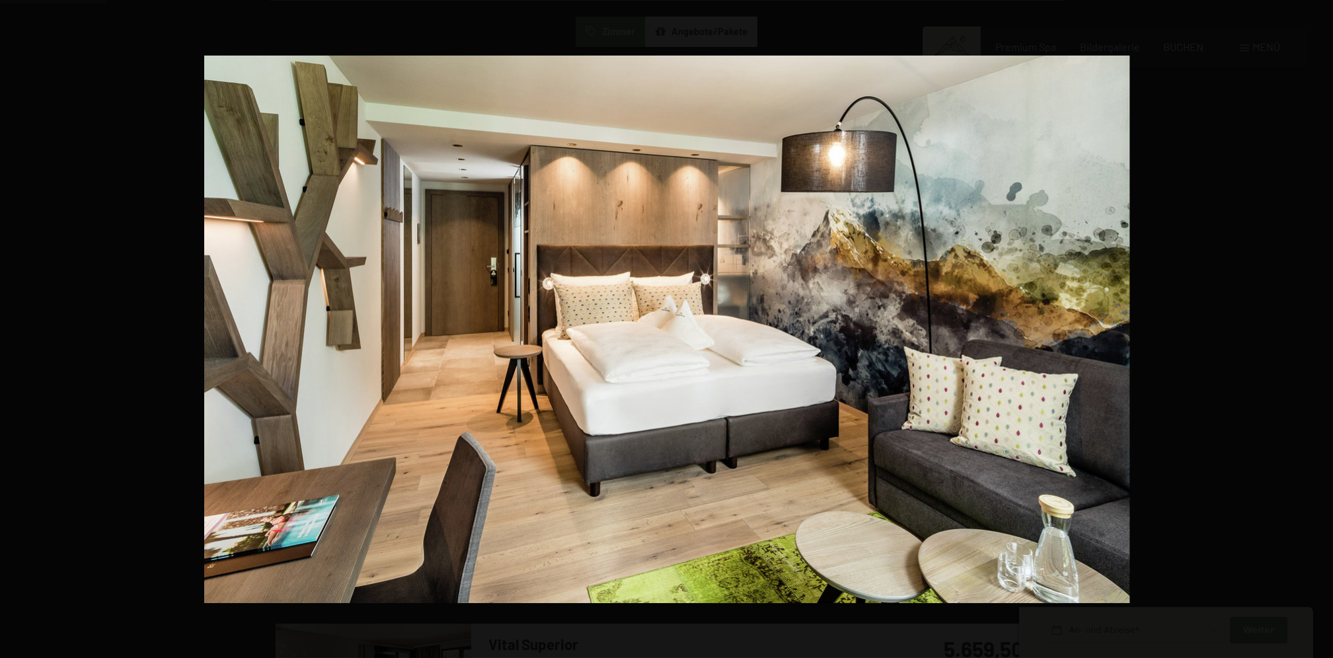
click at [1319, 327] on button "button" at bounding box center [1310, 329] width 46 height 66
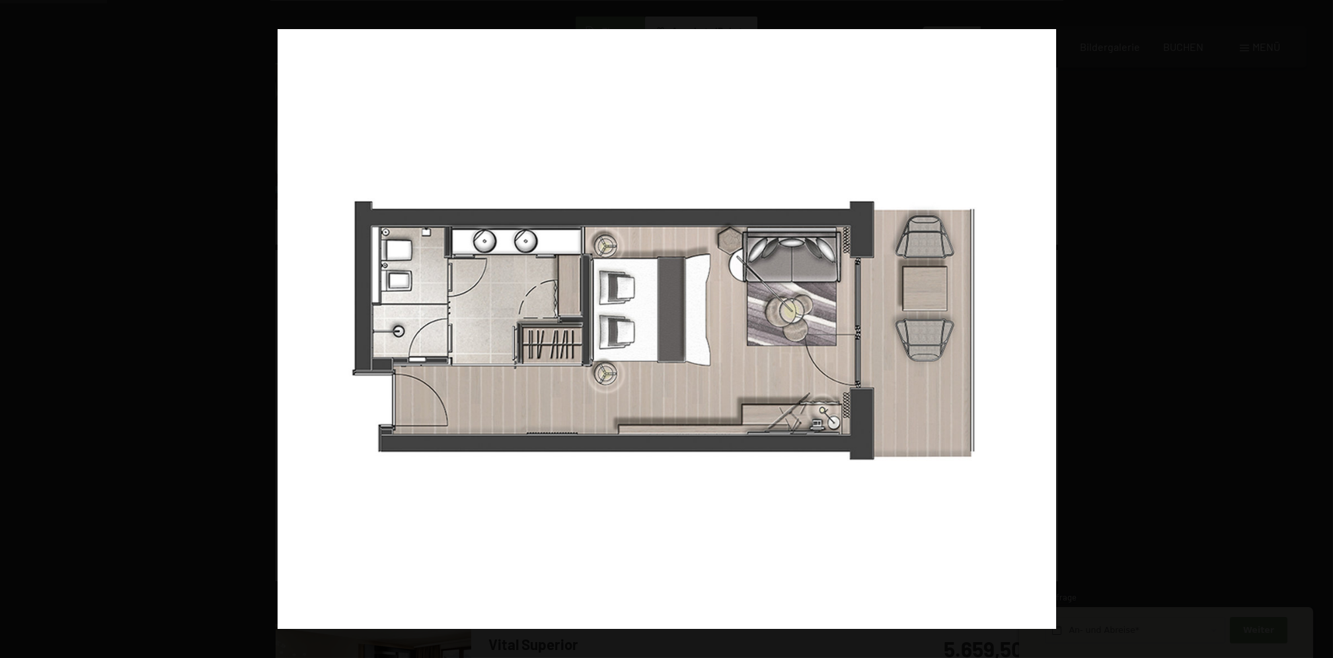
click at [1319, 327] on button "button" at bounding box center [1310, 329] width 46 height 66
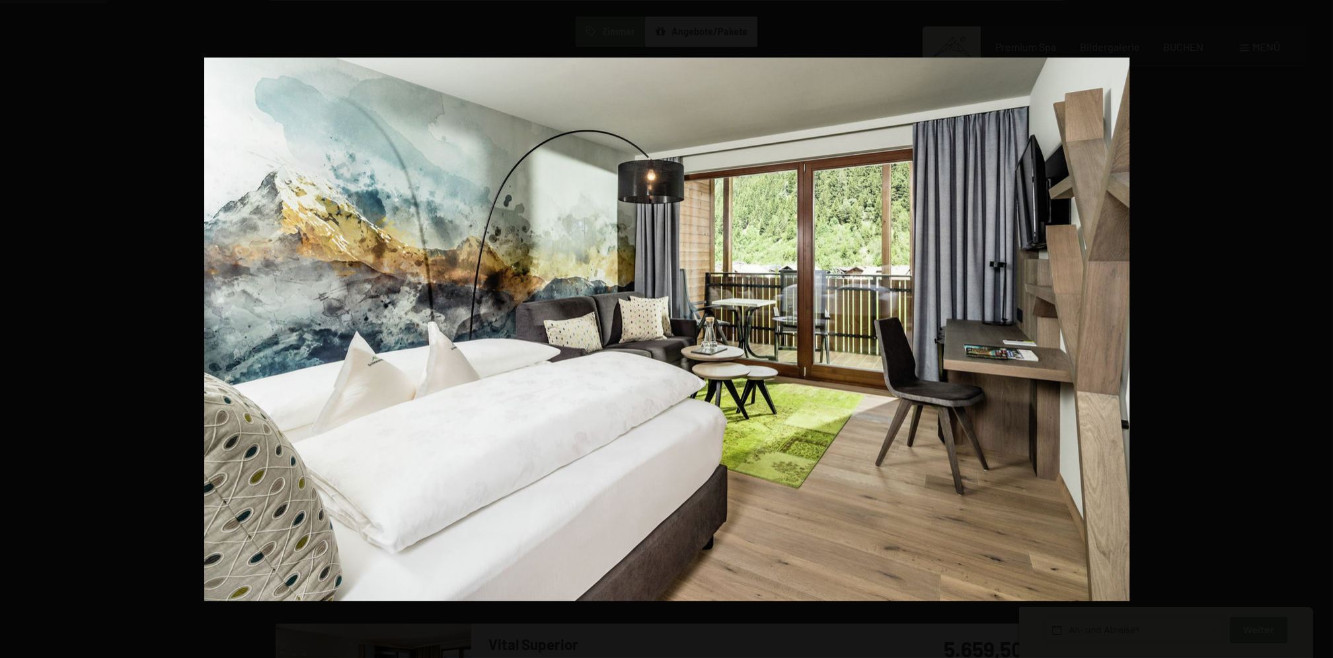
click at [1319, 327] on button "button" at bounding box center [1310, 329] width 46 height 66
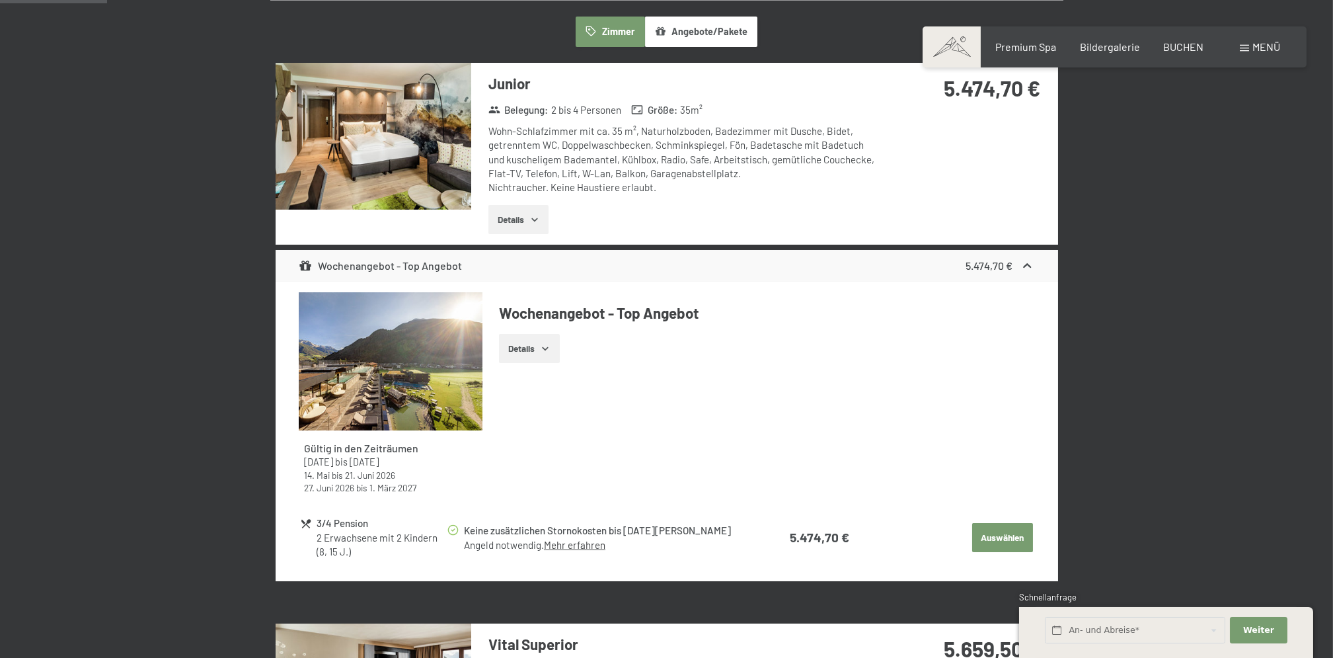
click at [0, 0] on button "button" at bounding box center [0, 0] width 0 height 0
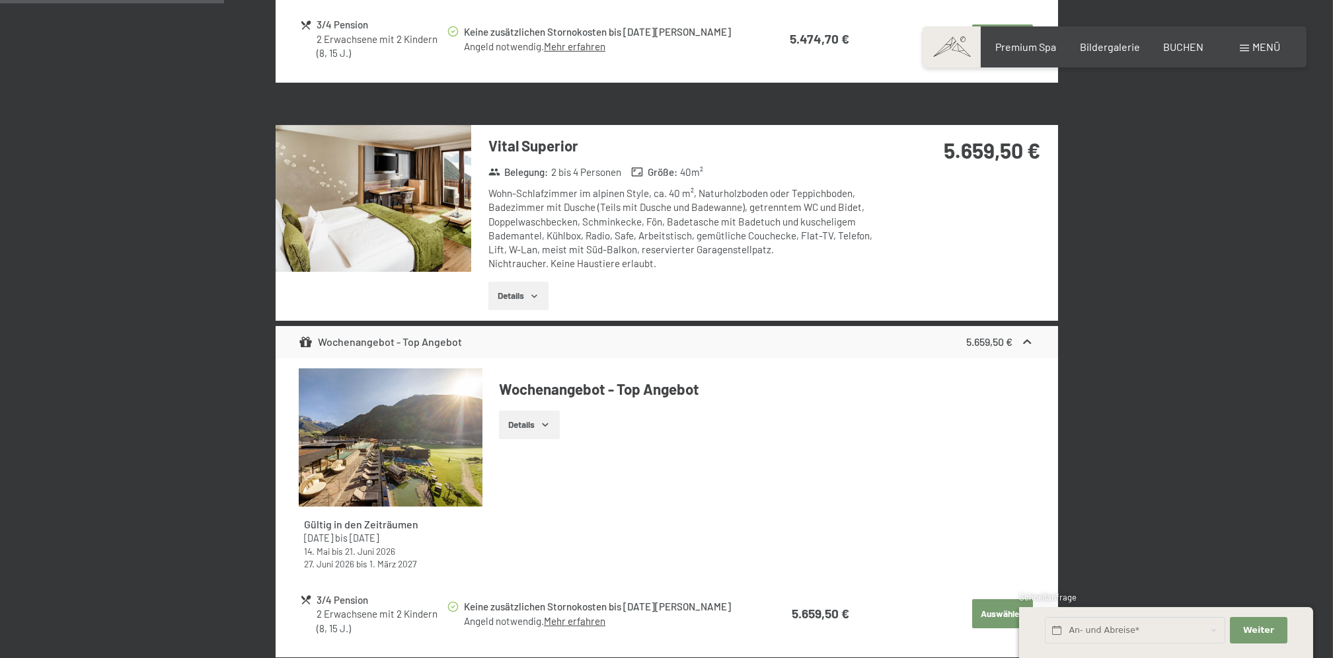
scroll to position [932, 0]
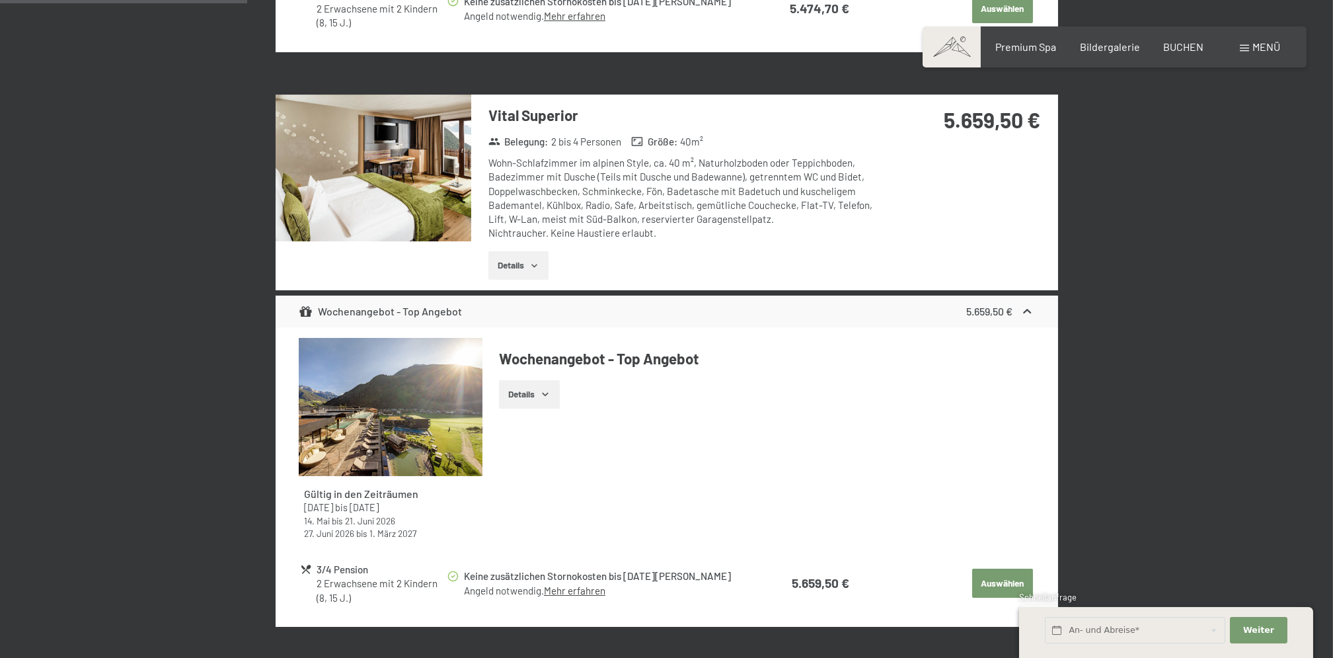
click at [510, 259] on button "Details" at bounding box center [518, 265] width 60 height 29
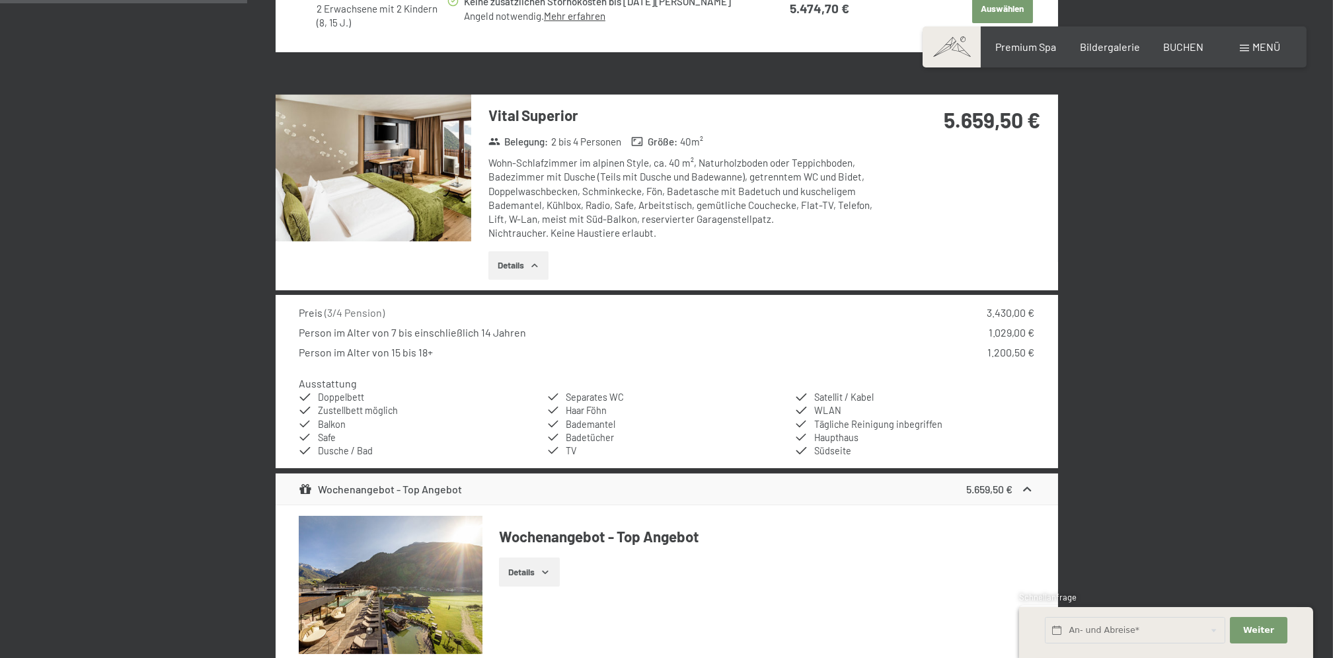
click at [434, 202] on img at bounding box center [374, 168] width 196 height 147
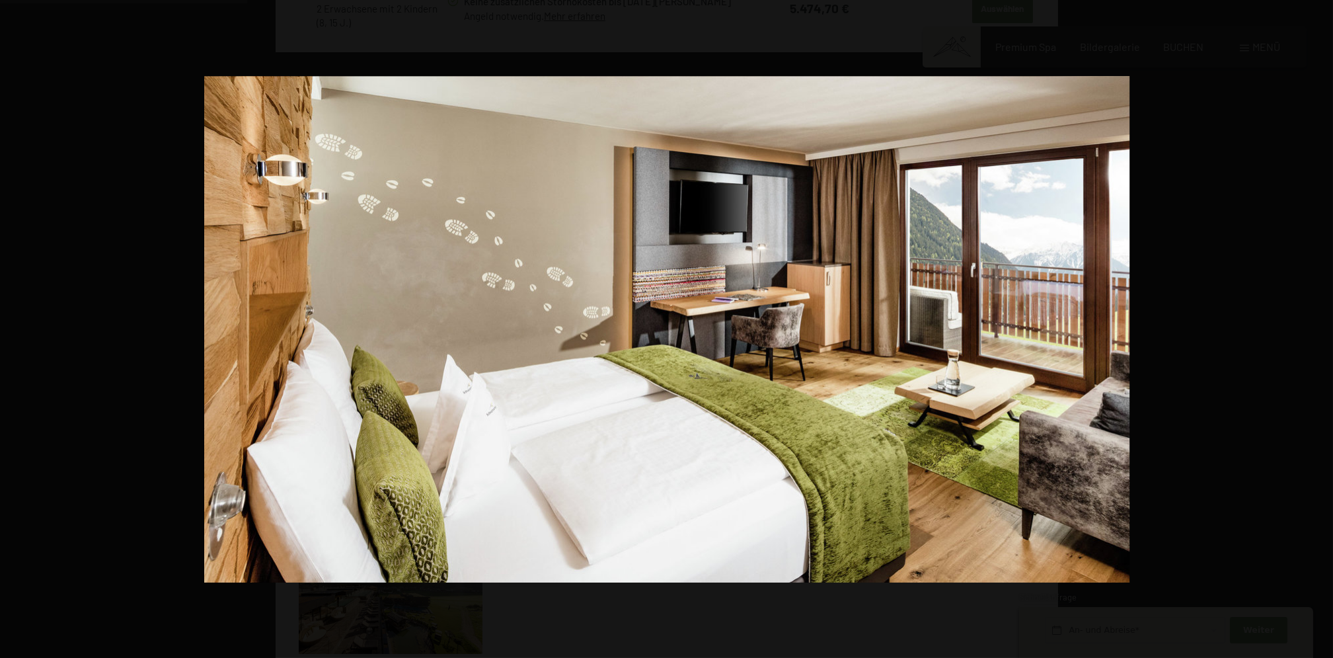
click at [1312, 329] on button "button" at bounding box center [1310, 329] width 46 height 66
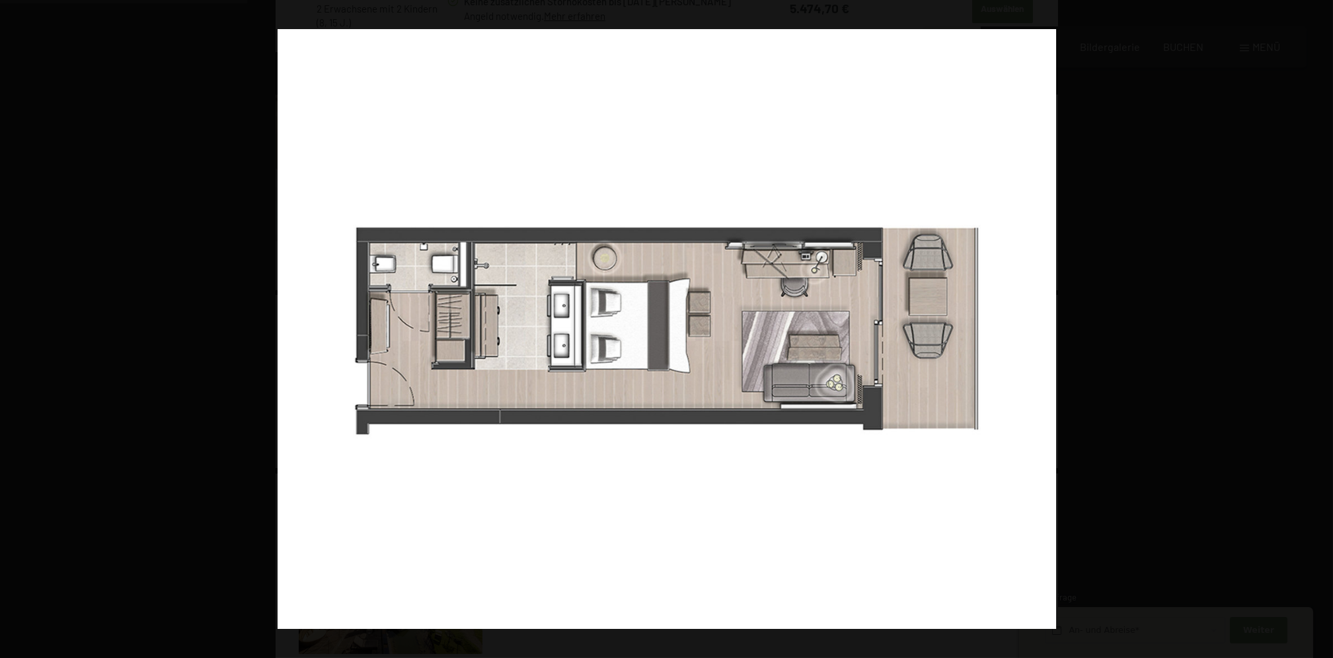
click at [1312, 329] on button "button" at bounding box center [1310, 329] width 46 height 66
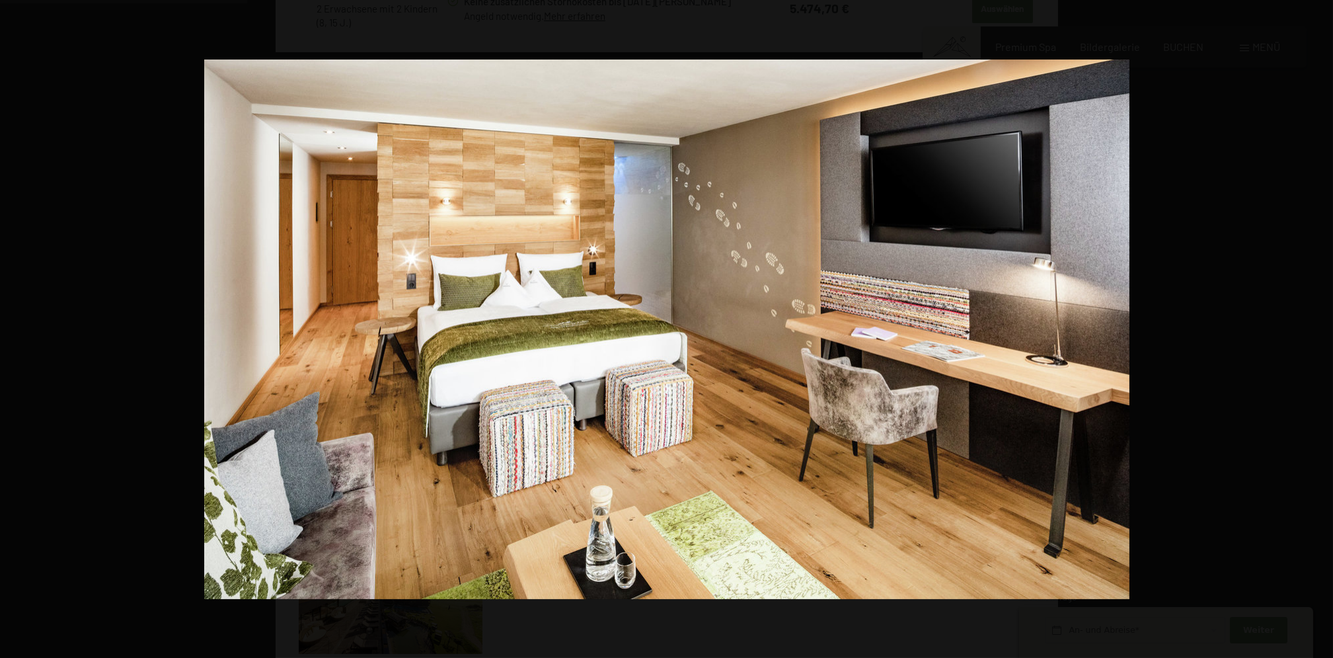
click at [1312, 329] on button "button" at bounding box center [1310, 329] width 46 height 66
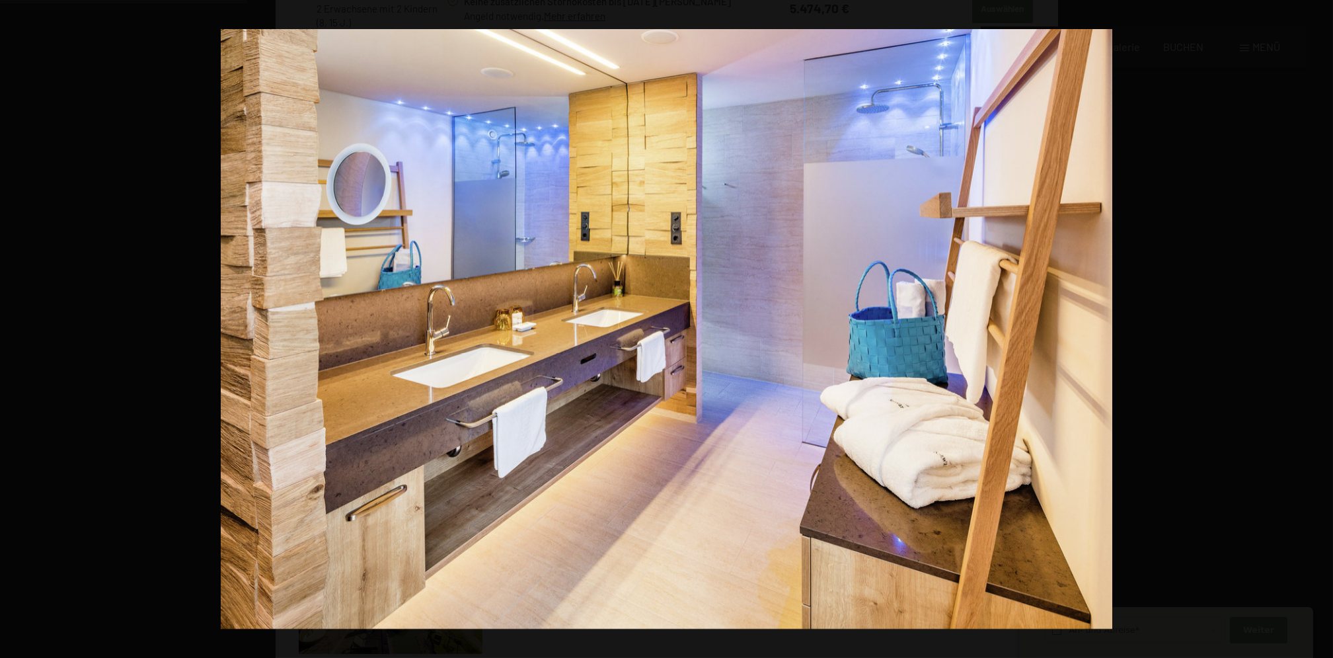
click at [1312, 329] on button "button" at bounding box center [1310, 329] width 46 height 66
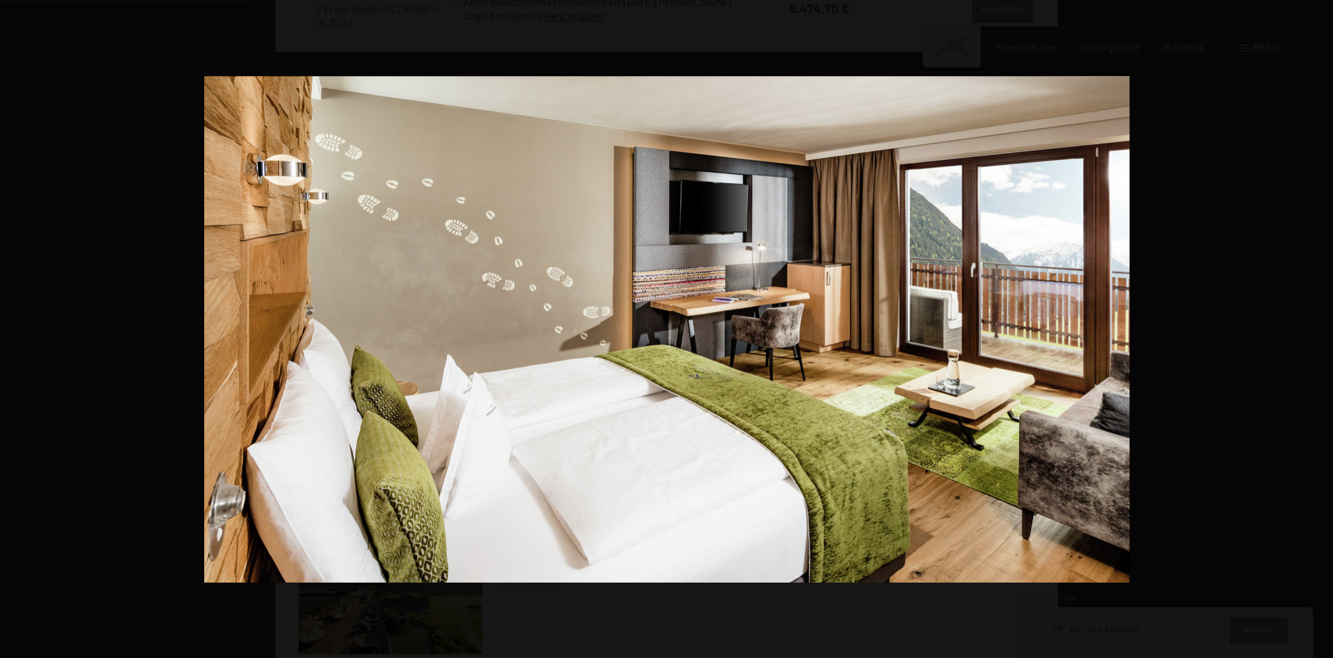
click at [1312, 329] on button "button" at bounding box center [1310, 329] width 46 height 66
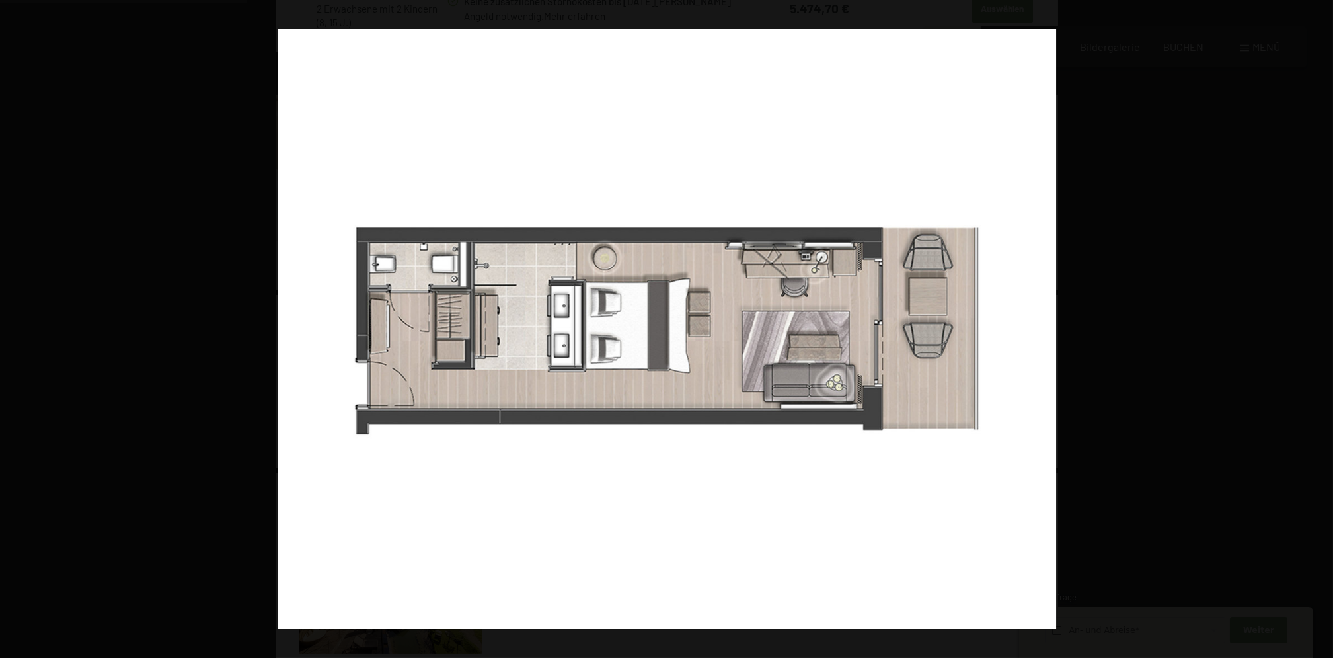
click at [1312, 329] on button "button" at bounding box center [1310, 329] width 46 height 66
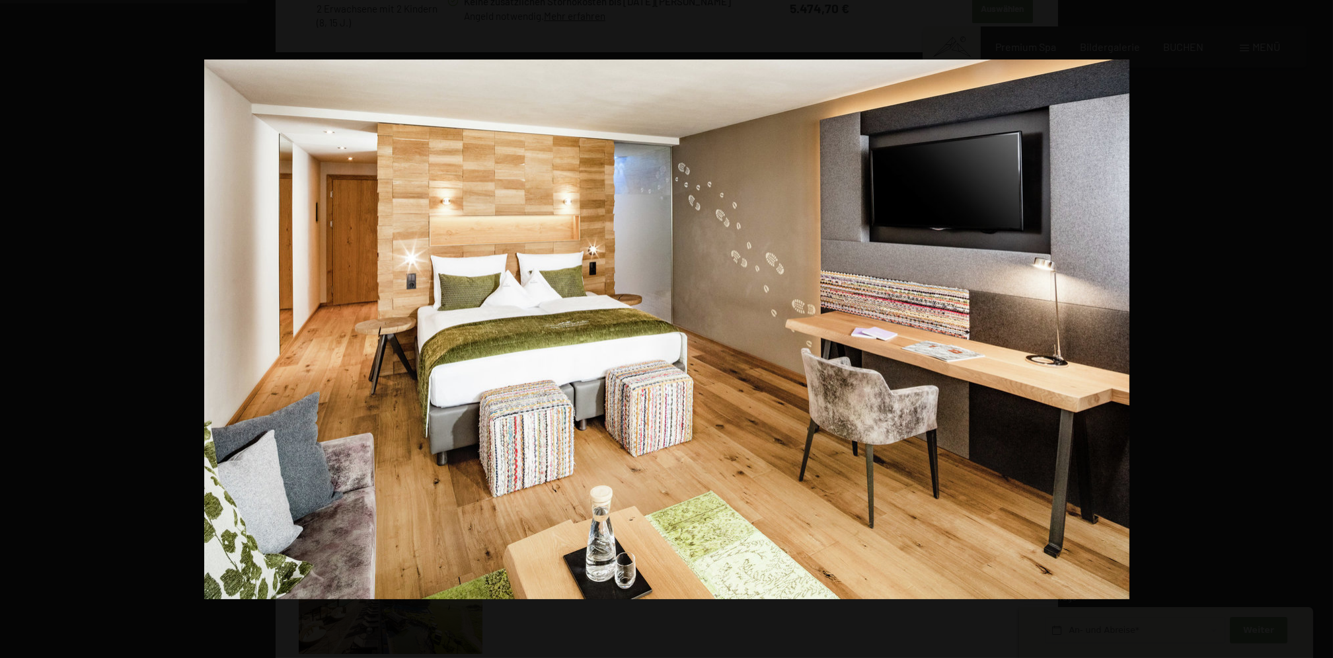
click at [1312, 329] on button "button" at bounding box center [1310, 329] width 46 height 66
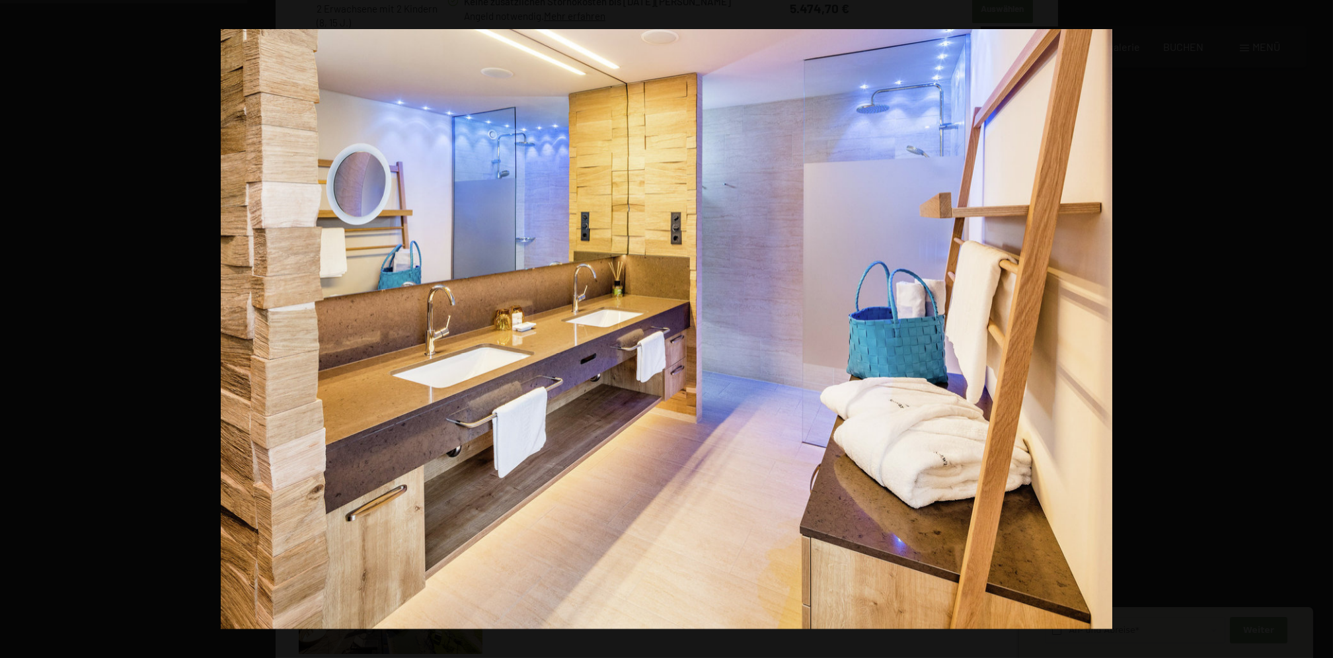
click at [1312, 329] on button "button" at bounding box center [1310, 329] width 46 height 66
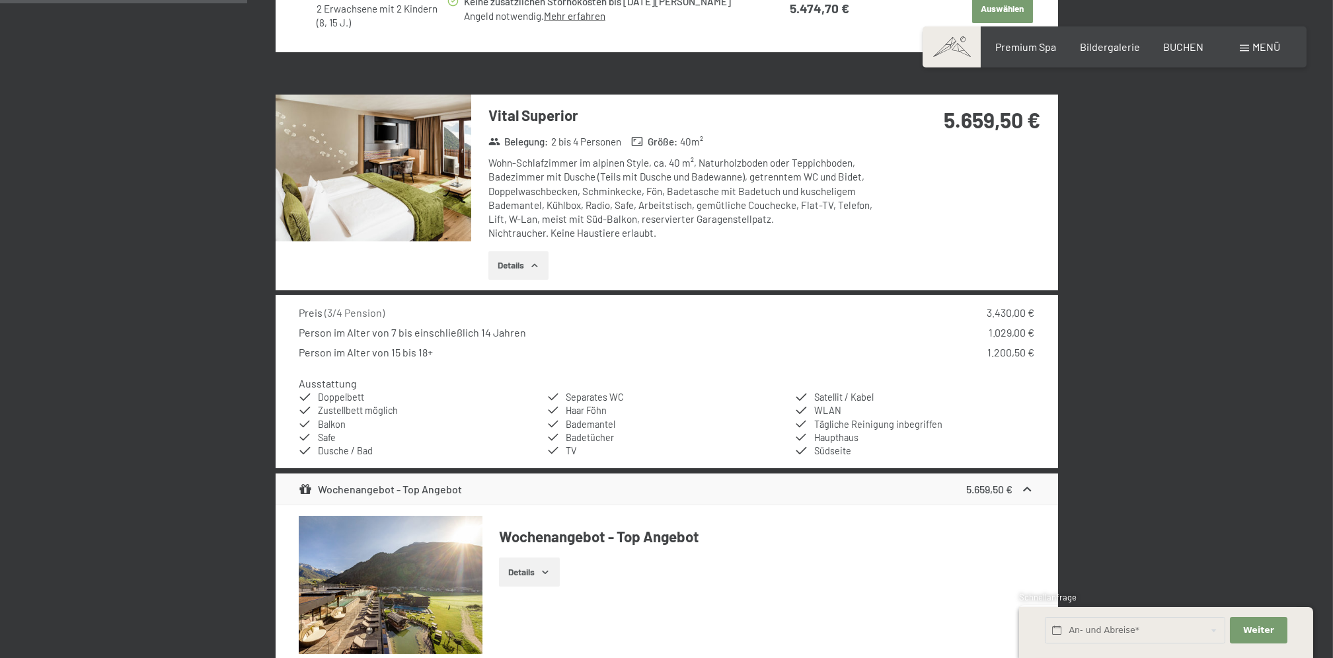
click at [0, 0] on button "button" at bounding box center [0, 0] width 0 height 0
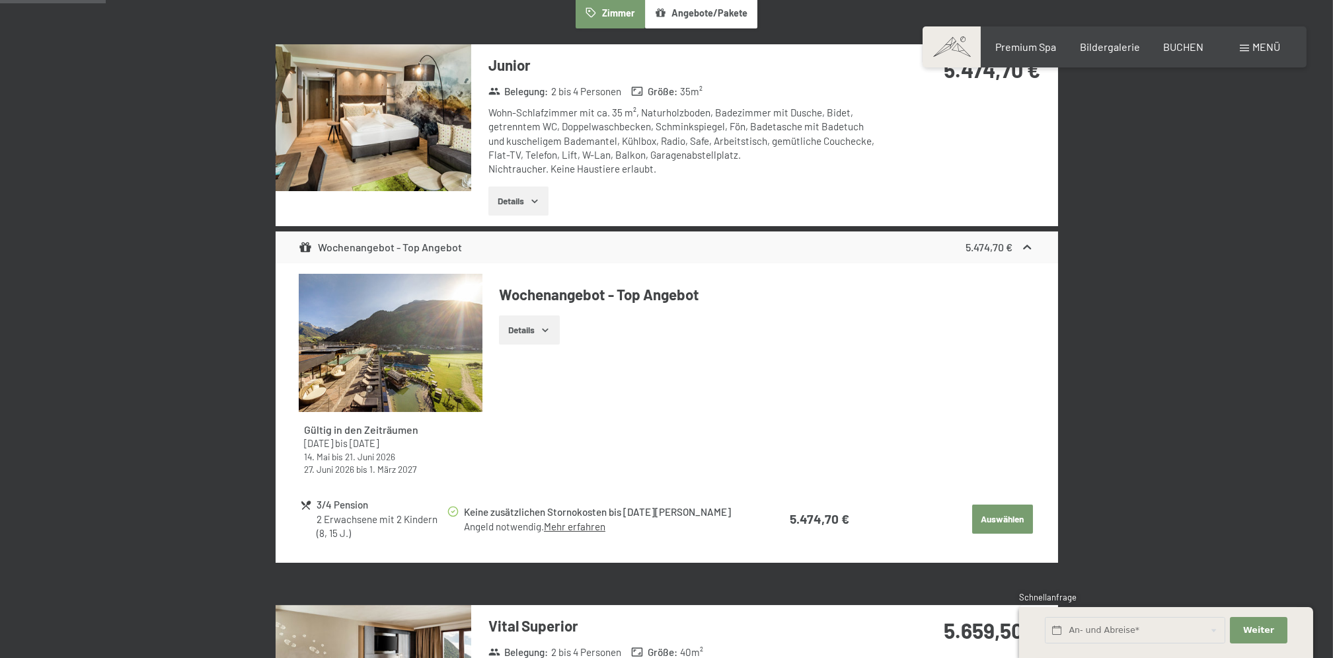
scroll to position [403, 0]
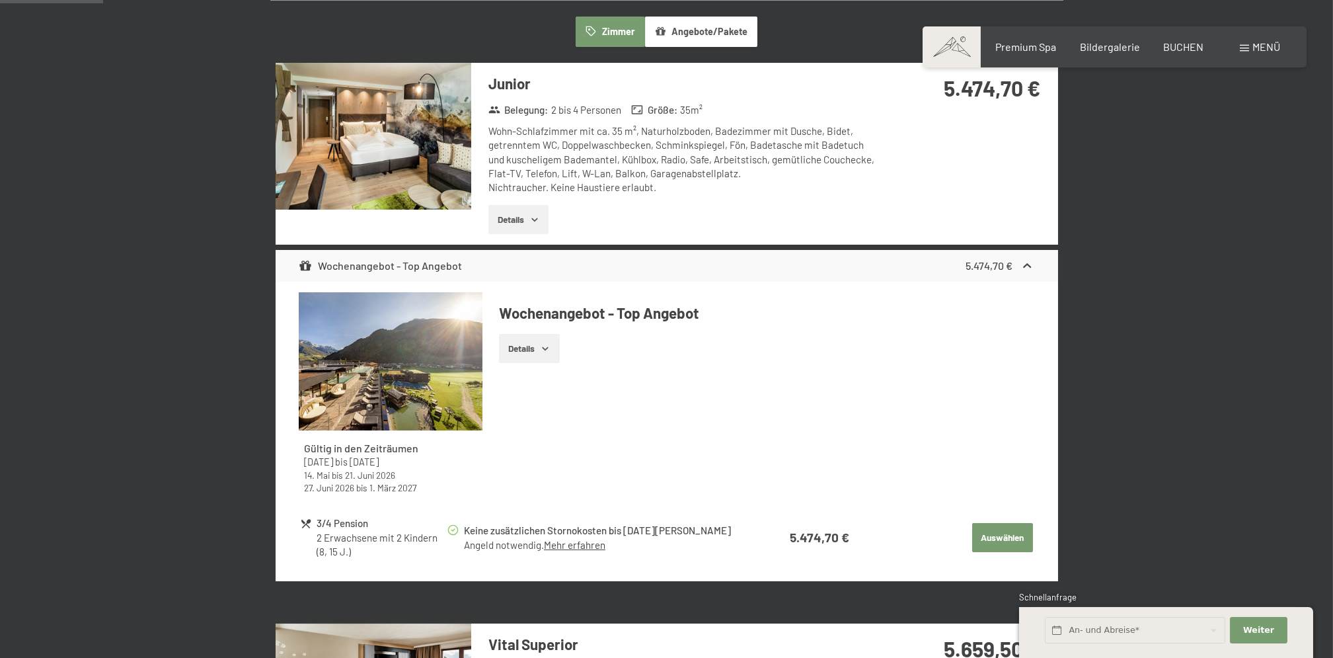
click at [348, 141] on img at bounding box center [374, 136] width 196 height 147
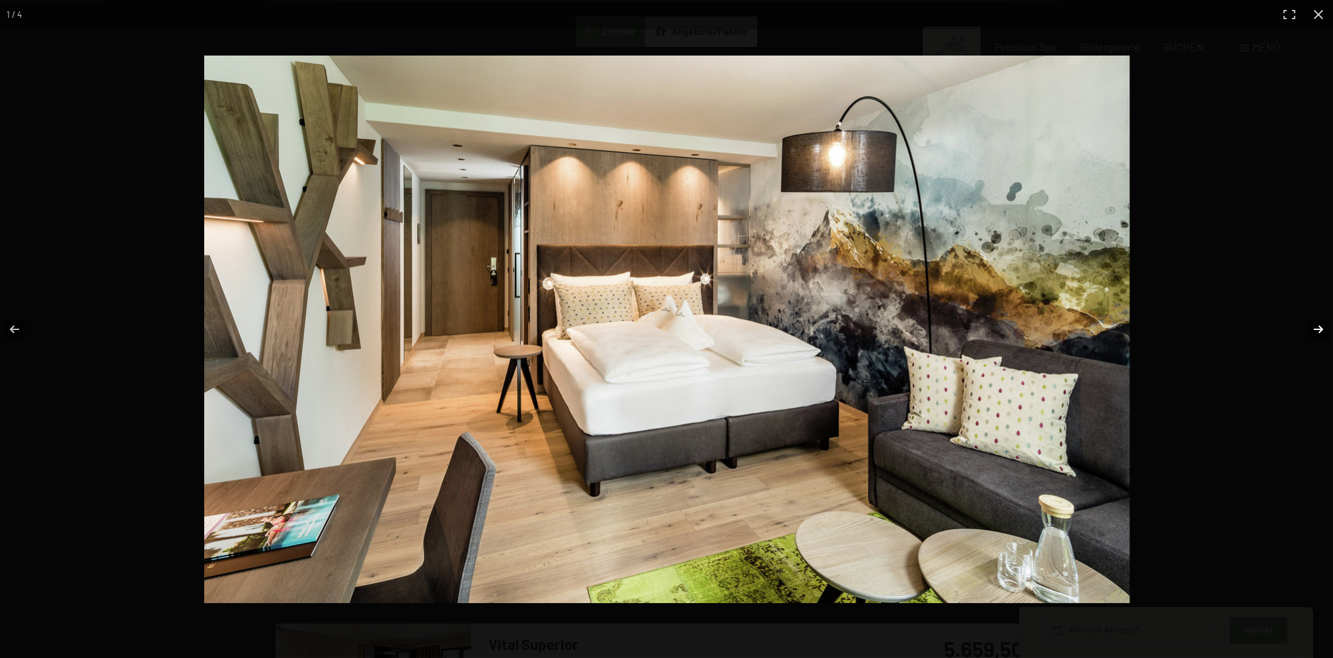
click at [1322, 330] on button "button" at bounding box center [1310, 329] width 46 height 66
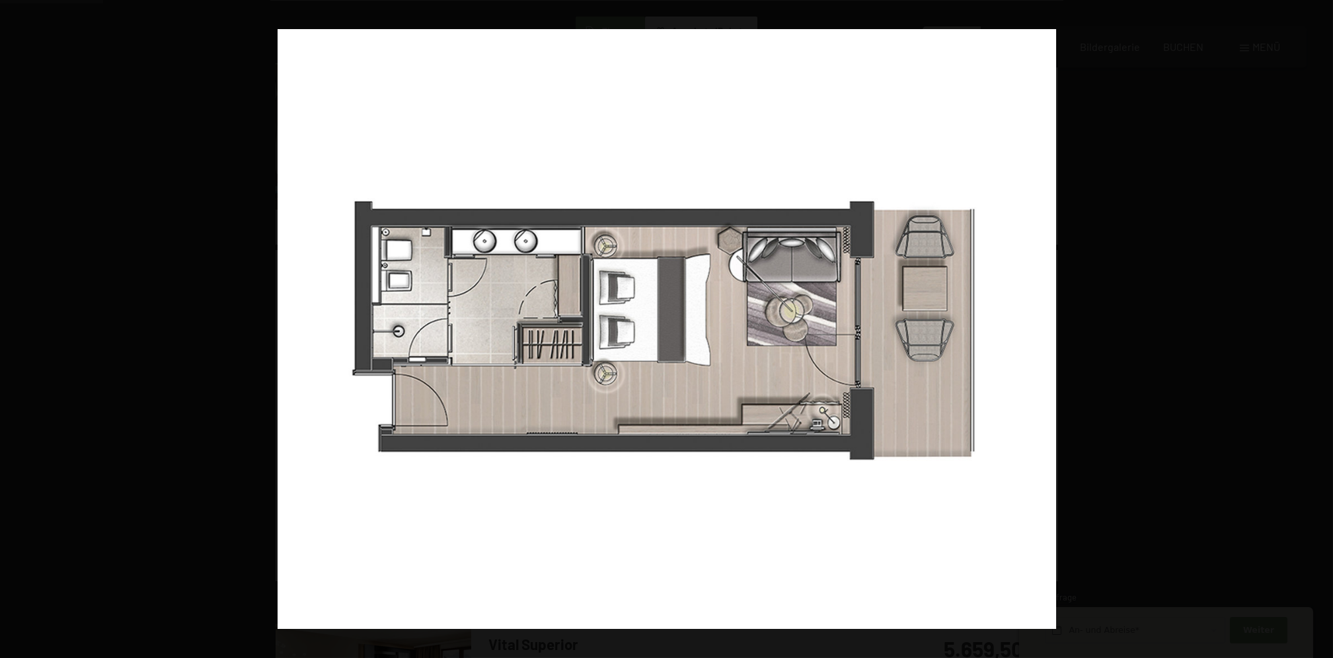
click at [1322, 330] on button "button" at bounding box center [1310, 329] width 46 height 66
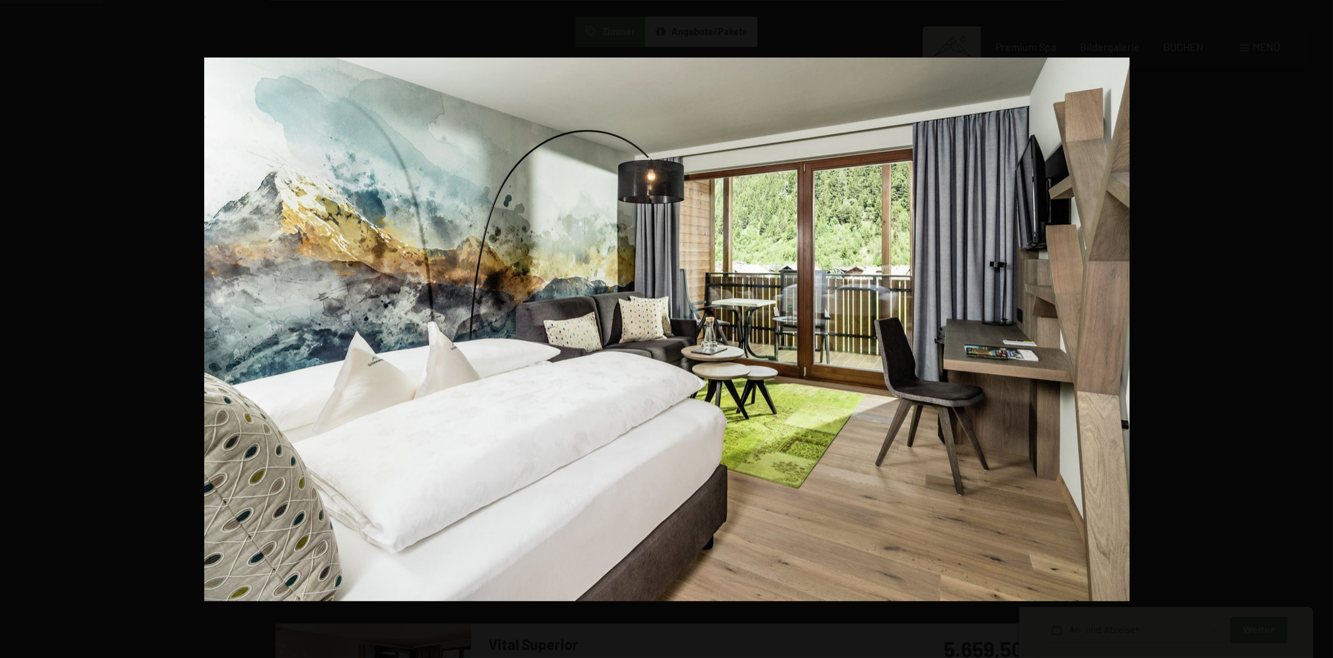
click at [1322, 330] on button "button" at bounding box center [1310, 329] width 46 height 66
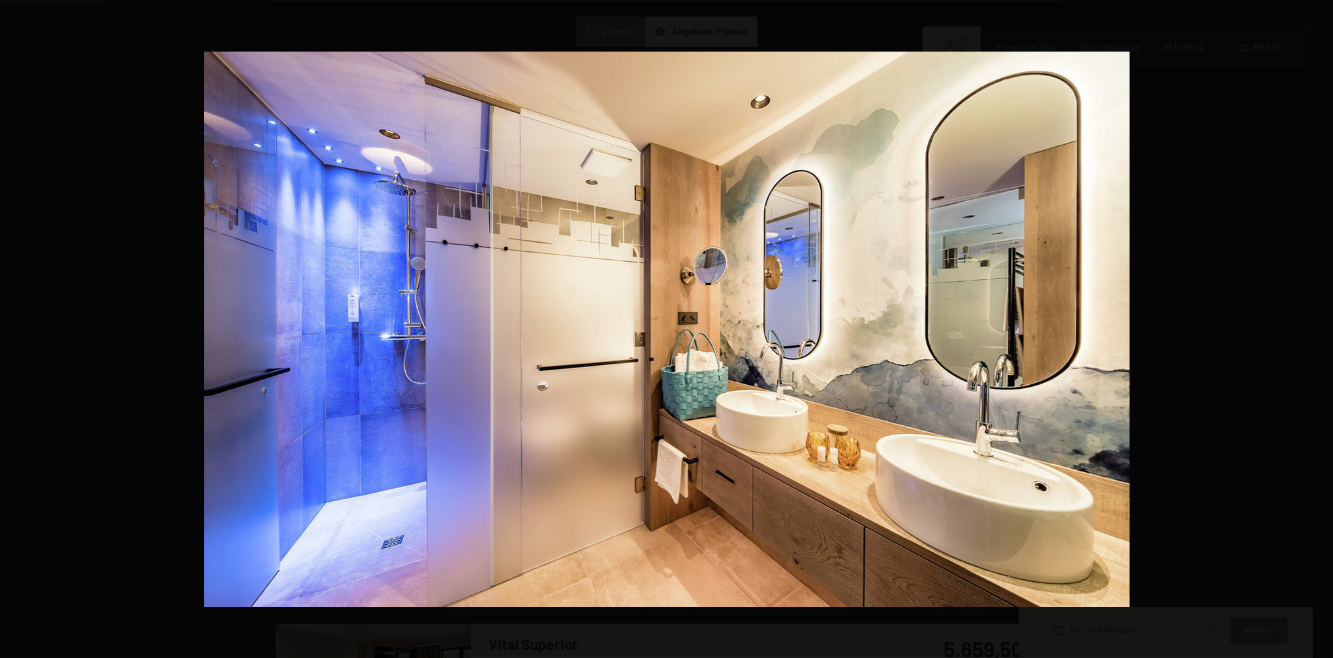
click at [1322, 330] on button "button" at bounding box center [1310, 329] width 46 height 66
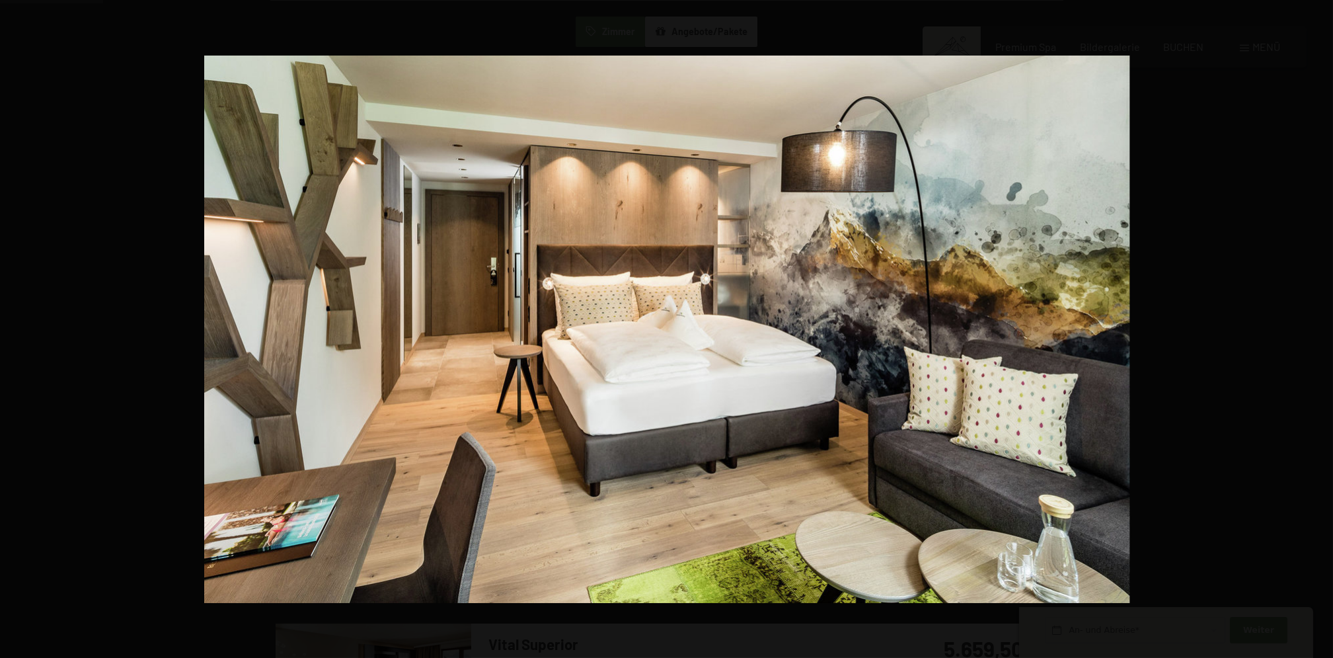
click at [1322, 330] on button "button" at bounding box center [1310, 329] width 46 height 66
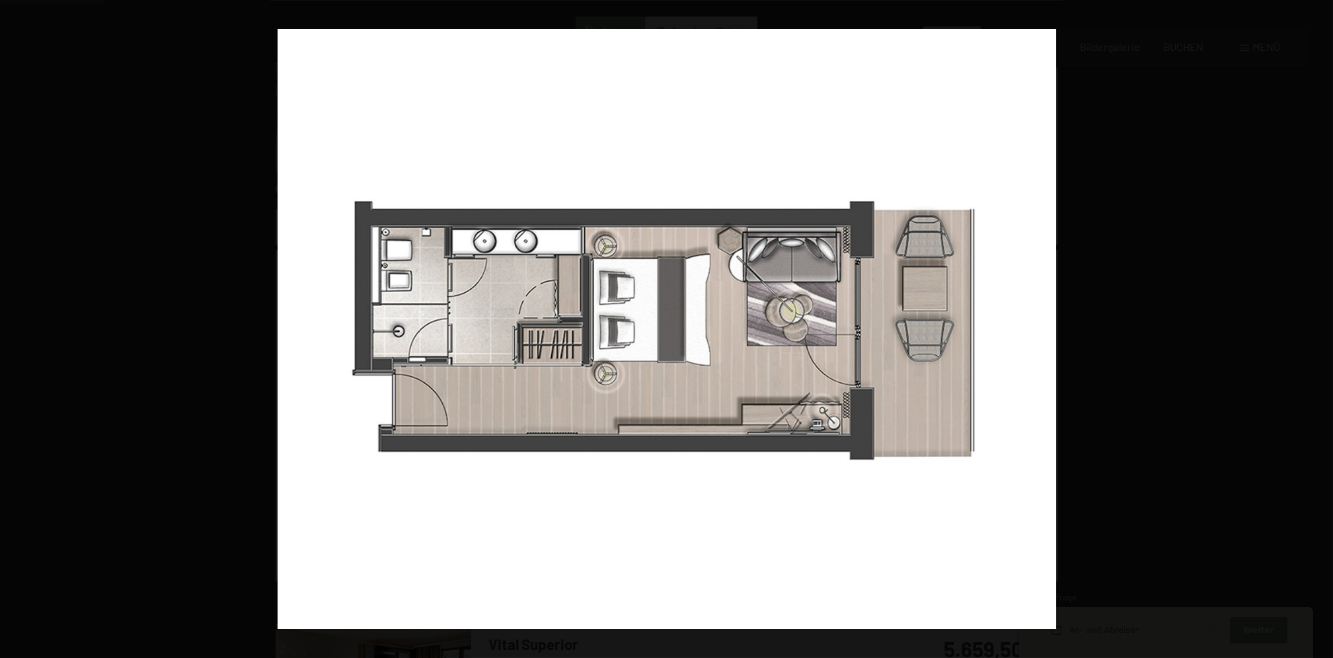
click at [1322, 330] on button "button" at bounding box center [1310, 329] width 46 height 66
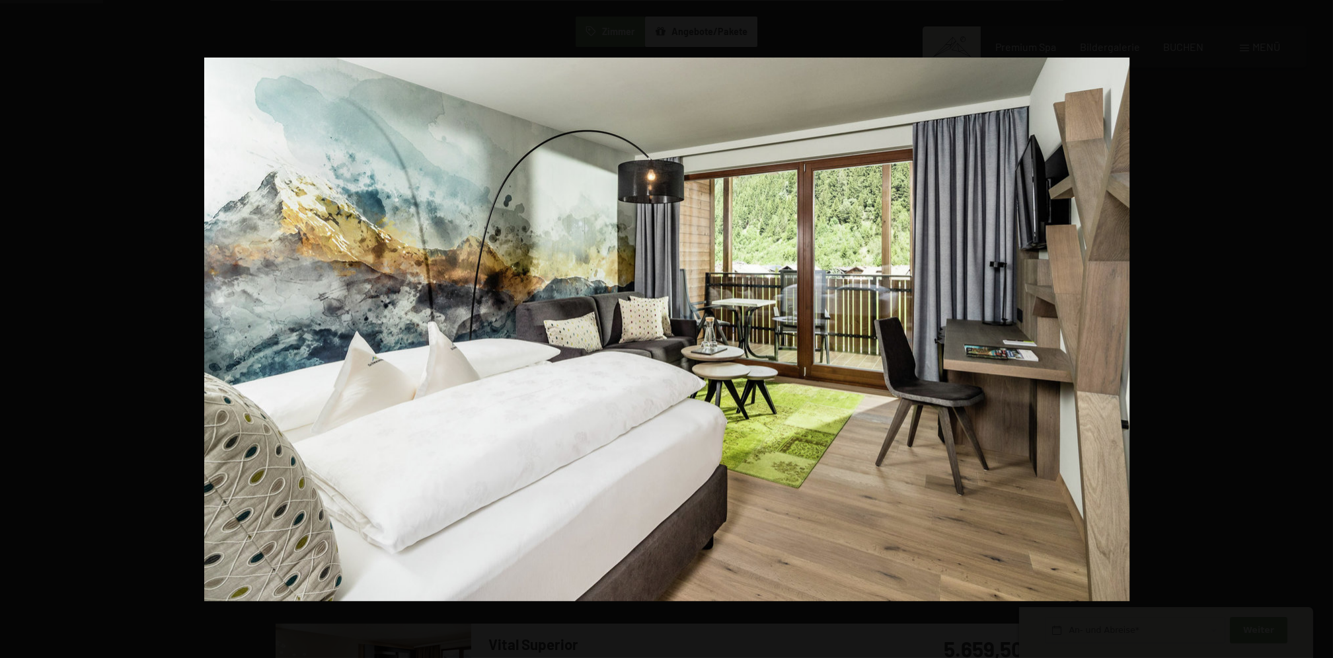
click at [1322, 330] on button "button" at bounding box center [1310, 329] width 46 height 66
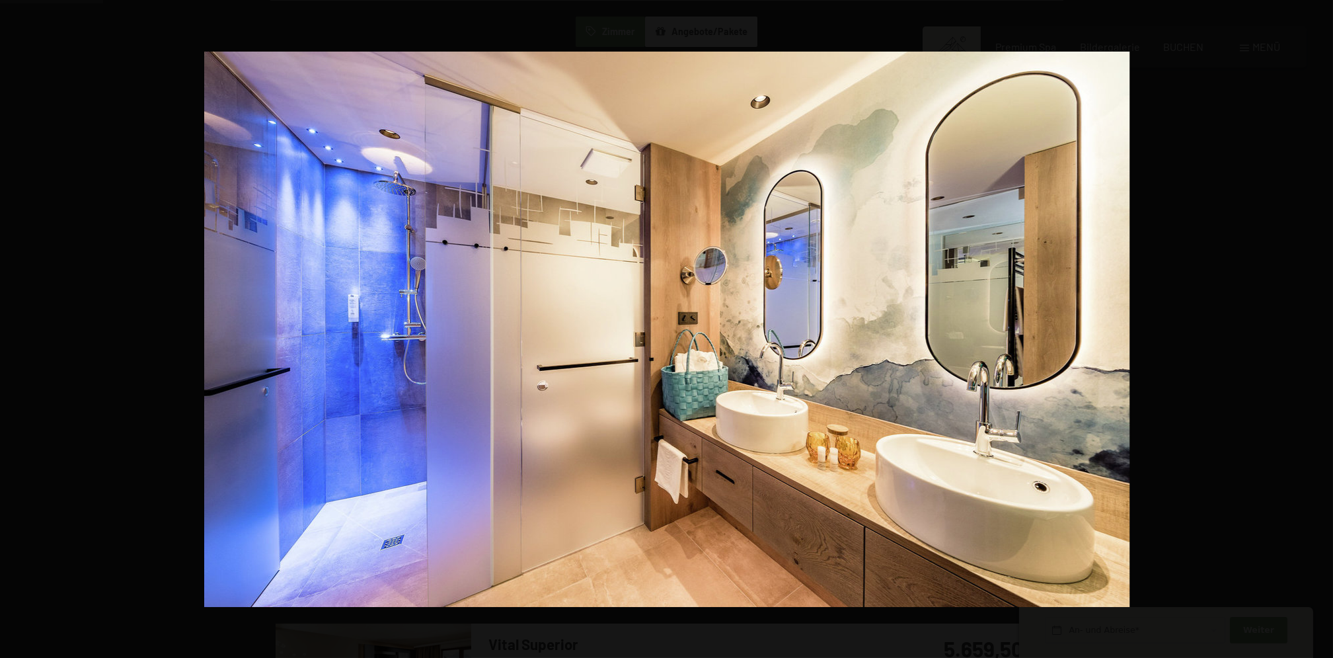
click at [1322, 330] on button "button" at bounding box center [1310, 329] width 46 height 66
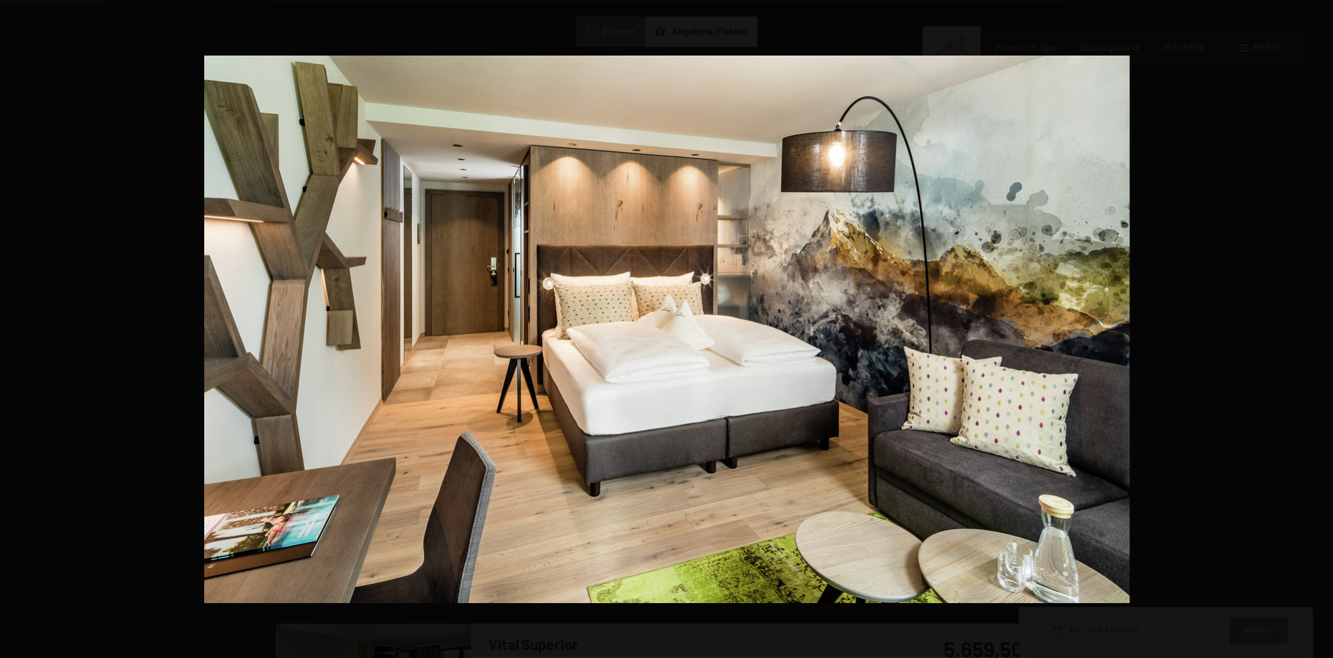
click at [1322, 330] on button "button" at bounding box center [1310, 329] width 46 height 66
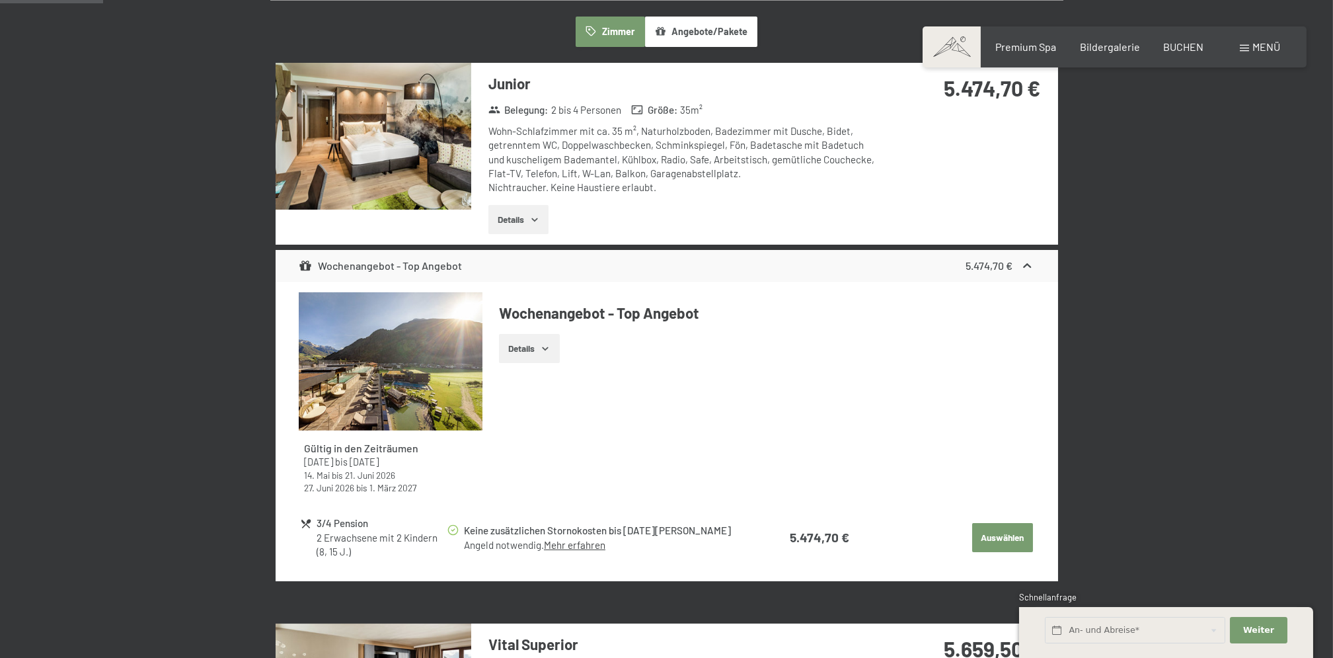
click at [0, 0] on button "button" at bounding box center [0, 0] width 0 height 0
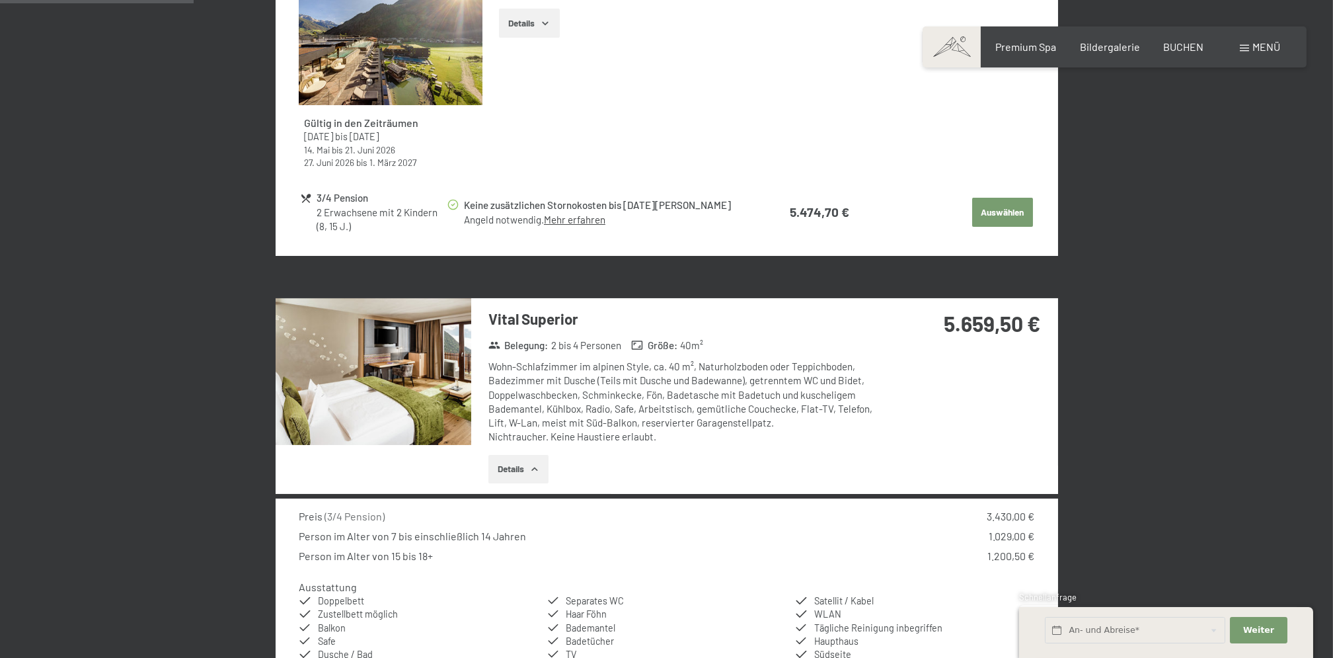
scroll to position [755, 0]
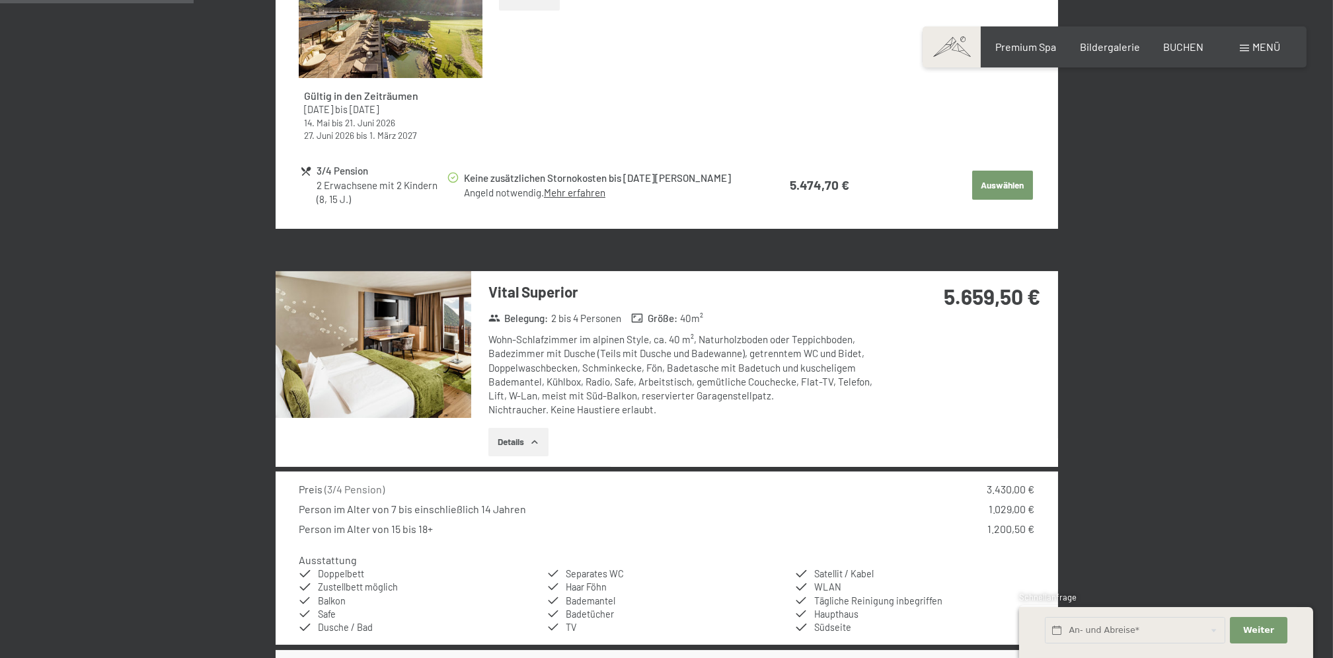
click at [366, 368] on img at bounding box center [374, 344] width 196 height 147
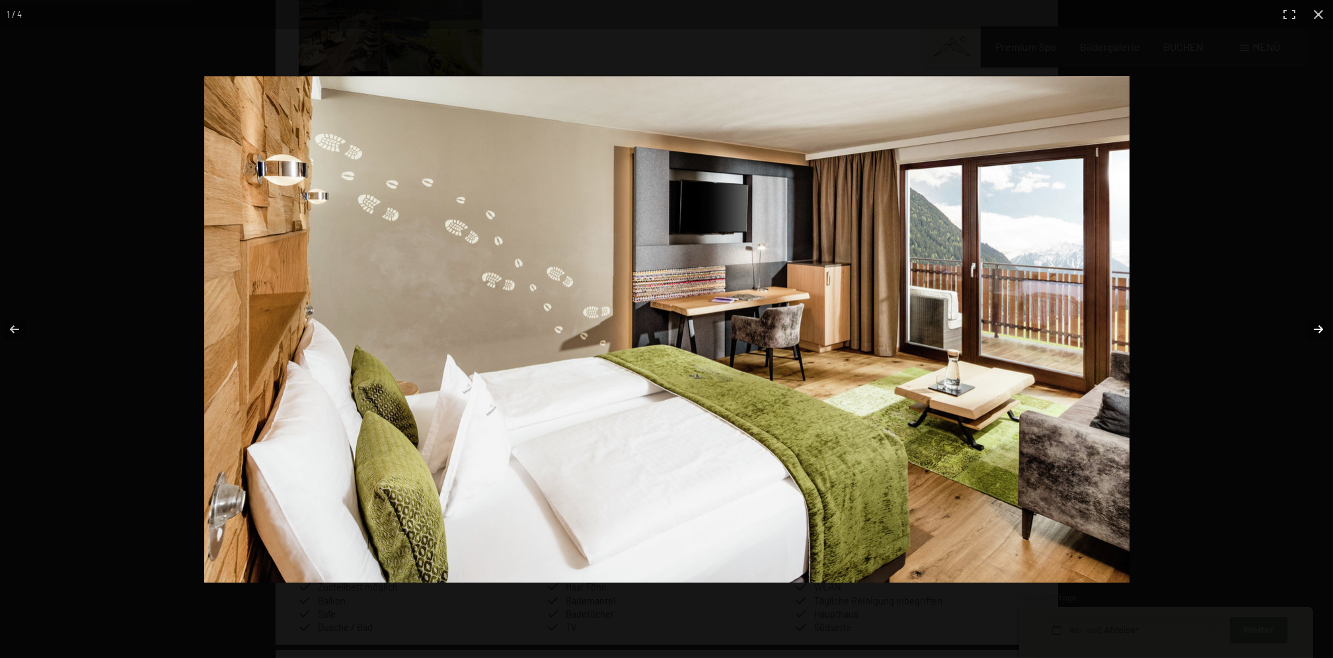
click at [1320, 328] on button "button" at bounding box center [1310, 329] width 46 height 66
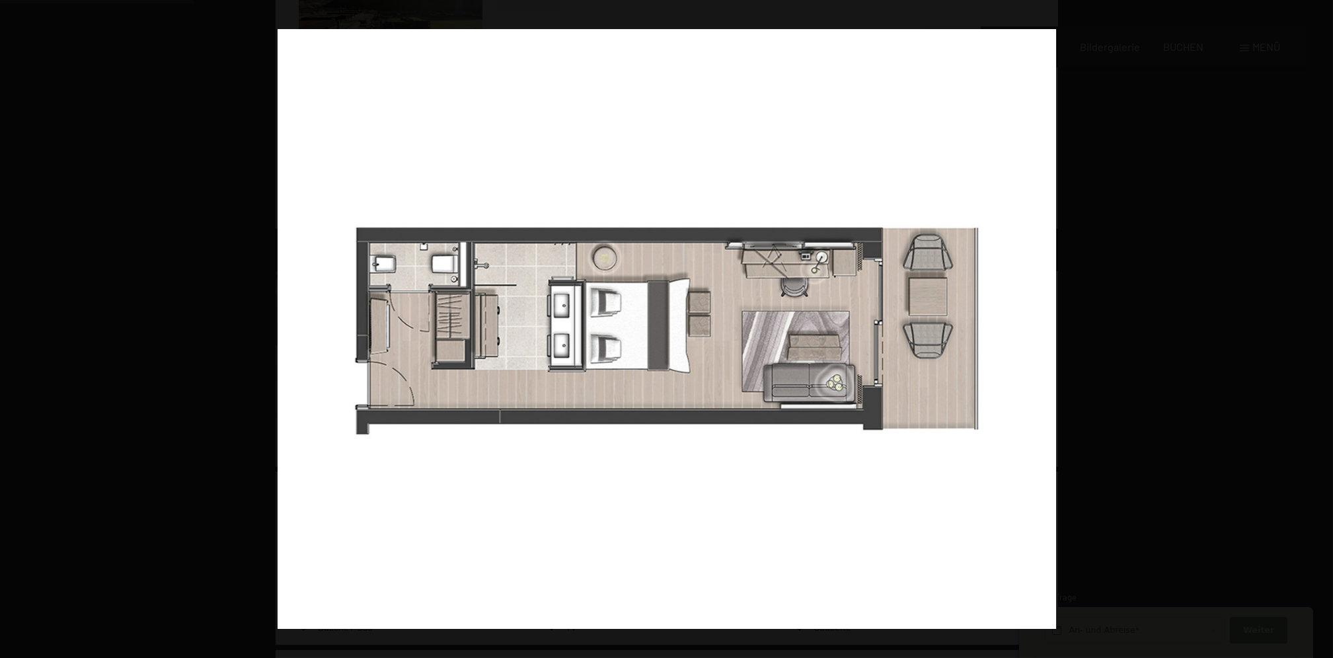
click at [1320, 328] on button "button" at bounding box center [1310, 329] width 46 height 66
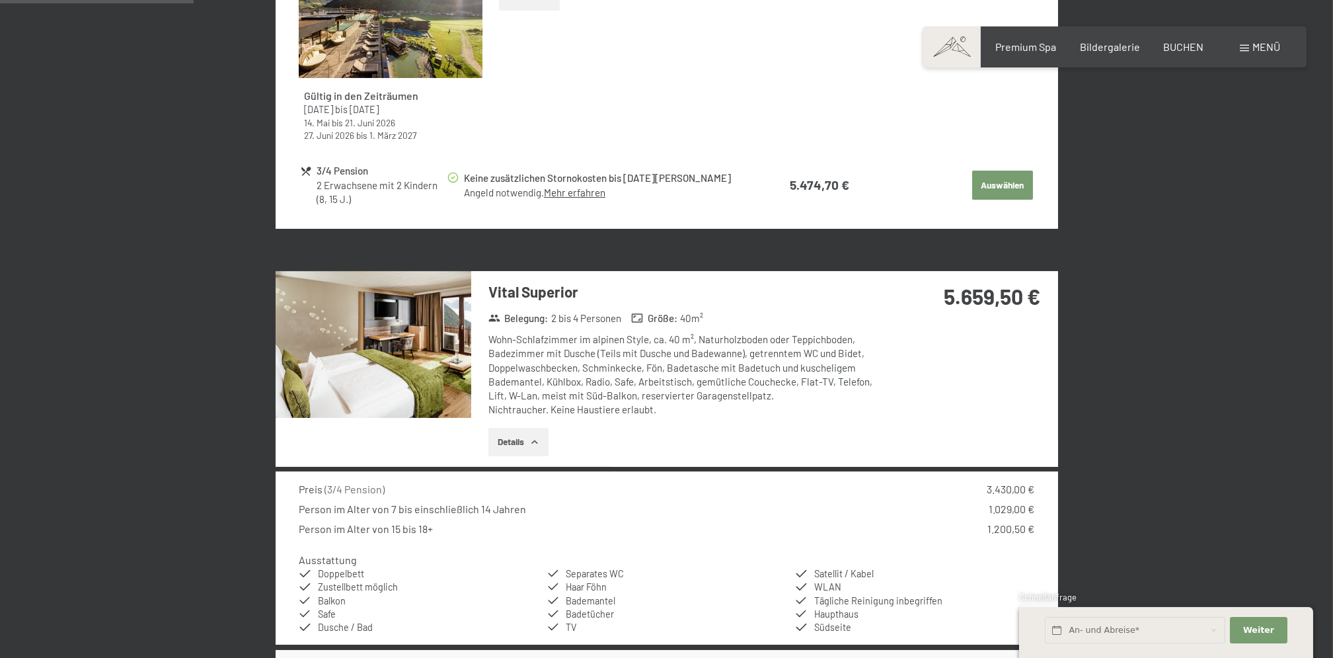
click at [0, 0] on button "button" at bounding box center [0, 0] width 0 height 0
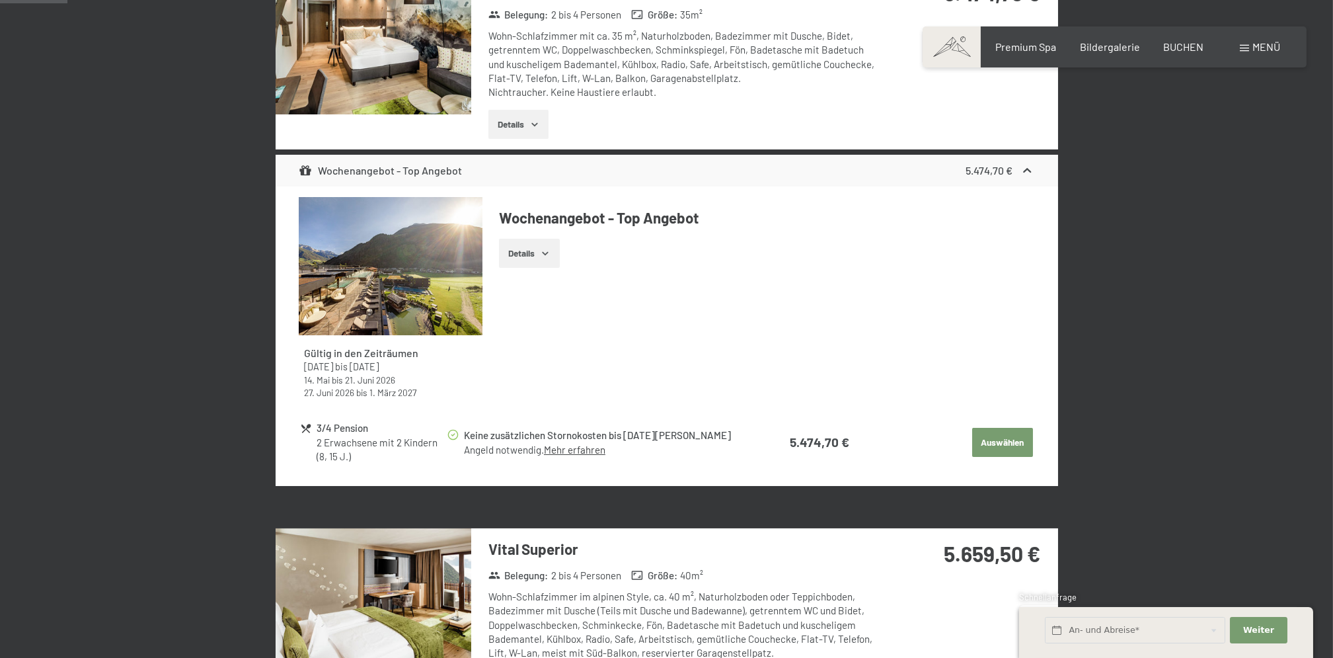
scroll to position [227, 0]
